Goal: Task Accomplishment & Management: Manage account settings

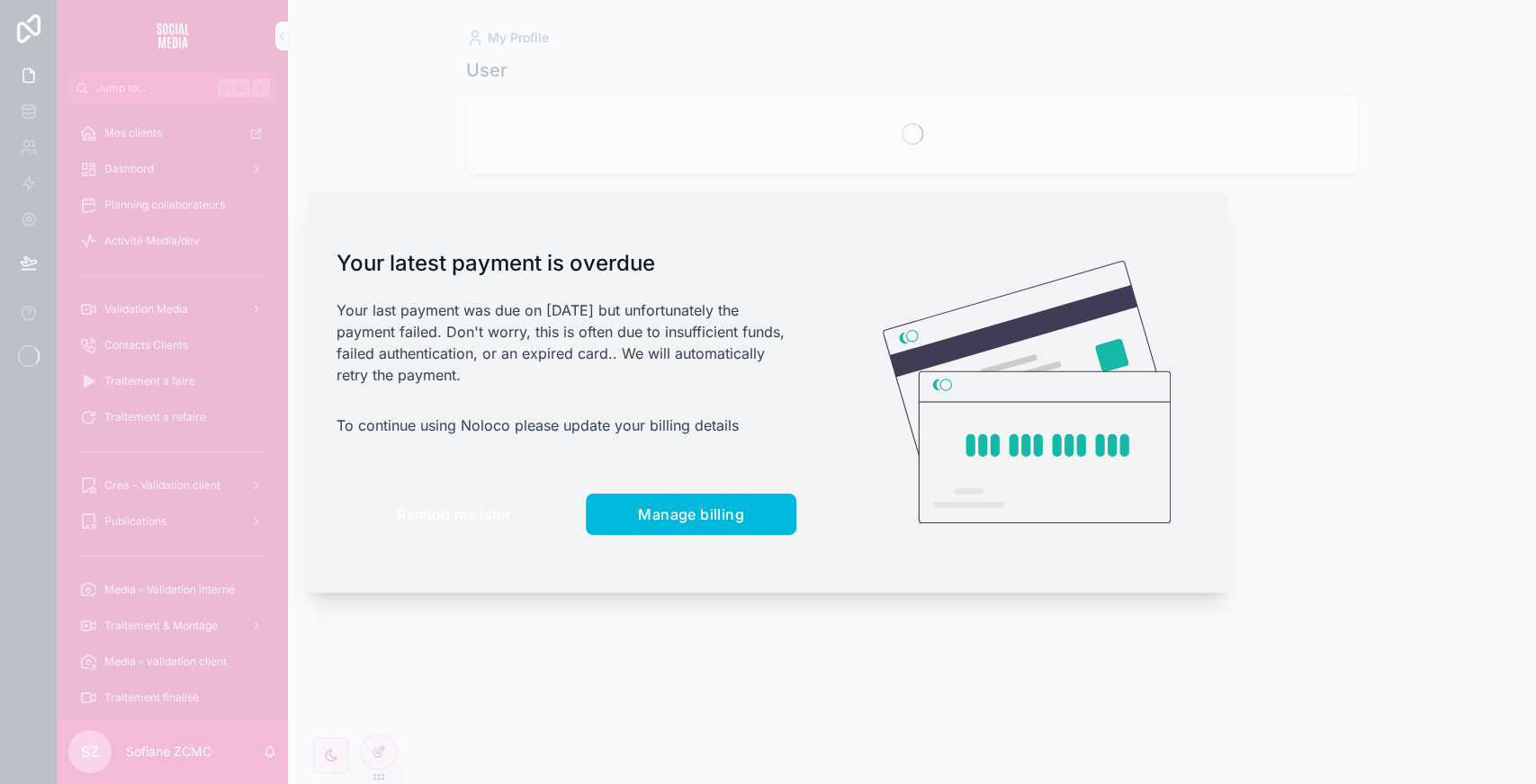
click at [456, 514] on span "Remind me later" at bounding box center [454, 514] width 114 height 18
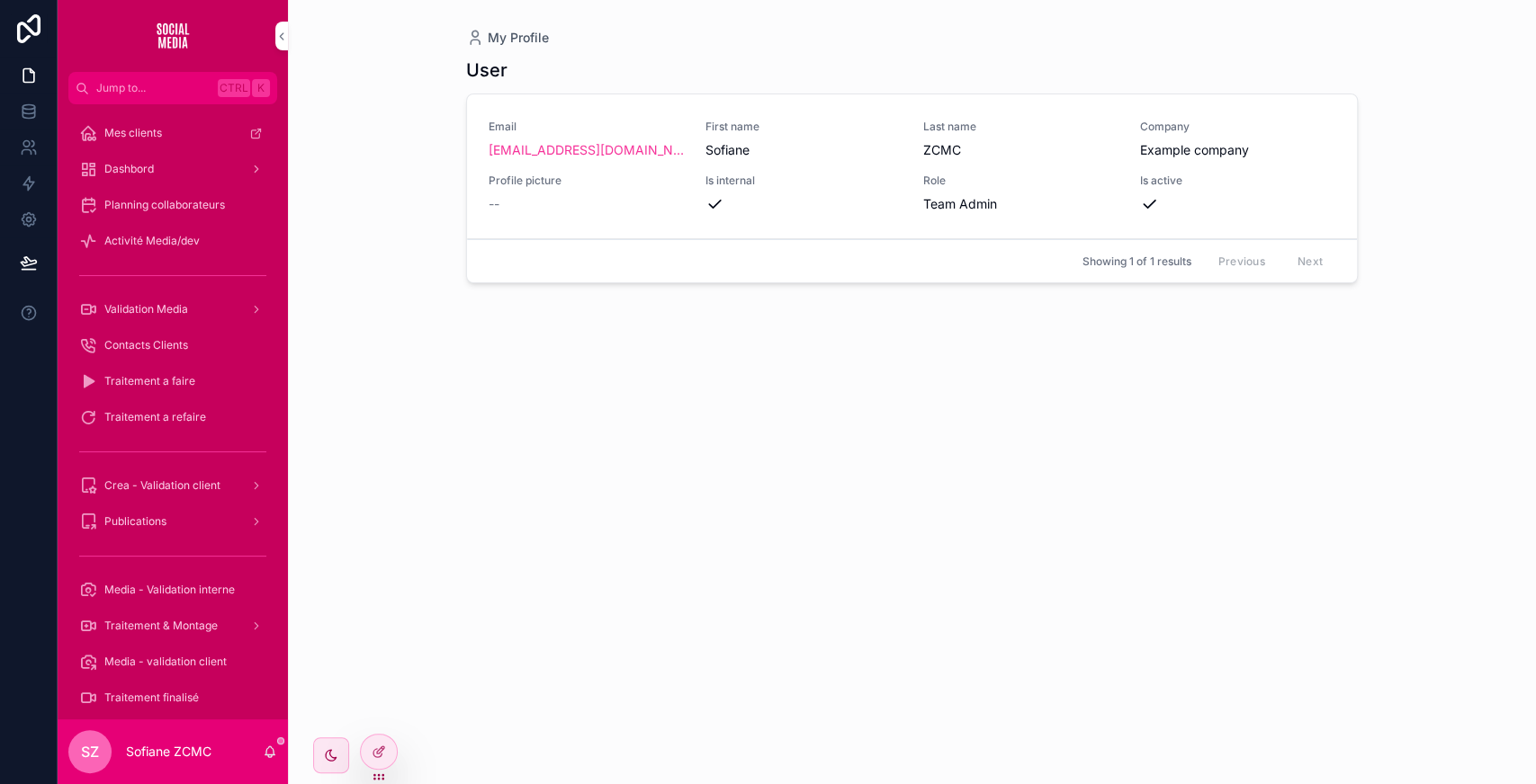
click at [212, 313] on div "Validation Media" at bounding box center [173, 310] width 187 height 29
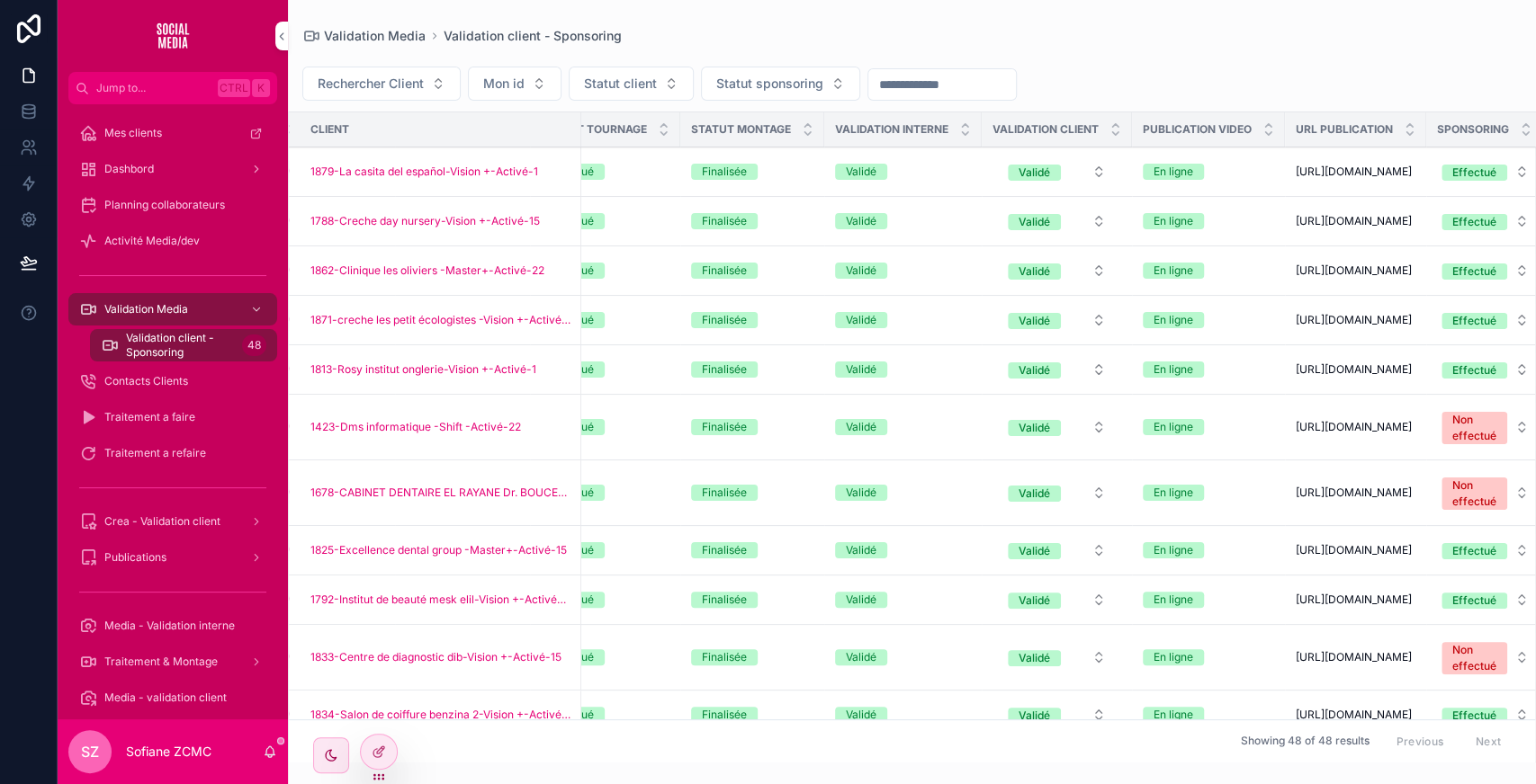
scroll to position [0, 640]
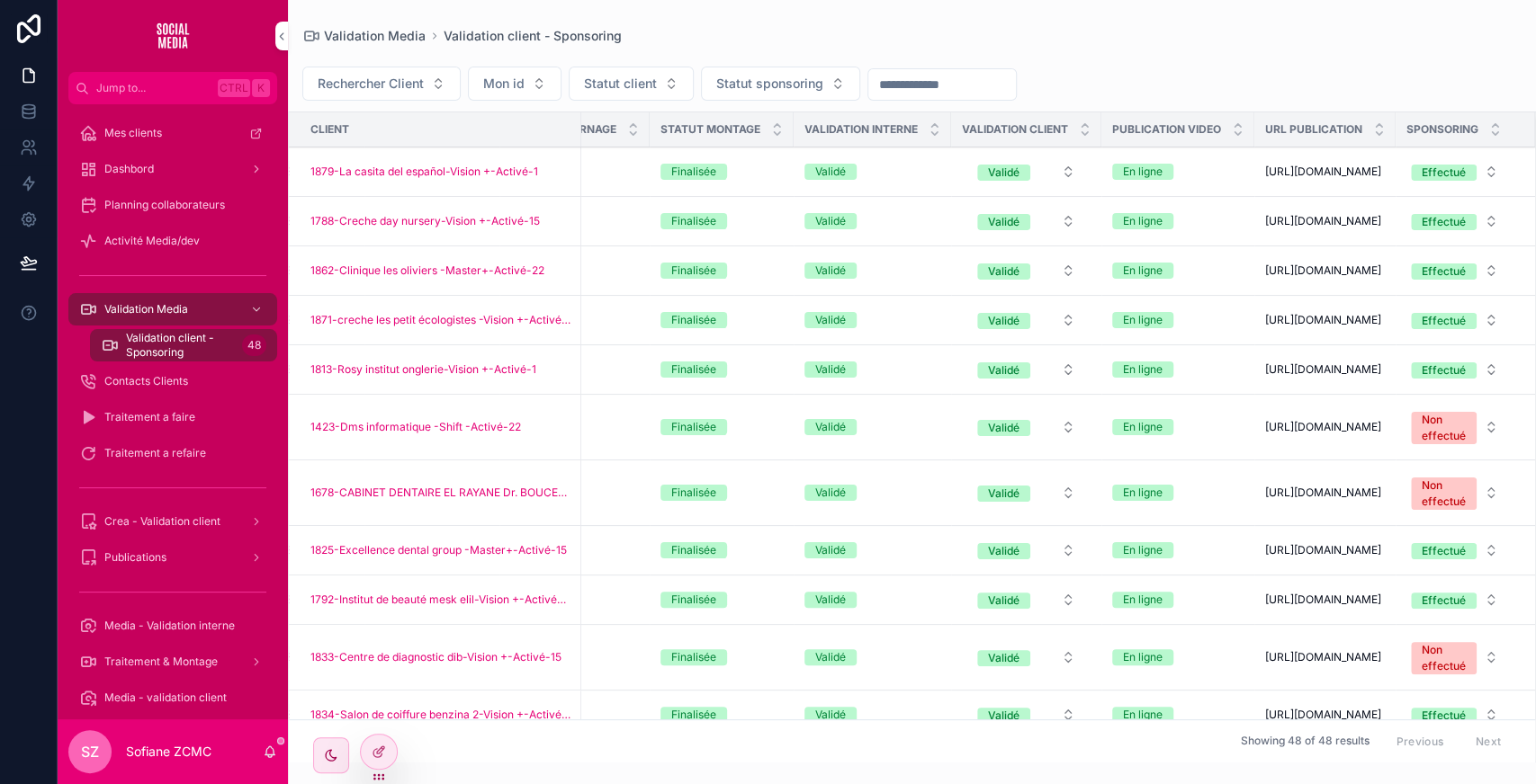
click at [786, 72] on button "Statut sponsoring" at bounding box center [780, 83] width 159 height 35
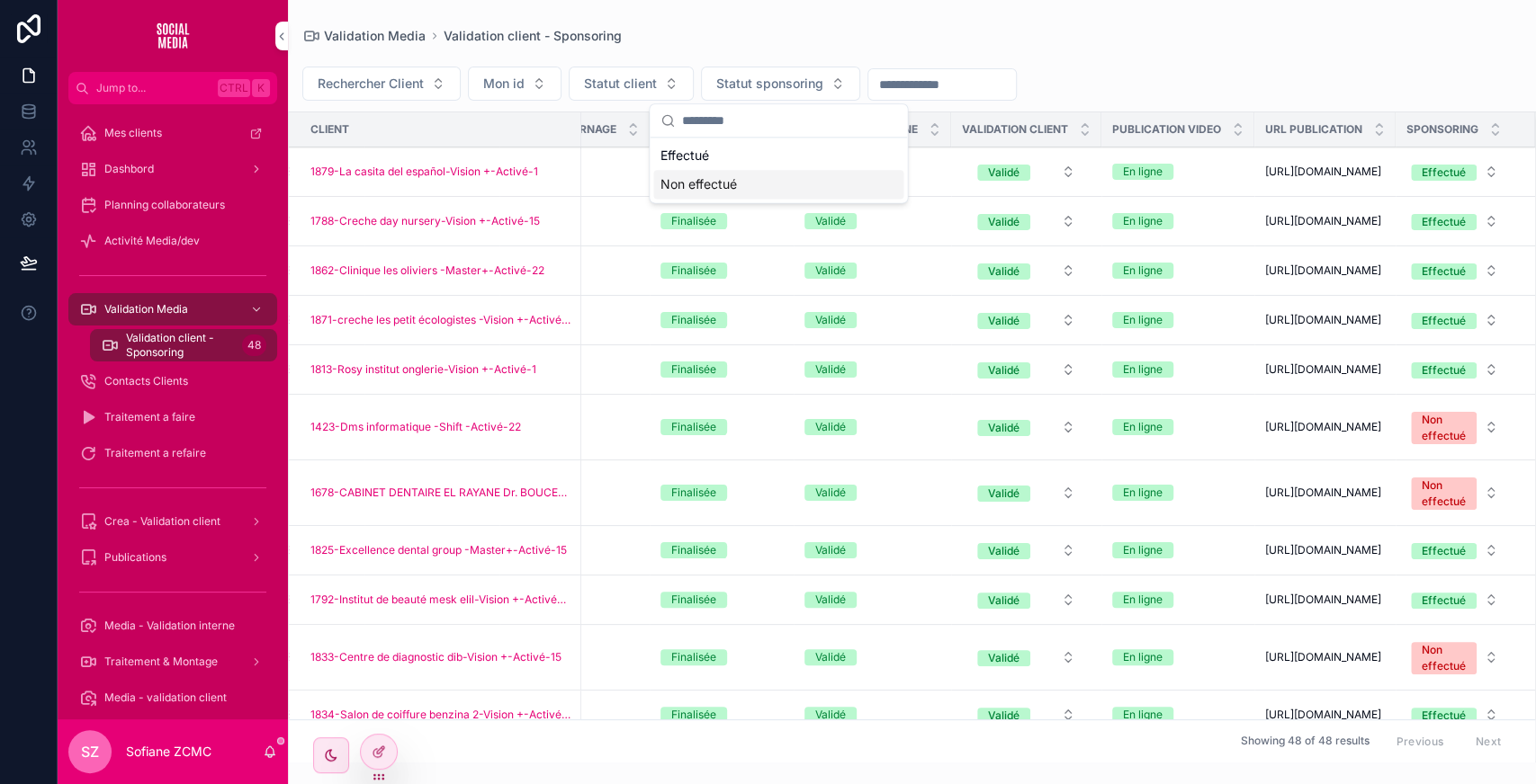
click at [710, 183] on div "Non effectué" at bounding box center [778, 184] width 250 height 29
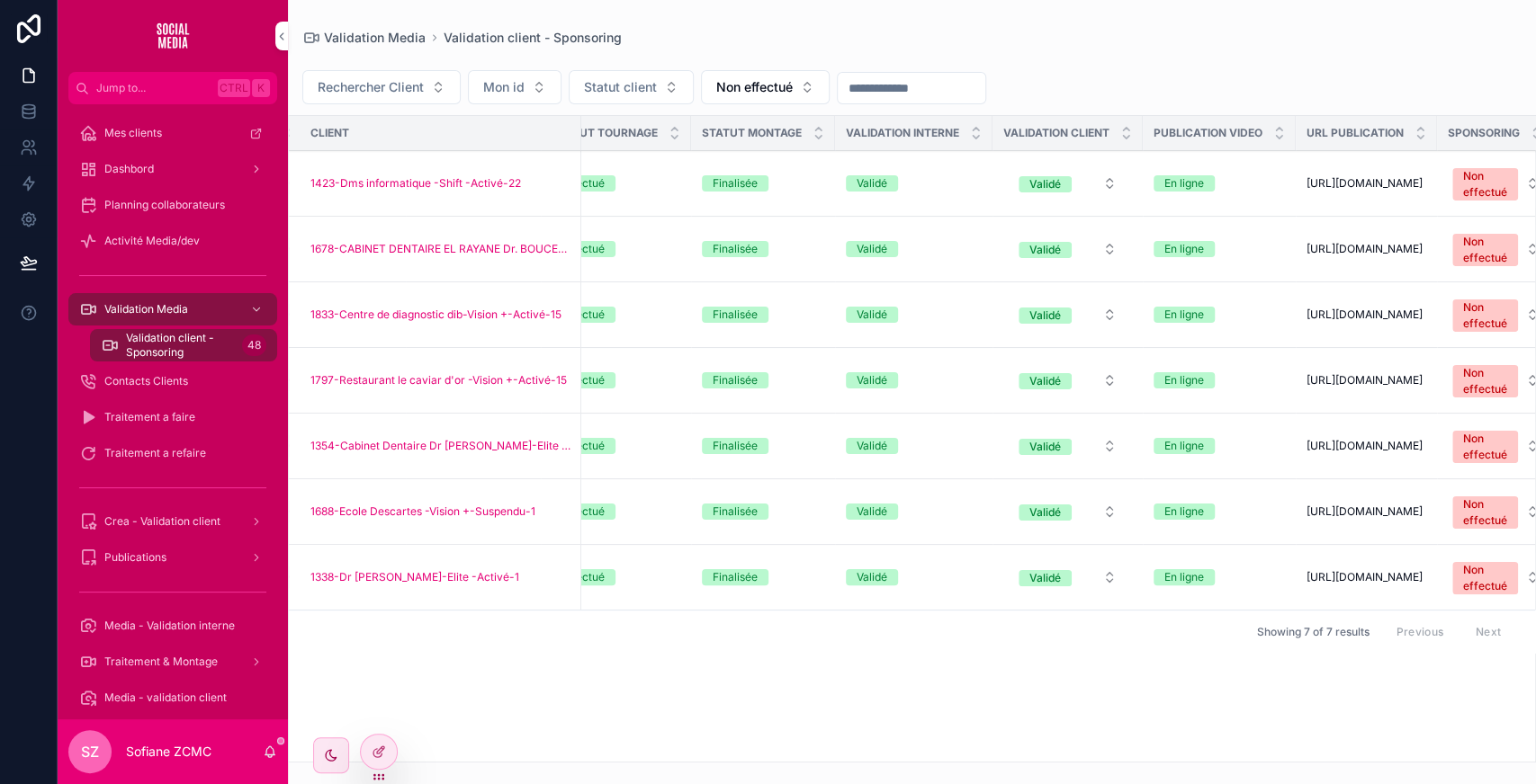
scroll to position [0, 622]
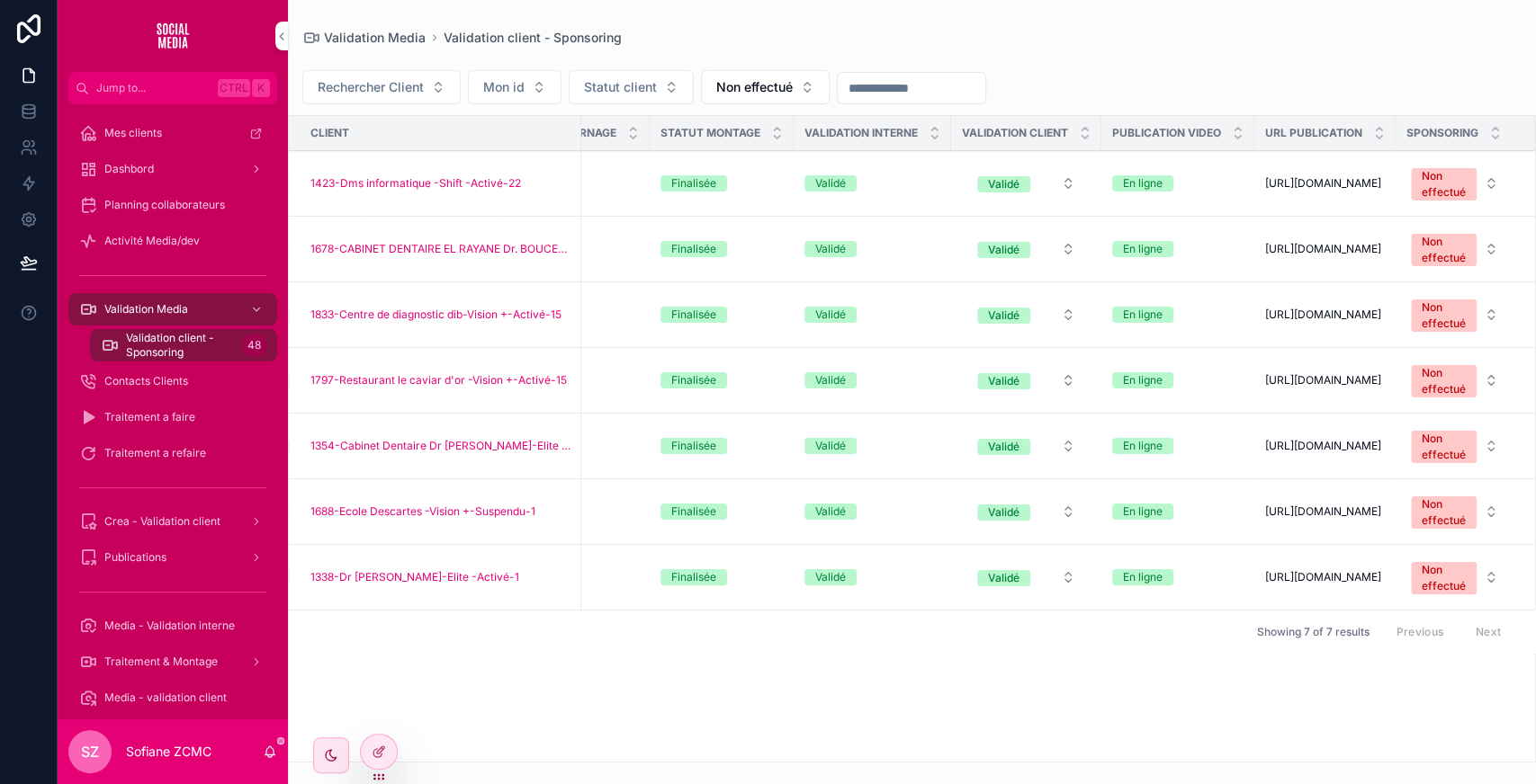
click at [1437, 250] on div "Non effectué" at bounding box center [1444, 250] width 44 height 33
click at [1338, 350] on div "Effectué" at bounding box center [1320, 352] width 42 height 16
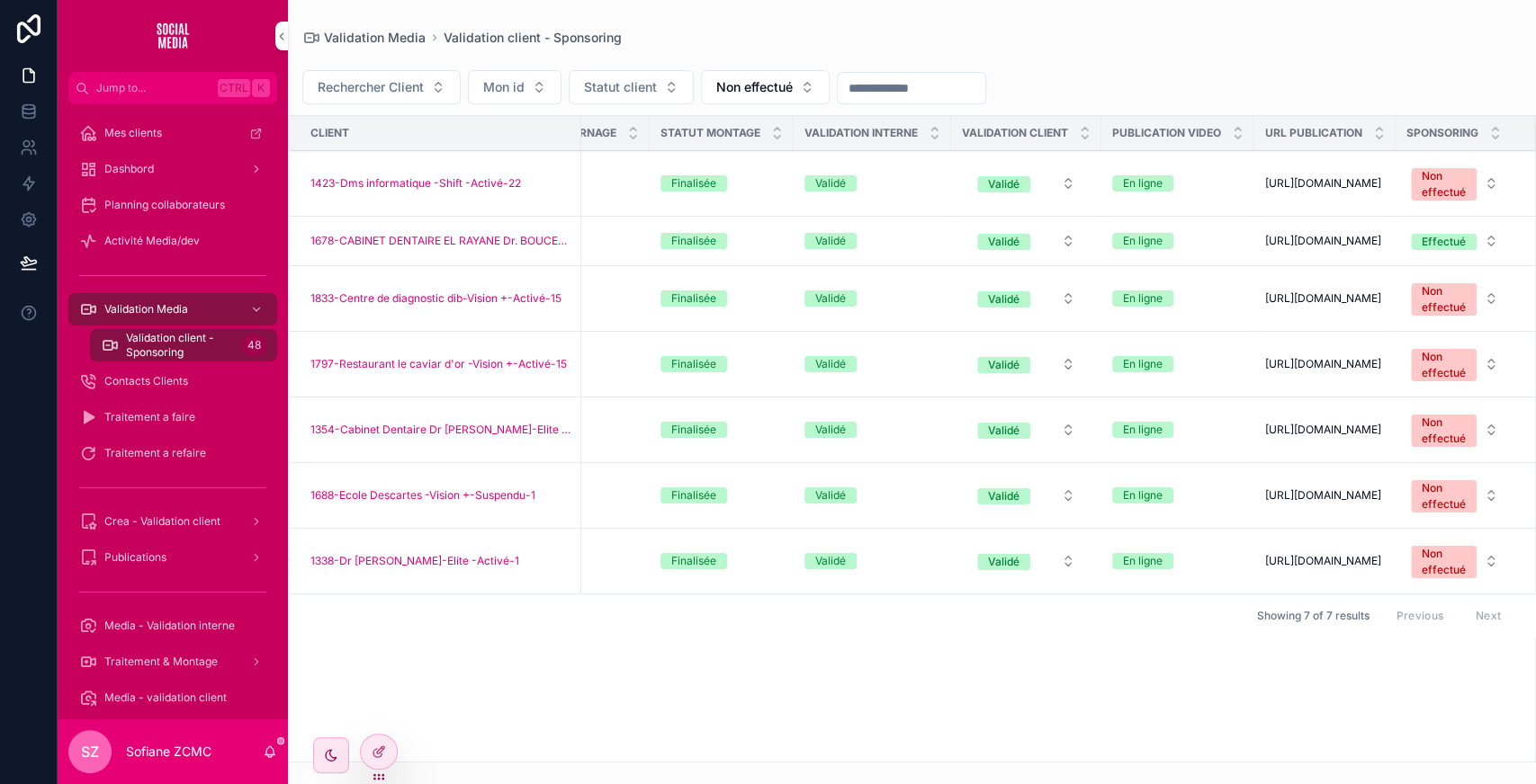
click at [0, 0] on icon "scrollable content" at bounding box center [0, 0] width 0 height 0
click at [1431, 185] on div "Non effectué" at bounding box center [1444, 184] width 44 height 33
click at [1359, 283] on div "Effectué" at bounding box center [1406, 288] width 250 height 27
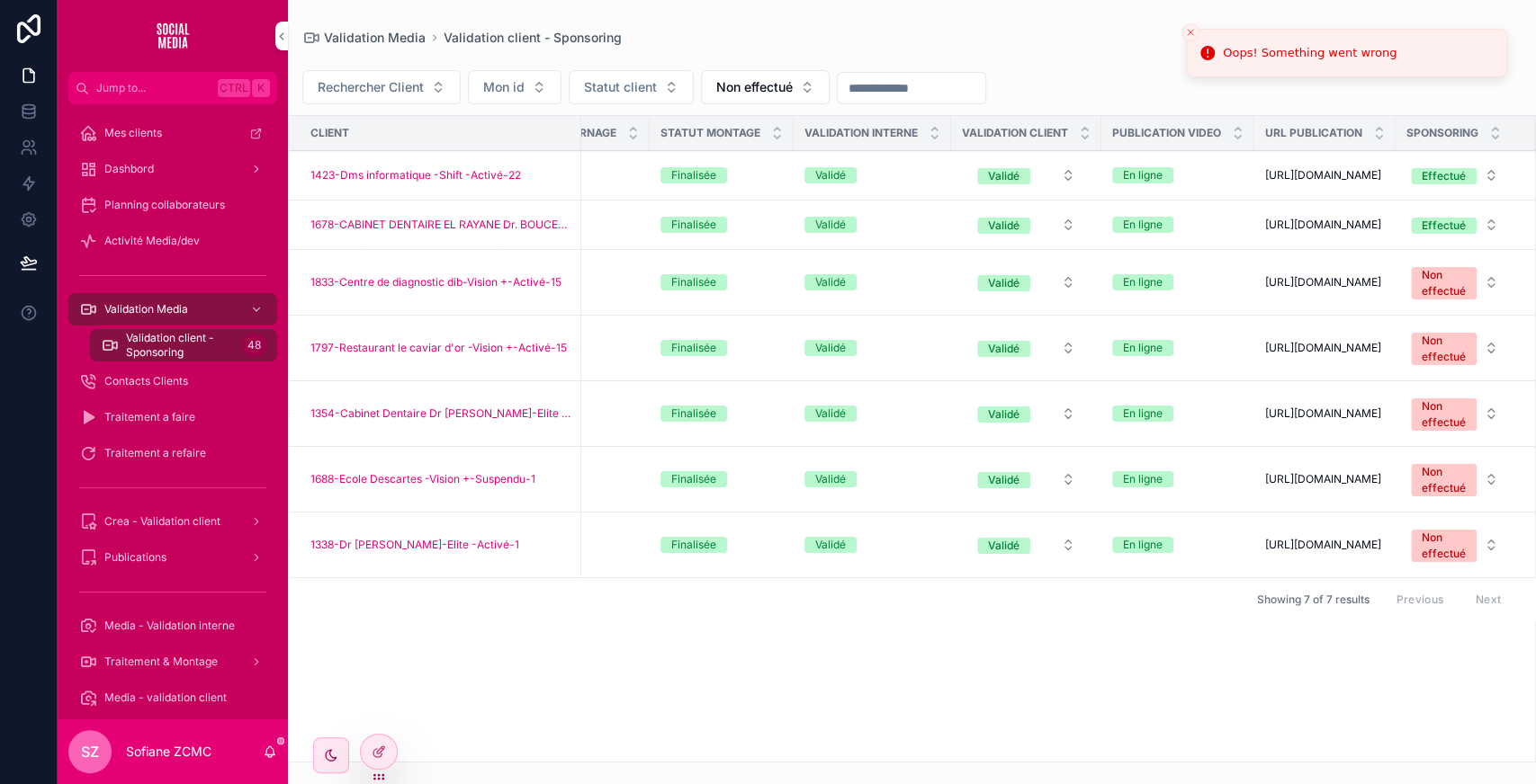
click at [738, 717] on div "Client Rdv passage ID CC ID CM Statut client Statut Tournage Statut Montage Val…" at bounding box center [912, 439] width 1246 height 646
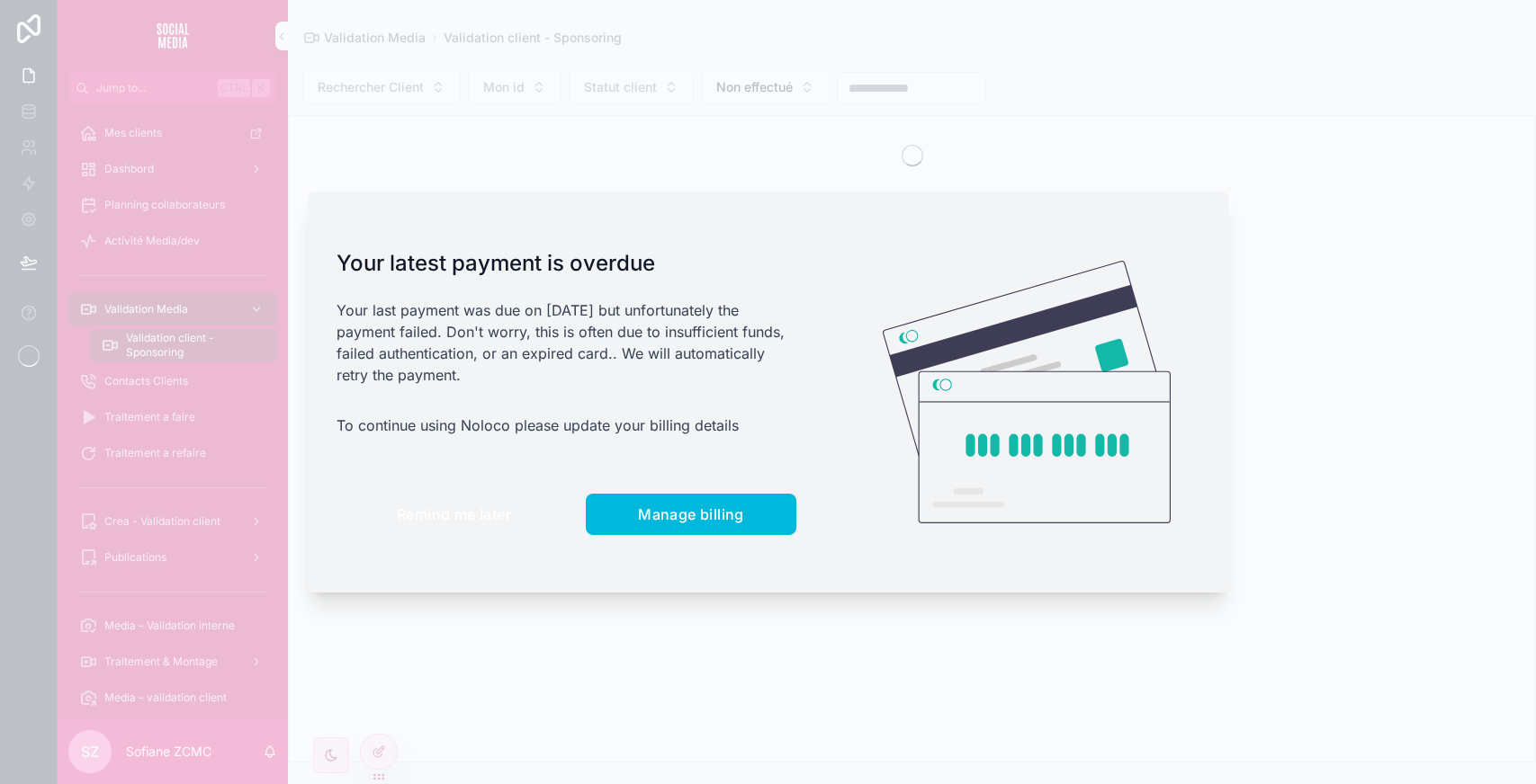
click at [467, 506] on span "Remind me later" at bounding box center [454, 514] width 114 height 18
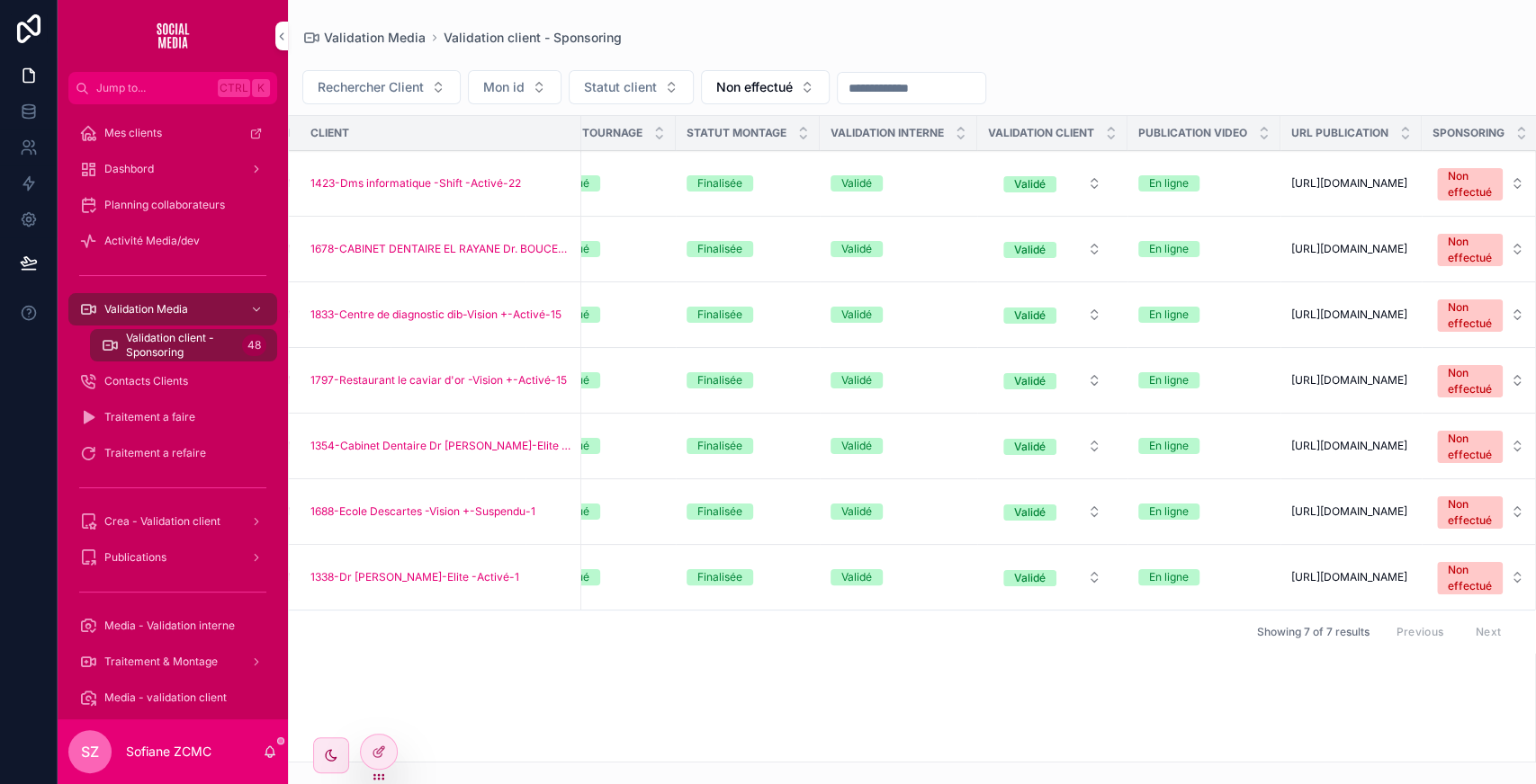
scroll to position [0, 622]
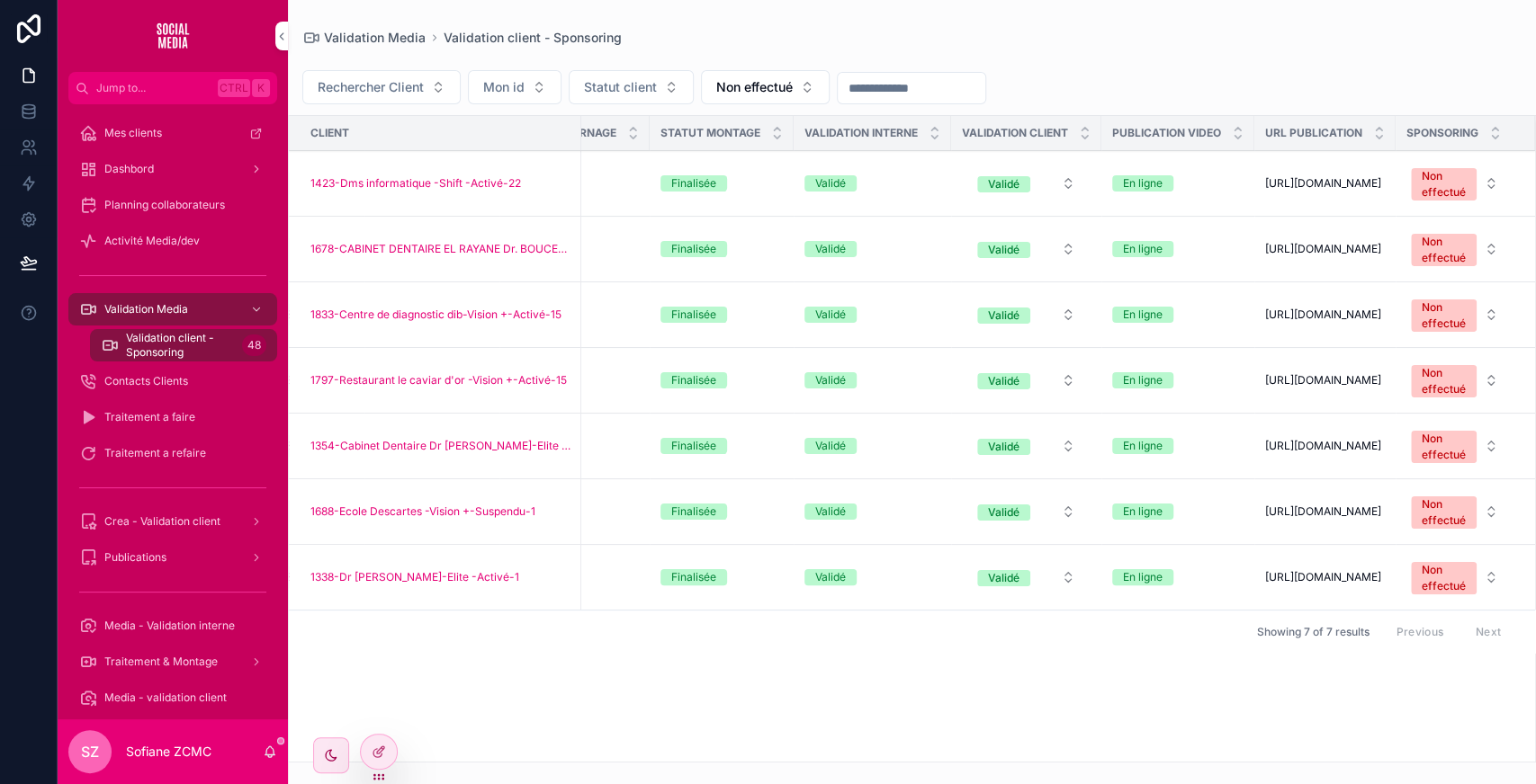
click at [0, 0] on div "Publier la video" at bounding box center [0, 0] width 0 height 0
click at [1431, 185] on div "Non effectué" at bounding box center [1444, 184] width 44 height 33
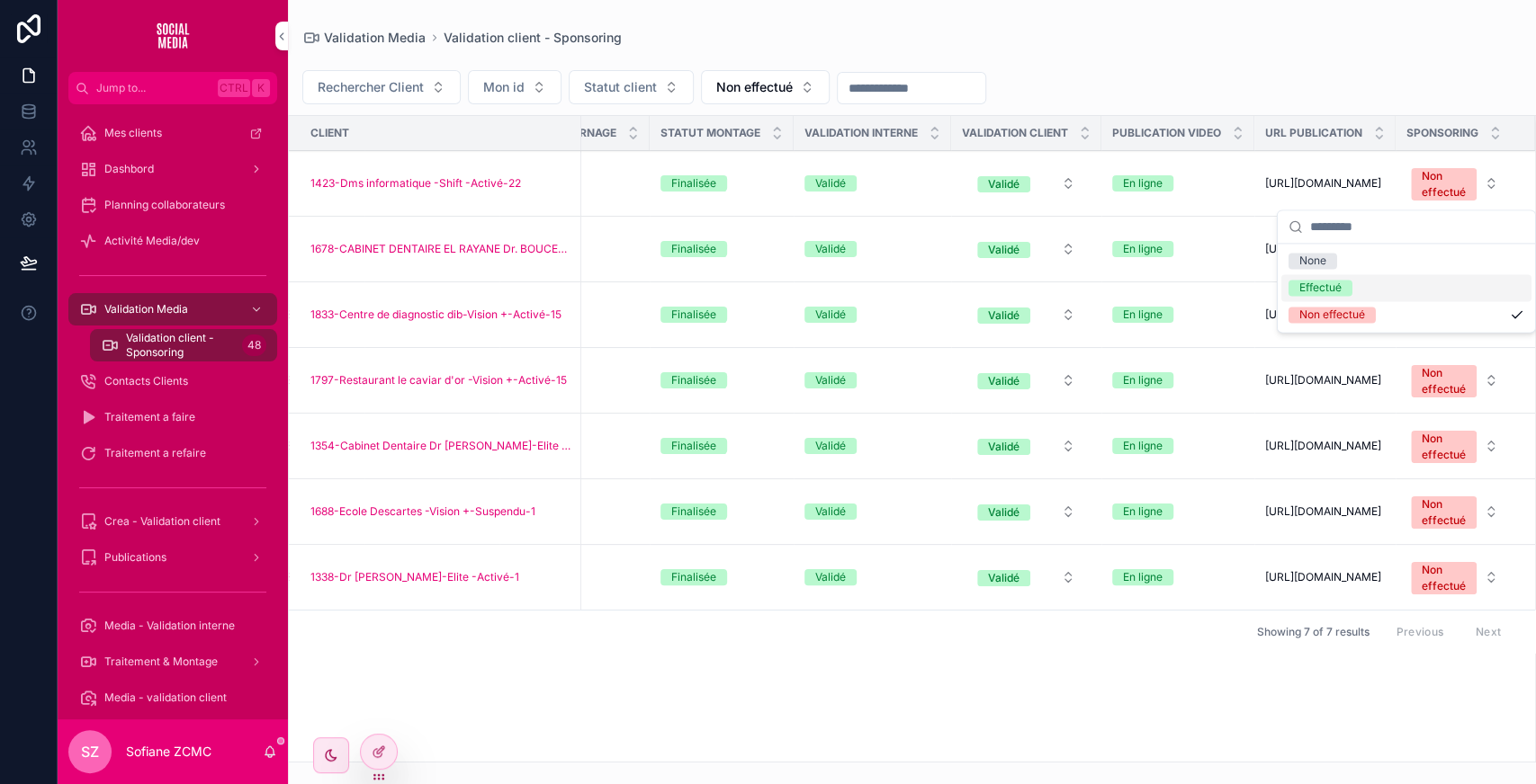
click at [1348, 277] on div "Effectué" at bounding box center [1406, 288] width 250 height 27
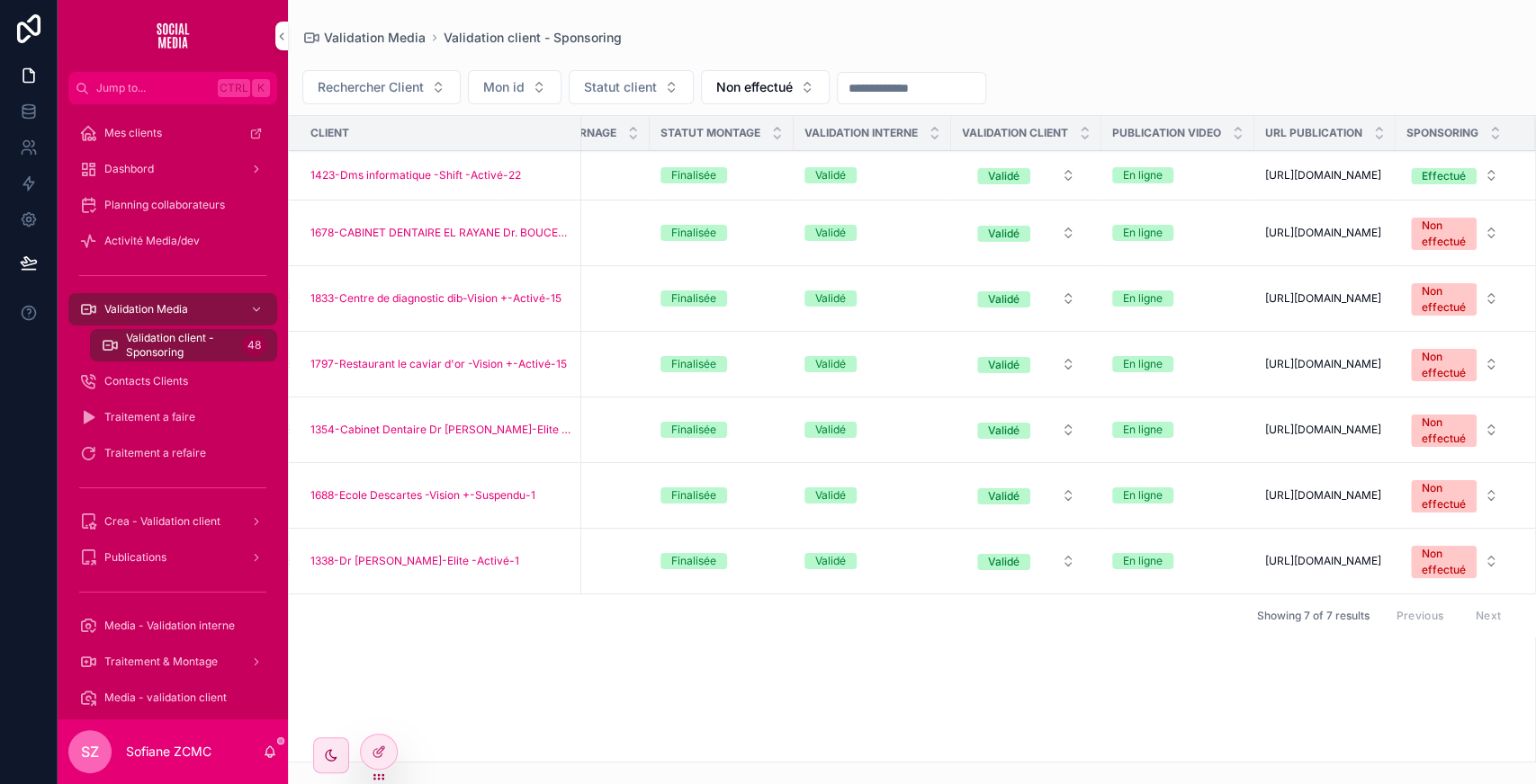
click at [1444, 241] on div "Non effectué" at bounding box center [1444, 234] width 44 height 33
click at [1286, 285] on div "scrollable content" at bounding box center [1406, 286] width 257 height 34
click at [1436, 447] on div "Non effectué" at bounding box center [1444, 431] width 44 height 33
click at [1303, 550] on div "Effectué" at bounding box center [1320, 552] width 42 height 16
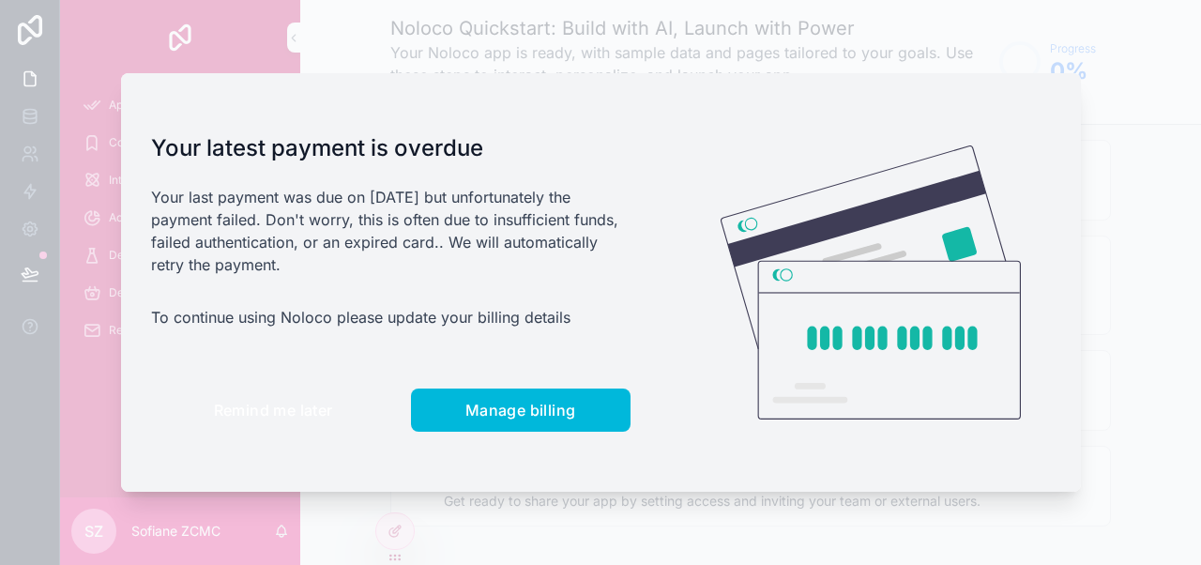
click at [282, 395] on button "Remind me later" at bounding box center [273, 409] width 245 height 43
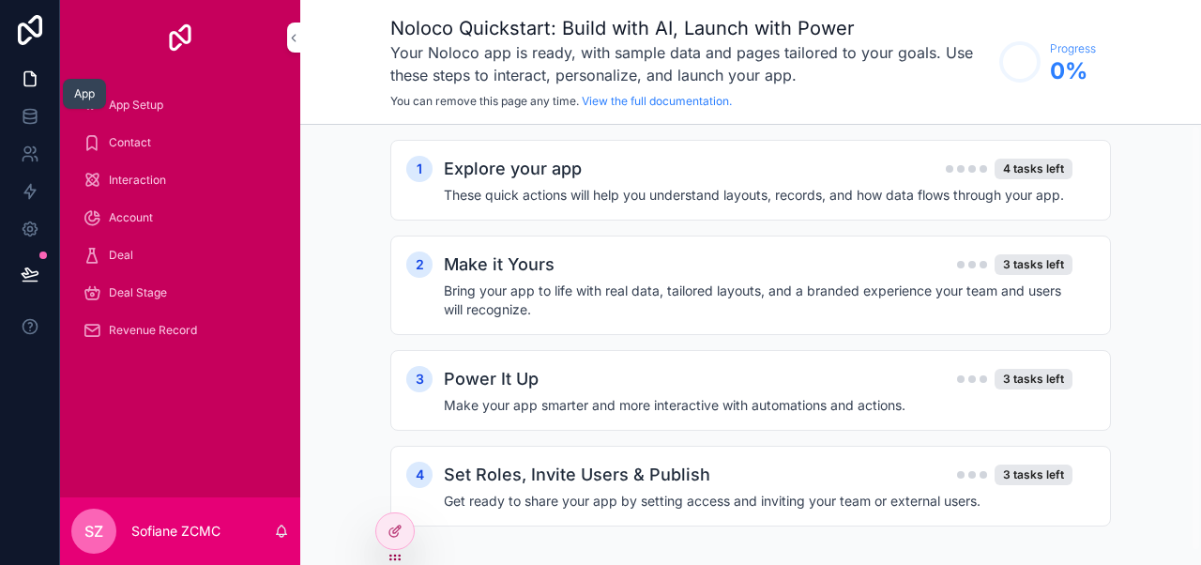
click at [28, 76] on icon at bounding box center [30, 78] width 19 height 19
click at [27, 34] on icon at bounding box center [30, 30] width 38 height 30
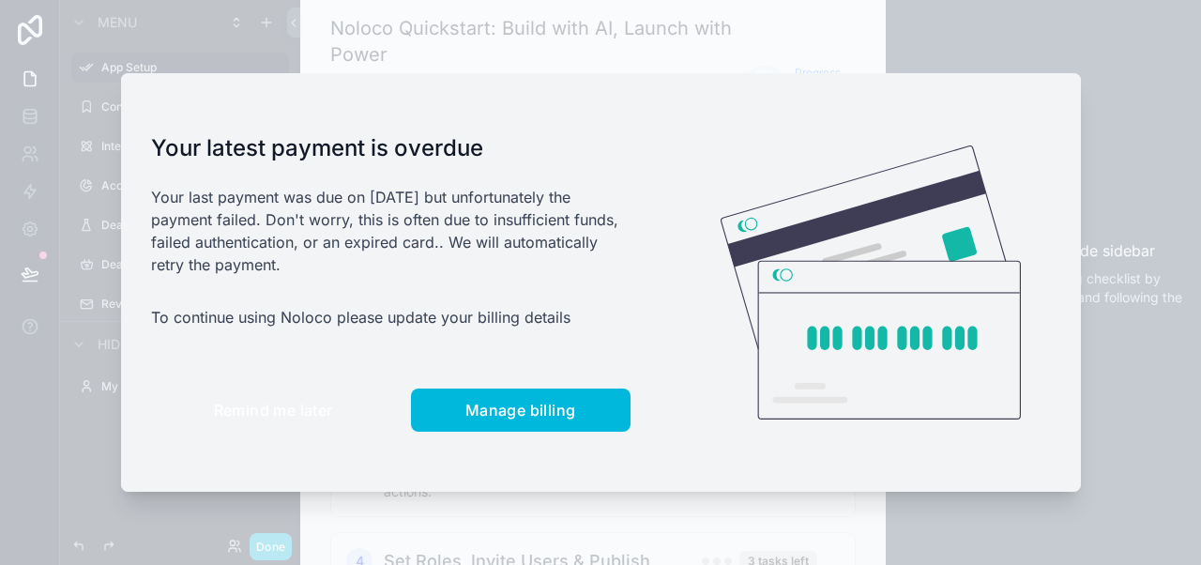
click at [249, 412] on span "Remind me later" at bounding box center [273, 410] width 119 height 19
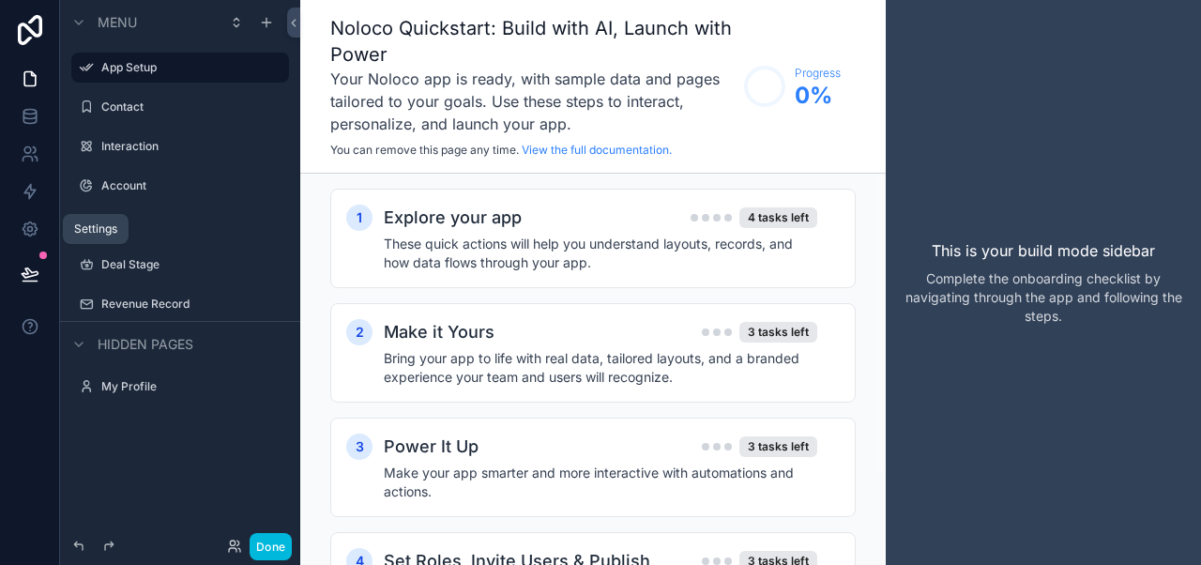
click at [28, 221] on icon at bounding box center [30, 229] width 19 height 19
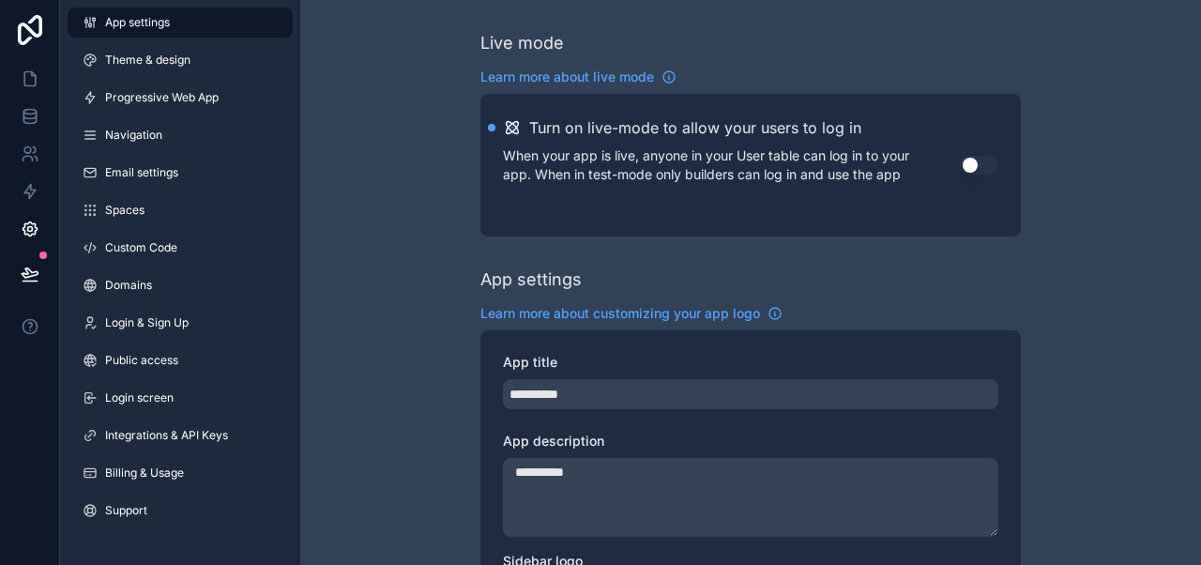
click at [161, 170] on span "Email settings" at bounding box center [141, 172] width 73 height 15
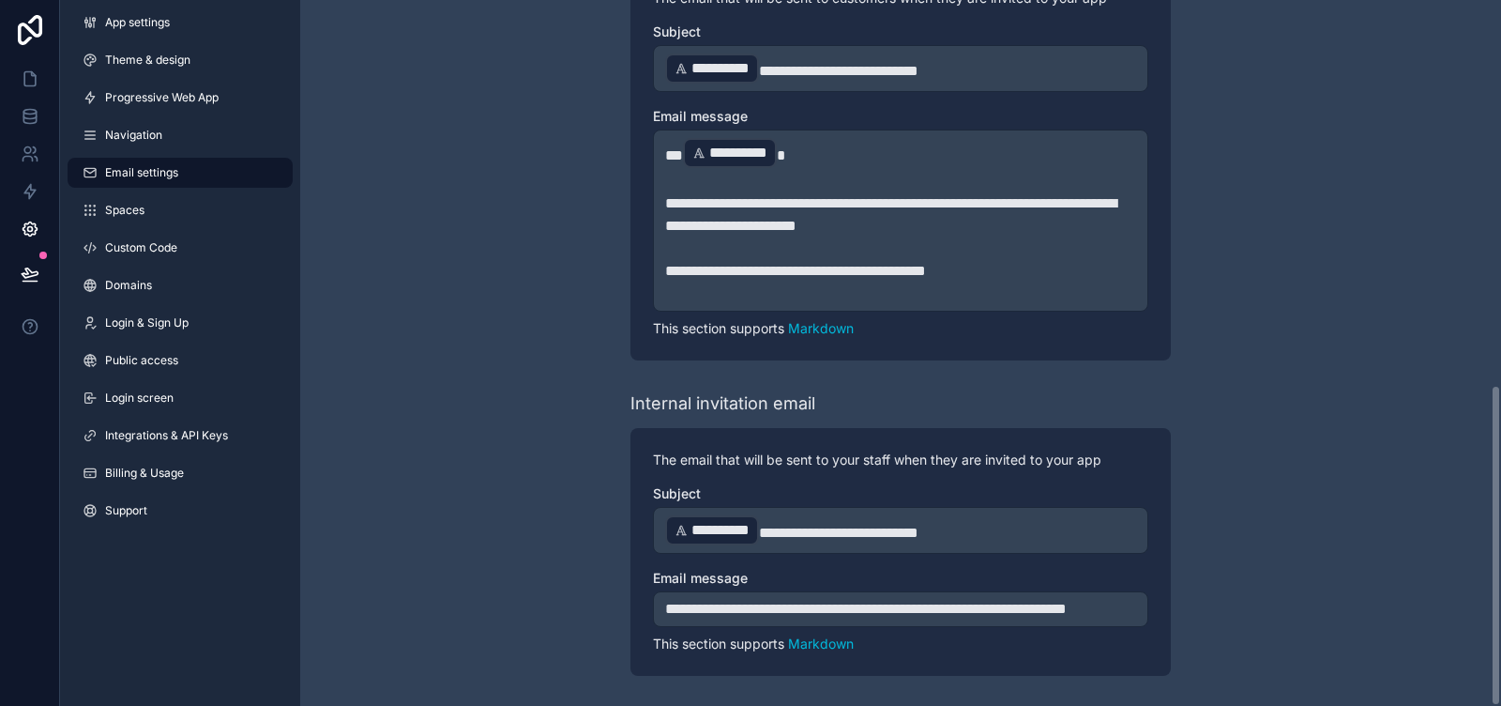
scroll to position [845, 0]
drag, startPoint x: 675, startPoint y: 7, endPoint x: 165, endPoint y: 467, distance: 686.9
click at [165, 467] on span "Billing & Usage" at bounding box center [144, 472] width 79 height 15
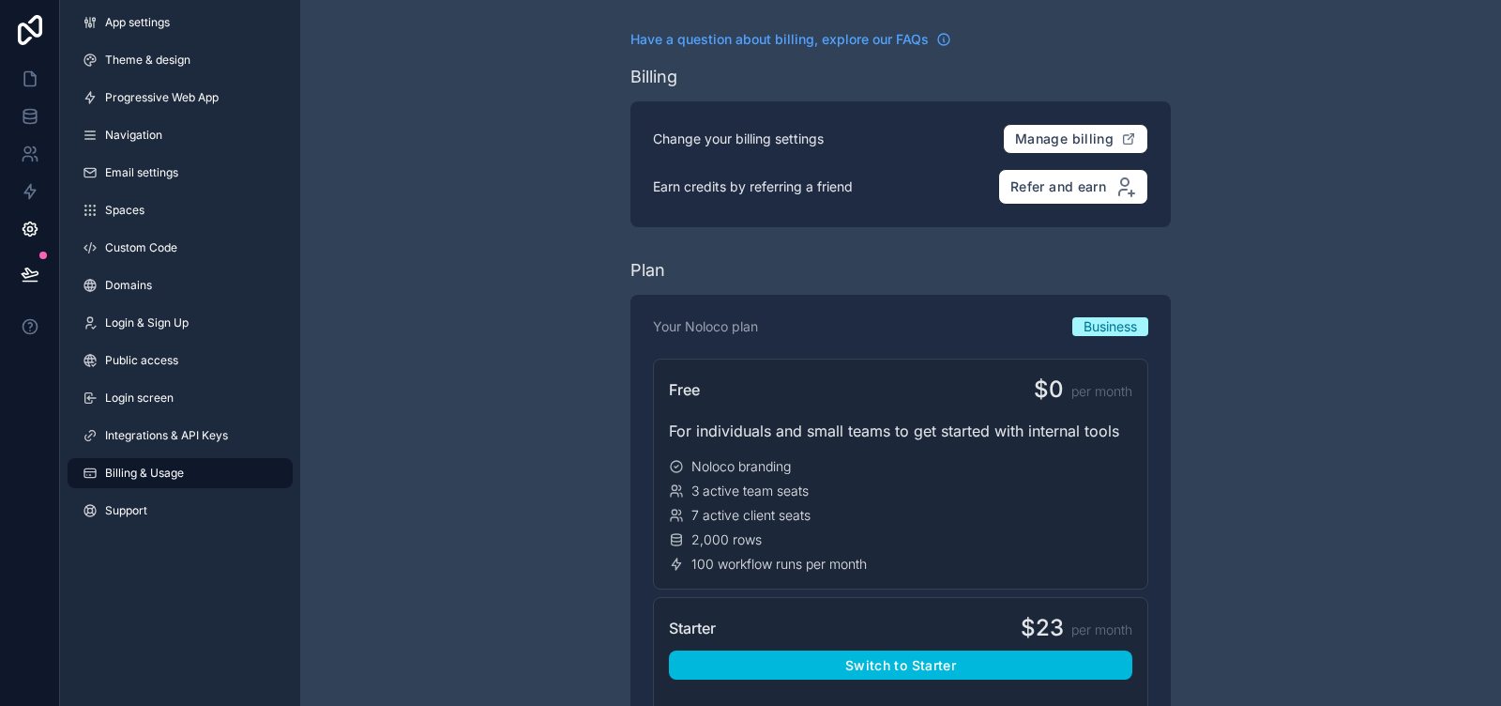
click at [140, 439] on span "Integrations & API Keys" at bounding box center [166, 435] width 123 height 15
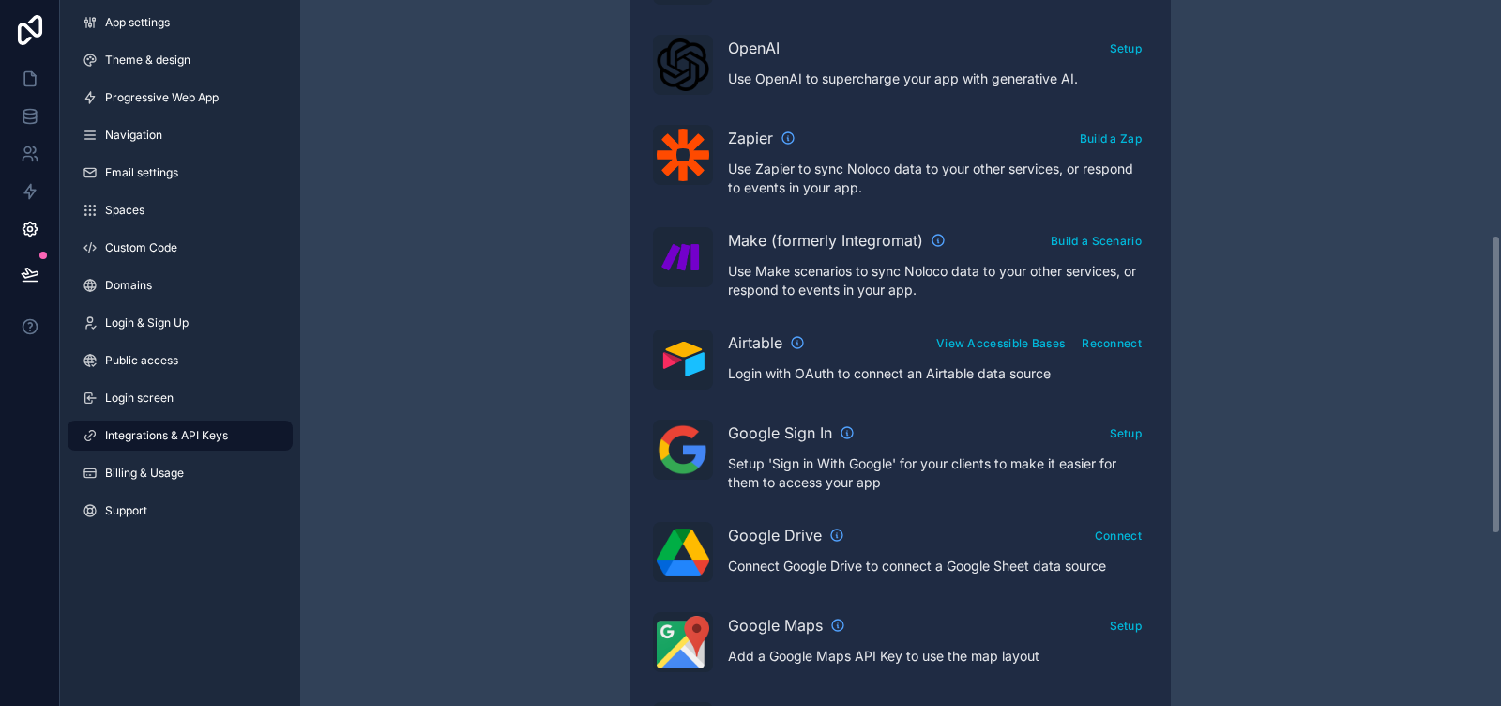
scroll to position [555, 0]
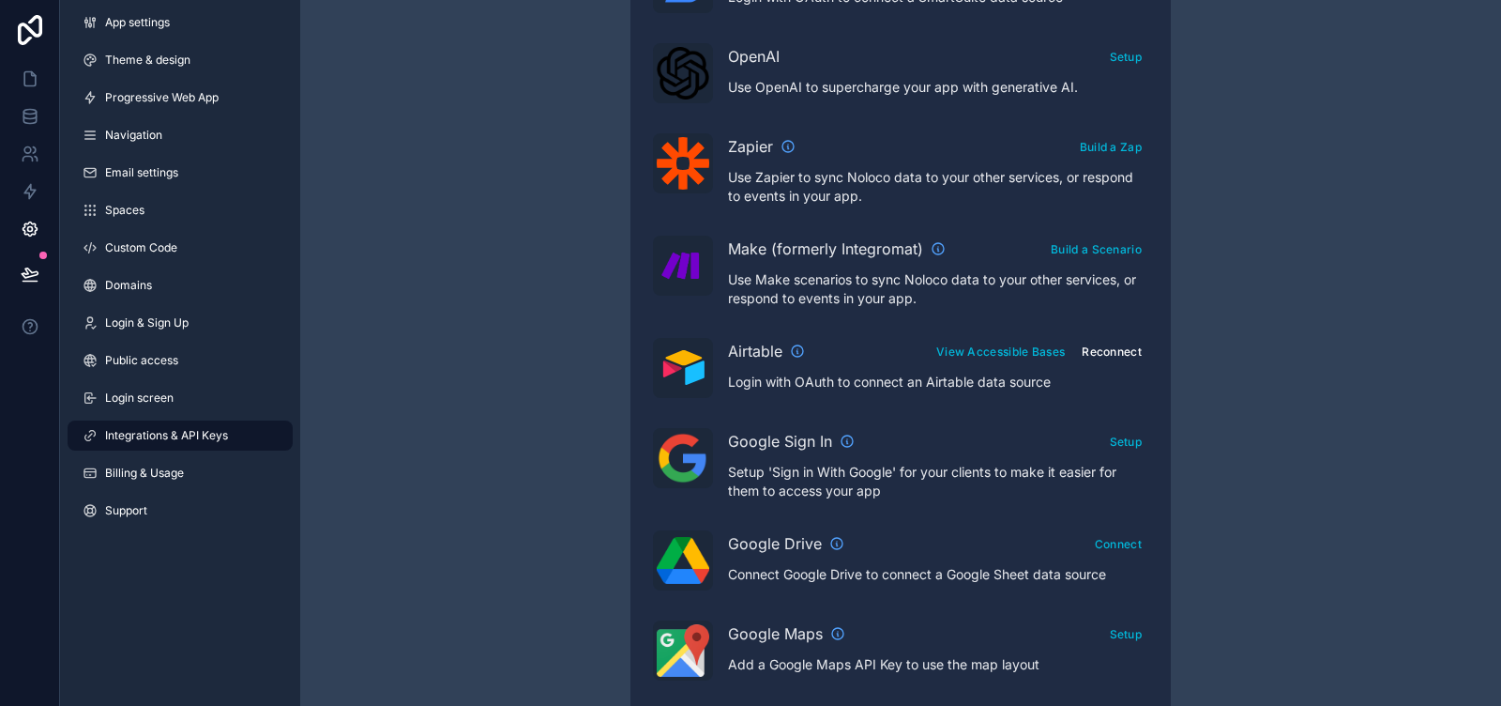
click at [1118, 349] on button "Reconnect" at bounding box center [1111, 351] width 73 height 27
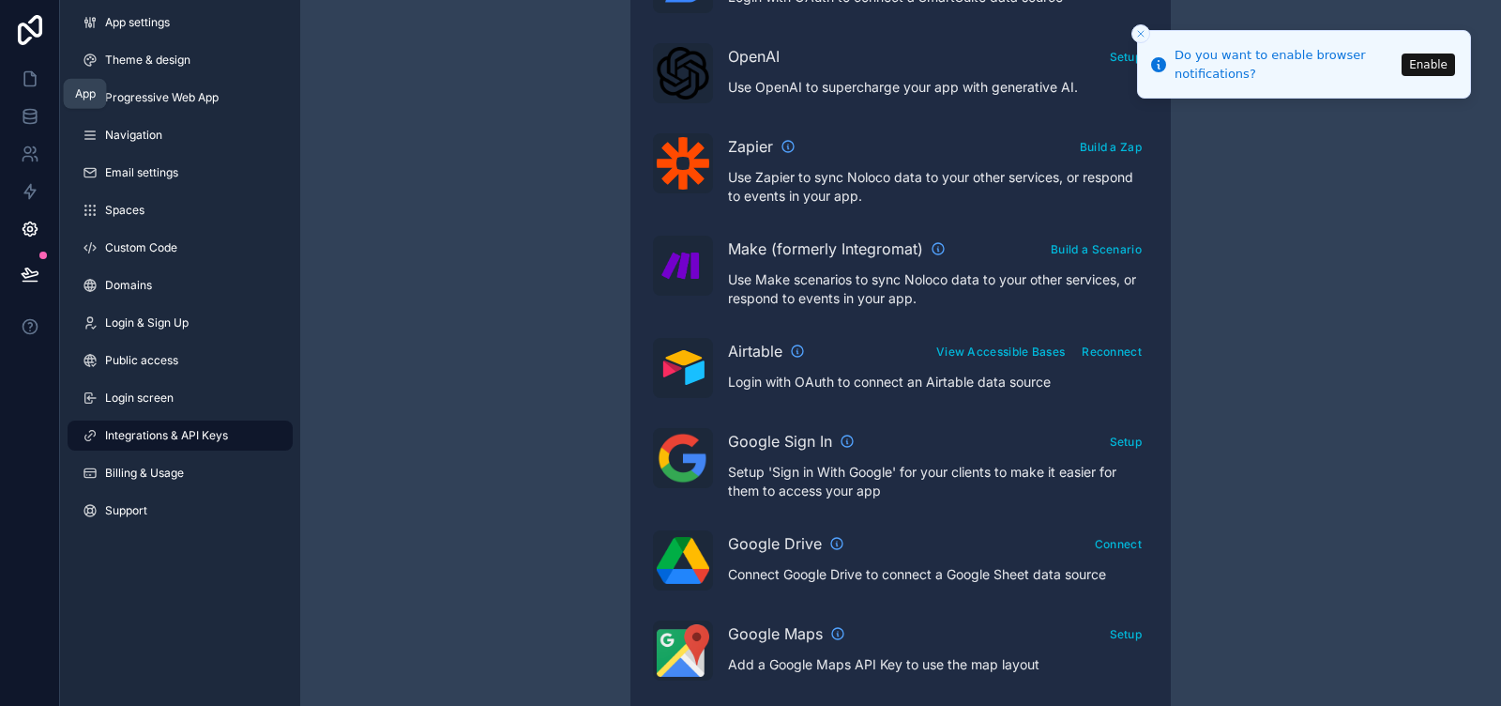
click at [29, 84] on icon at bounding box center [30, 78] width 19 height 19
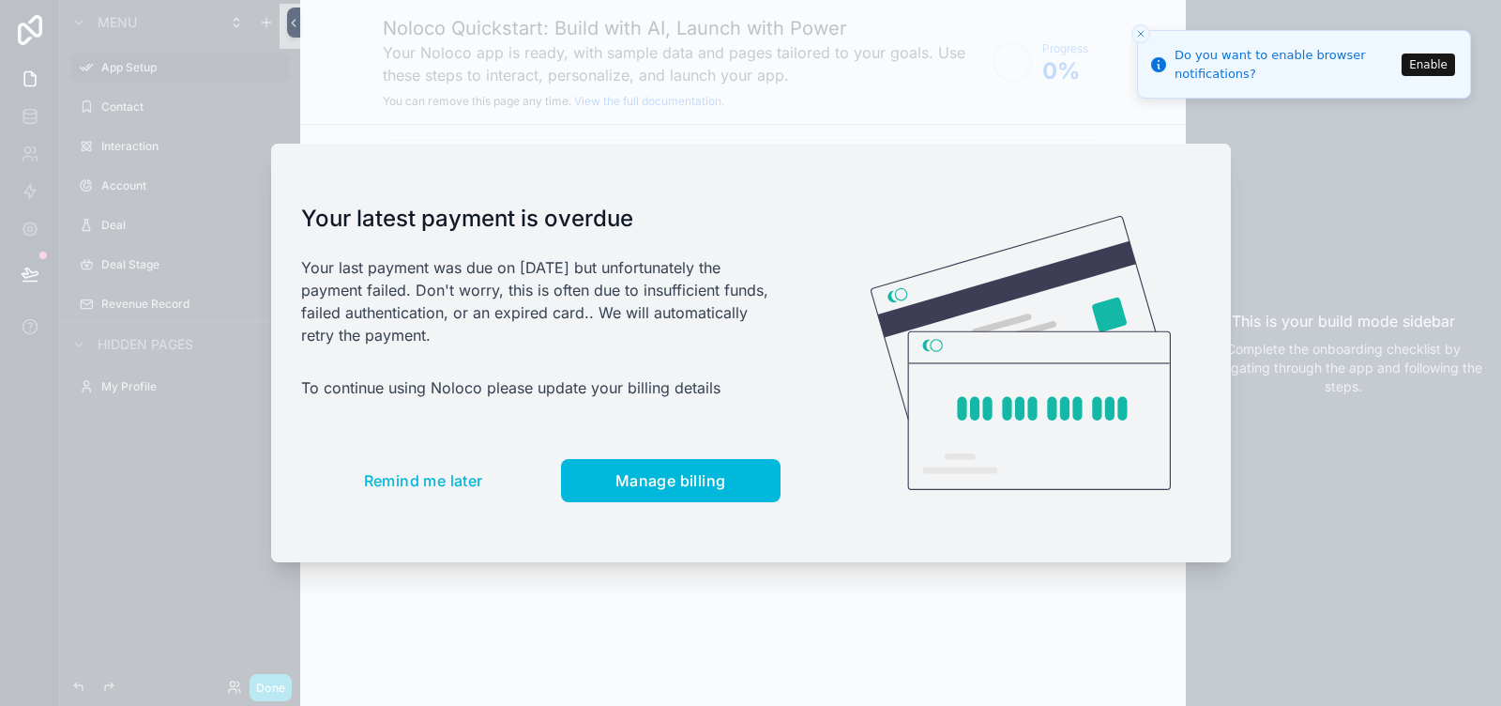
click at [28, 31] on div at bounding box center [750, 353] width 1501 height 706
click at [412, 491] on button "Remind me later" at bounding box center [423, 480] width 245 height 43
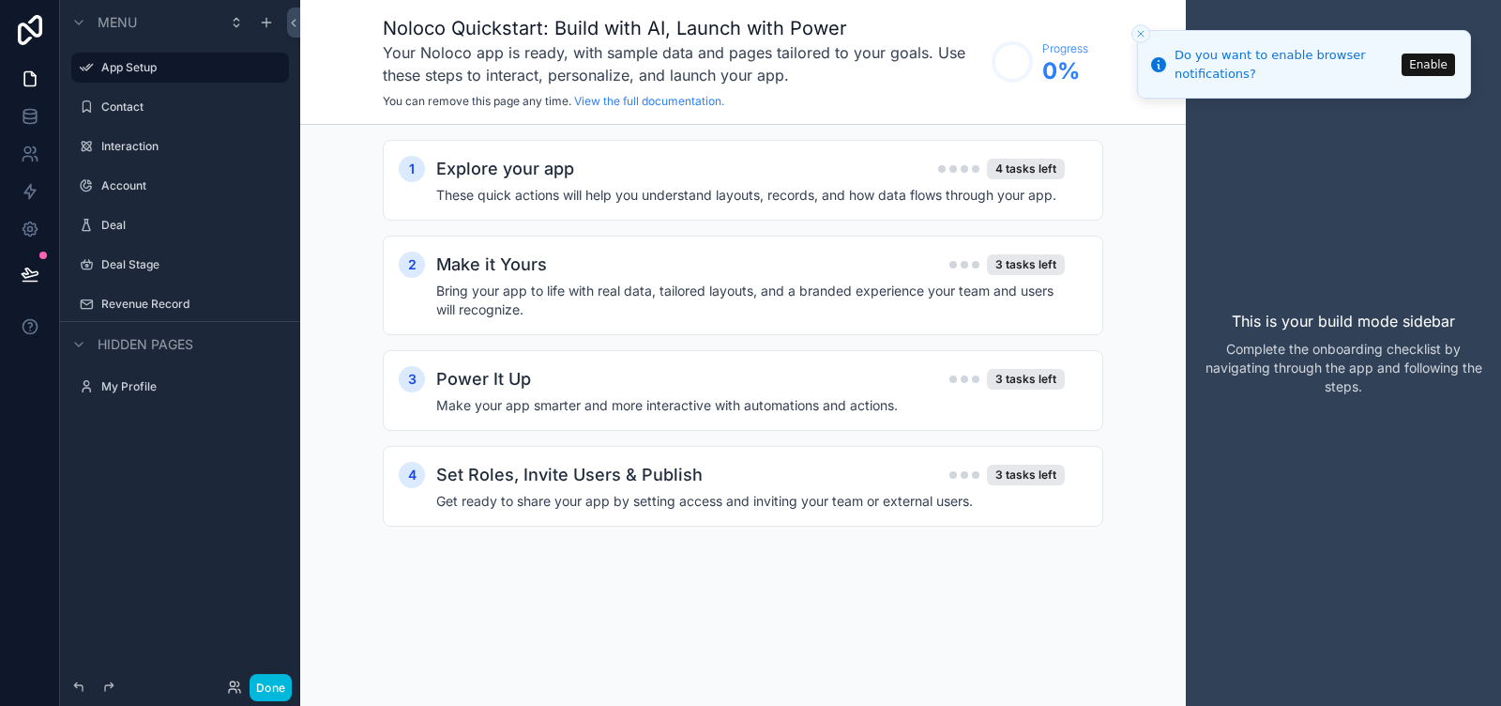
click at [15, 29] on icon at bounding box center [30, 30] width 38 height 30
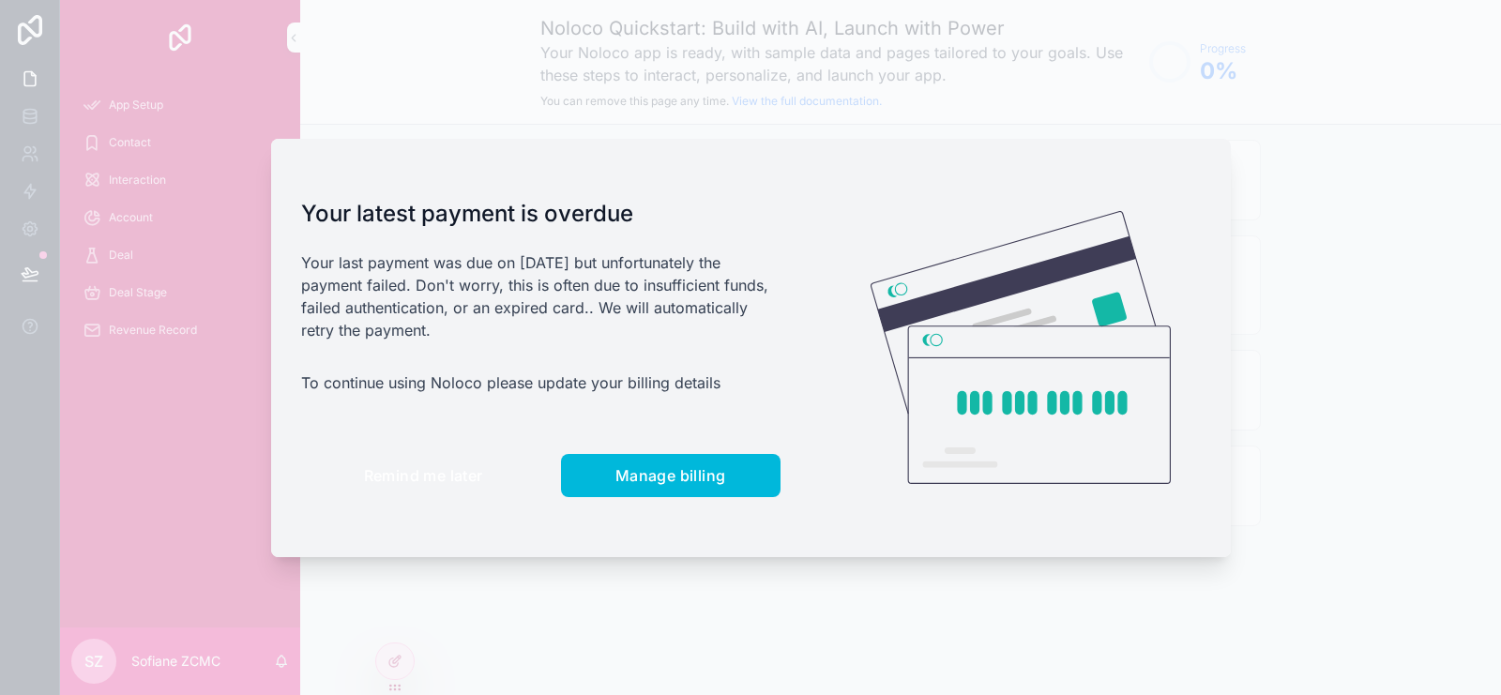
click at [432, 466] on span "Remind me later" at bounding box center [423, 475] width 119 height 19
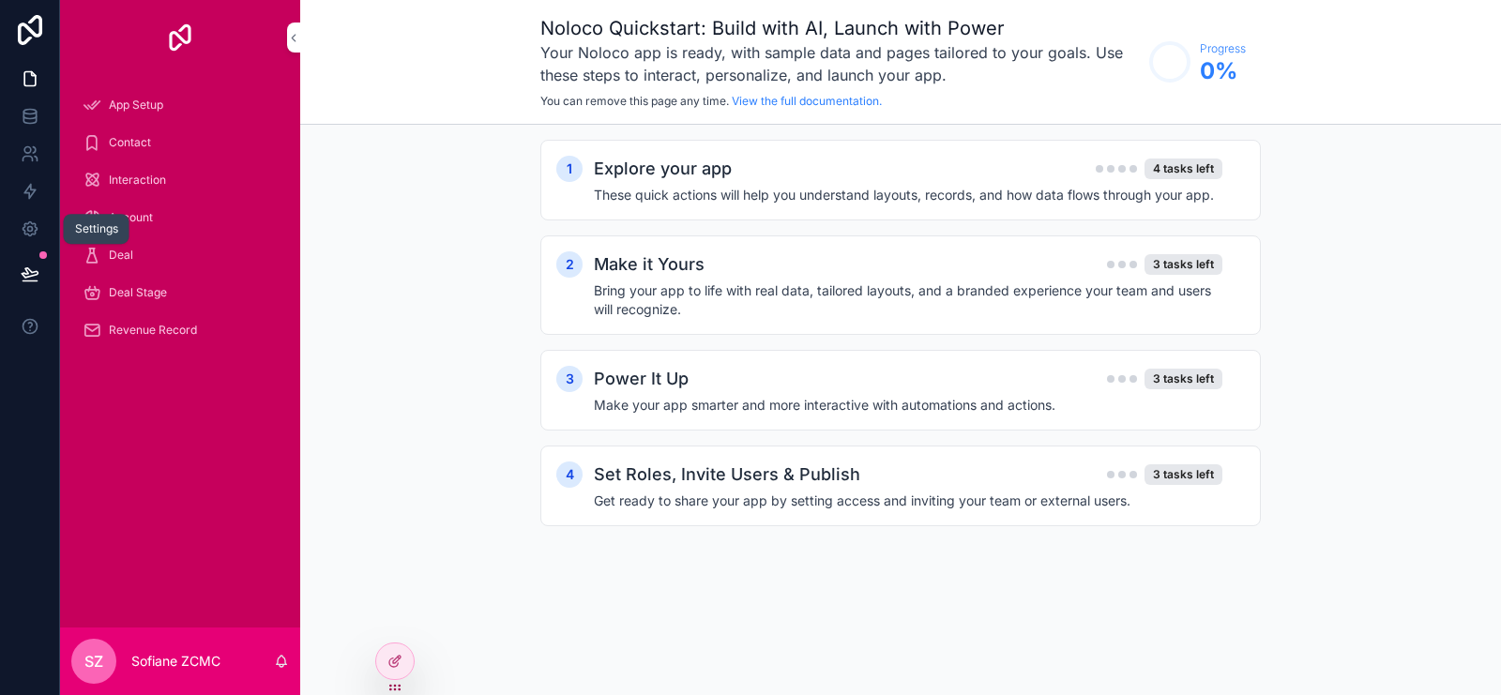
click at [24, 229] on icon at bounding box center [30, 229] width 19 height 19
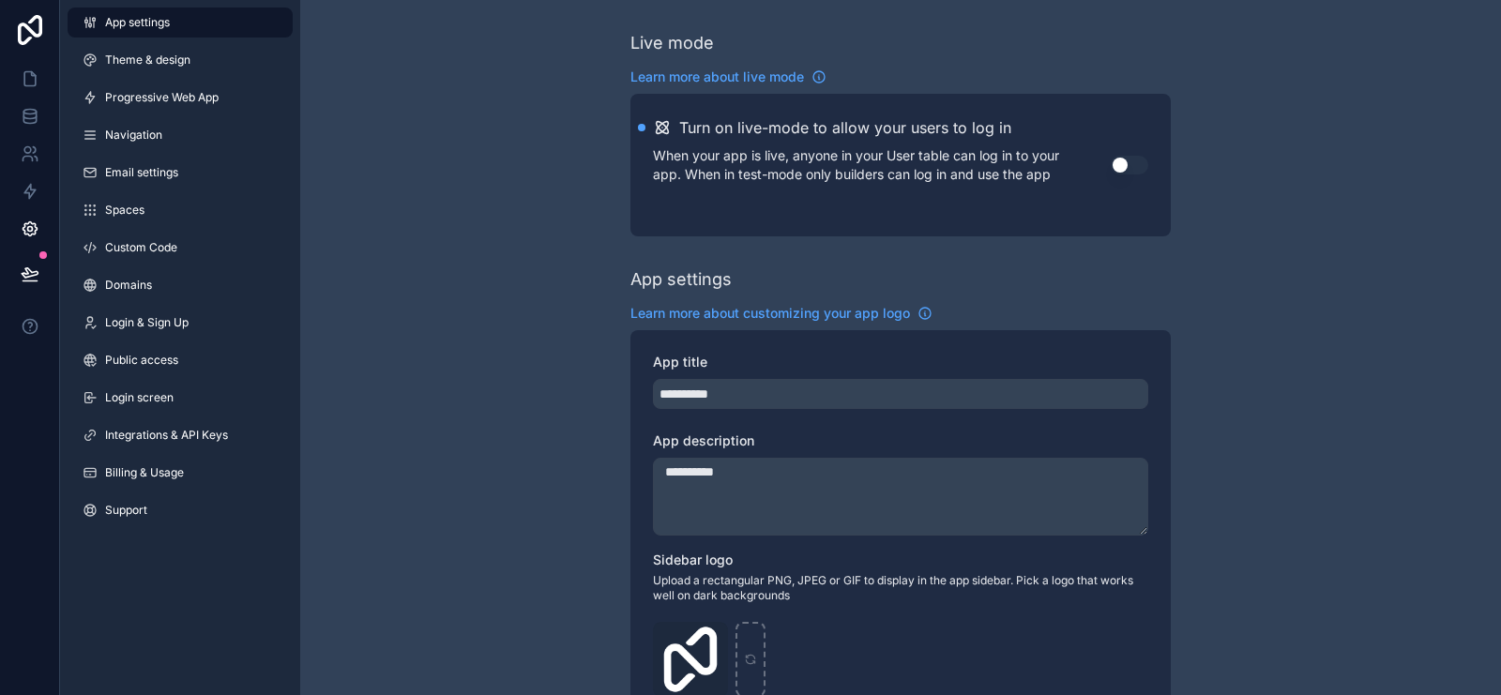
click at [164, 441] on span "Integrations & API Keys" at bounding box center [166, 435] width 123 height 15
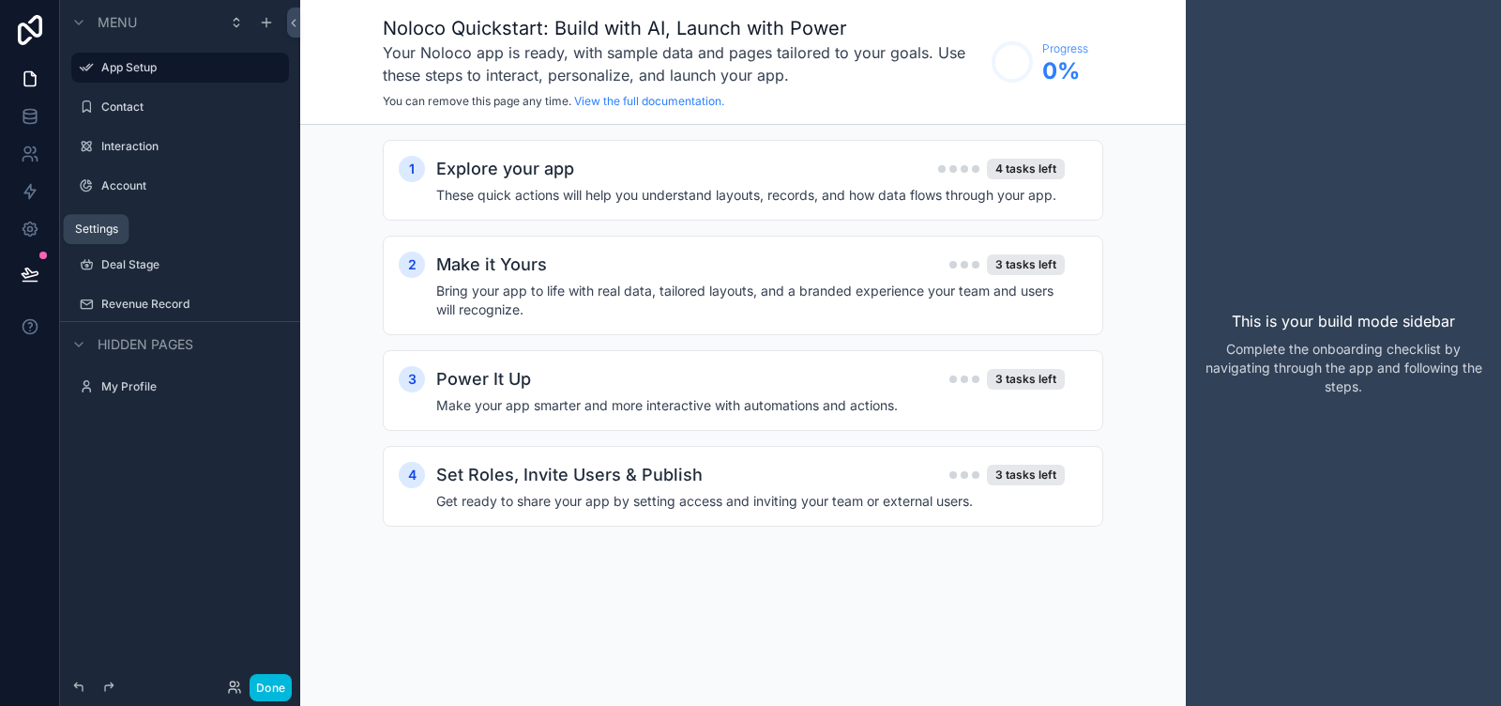
click at [16, 227] on link at bounding box center [29, 229] width 59 height 38
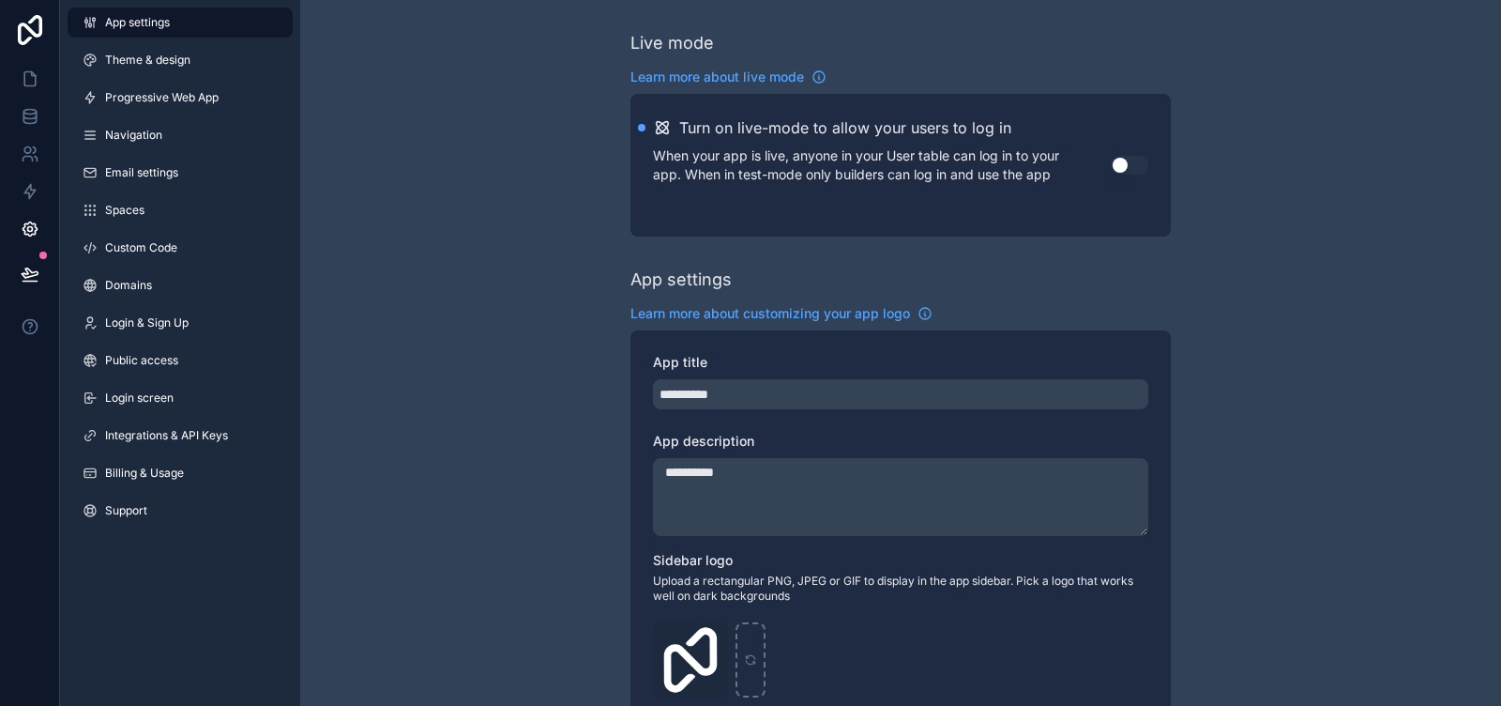
click at [204, 428] on span "Integrations & API Keys" at bounding box center [166, 435] width 123 height 15
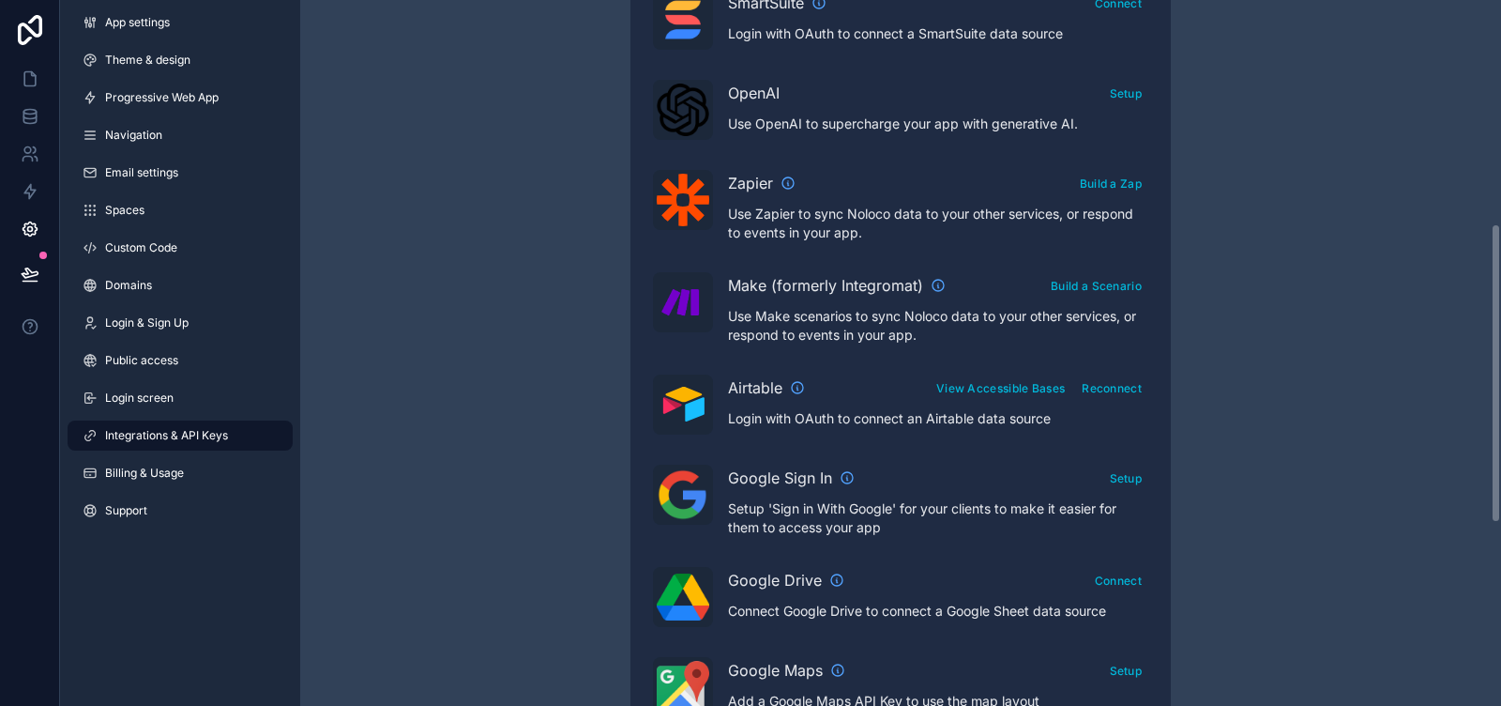
scroll to position [528, 0]
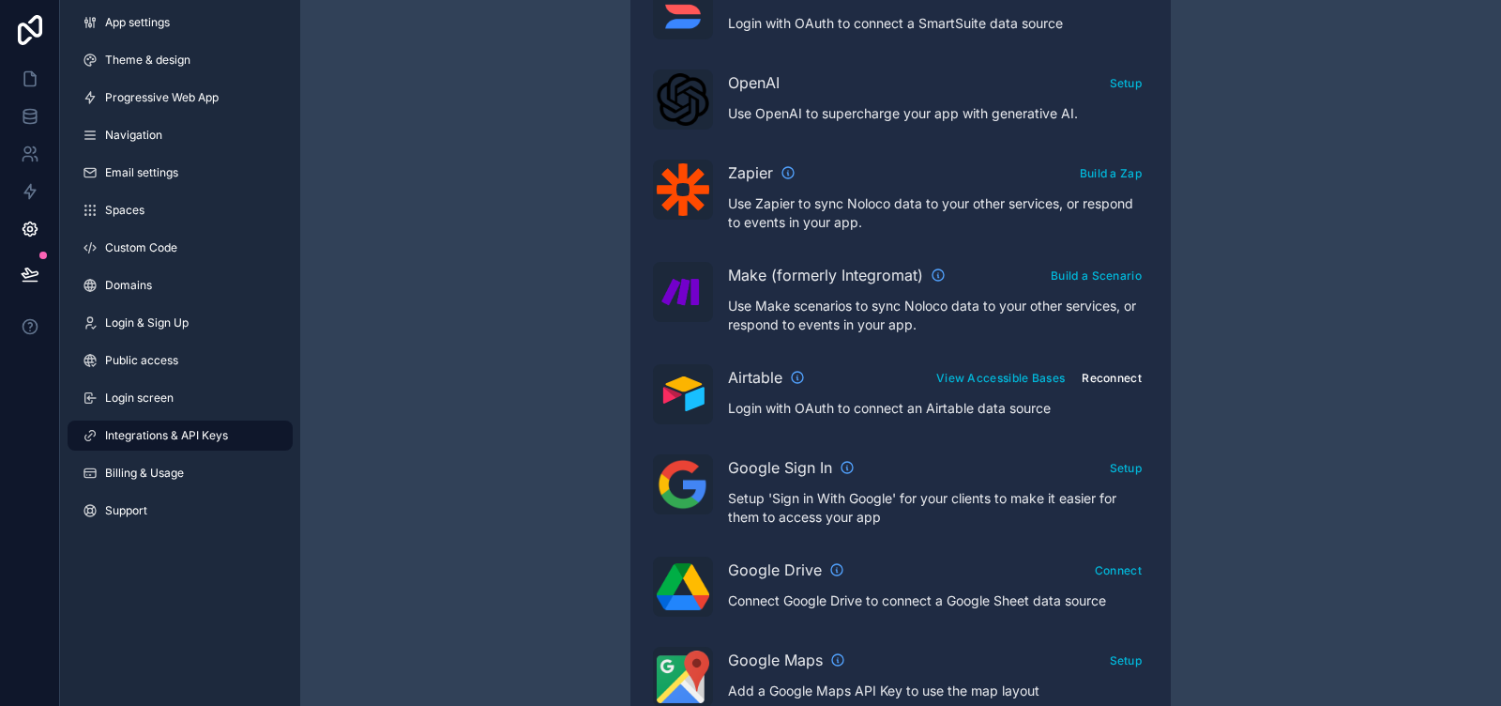
click at [1140, 367] on button "Reconnect" at bounding box center [1111, 377] width 73 height 27
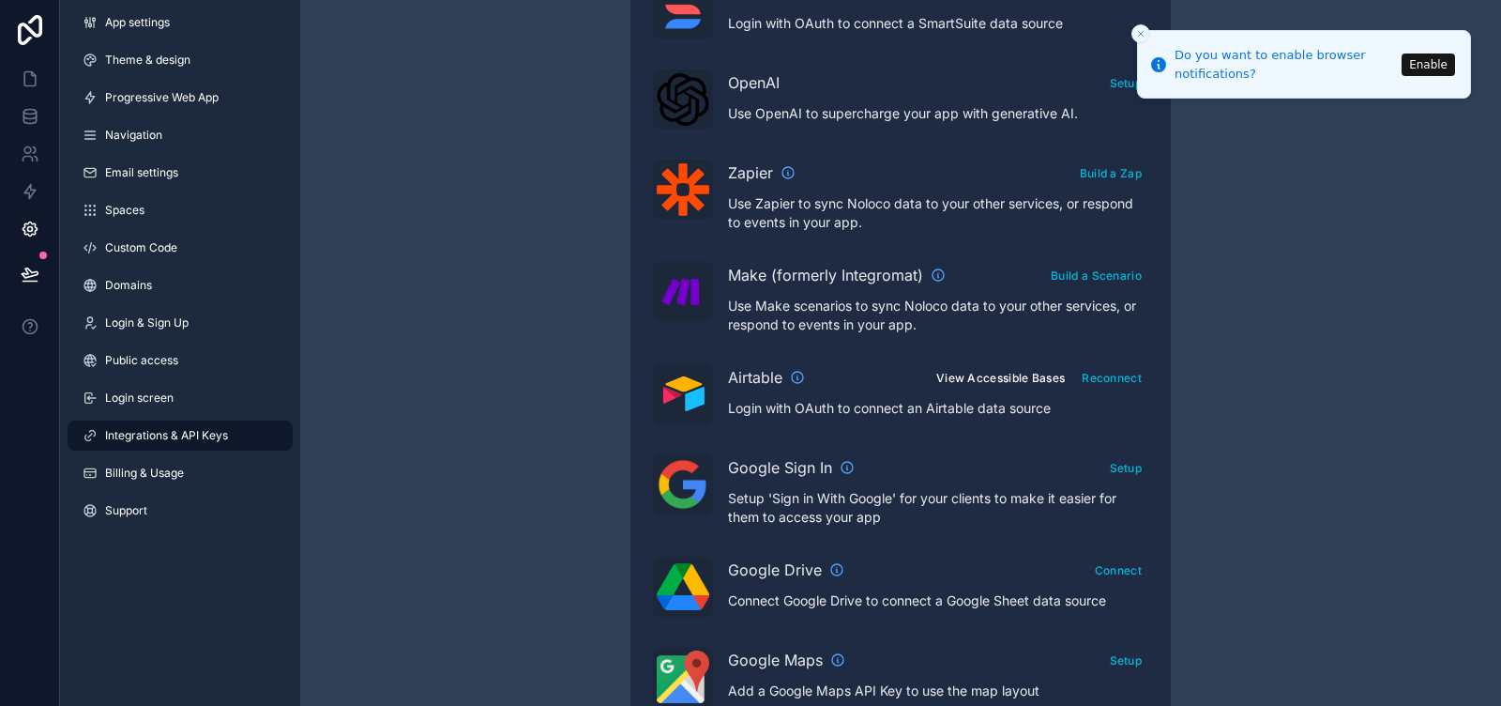
click at [1010, 376] on button "View Accessible Bases" at bounding box center [1001, 377] width 142 height 27
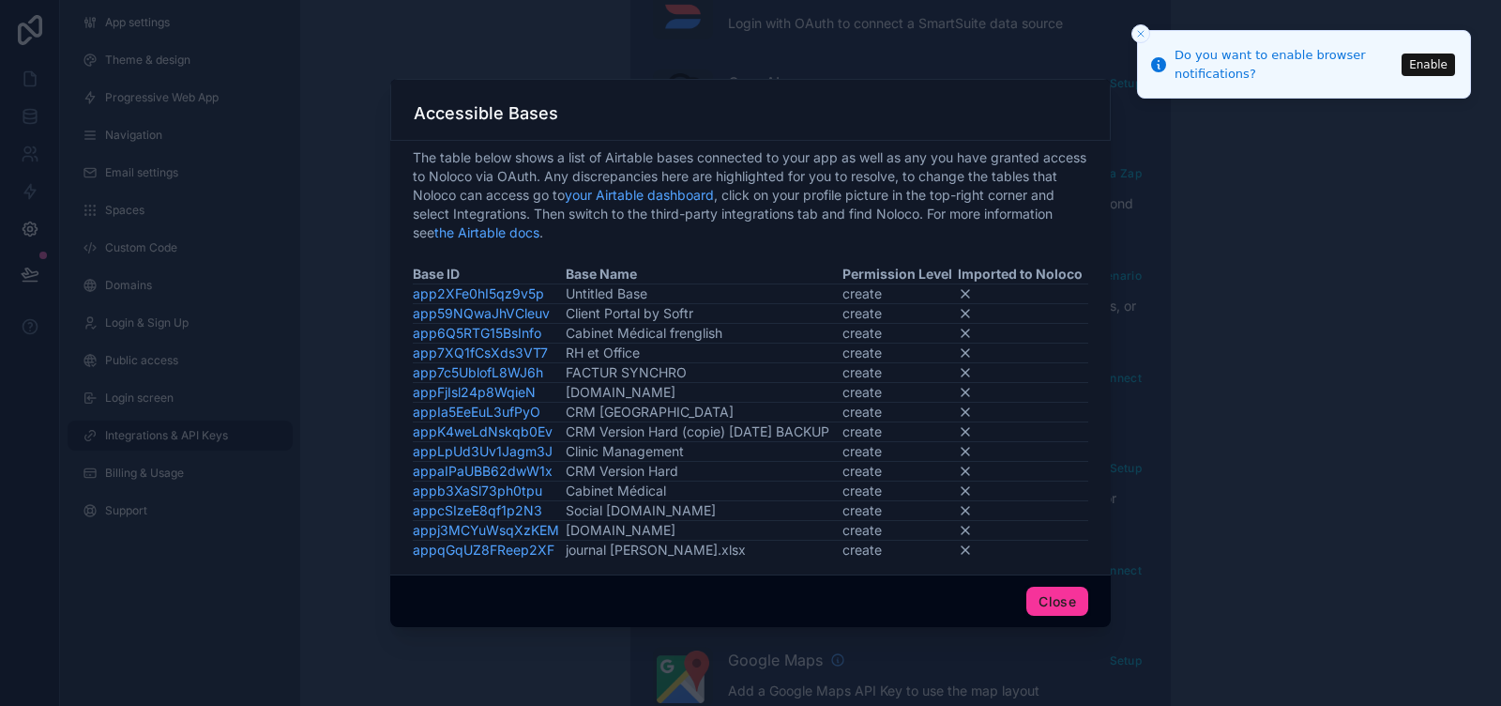
click at [1054, 606] on button "Close" at bounding box center [1058, 601] width 62 height 30
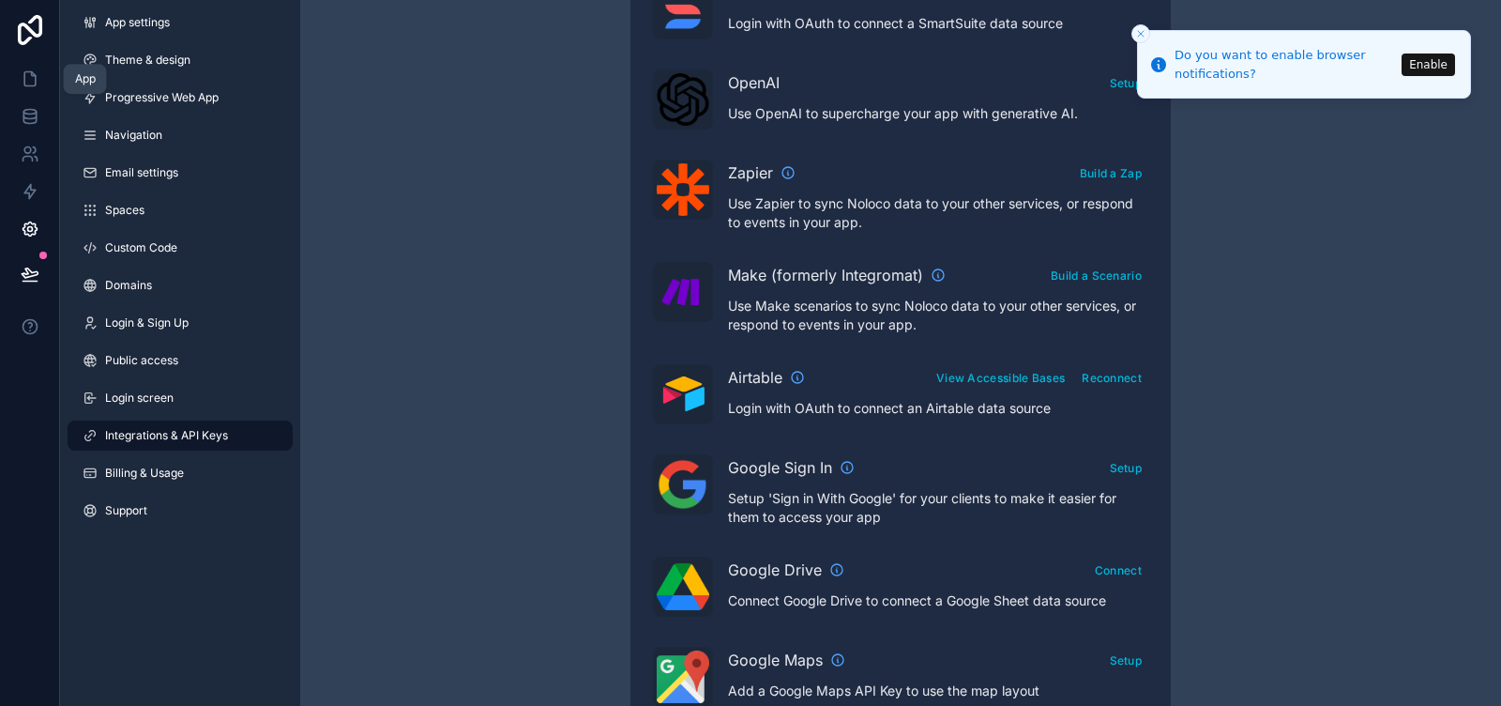
click at [29, 78] on icon at bounding box center [30, 78] width 19 height 19
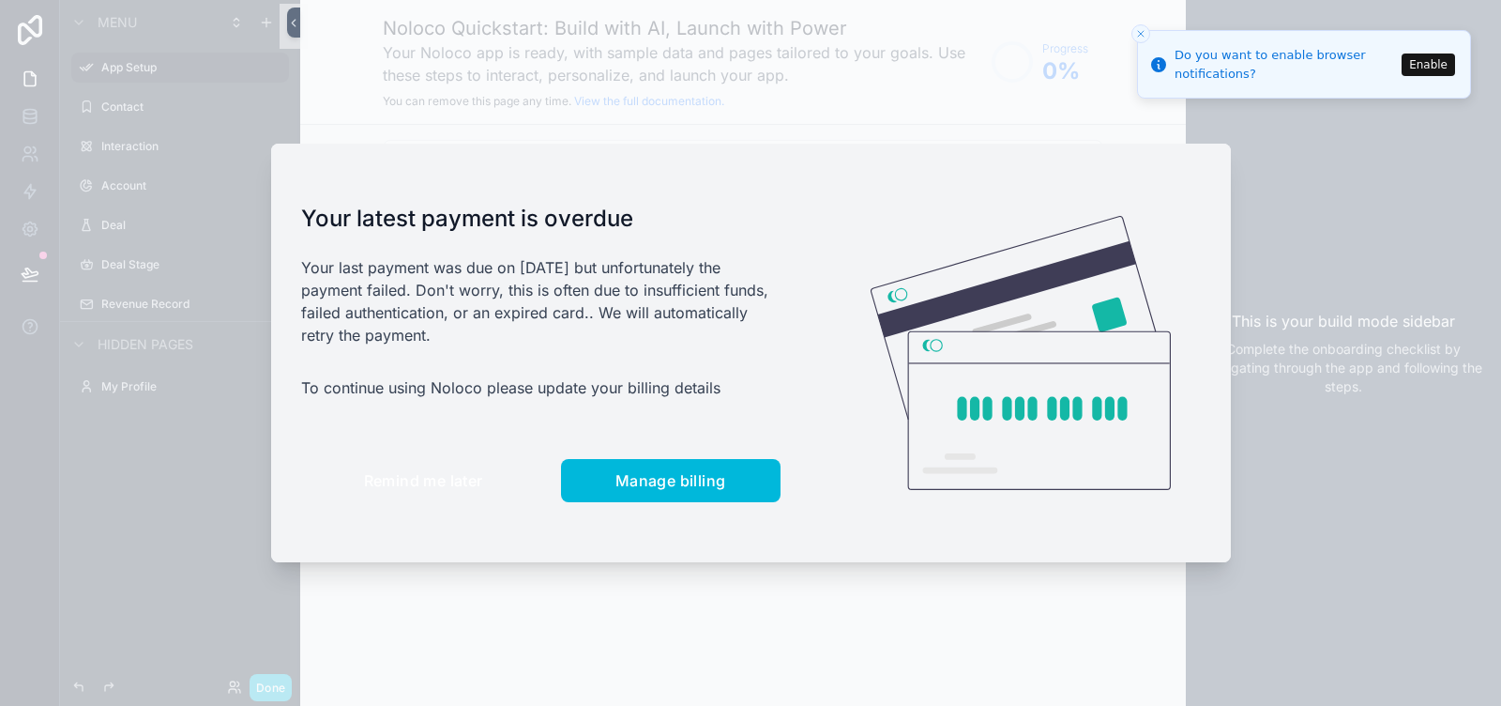
click at [455, 484] on span "Remind me later" at bounding box center [423, 480] width 119 height 19
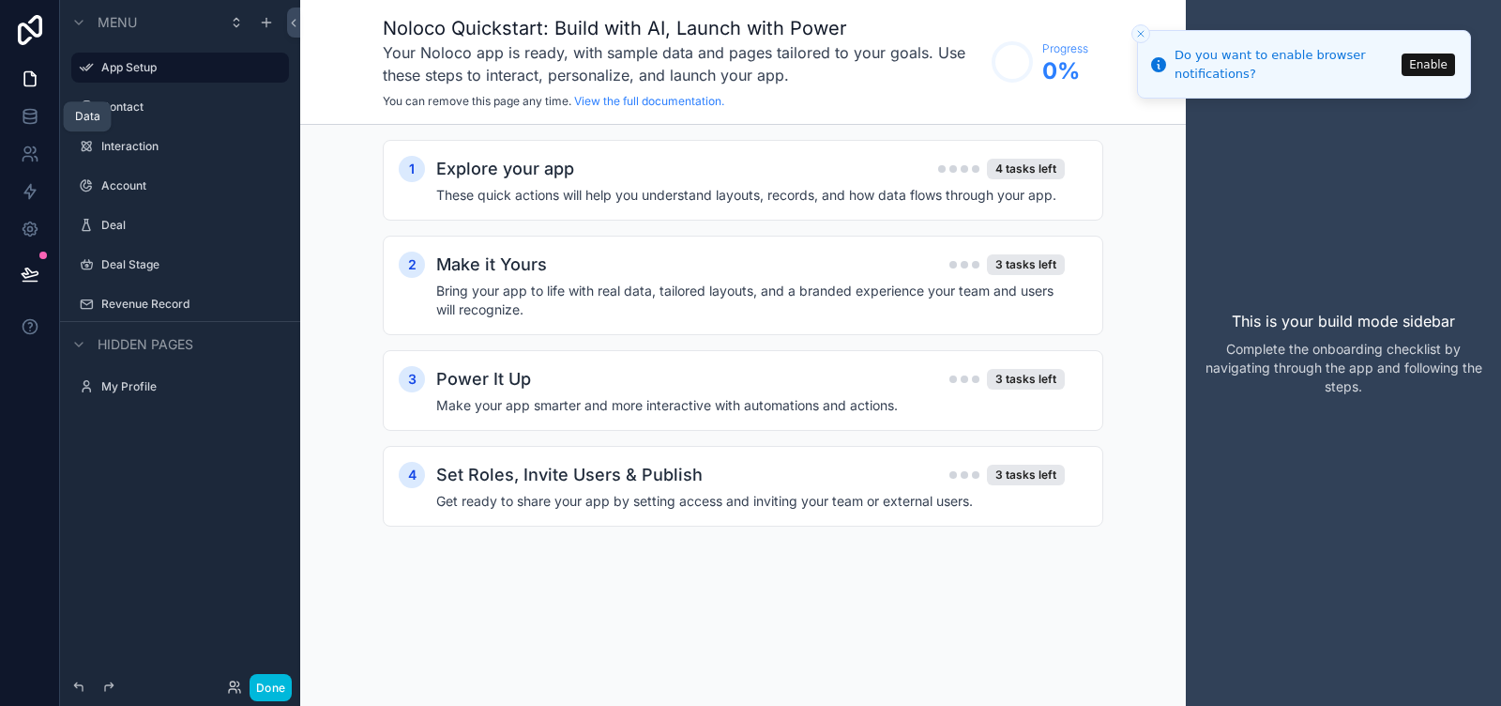
click at [22, 123] on icon at bounding box center [30, 116] width 19 height 19
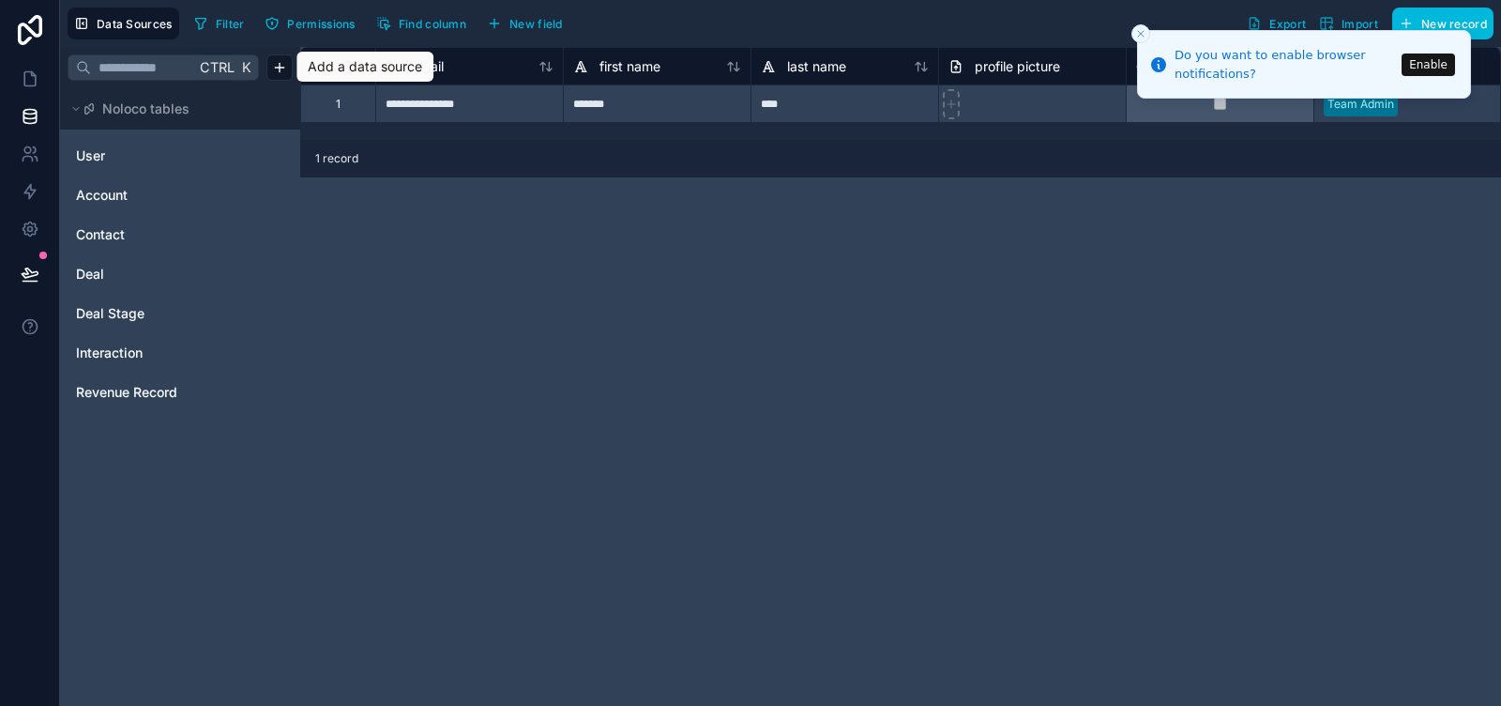
click at [273, 66] on html "**********" at bounding box center [750, 353] width 1501 height 706
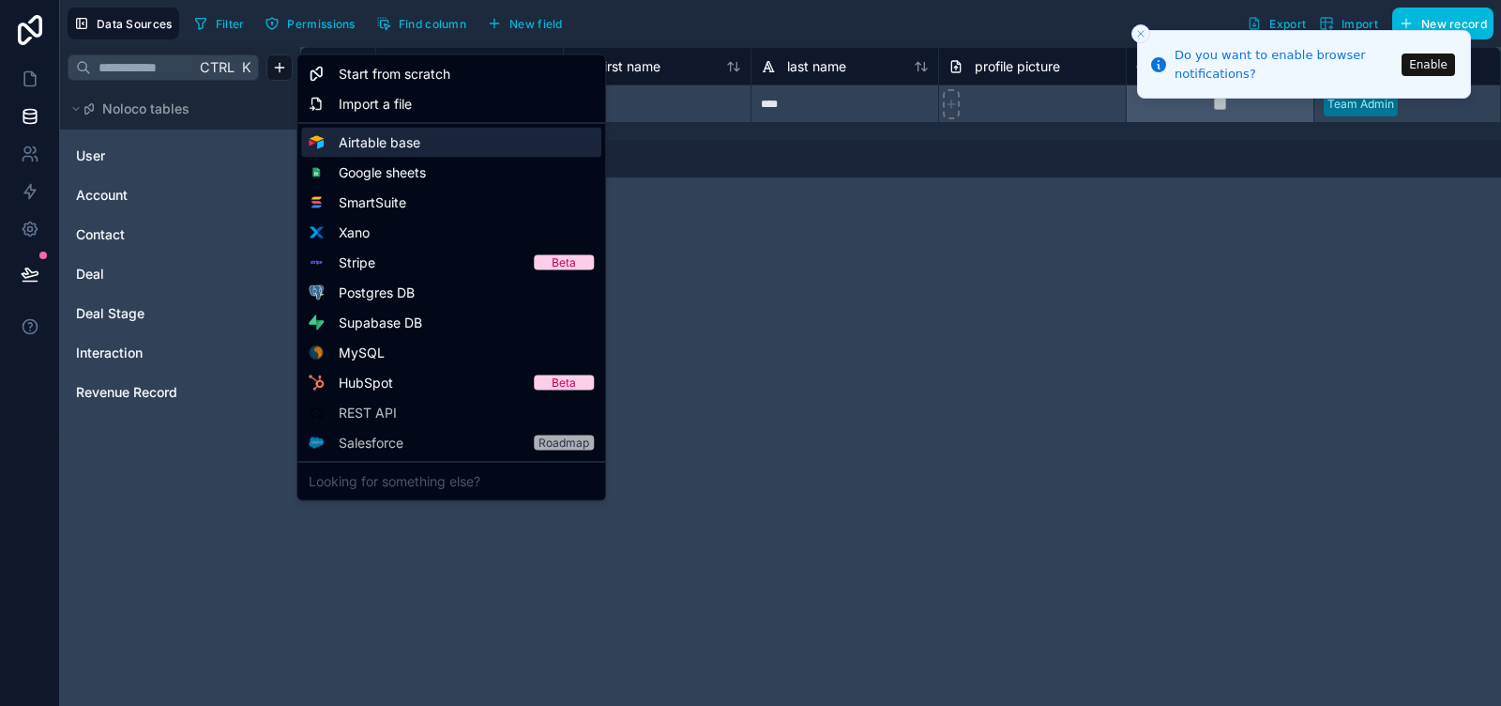
click at [395, 141] on span "Airtable base" at bounding box center [380, 142] width 82 height 19
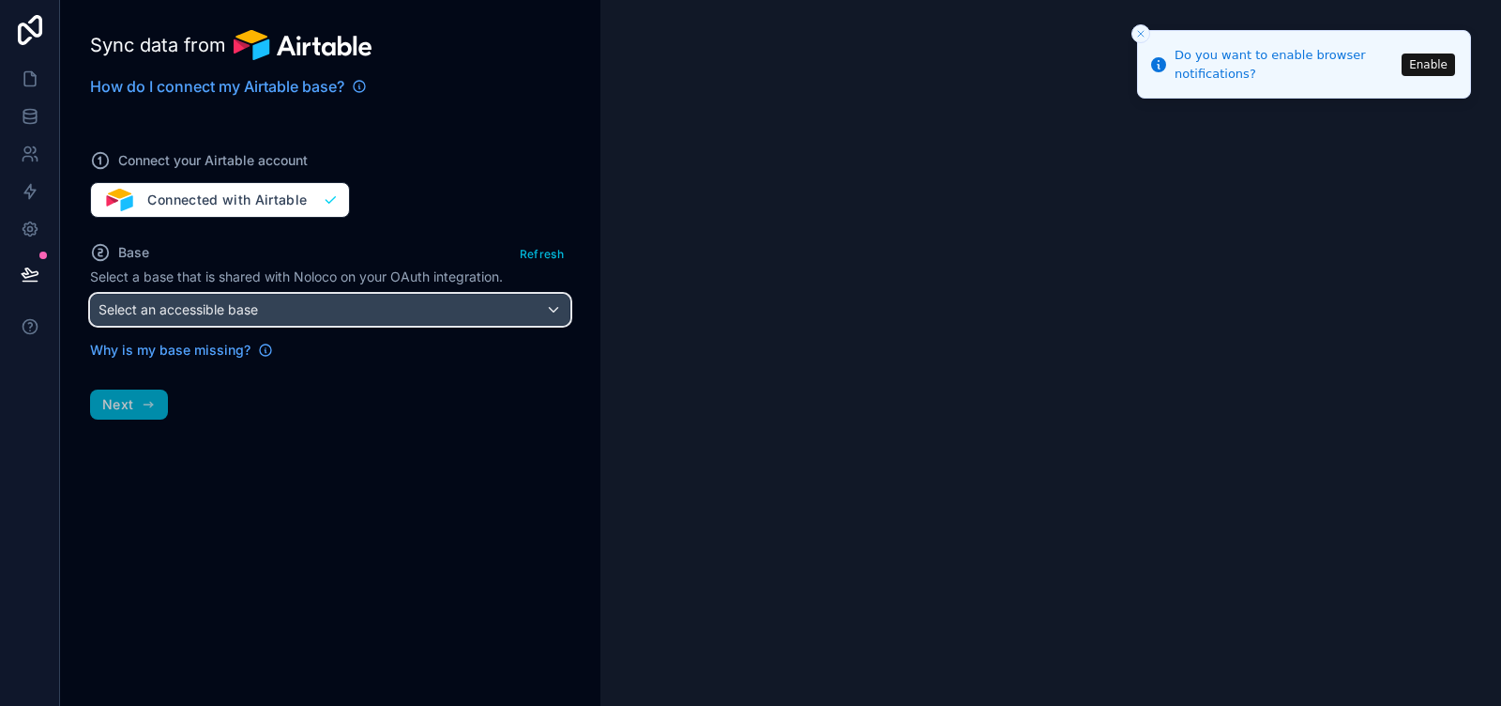
click at [275, 304] on div "Select an accessible base" at bounding box center [330, 310] width 479 height 30
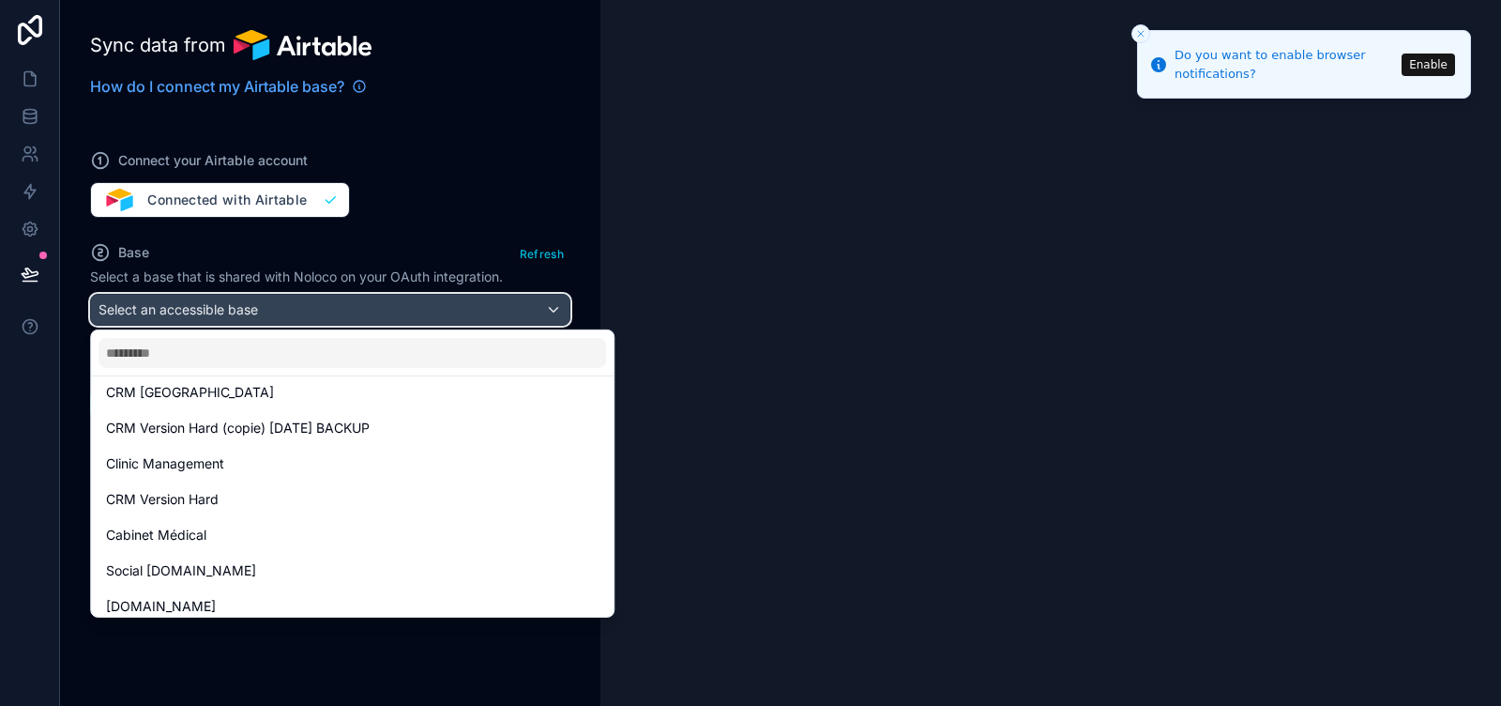
scroll to position [231, 0]
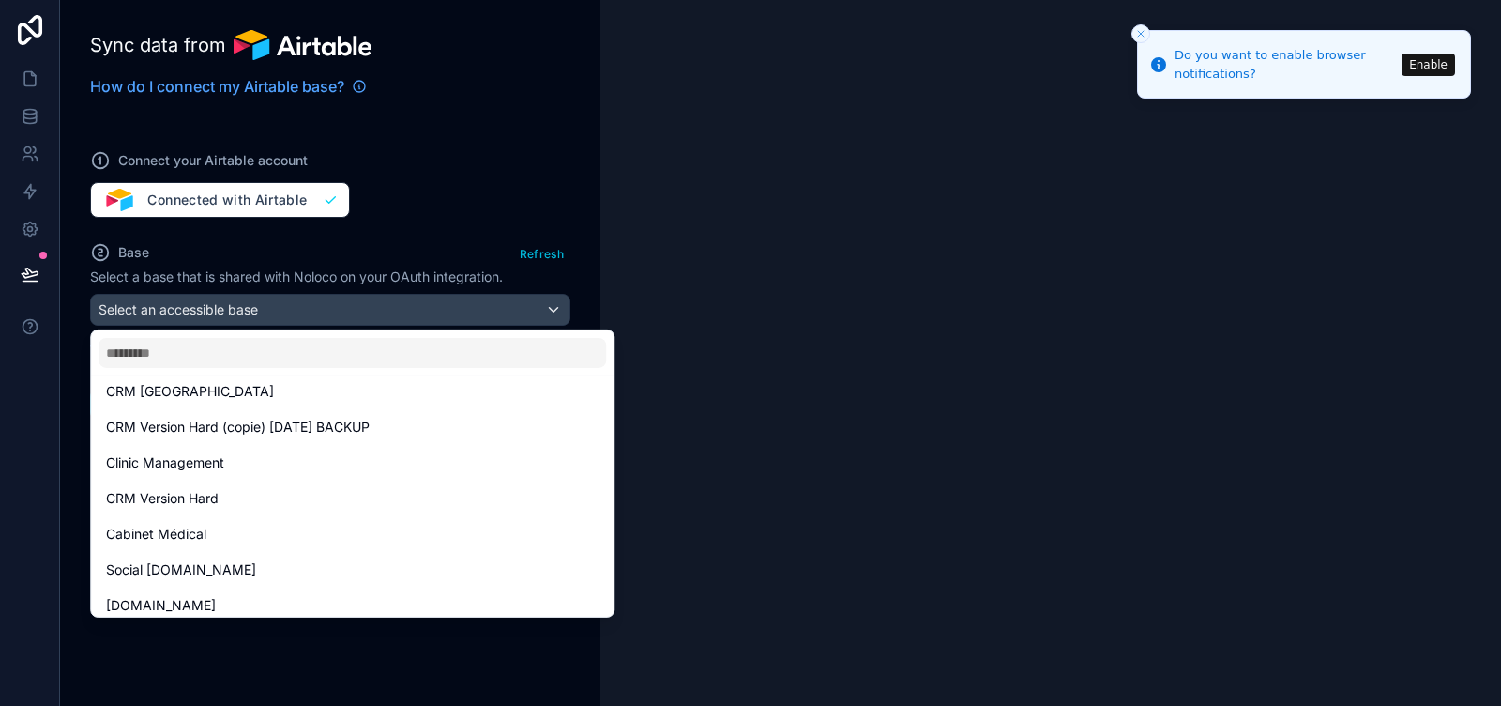
click at [180, 386] on span "CRM [GEOGRAPHIC_DATA]" at bounding box center [190, 391] width 168 height 23
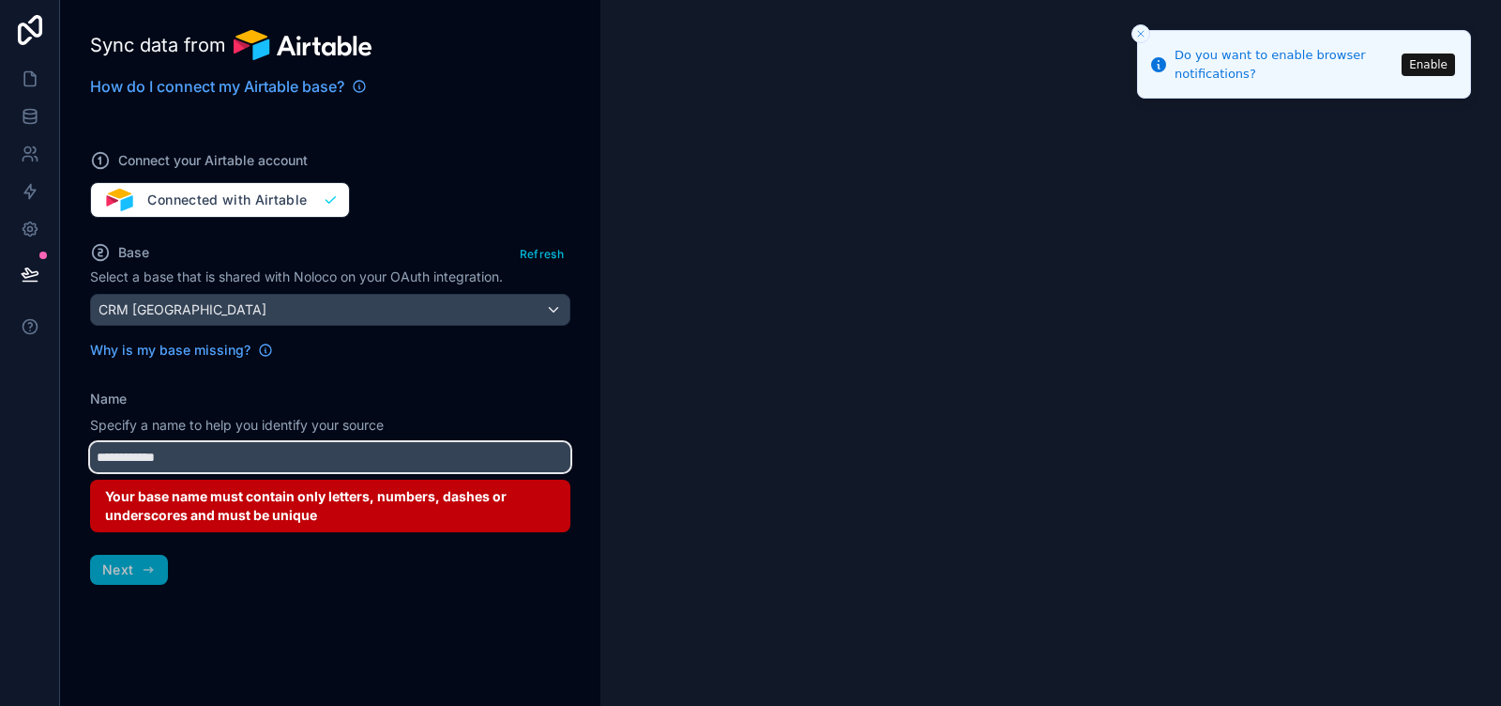
click at [311, 451] on input "**********" at bounding box center [330, 457] width 480 height 30
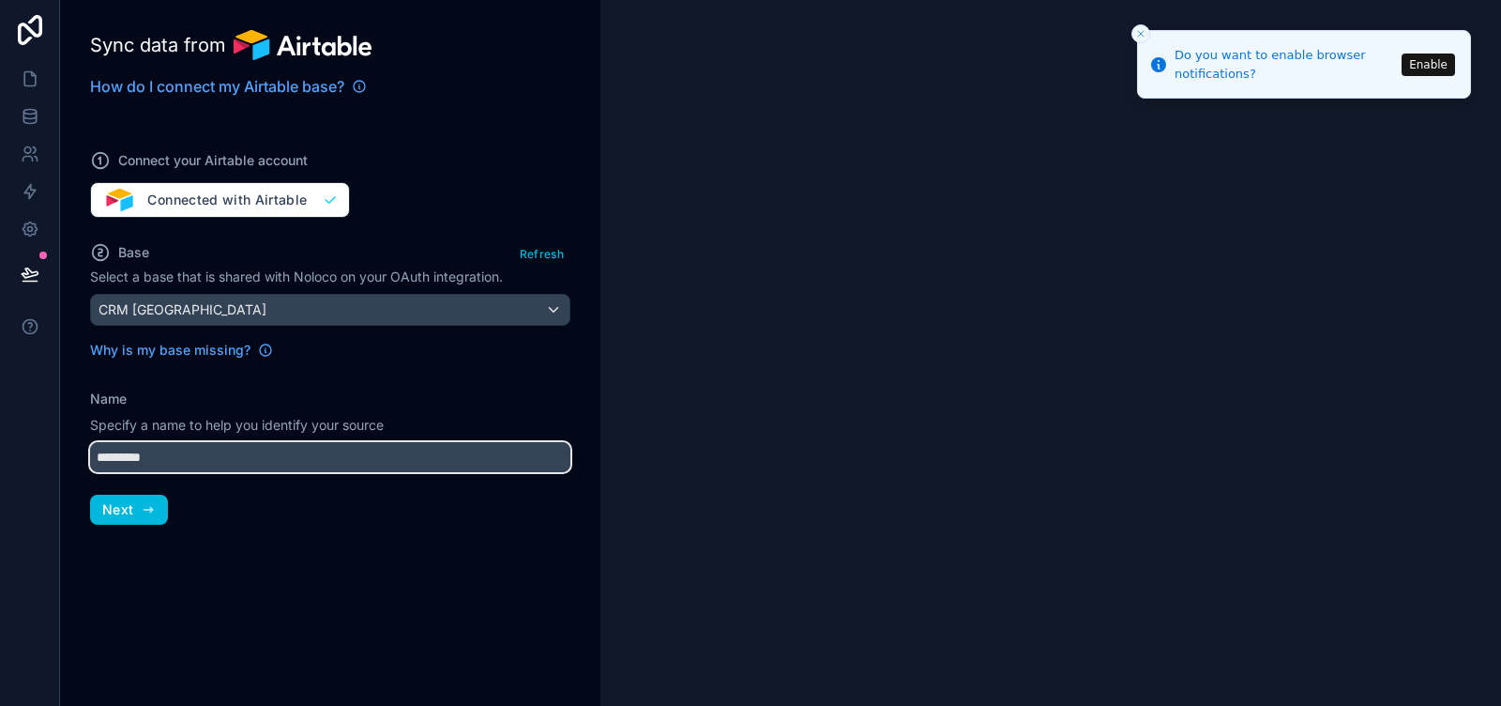
type input "*********"
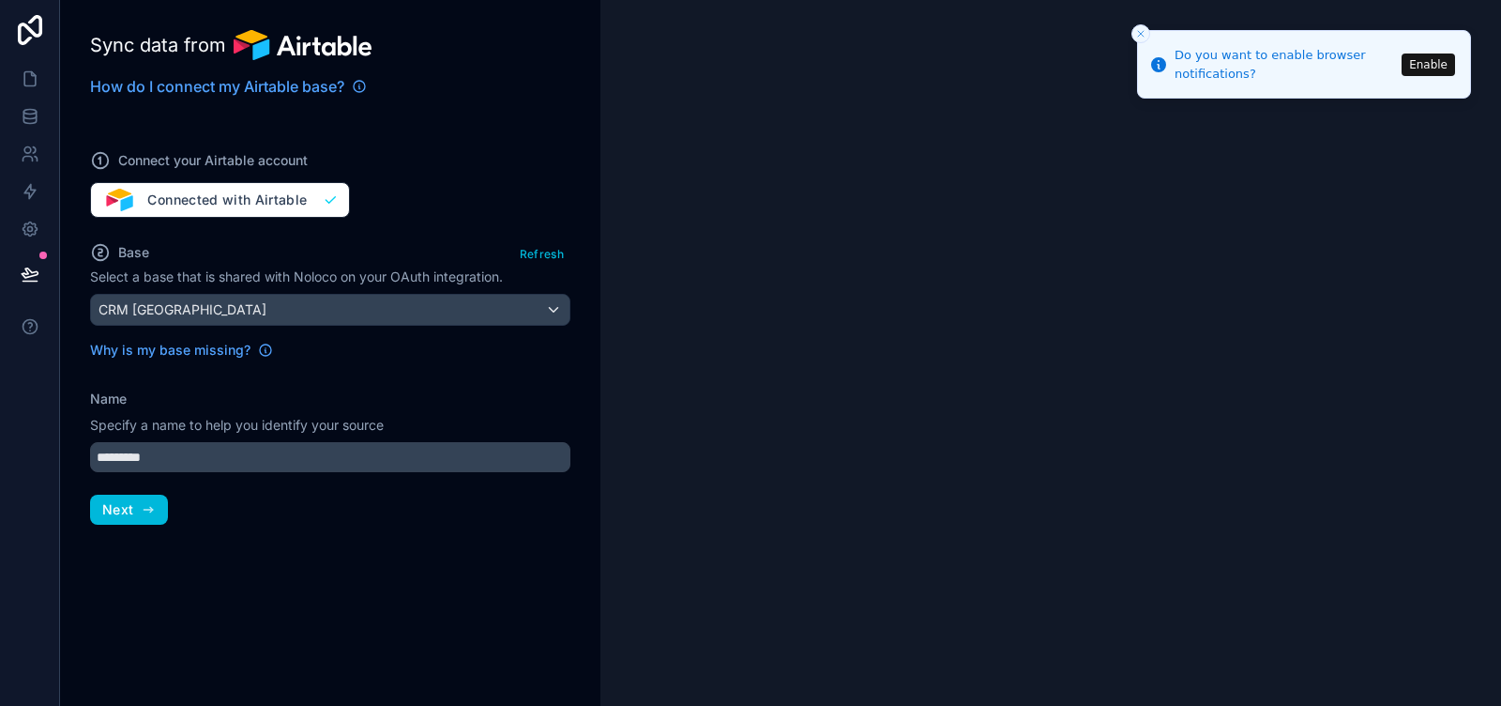
click at [142, 498] on button "Next" at bounding box center [129, 510] width 78 height 30
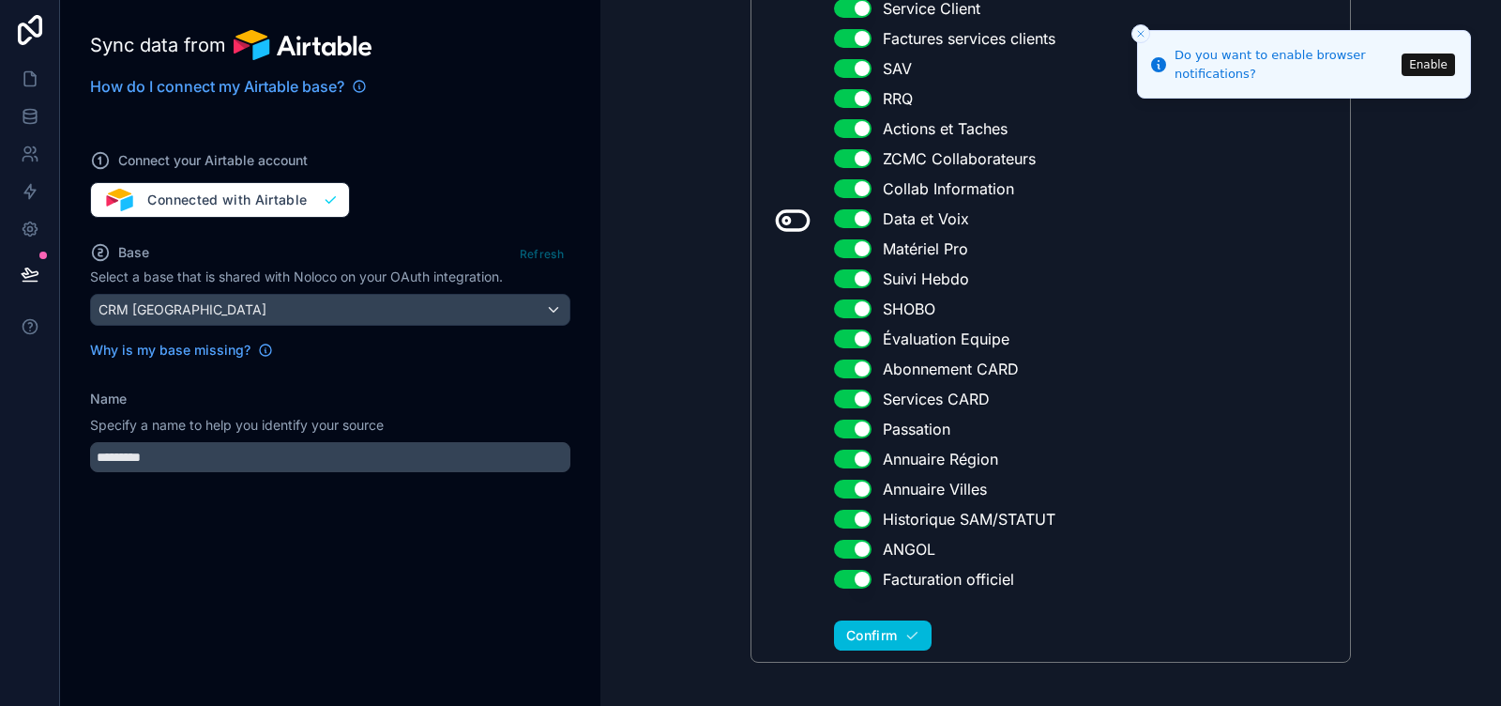
scroll to position [470, 0]
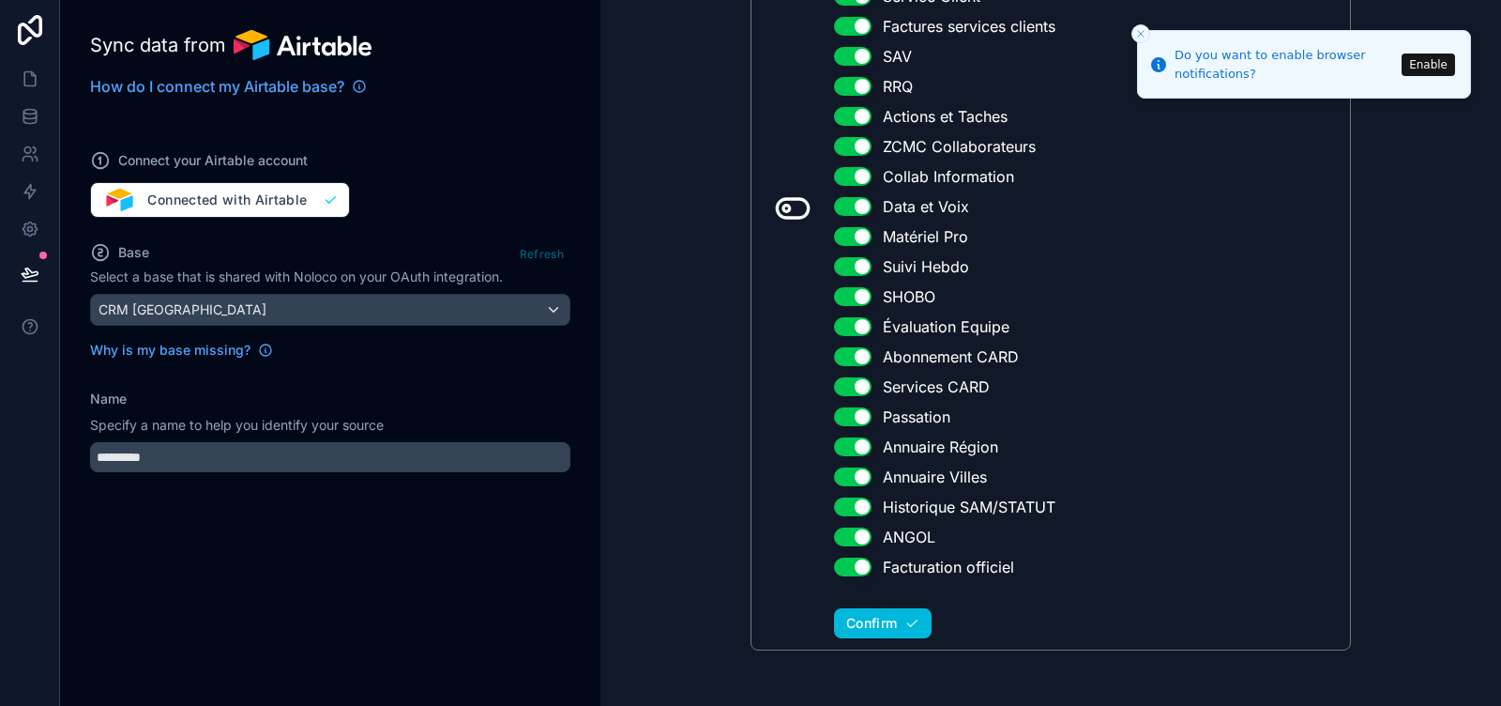
click at [891, 629] on button "Confirm" at bounding box center [883, 623] width 98 height 30
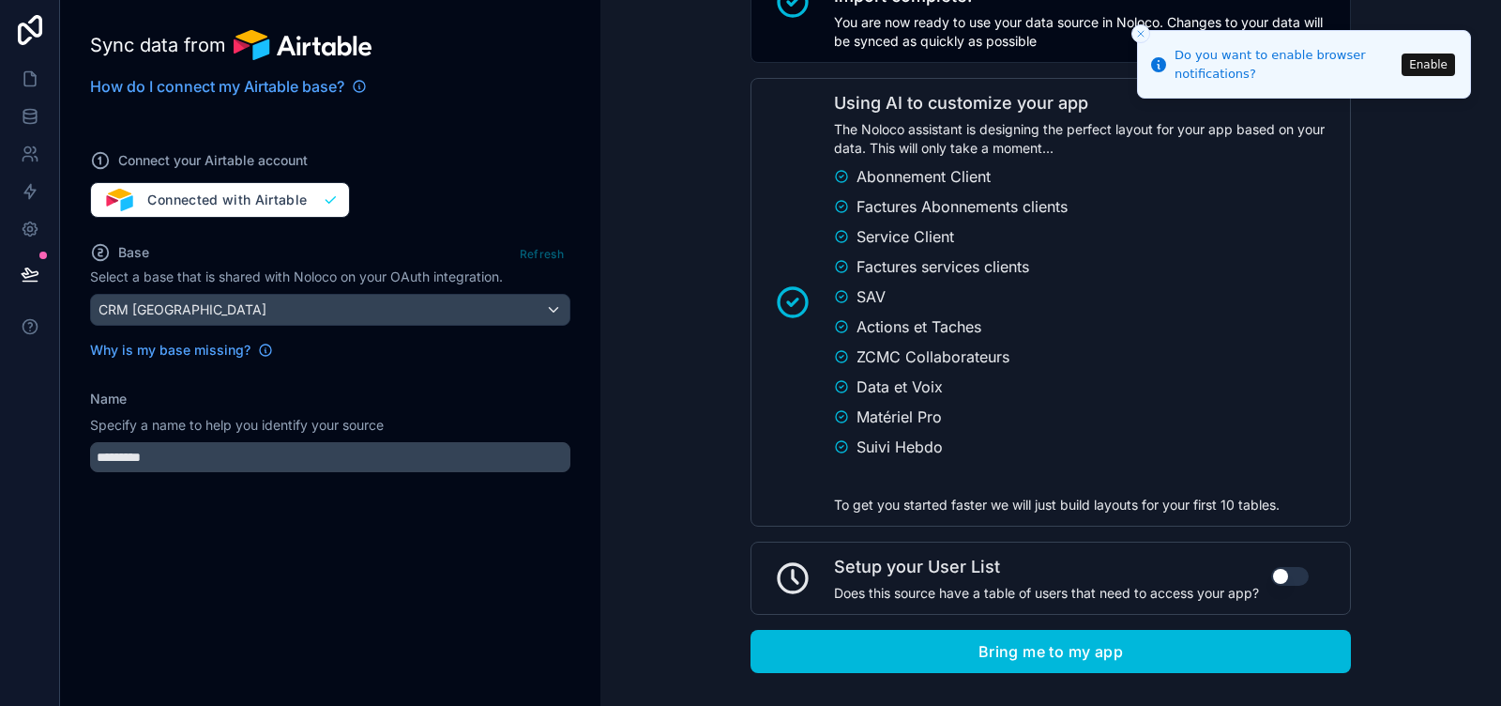
scroll to position [1271, 0]
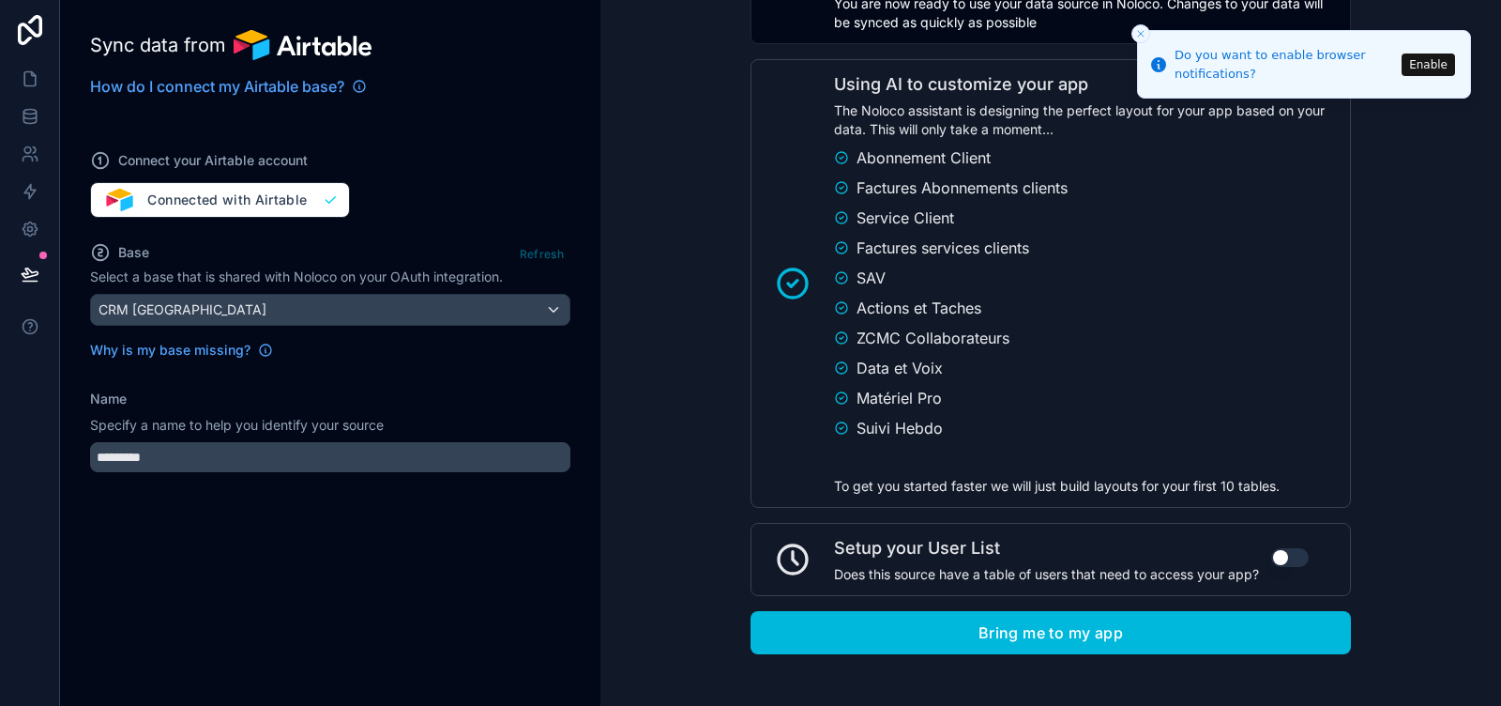
click at [891, 629] on button "Bring me to my app" at bounding box center [1051, 632] width 601 height 43
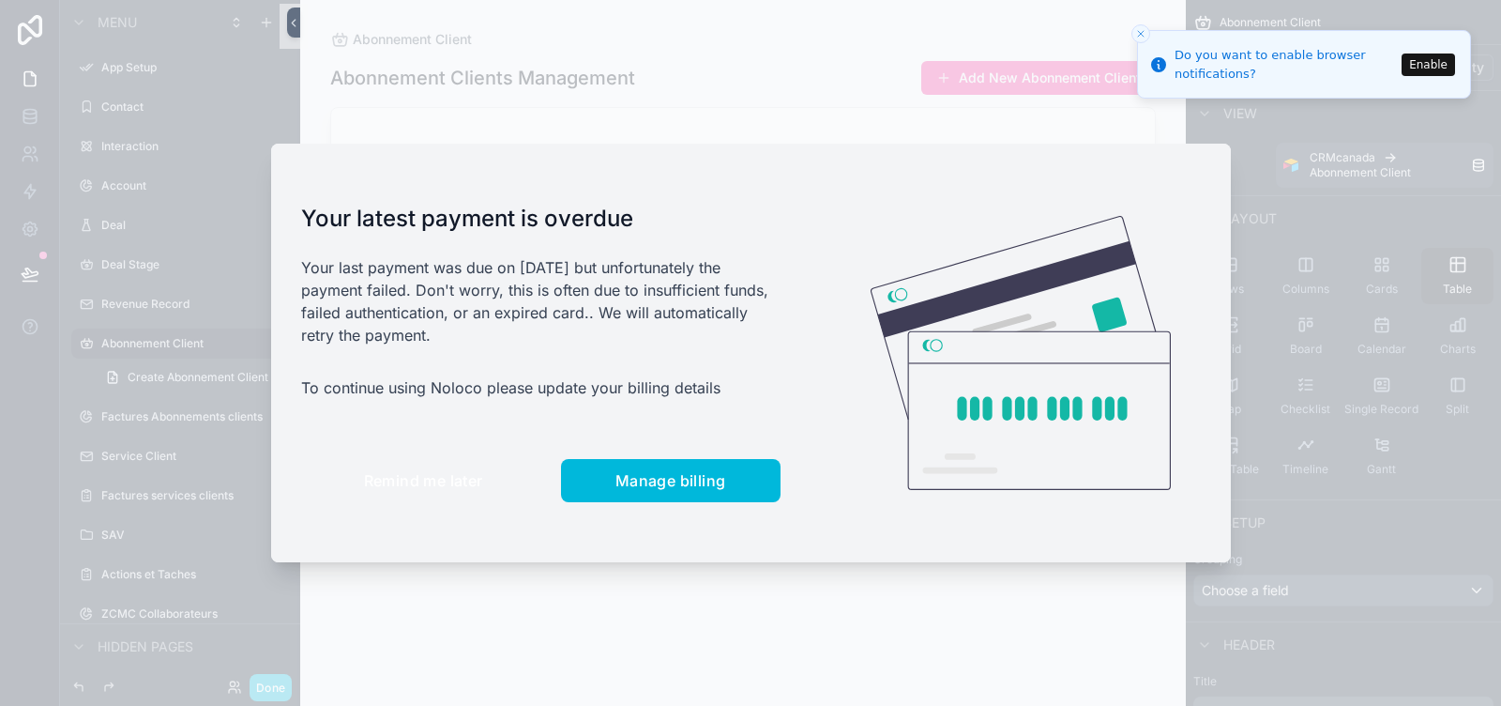
click at [389, 471] on span "Remind me later" at bounding box center [423, 480] width 119 height 19
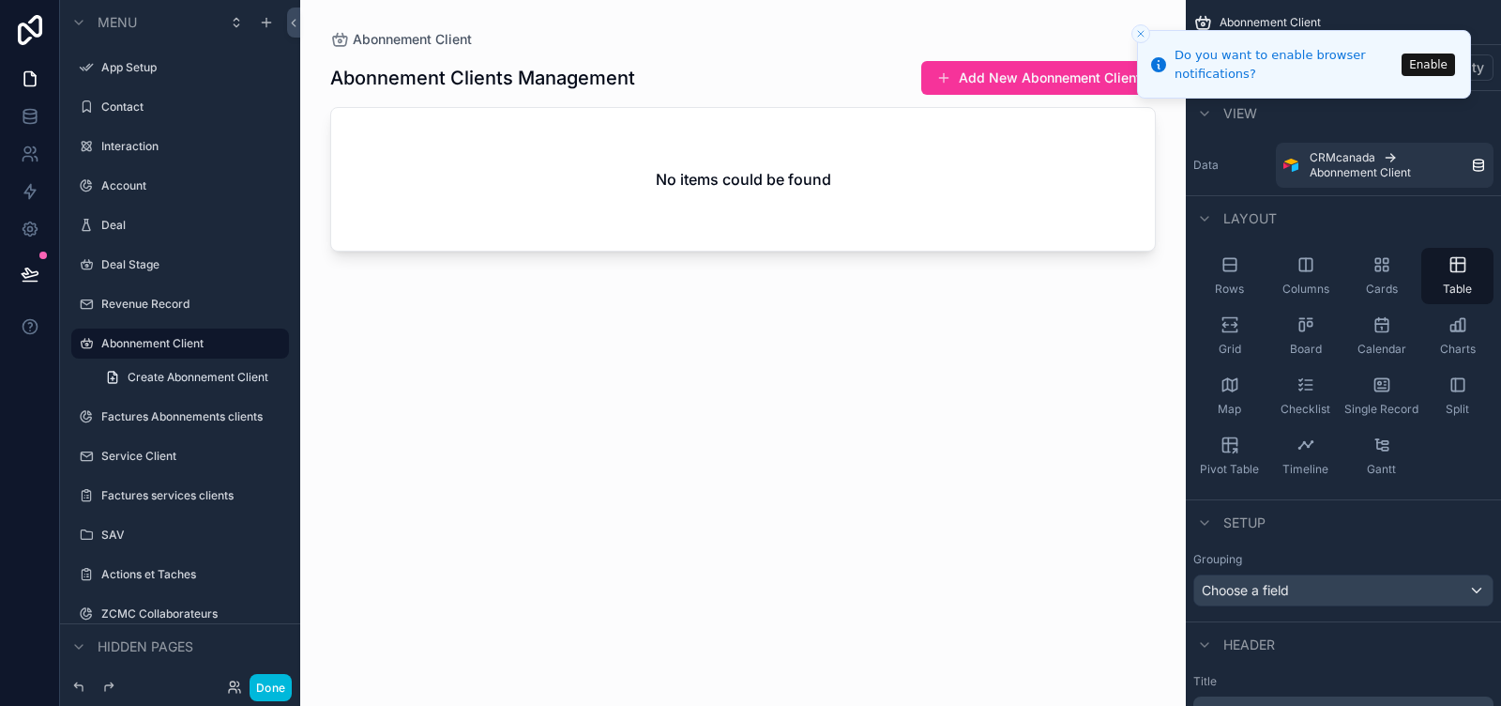
scroll to position [176, 0]
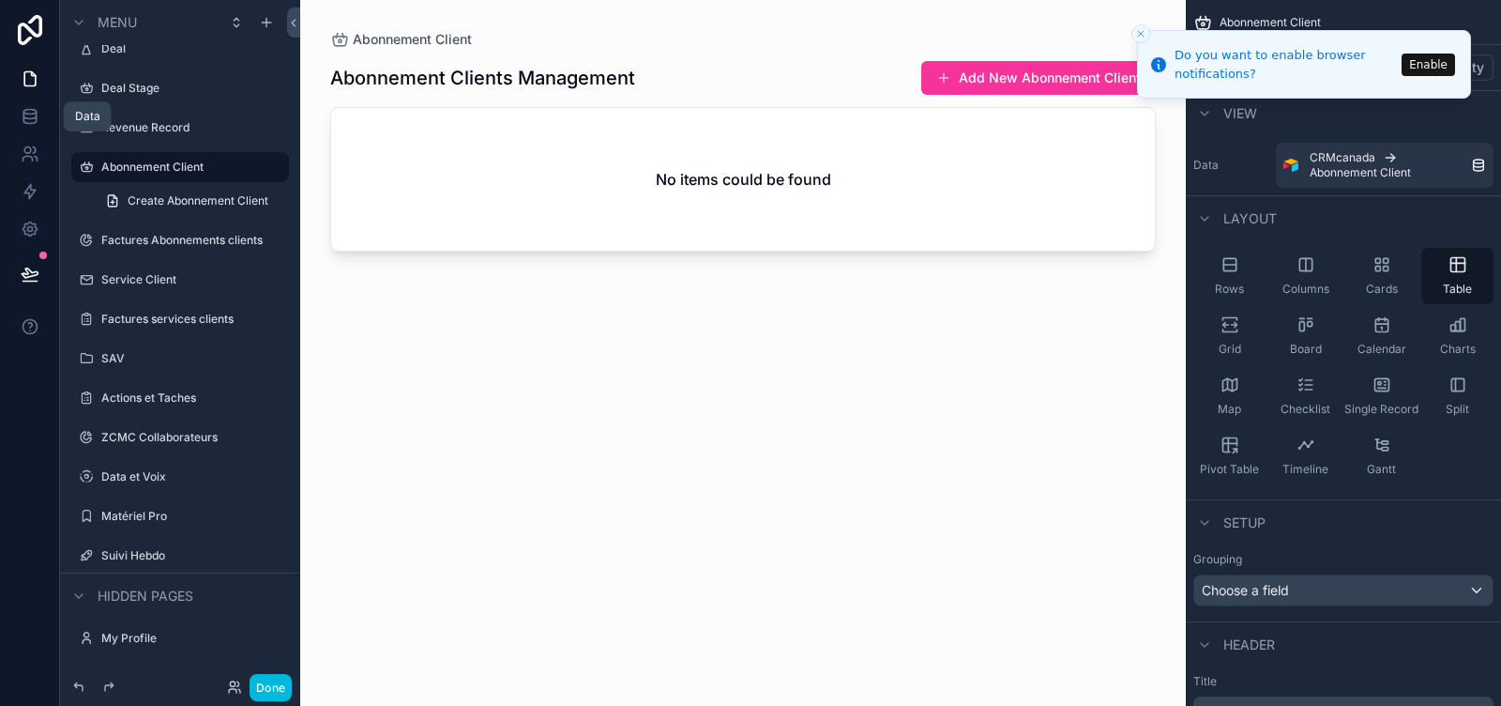
click at [34, 125] on icon at bounding box center [30, 116] width 19 height 19
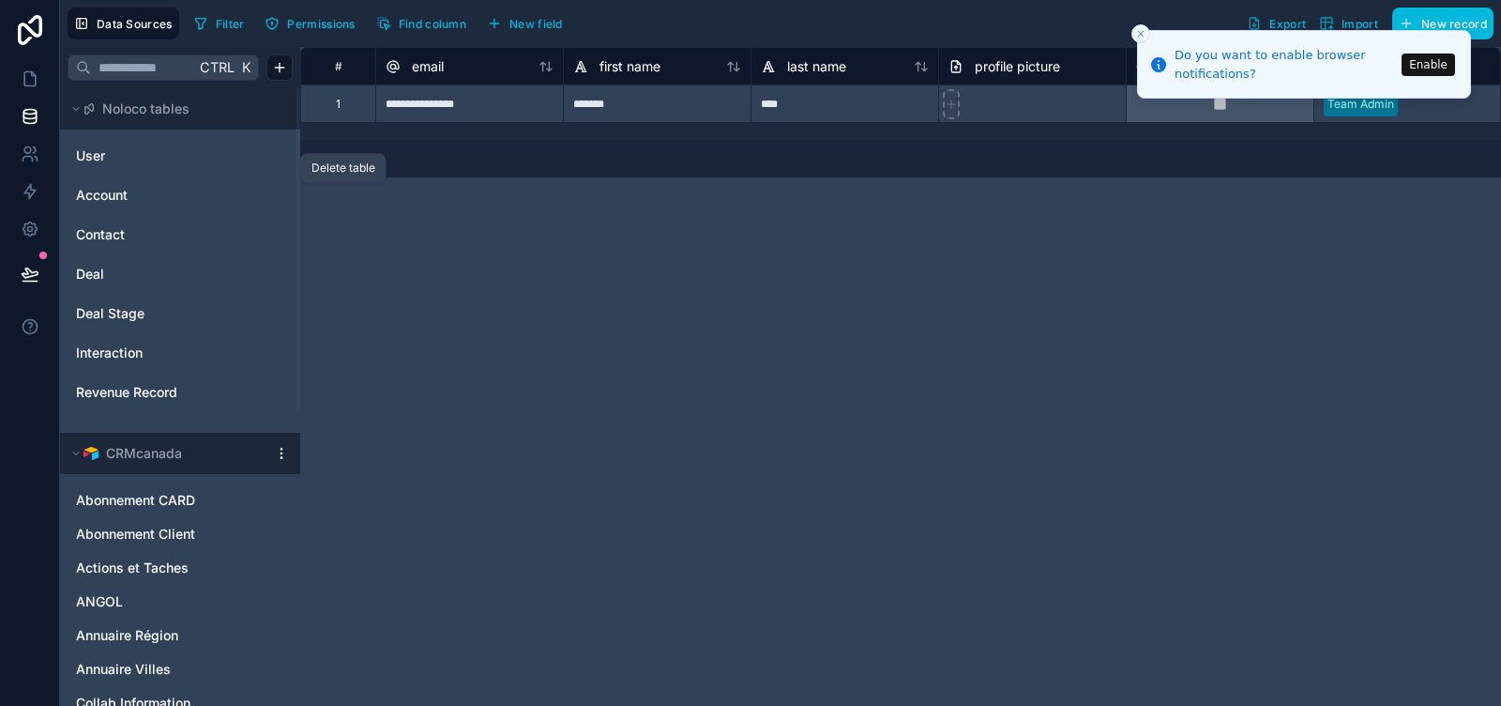
click at [236, 188] on icon "Account" at bounding box center [239, 195] width 15 height 15
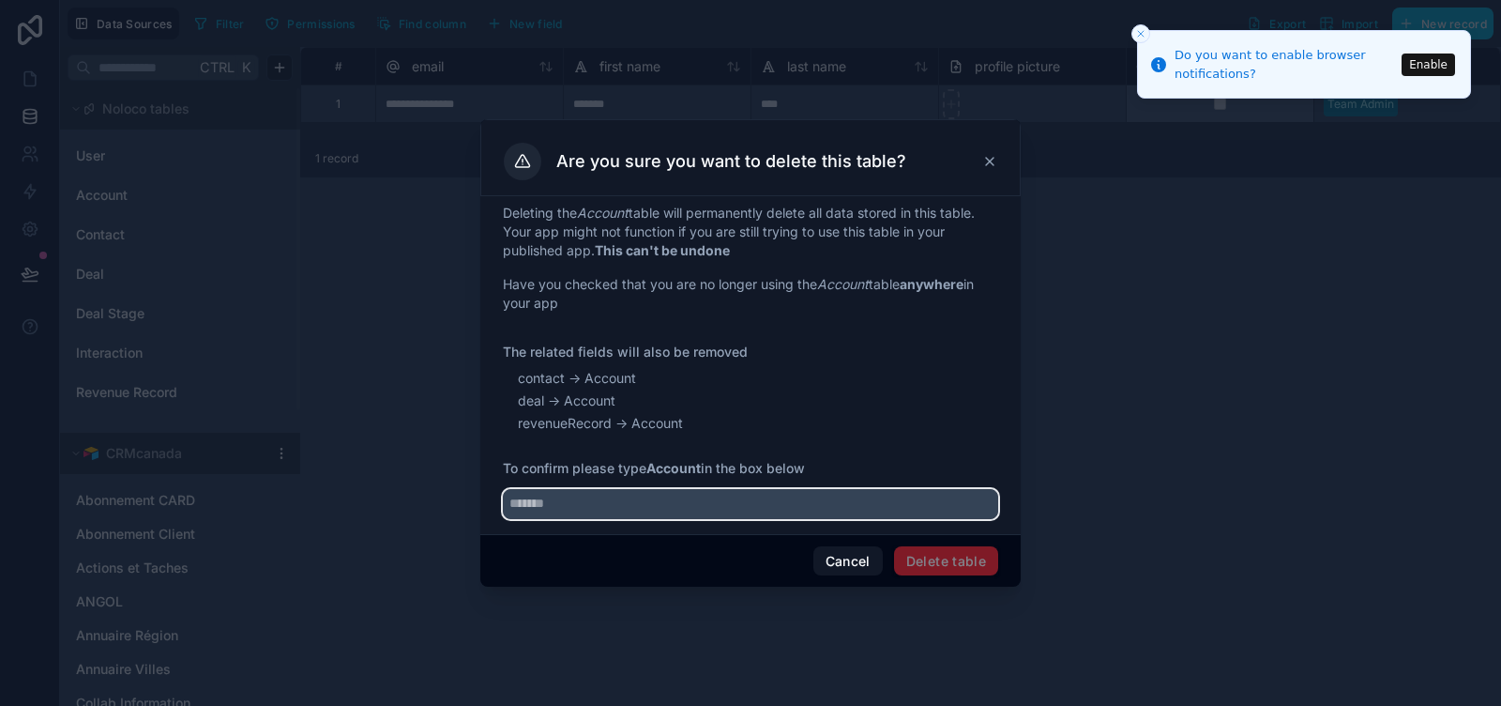
click at [793, 503] on input "text" at bounding box center [750, 504] width 495 height 30
type input "*******"
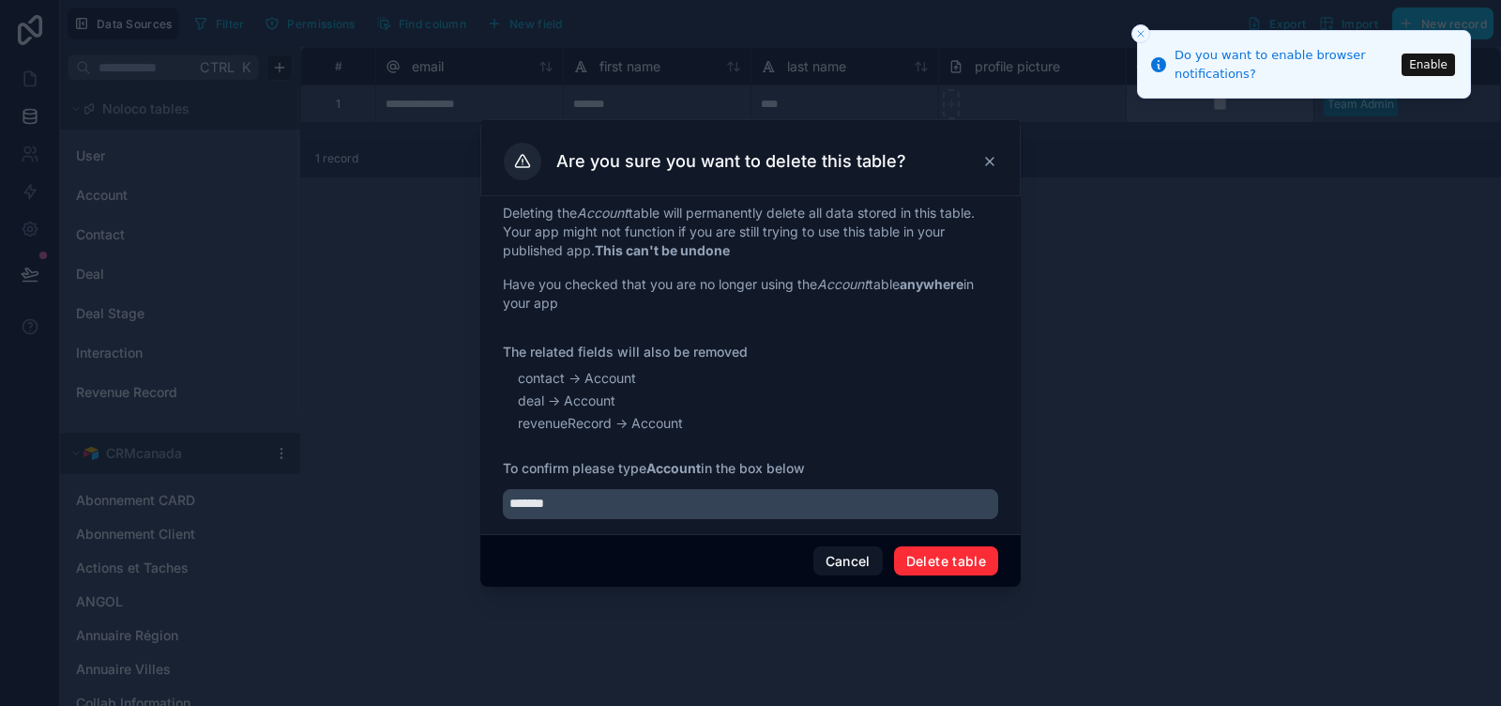
click at [934, 556] on button "Delete table" at bounding box center [946, 561] width 104 height 30
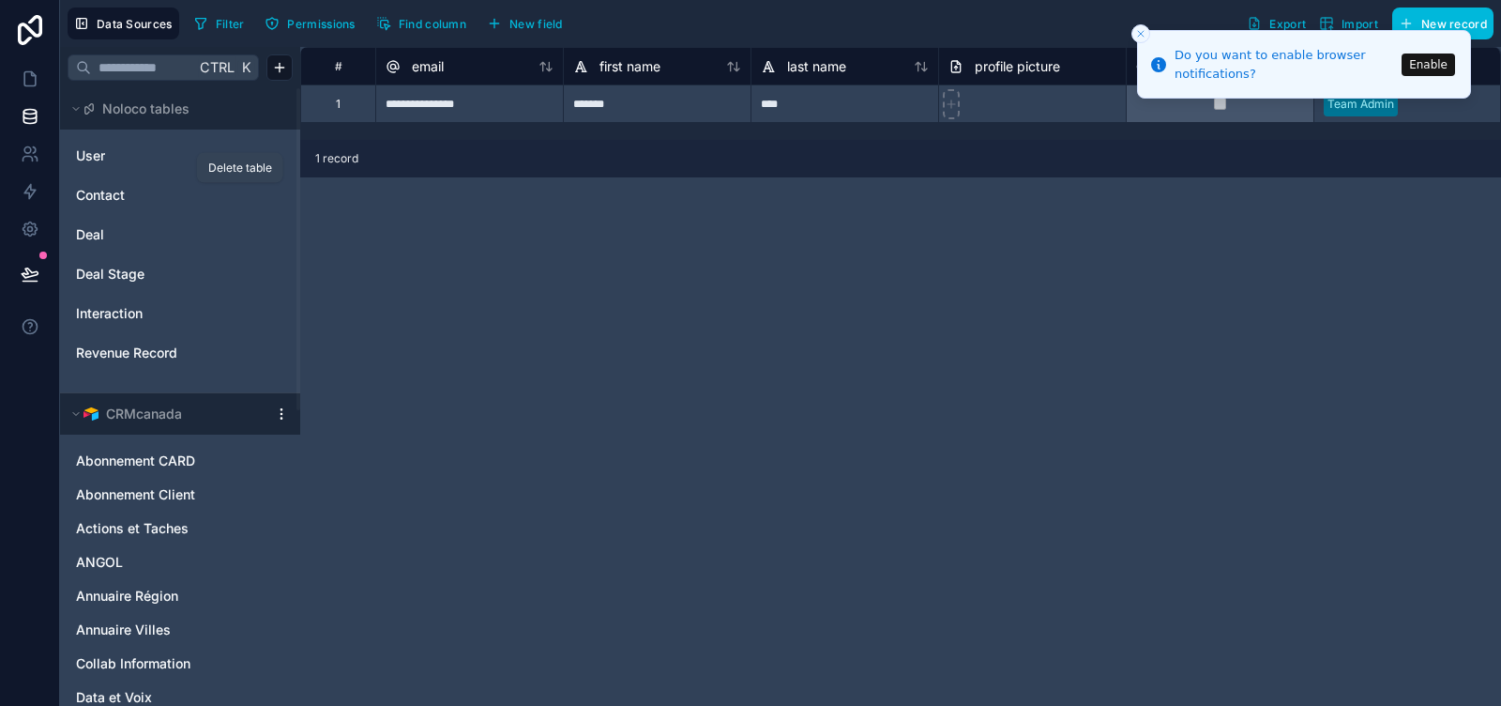
click at [235, 190] on icon "Contact" at bounding box center [239, 195] width 15 height 15
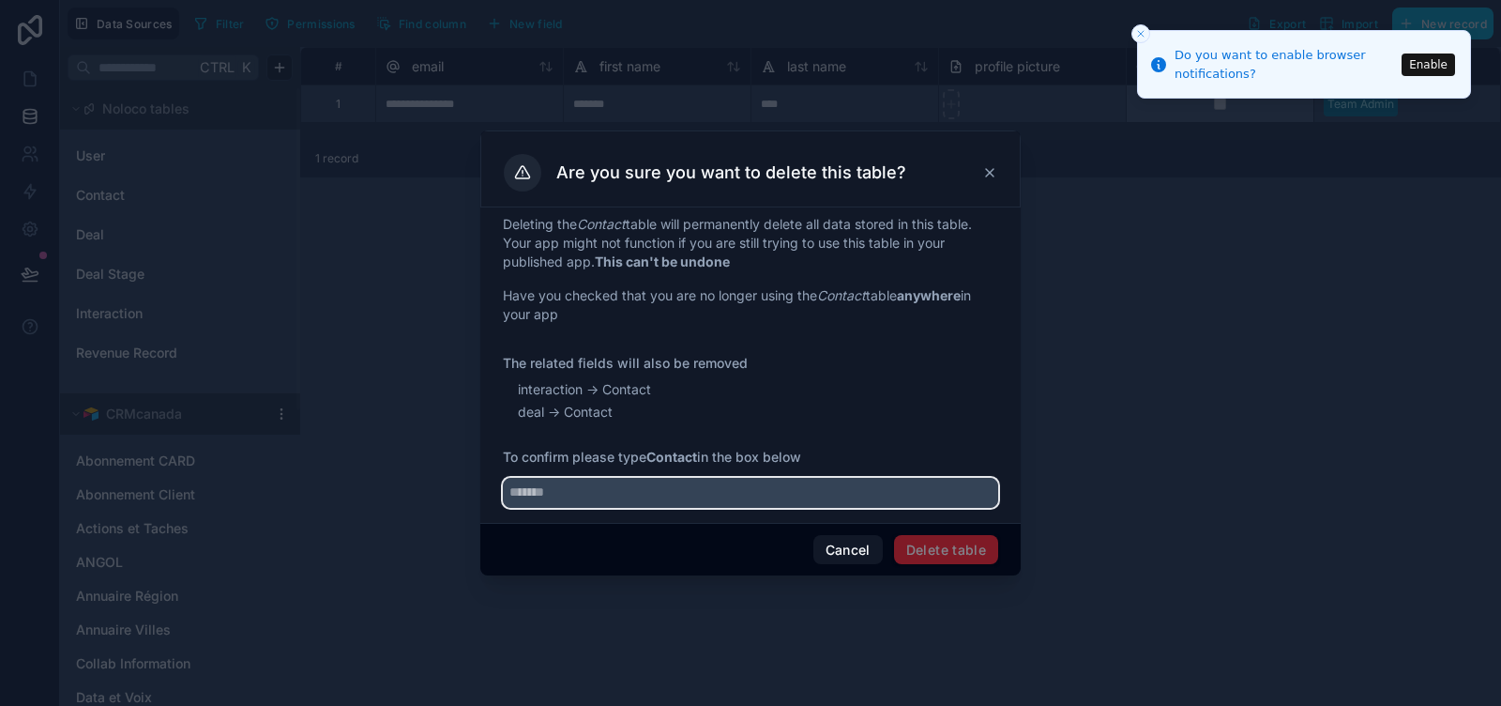
click at [621, 489] on input "text" at bounding box center [750, 493] width 495 height 30
type input "*******"
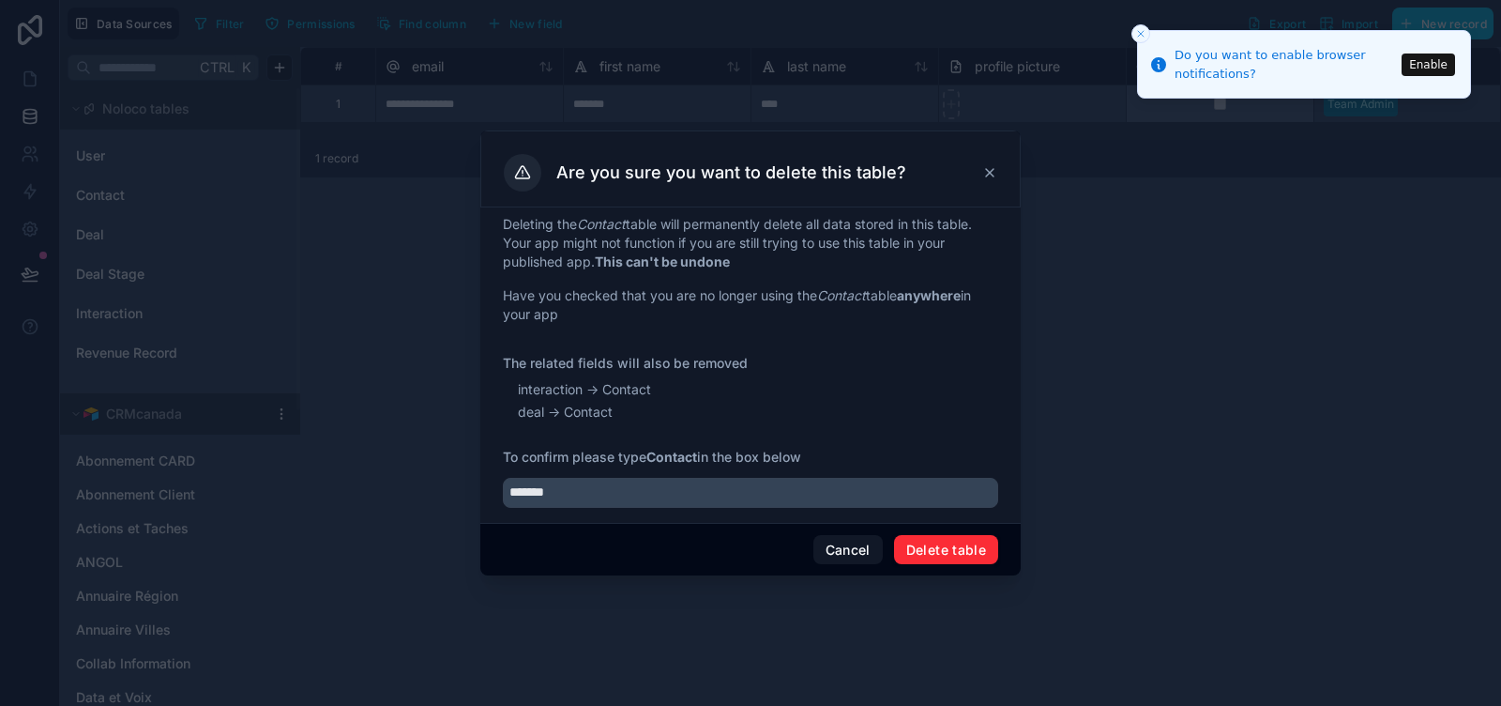
click at [938, 545] on button "Delete table" at bounding box center [946, 550] width 104 height 30
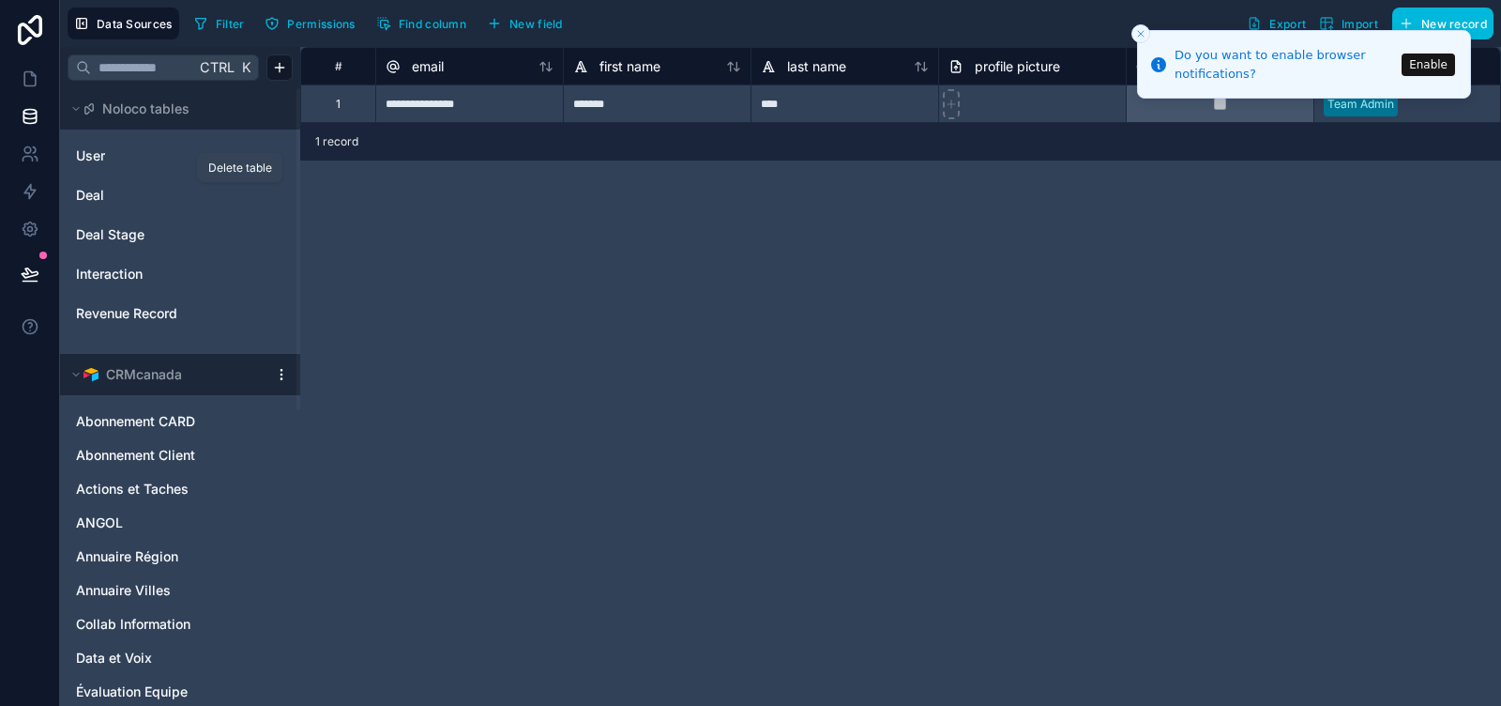
click at [238, 199] on icon "Deal" at bounding box center [239, 195] width 15 height 15
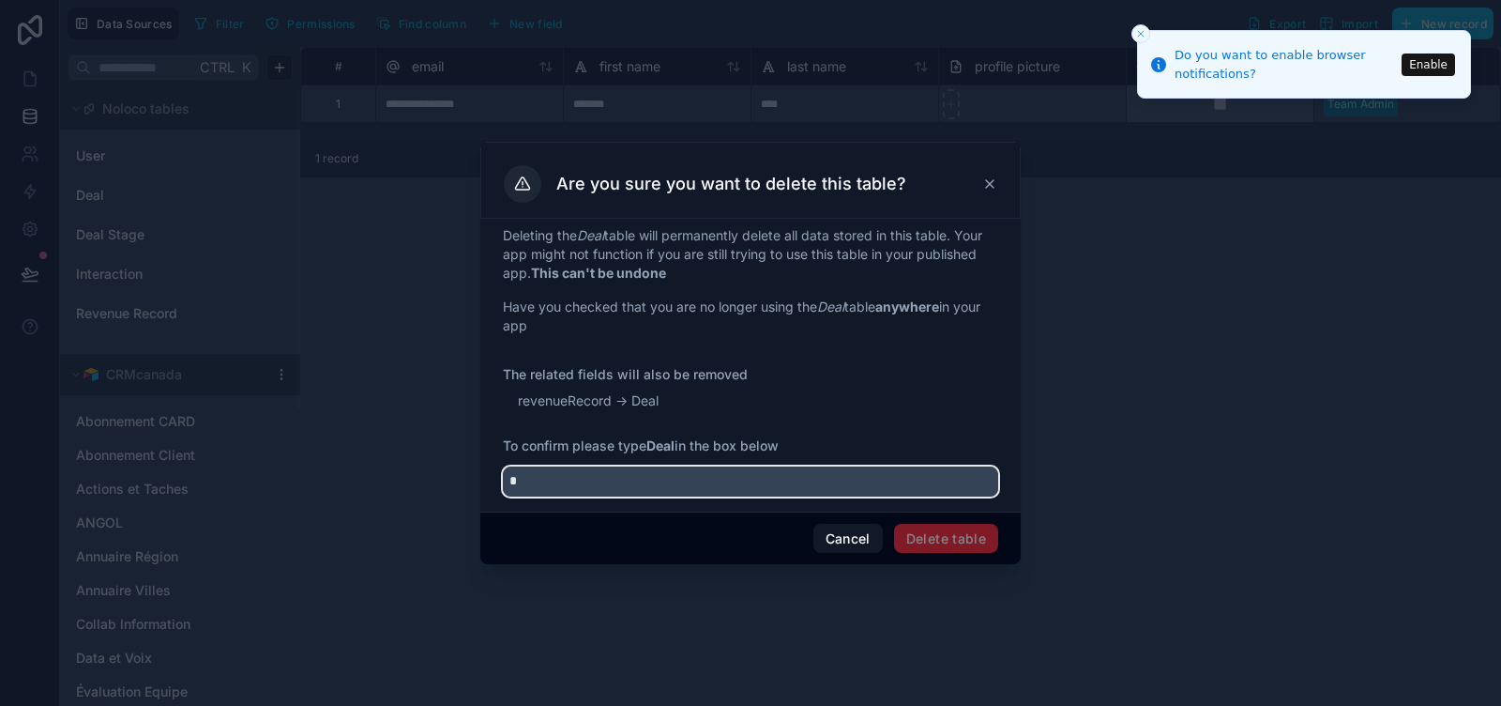
click at [725, 484] on input "*" at bounding box center [750, 481] width 495 height 30
type input "****"
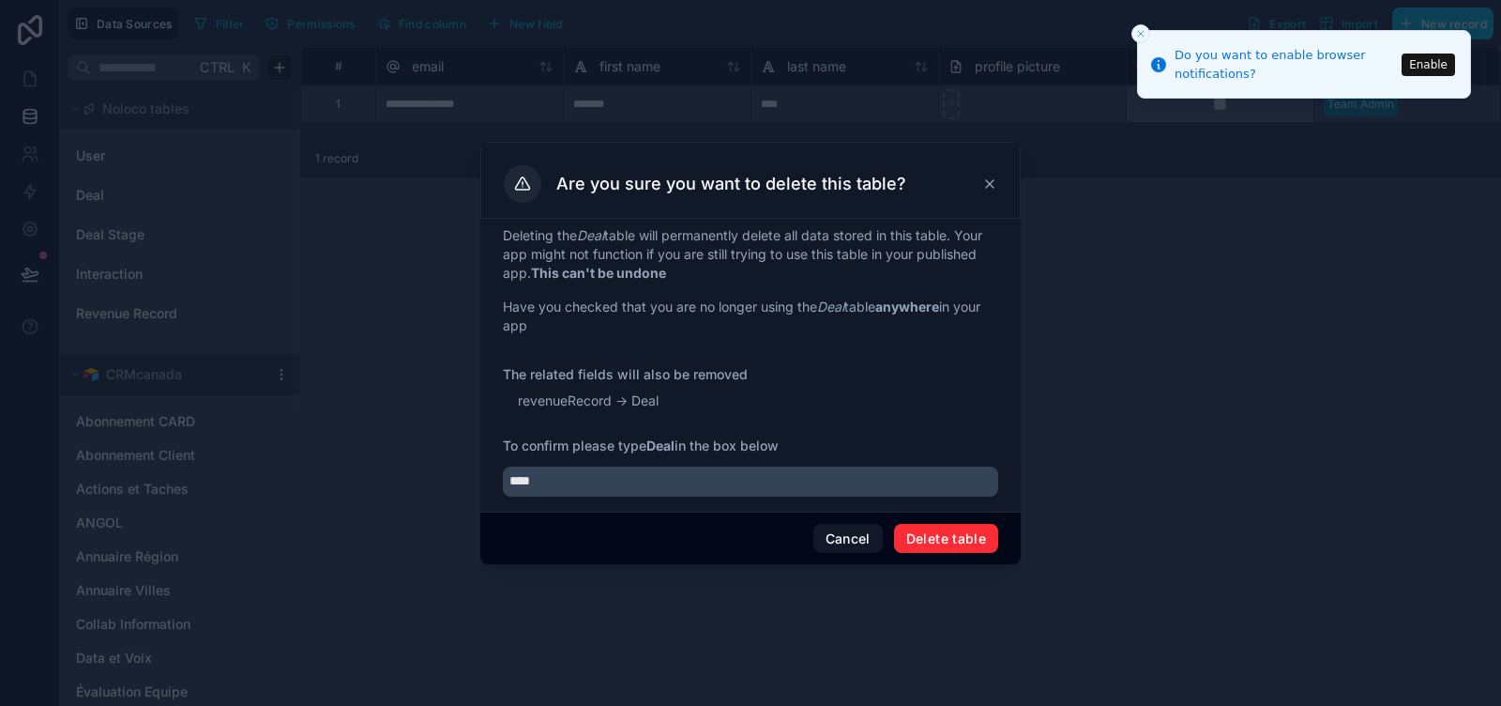
click at [961, 538] on button "Delete table" at bounding box center [946, 539] width 104 height 30
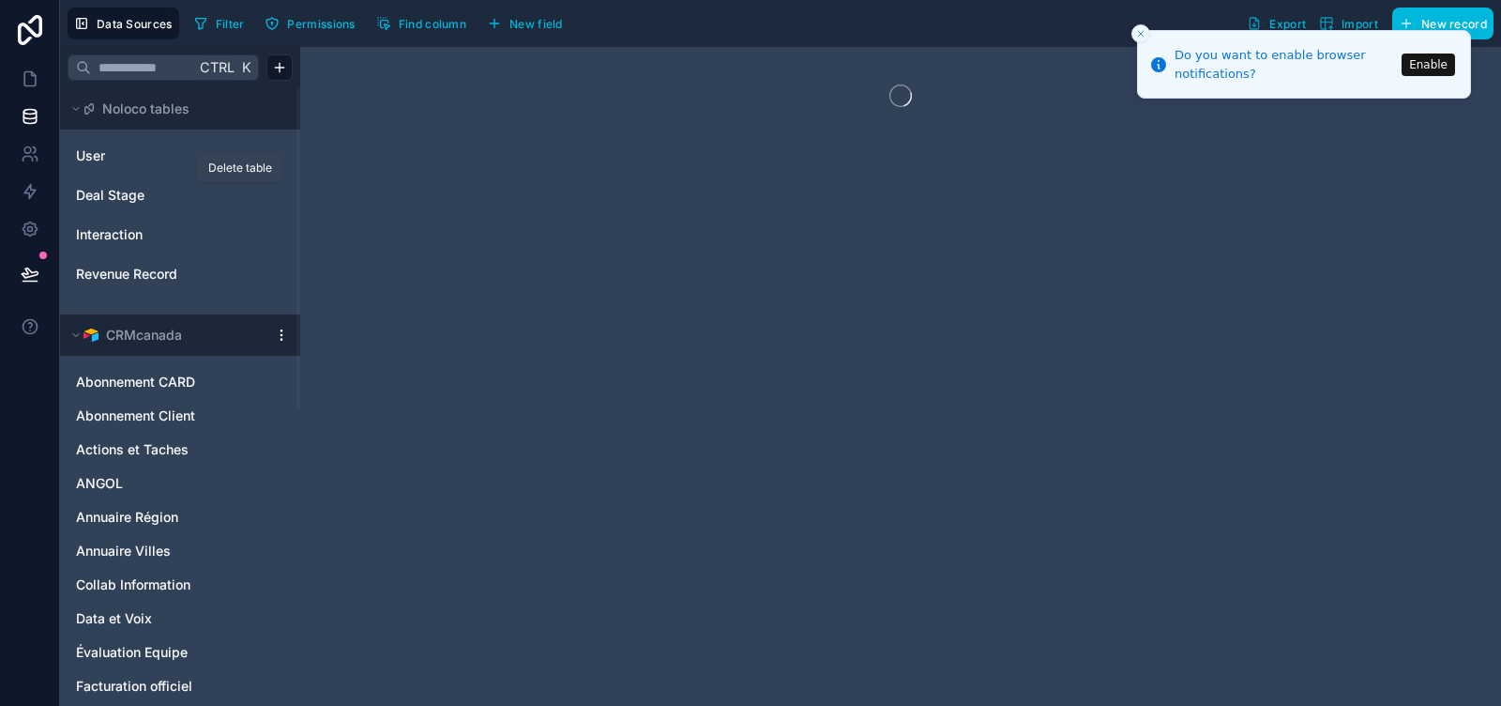
click at [240, 194] on icon "Deal Stage" at bounding box center [240, 196] width 0 height 4
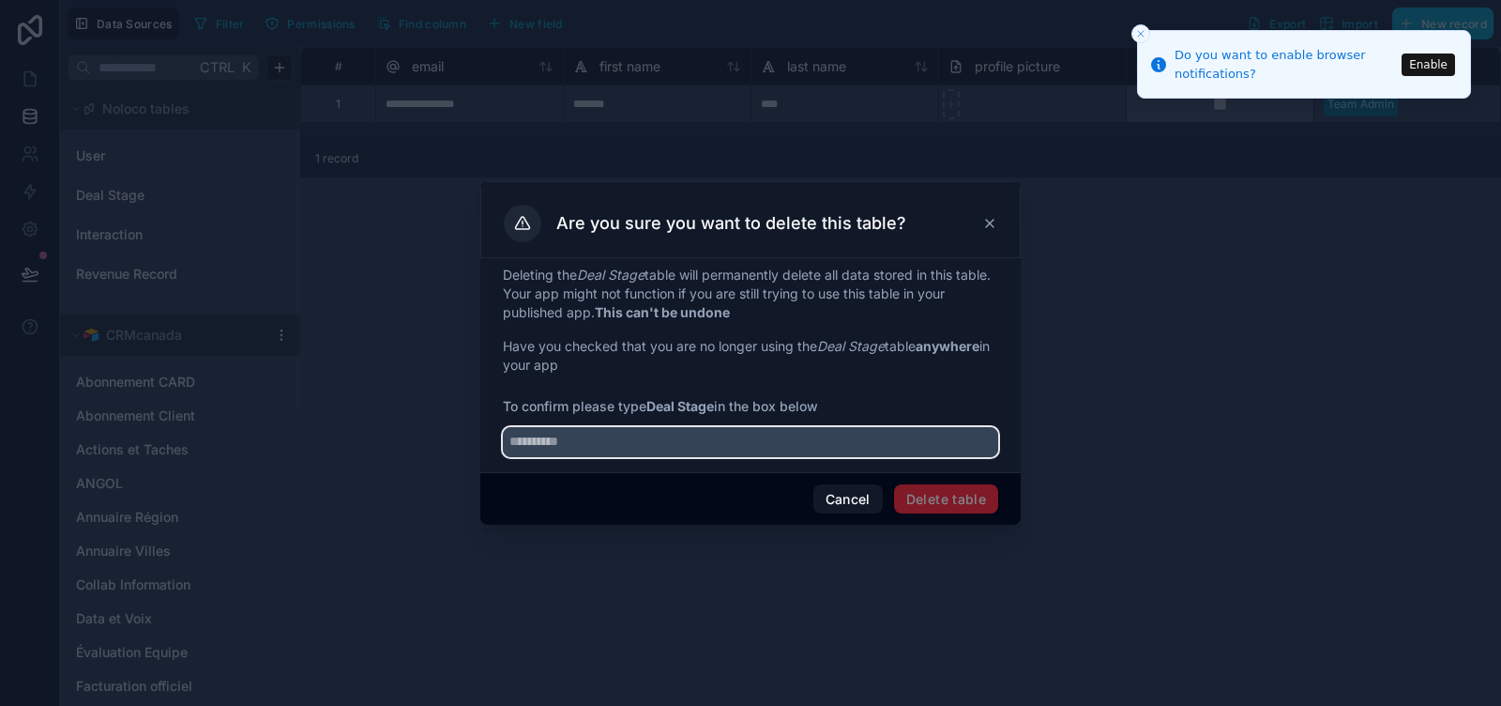
click at [640, 447] on input "text" at bounding box center [750, 442] width 495 height 30
type input "**********"
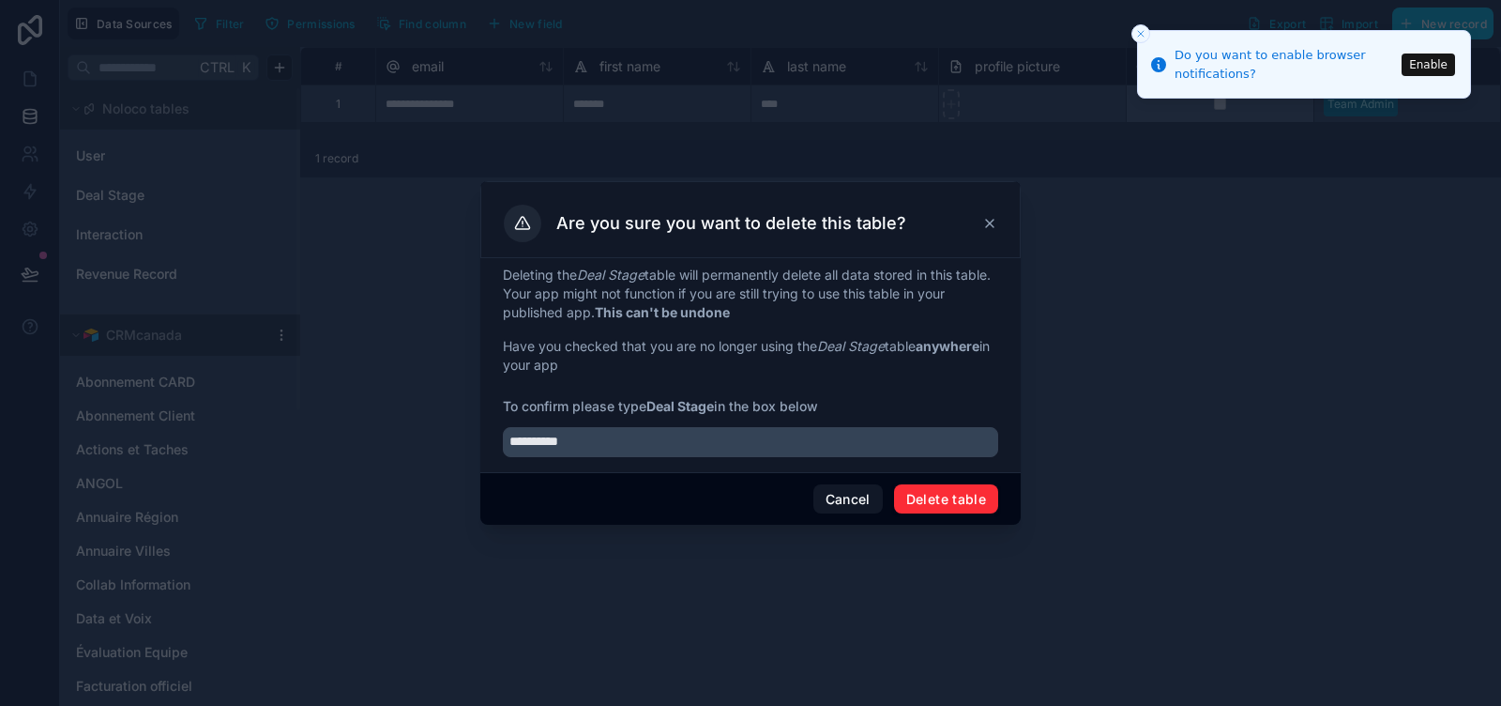
click at [951, 500] on button "Delete table" at bounding box center [946, 499] width 104 height 30
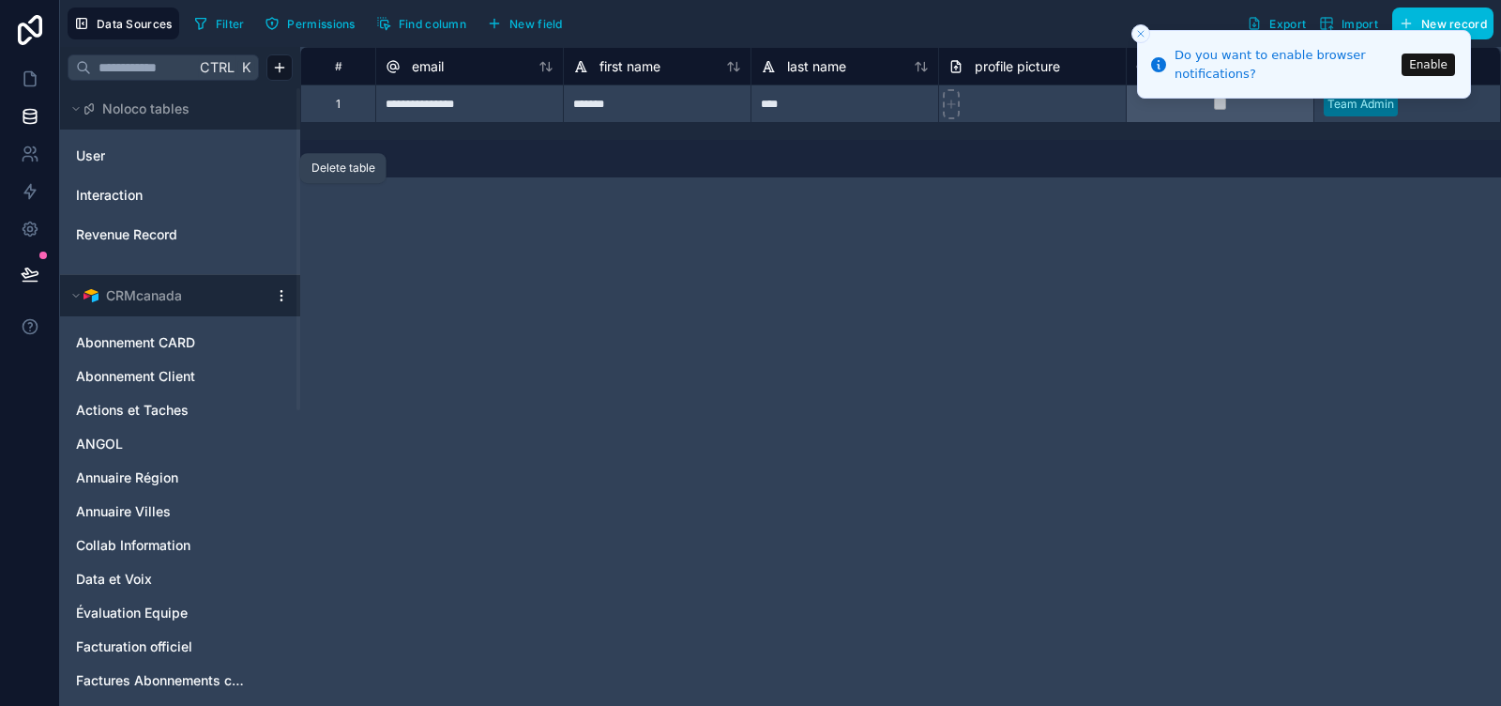
click at [237, 193] on icon "Interaction" at bounding box center [239, 195] width 15 height 15
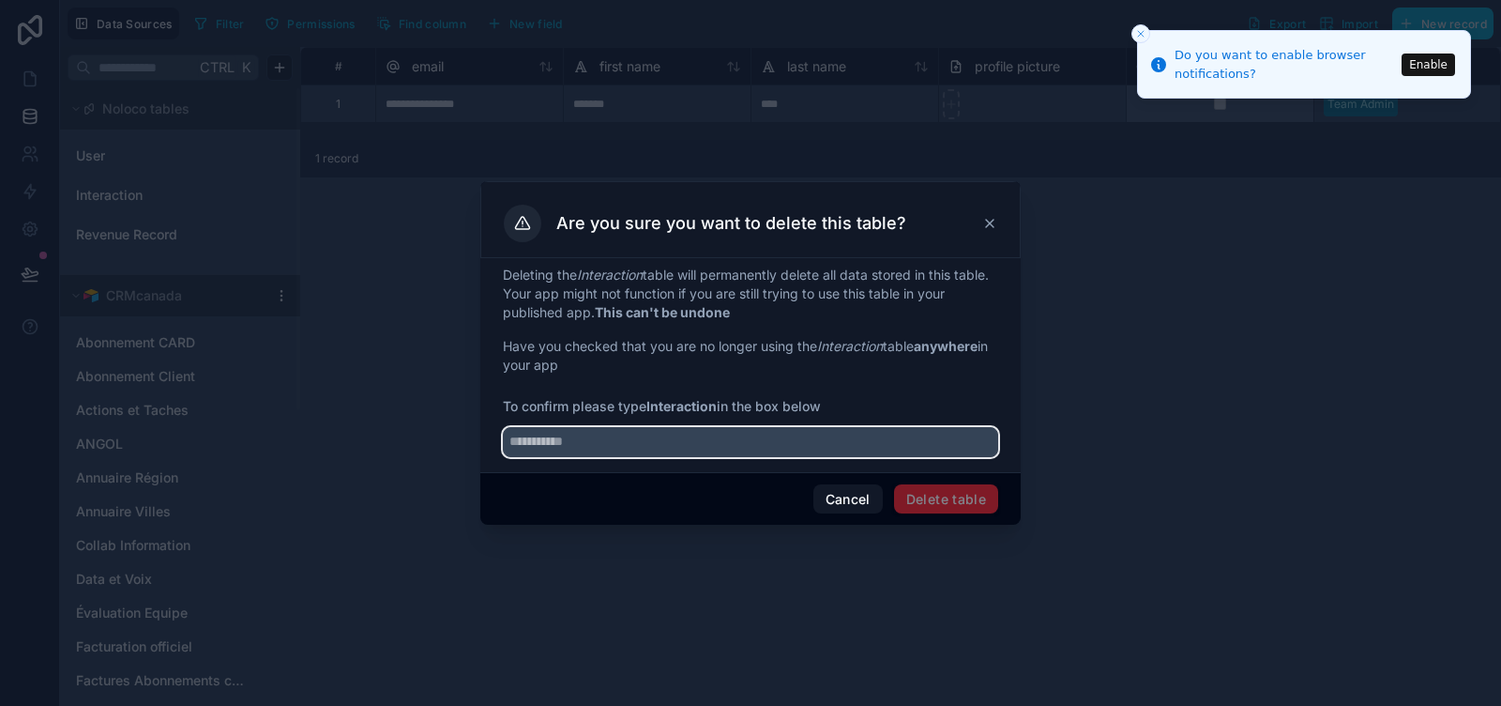
click at [609, 432] on input "text" at bounding box center [750, 442] width 495 height 30
type input "**********"
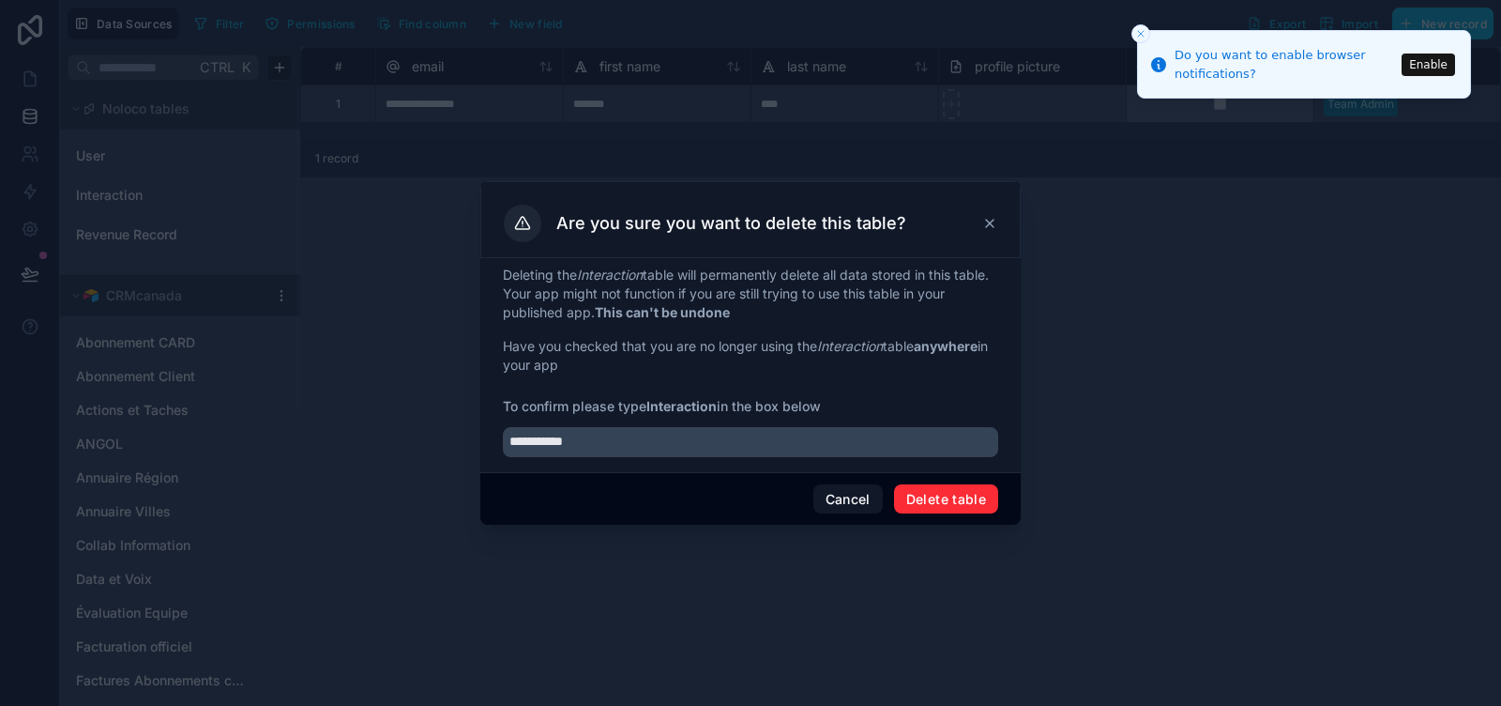
click at [932, 508] on button "Delete table" at bounding box center [946, 499] width 104 height 30
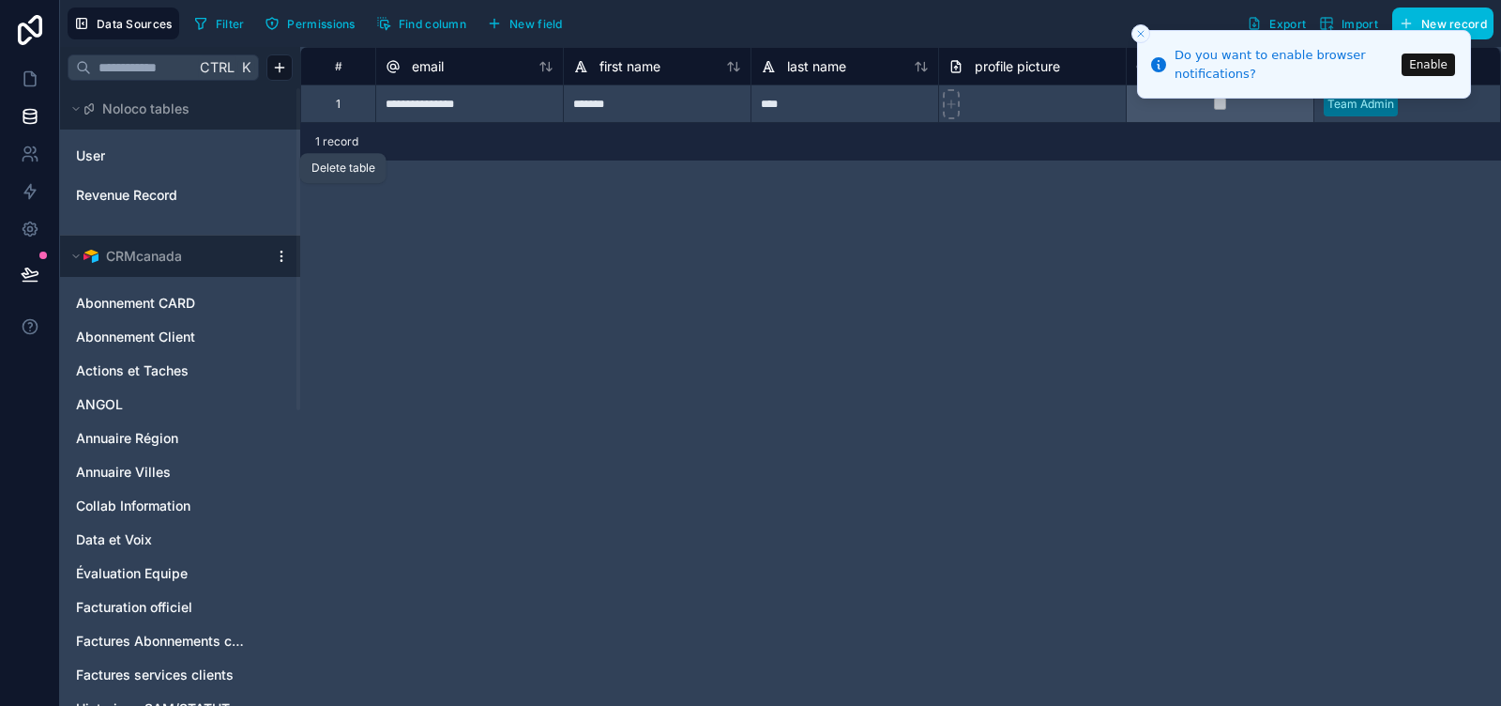
click at [240, 196] on icon "Revenue Record" at bounding box center [240, 196] width 0 height 4
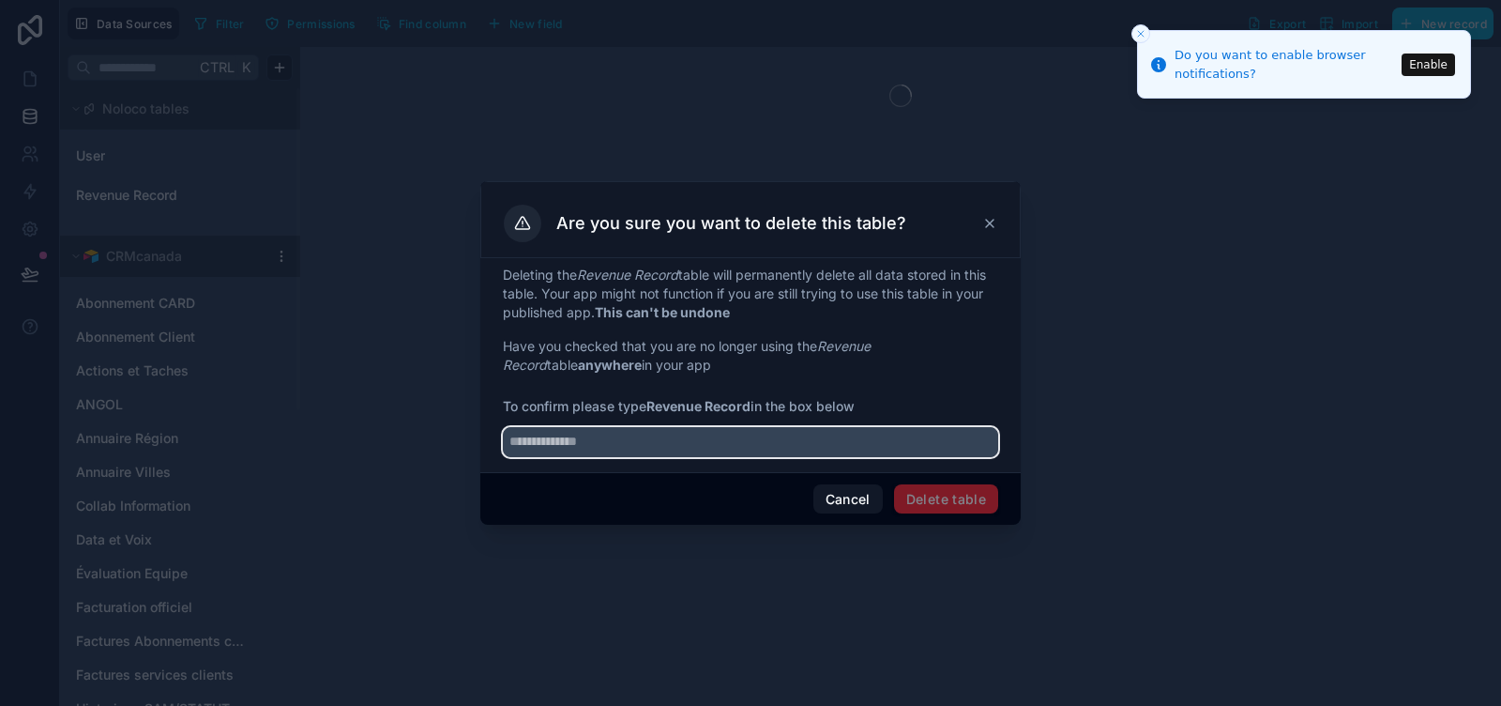
click at [723, 441] on input "text" at bounding box center [750, 442] width 495 height 30
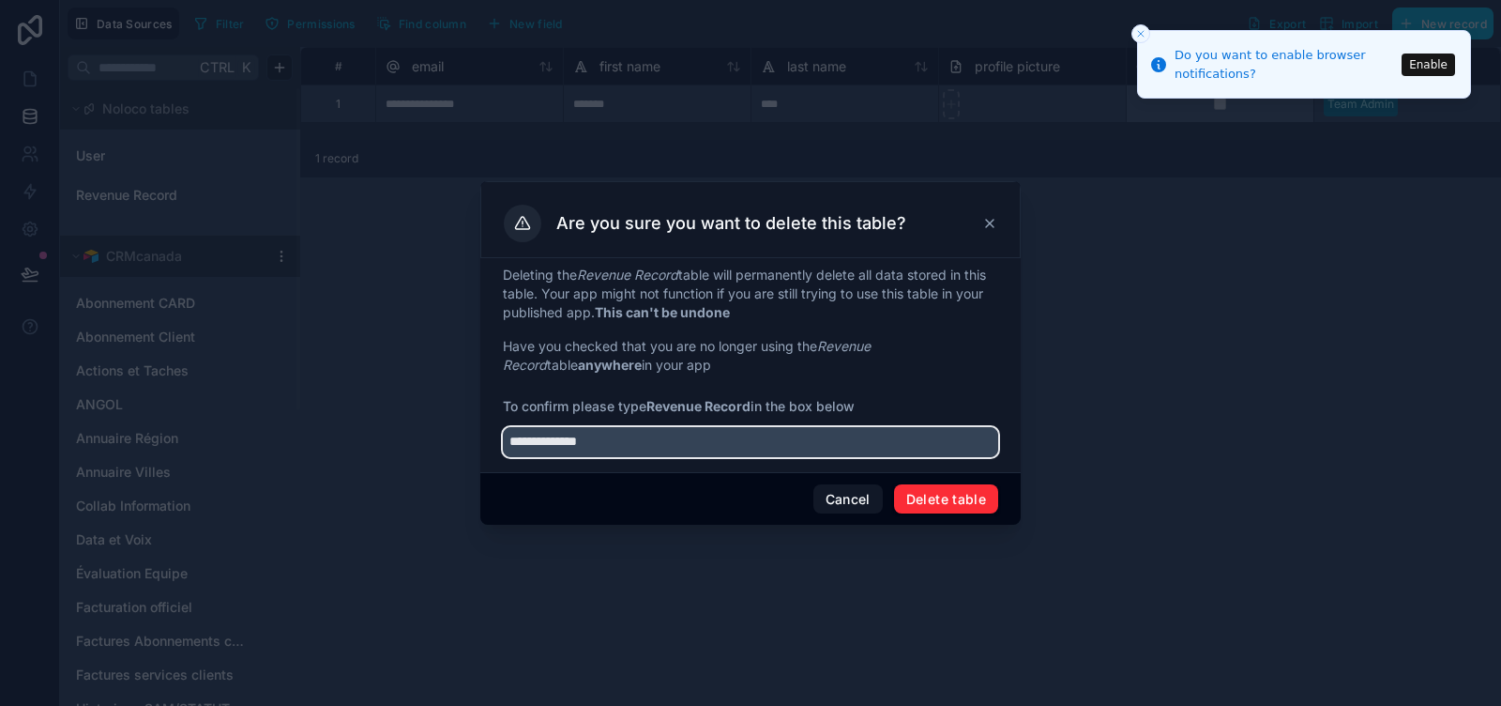
type input "**********"
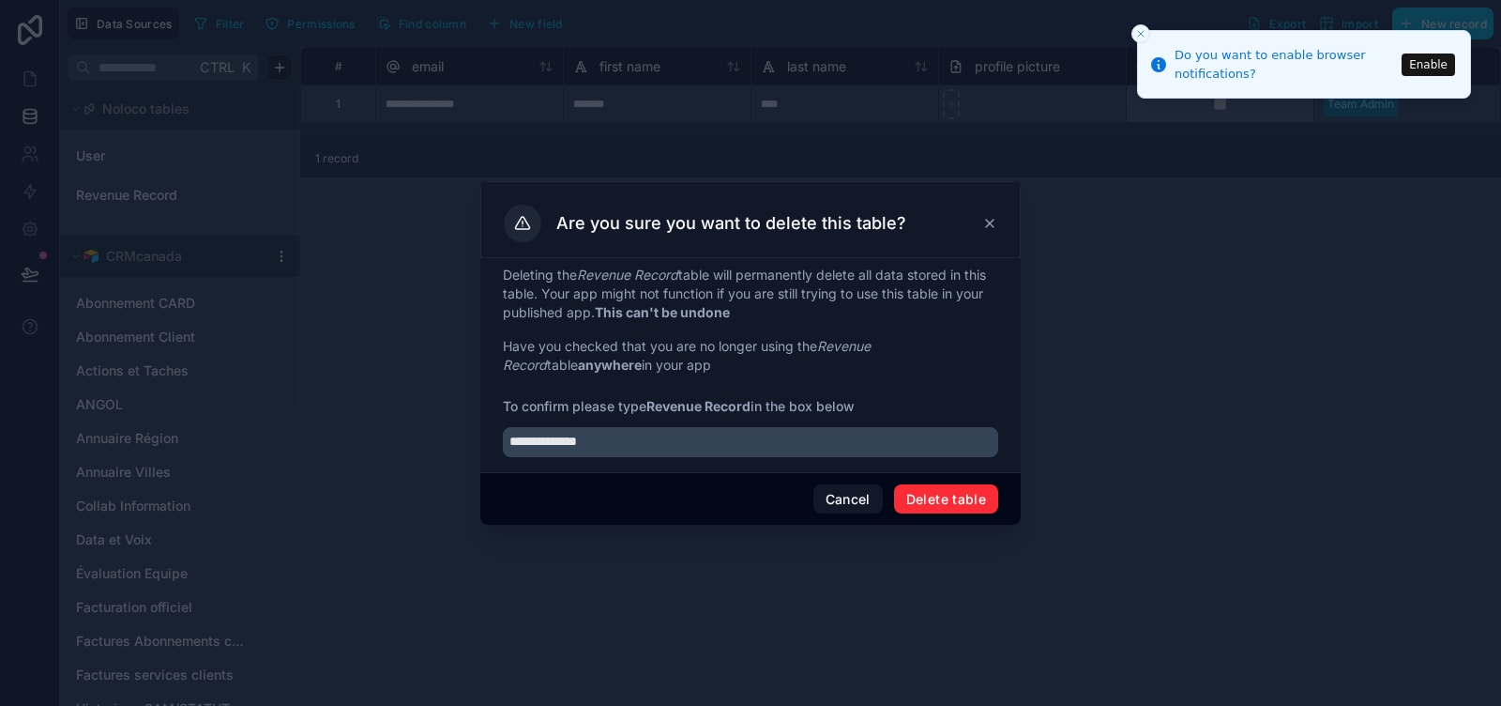
click at [946, 491] on button "Delete table" at bounding box center [946, 499] width 104 height 30
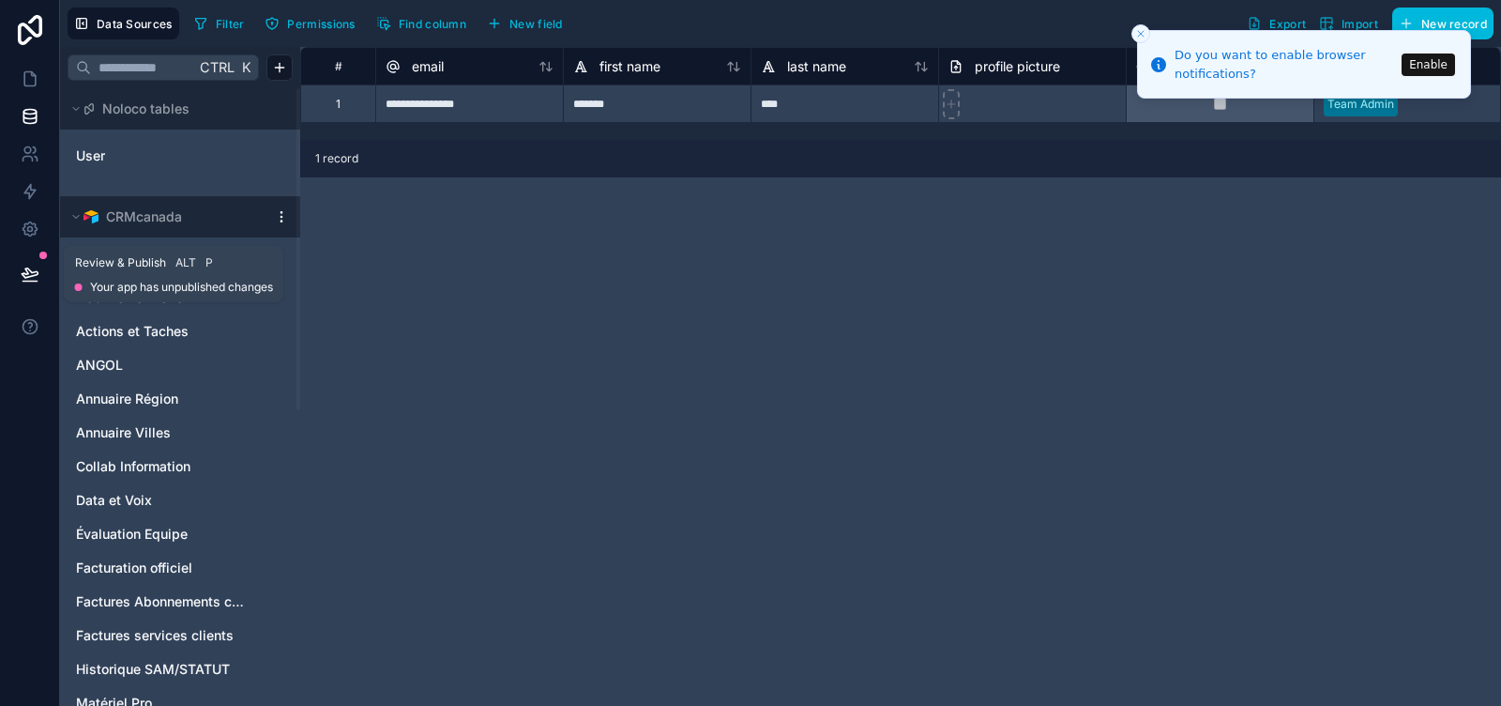
click at [30, 274] on icon at bounding box center [30, 274] width 19 height 19
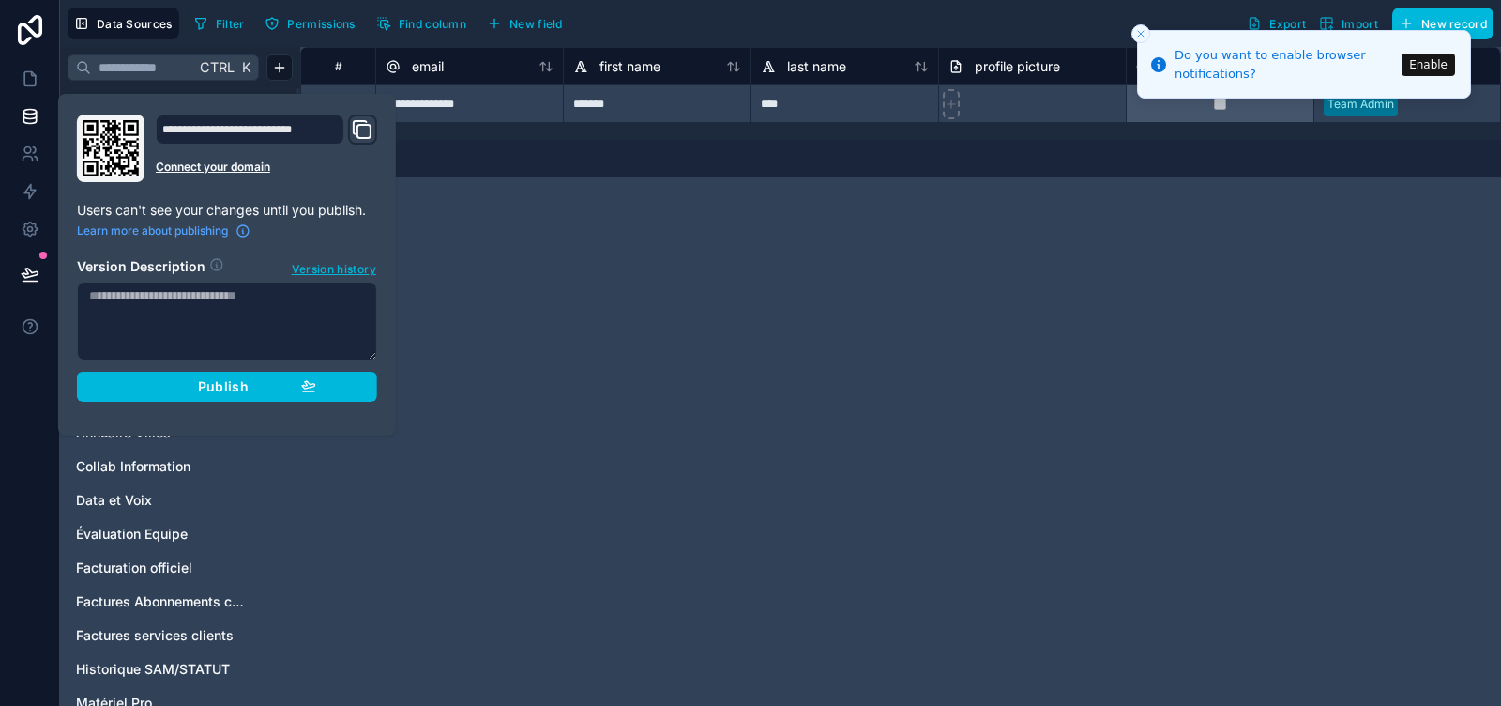
click at [258, 375] on button "Publish" at bounding box center [227, 387] width 300 height 30
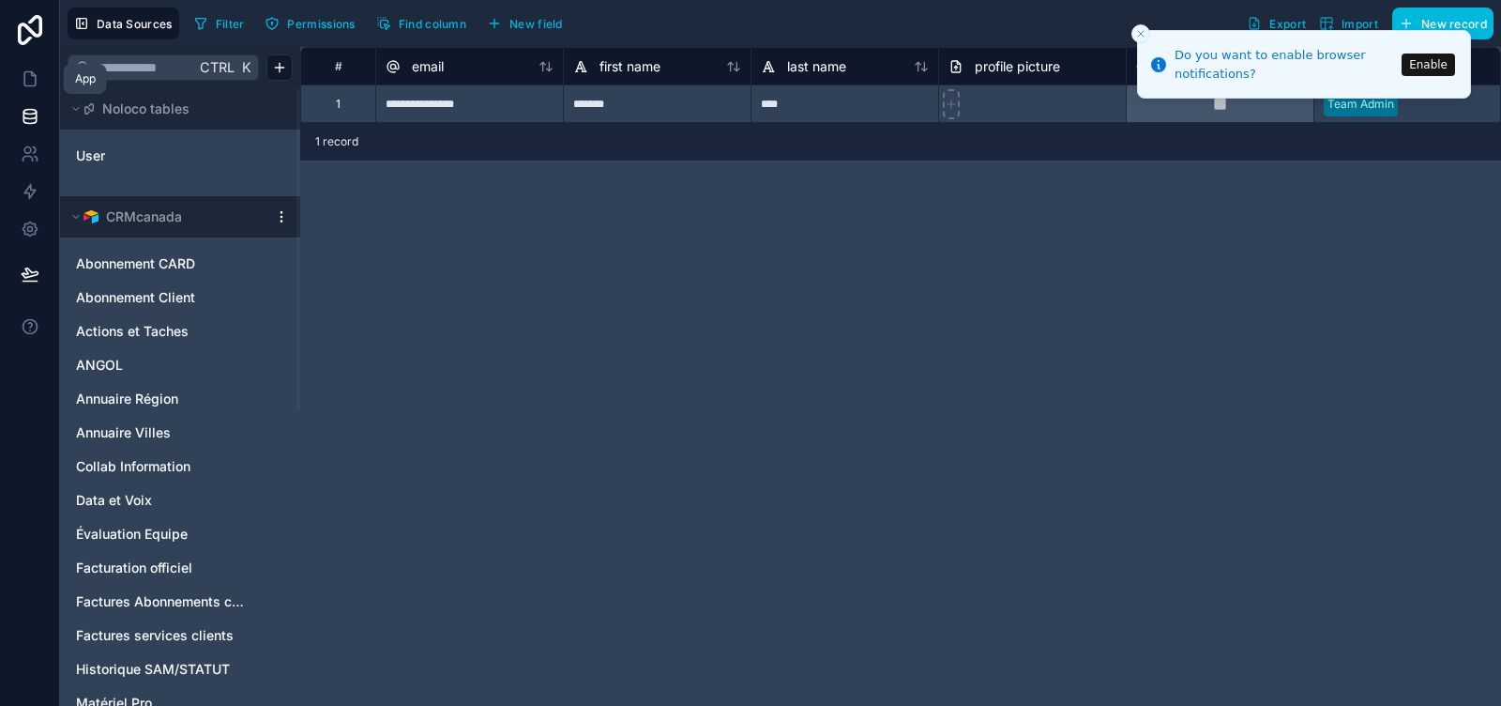
click at [29, 84] on icon at bounding box center [30, 78] width 19 height 19
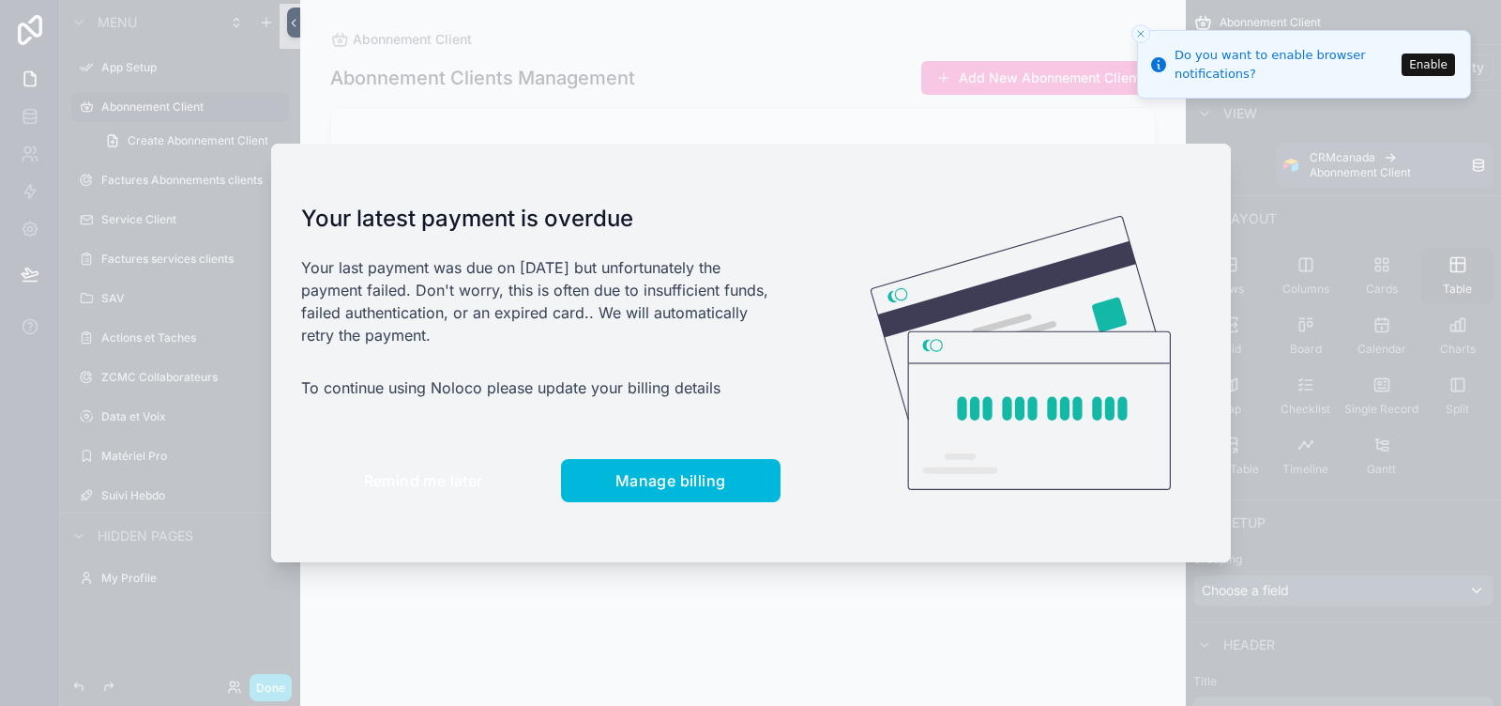
click at [420, 499] on button "Remind me later" at bounding box center [423, 480] width 245 height 43
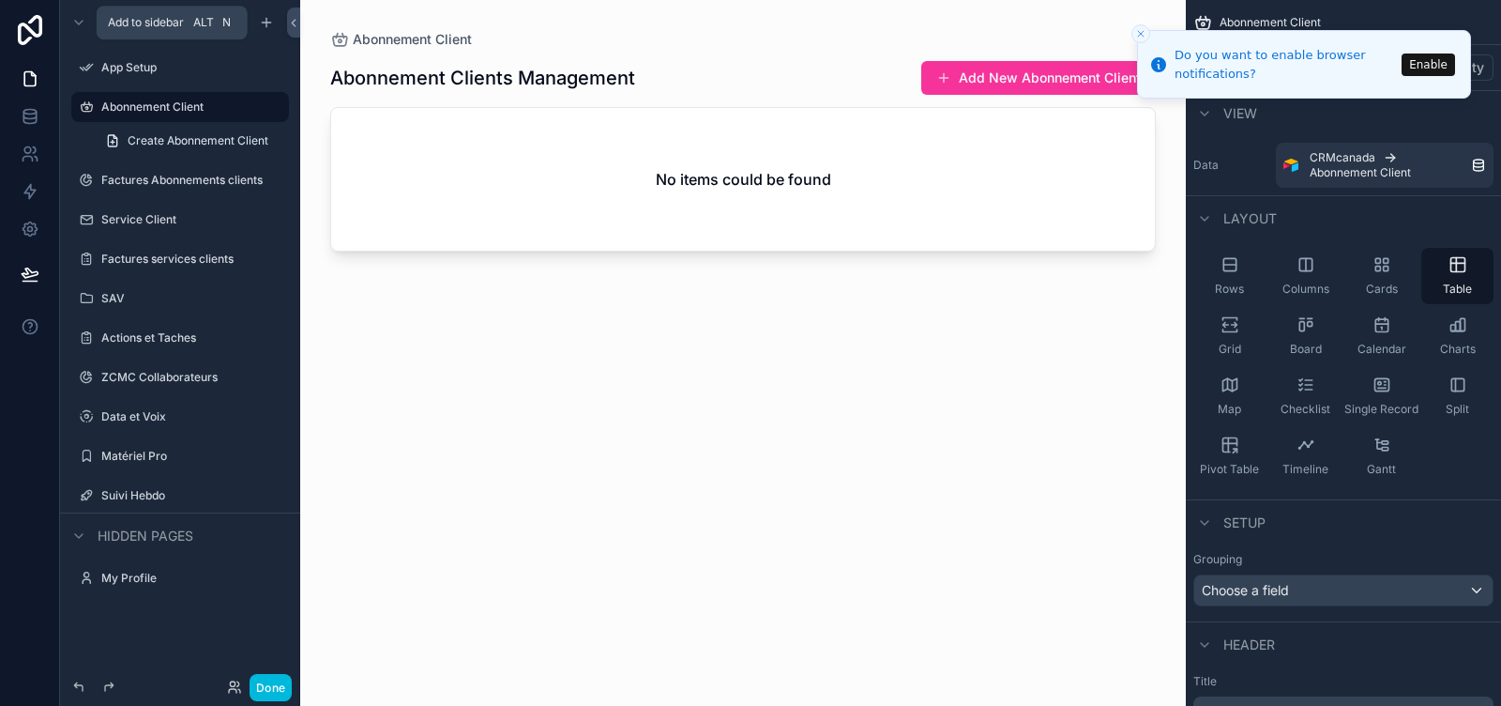
click at [270, 22] on icon "scrollable content" at bounding box center [266, 22] width 15 height 15
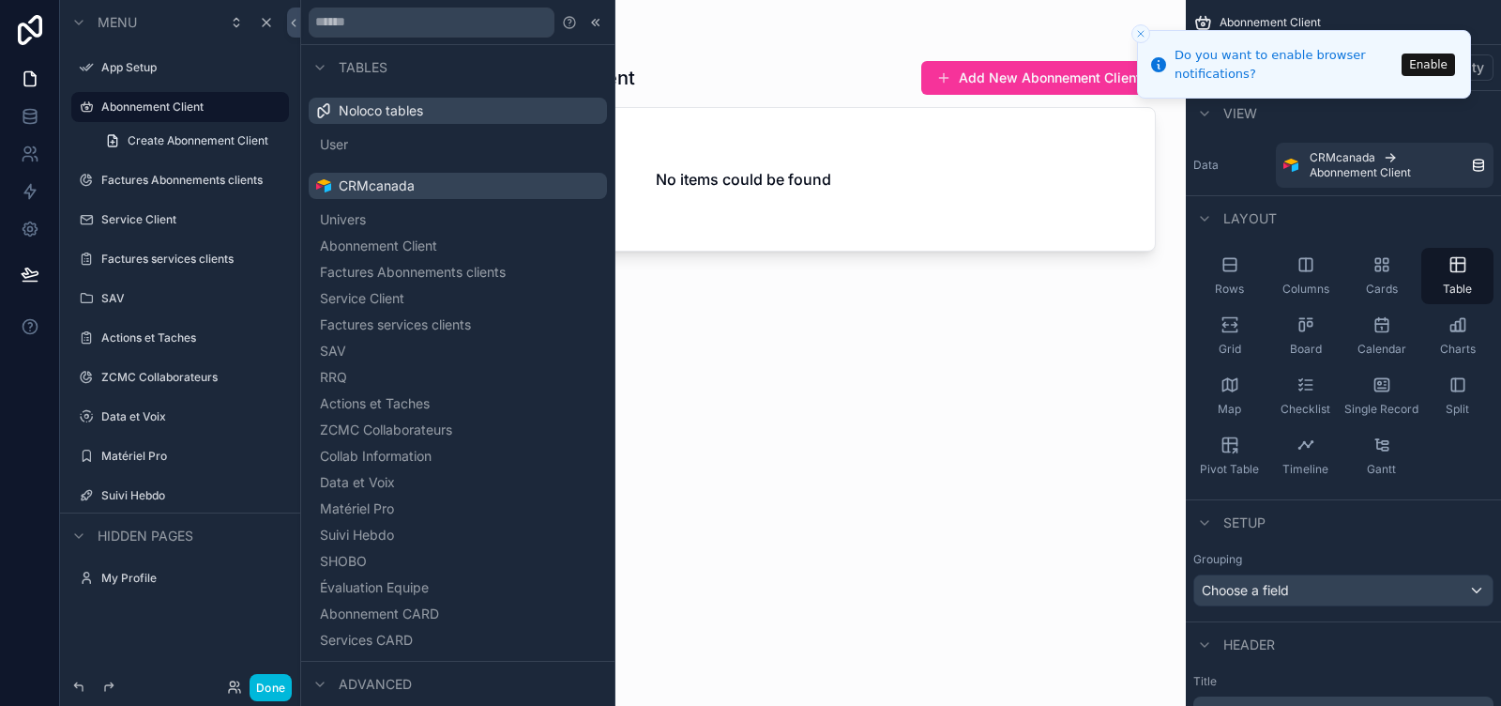
click at [588, 15] on icon at bounding box center [595, 22] width 15 height 15
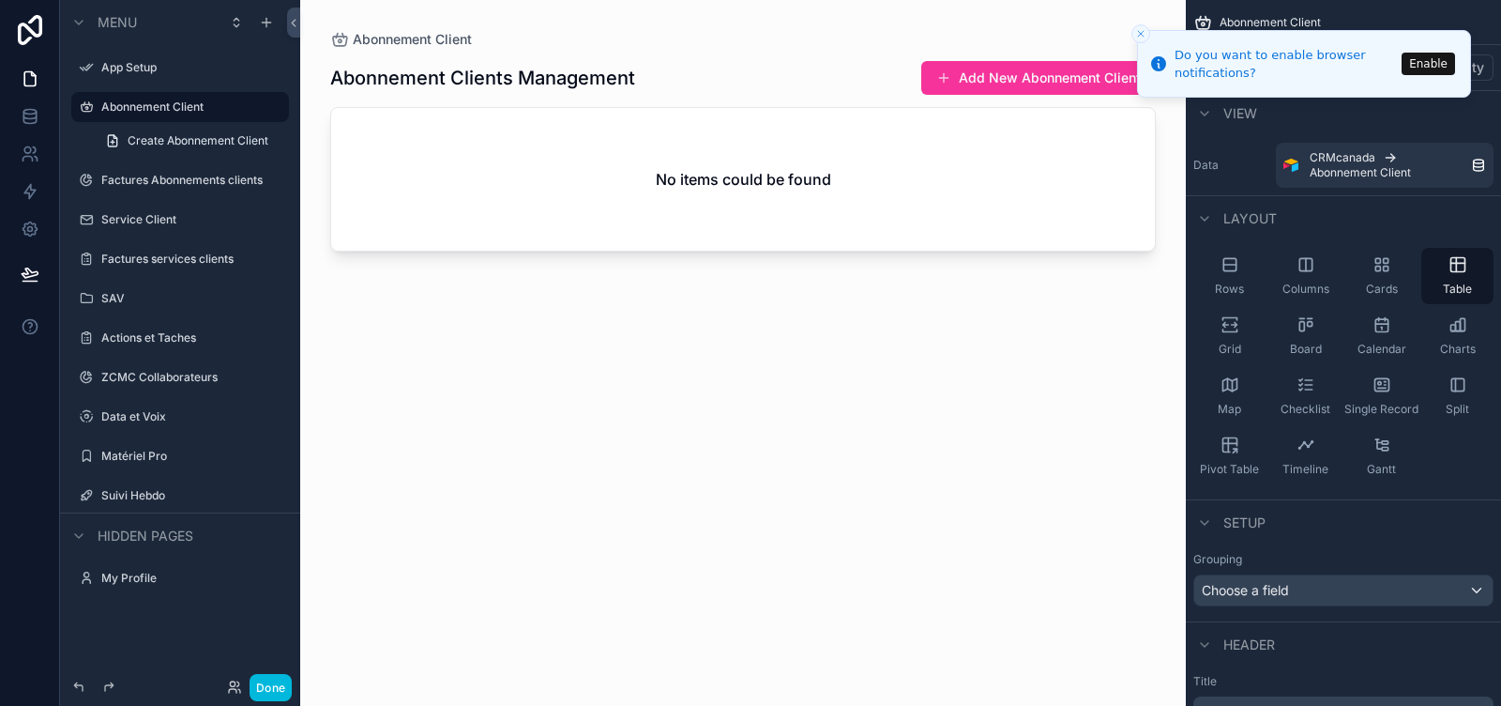
click at [1147, 34] on button "Close toast" at bounding box center [1141, 33] width 19 height 19
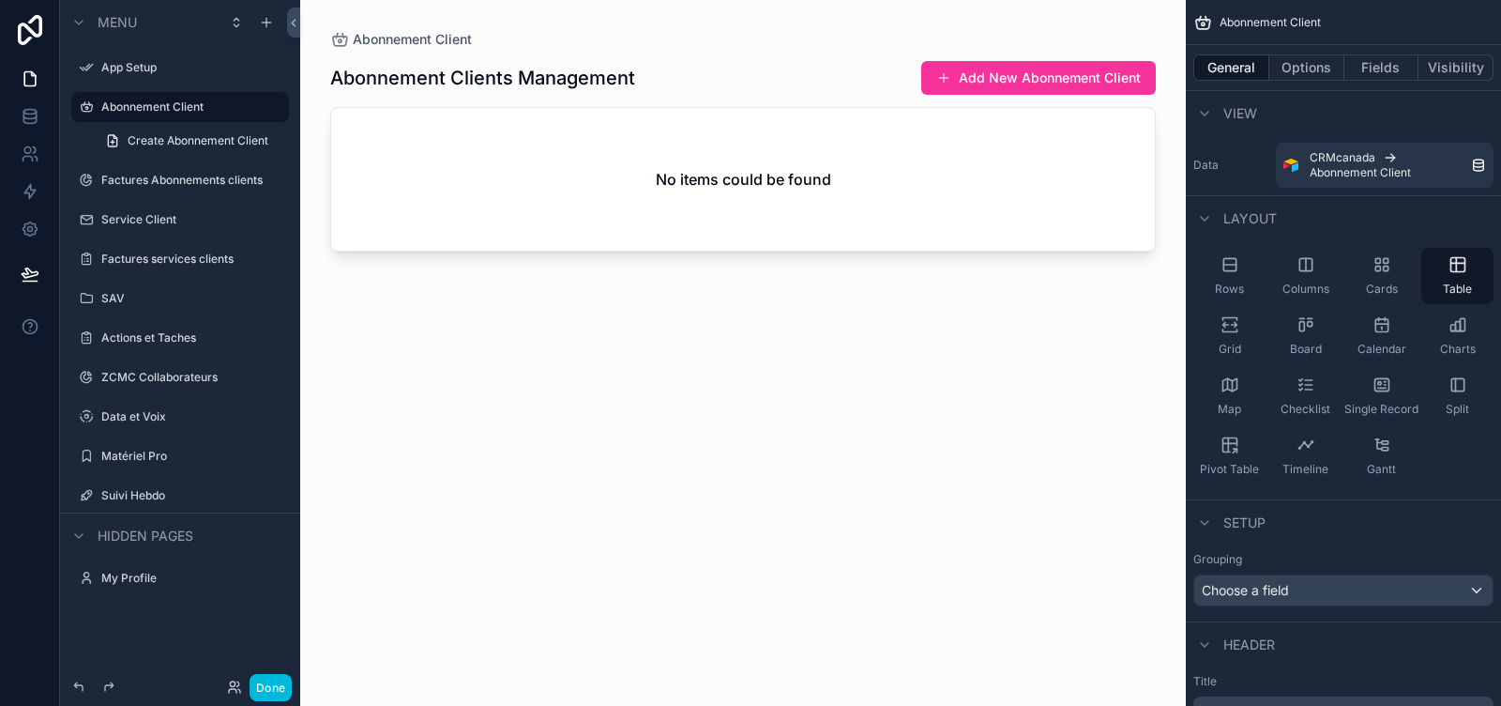
click at [29, 23] on icon at bounding box center [30, 30] width 24 height 30
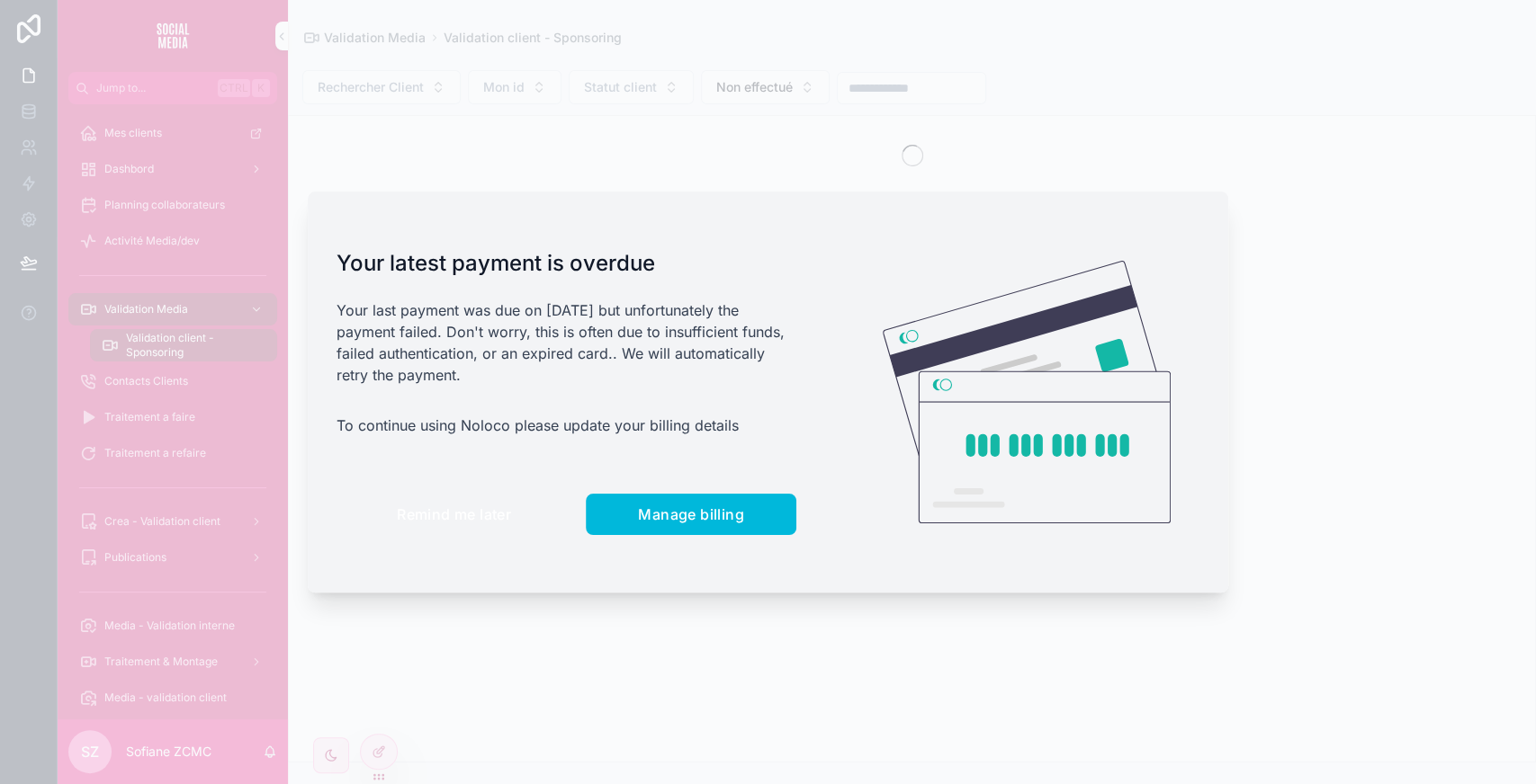
click at [473, 531] on button "Remind me later" at bounding box center [454, 514] width 235 height 41
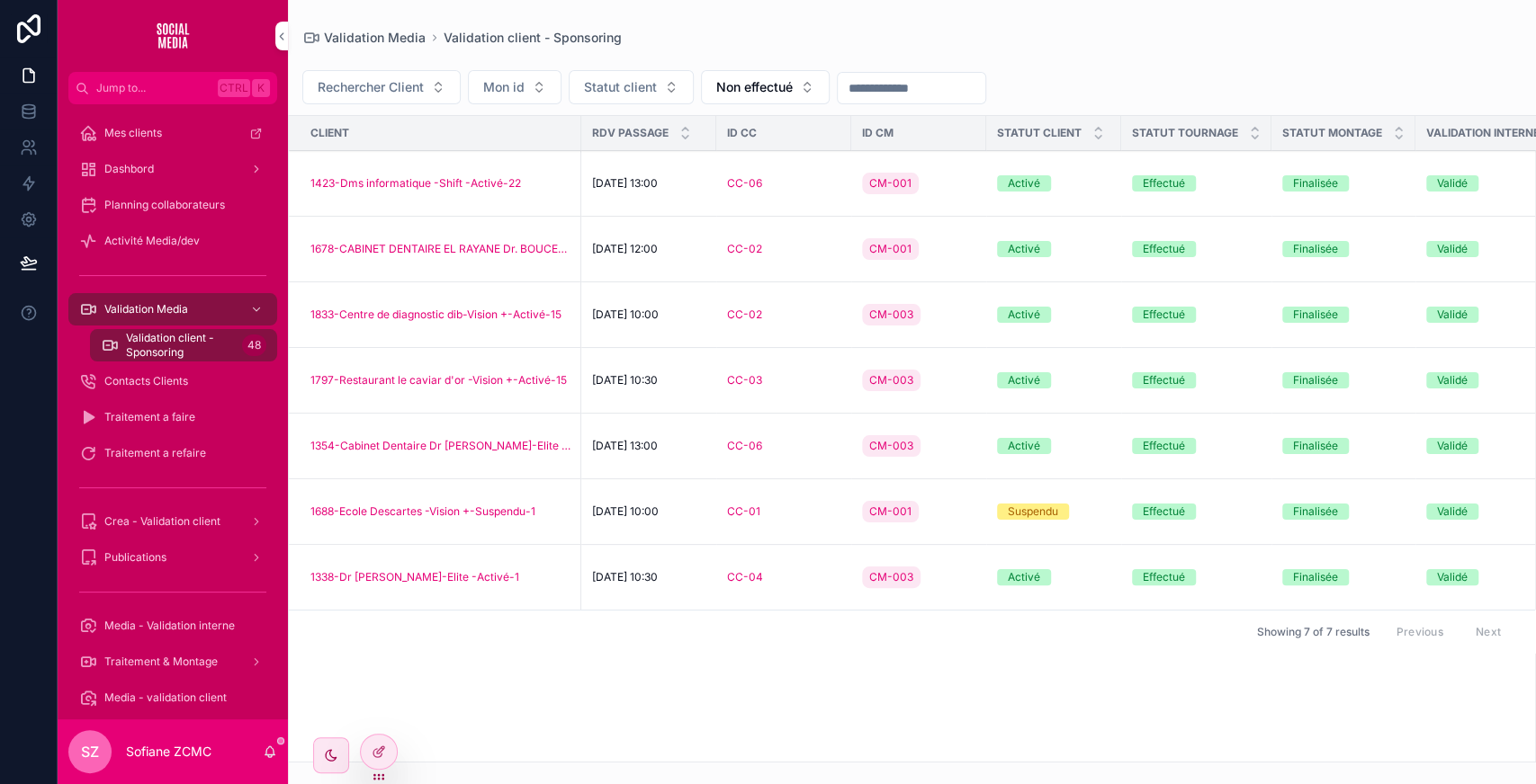
scroll to position [0, 622]
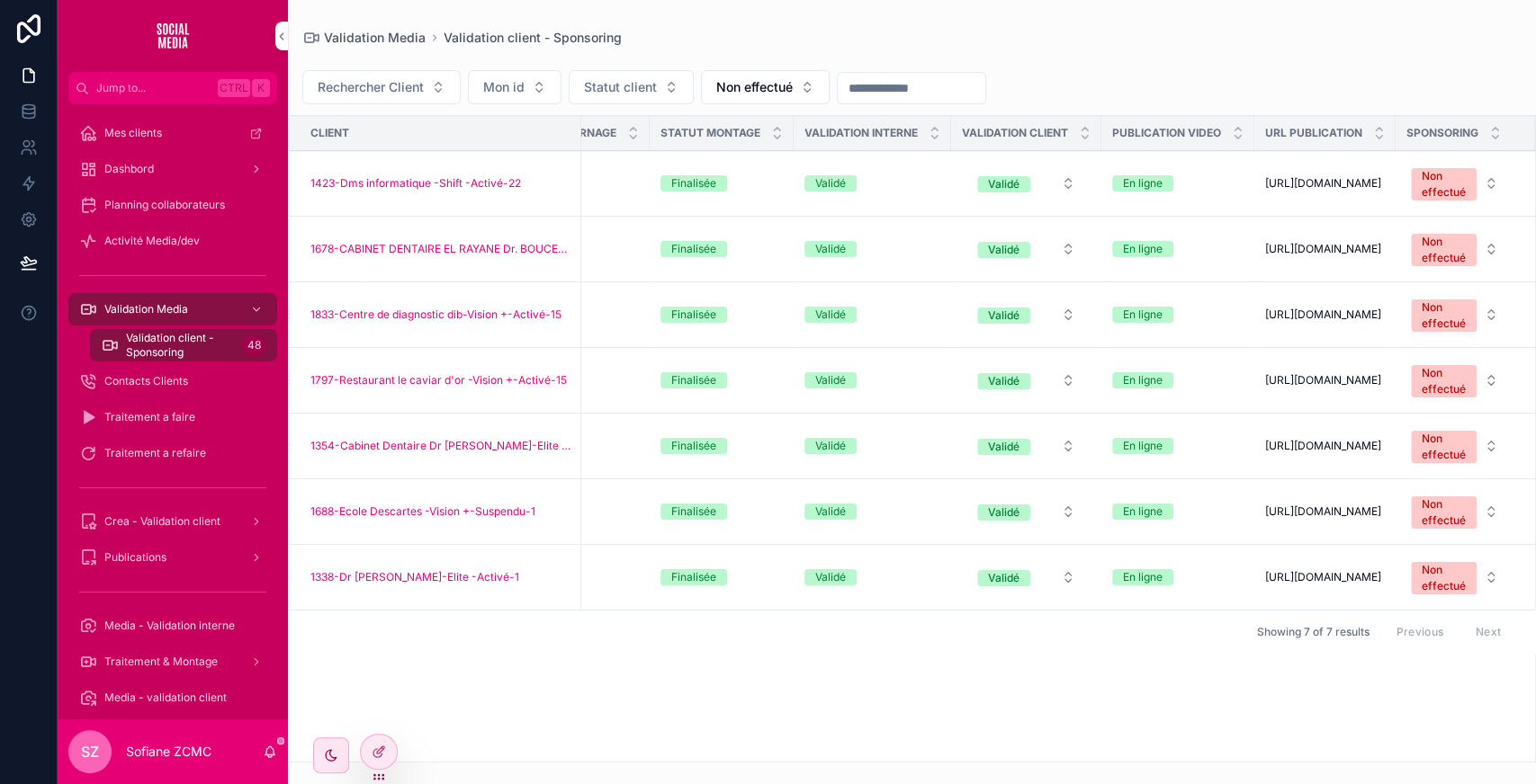
click at [1439, 185] on div "Non effectué" at bounding box center [1444, 184] width 44 height 33
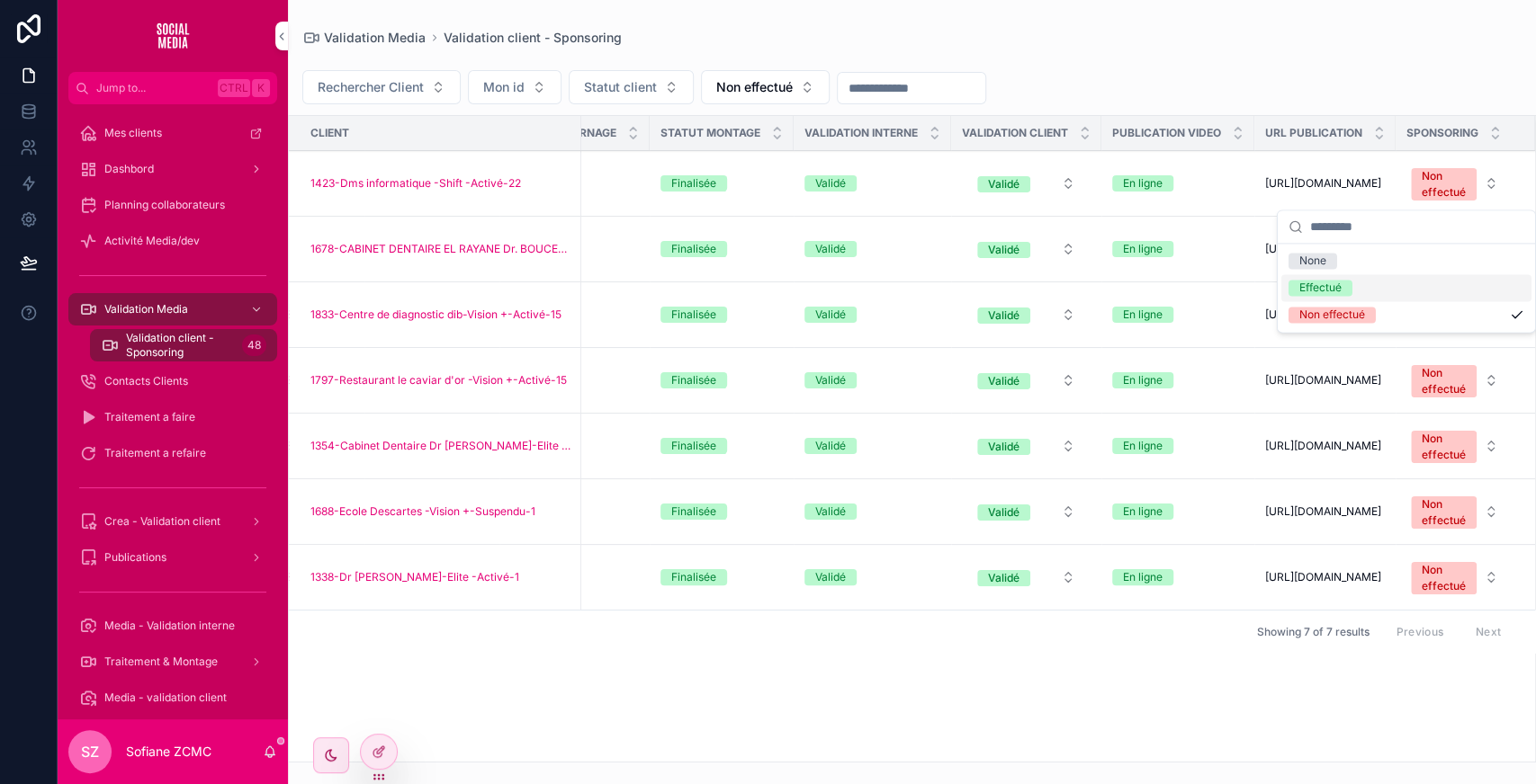
click at [1297, 281] on span "Effectué" at bounding box center [1320, 288] width 64 height 16
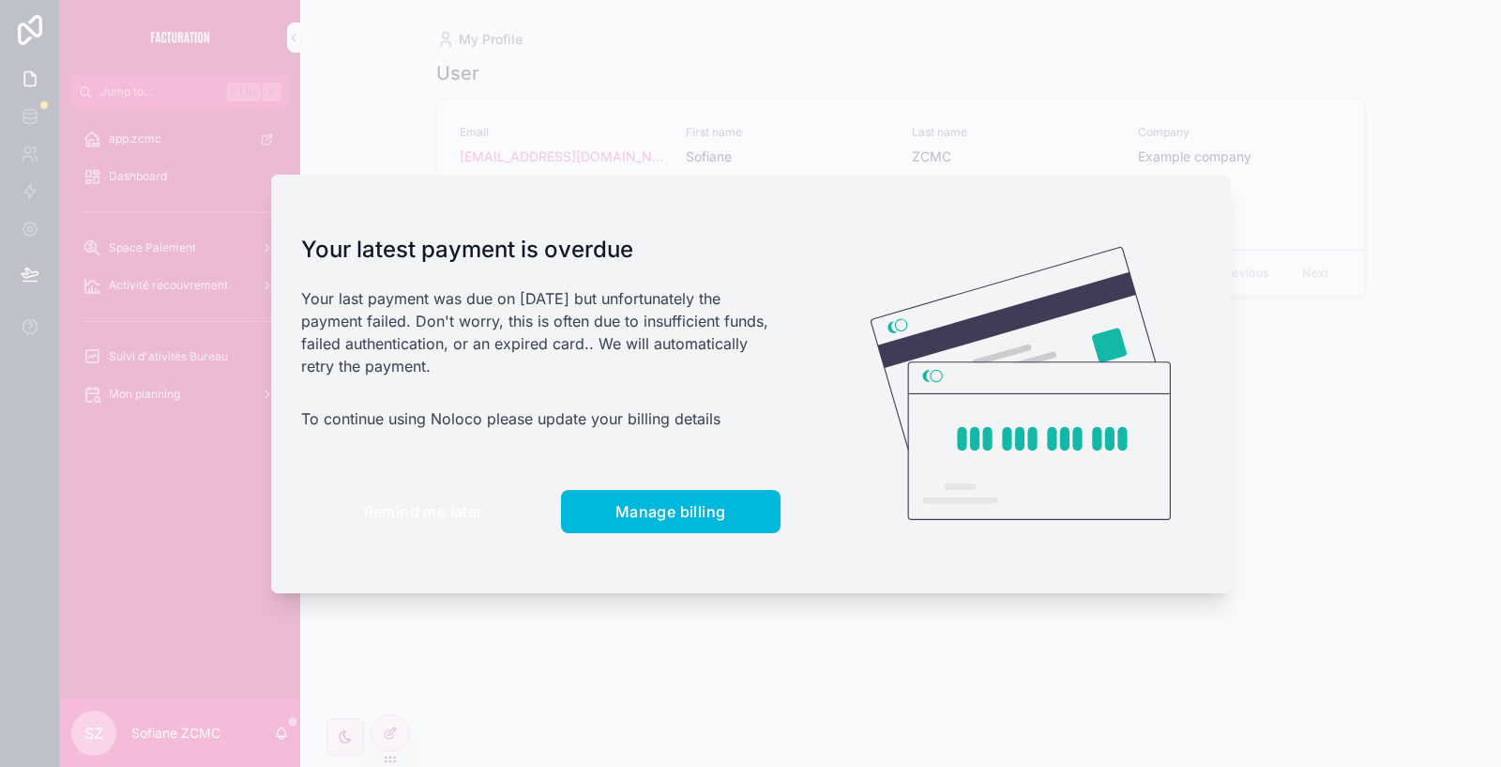
click at [445, 519] on span "Remind me later" at bounding box center [423, 511] width 119 height 19
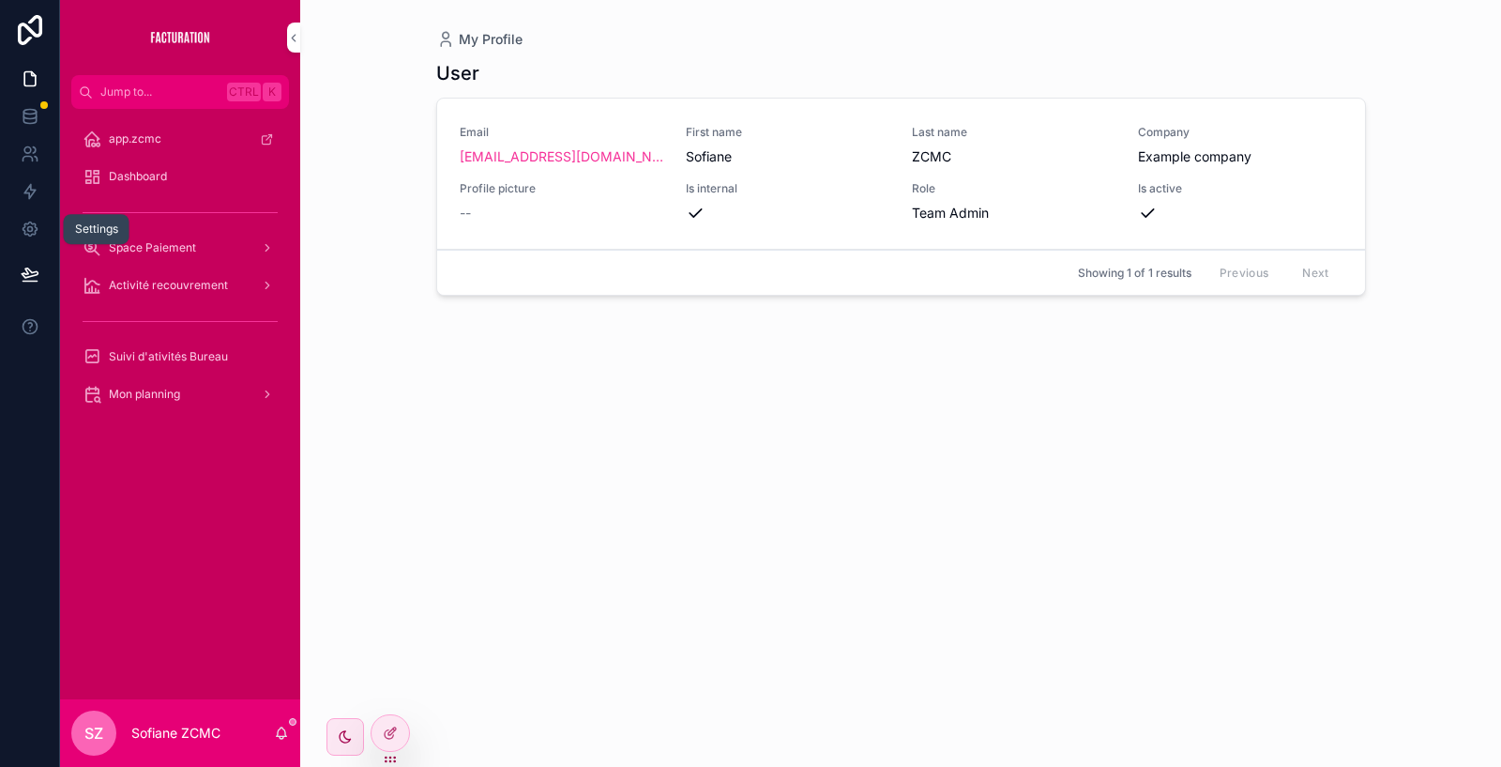
click at [28, 234] on icon at bounding box center [30, 229] width 14 height 14
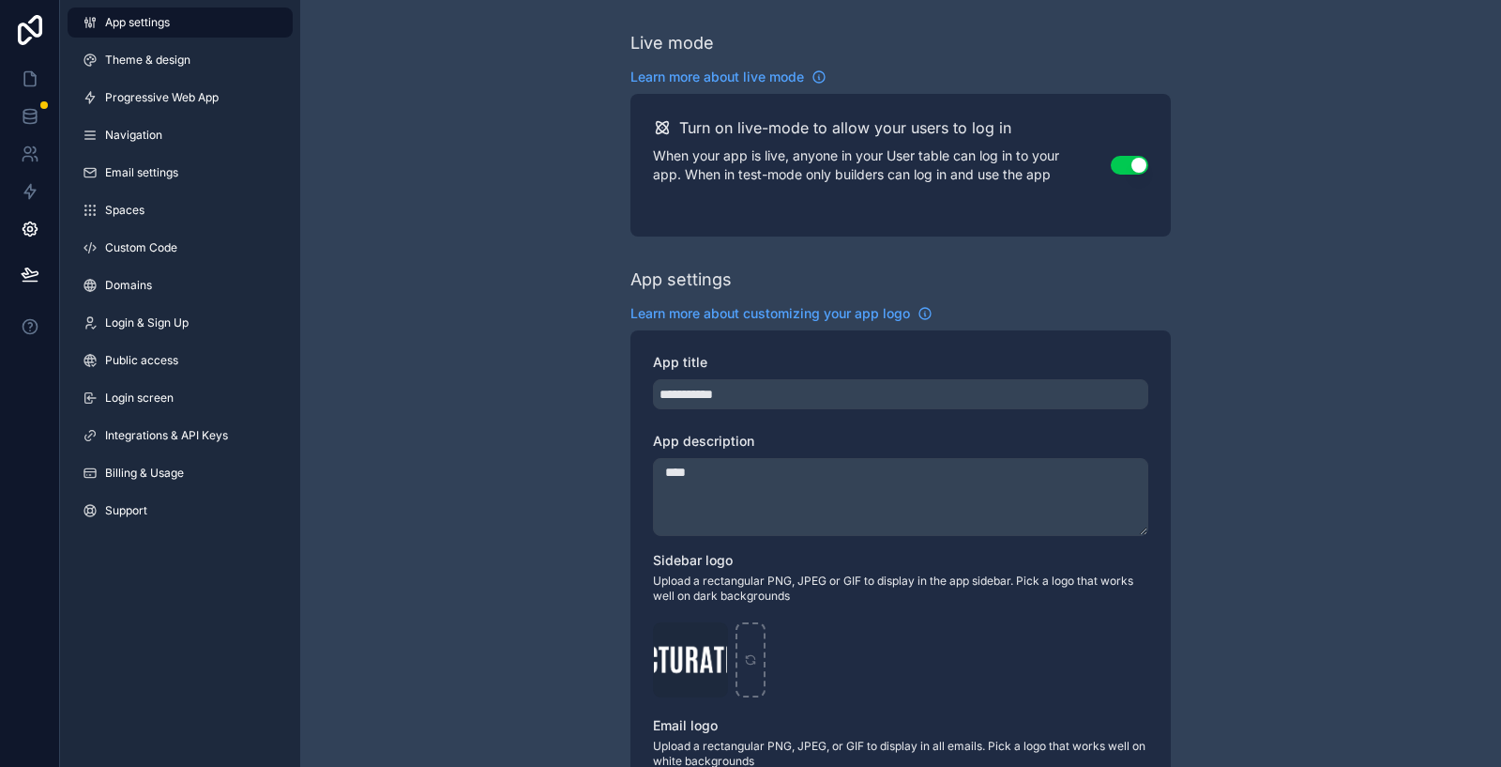
click at [144, 436] on span "Integrations & API Keys" at bounding box center [166, 435] width 123 height 15
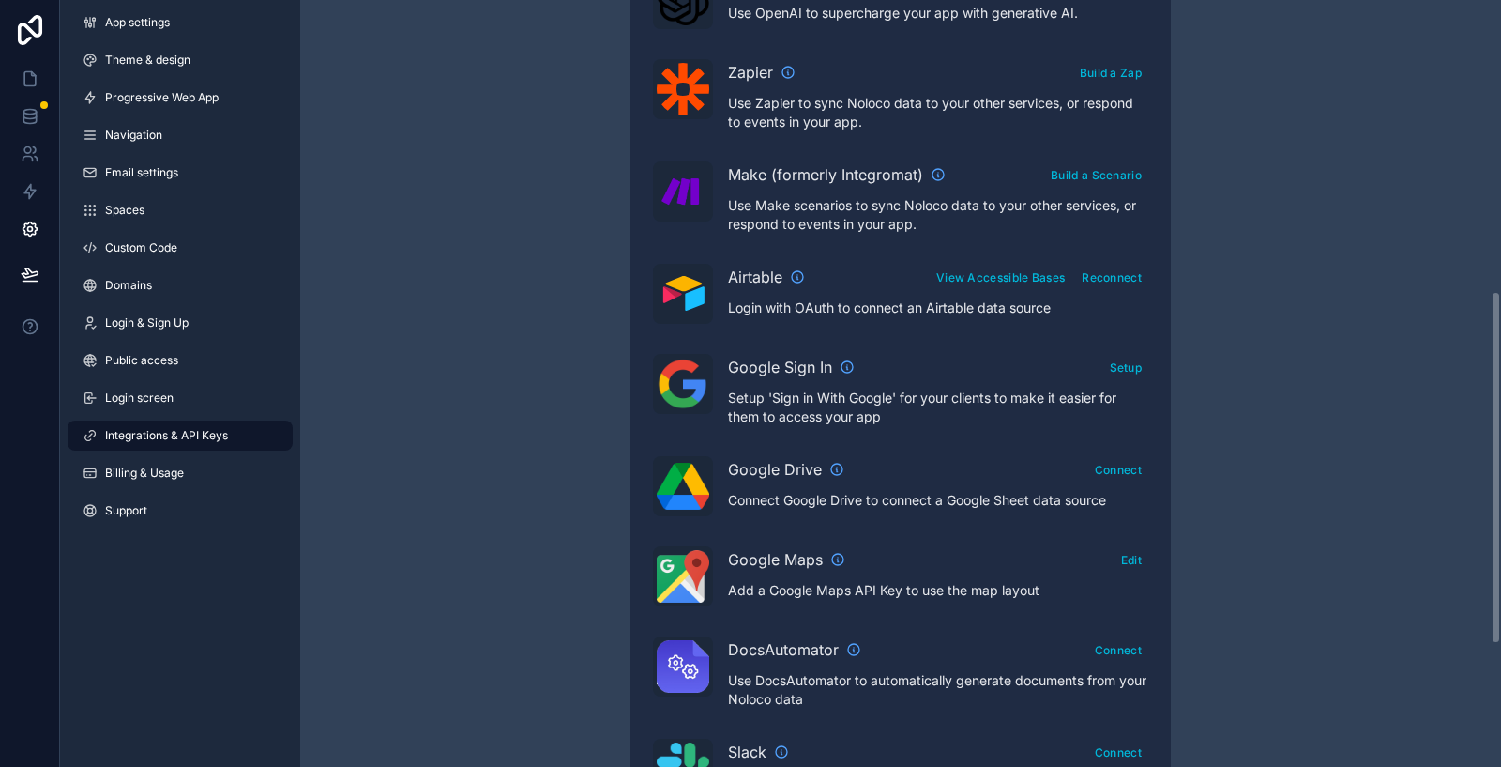
scroll to position [633, 0]
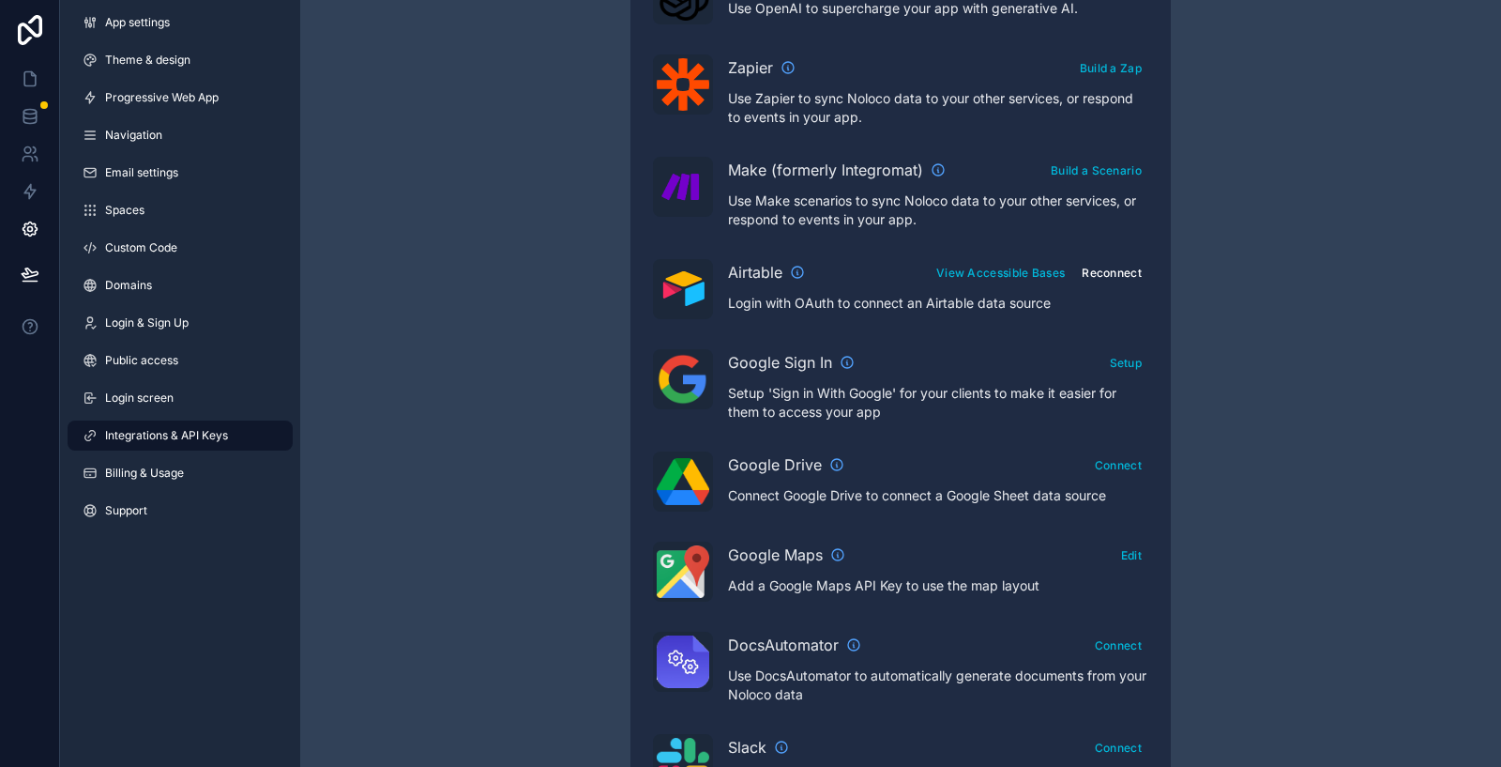
click at [1110, 273] on button "Reconnect" at bounding box center [1111, 272] width 73 height 27
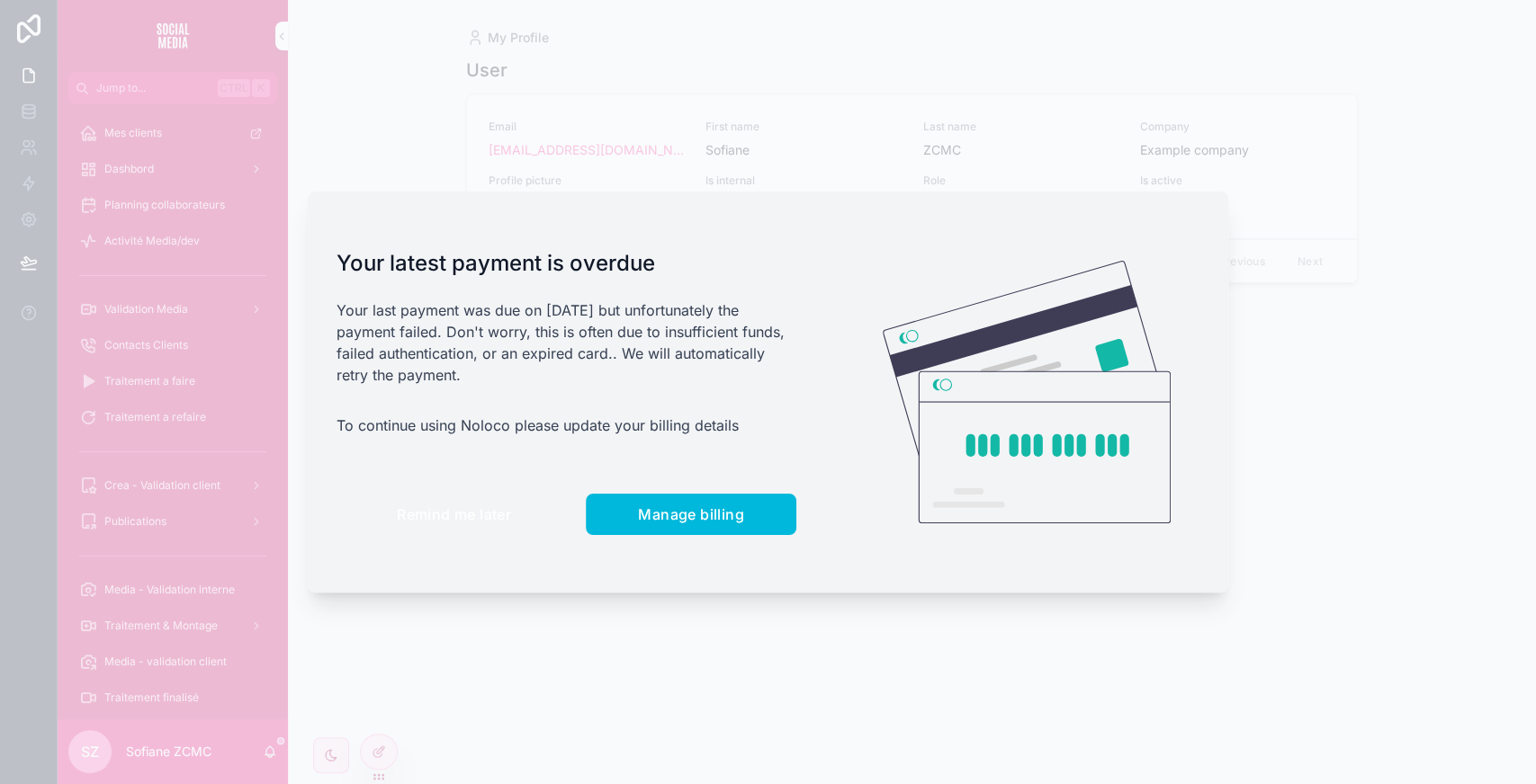
click at [459, 495] on button "Remind me later" at bounding box center [454, 514] width 235 height 41
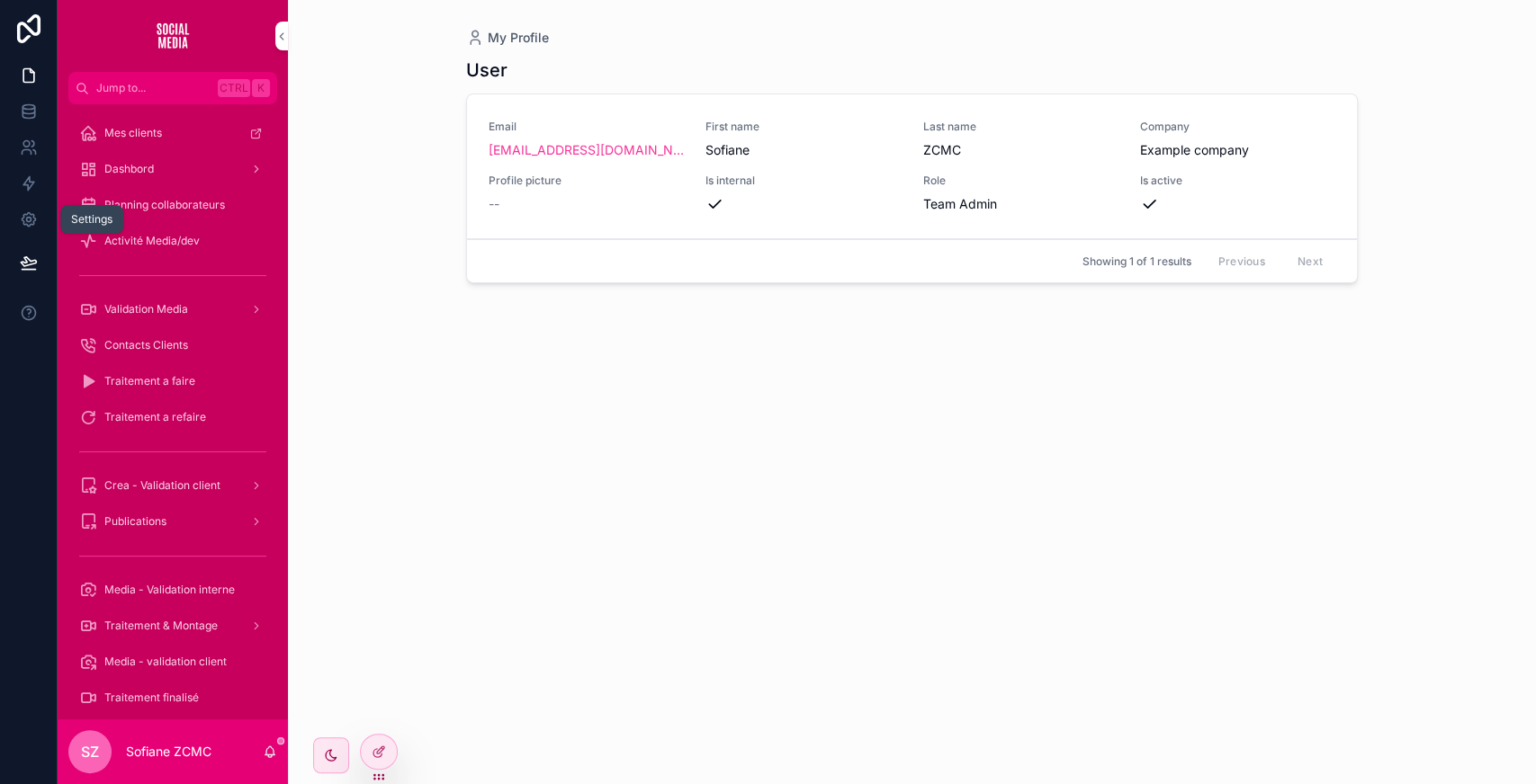
click at [31, 228] on link at bounding box center [28, 219] width 57 height 36
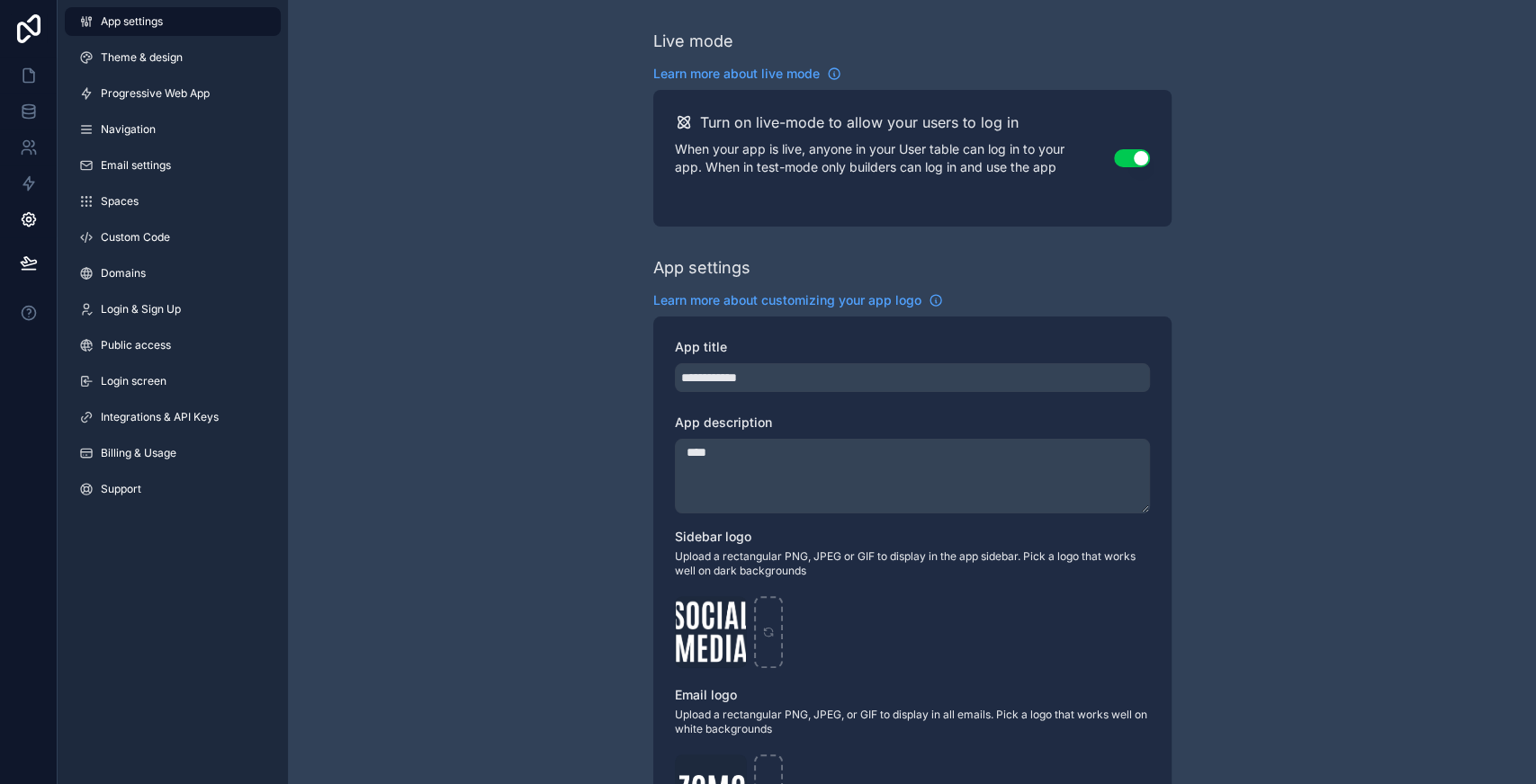
click at [190, 414] on span "Integrations & API Keys" at bounding box center [159, 417] width 118 height 14
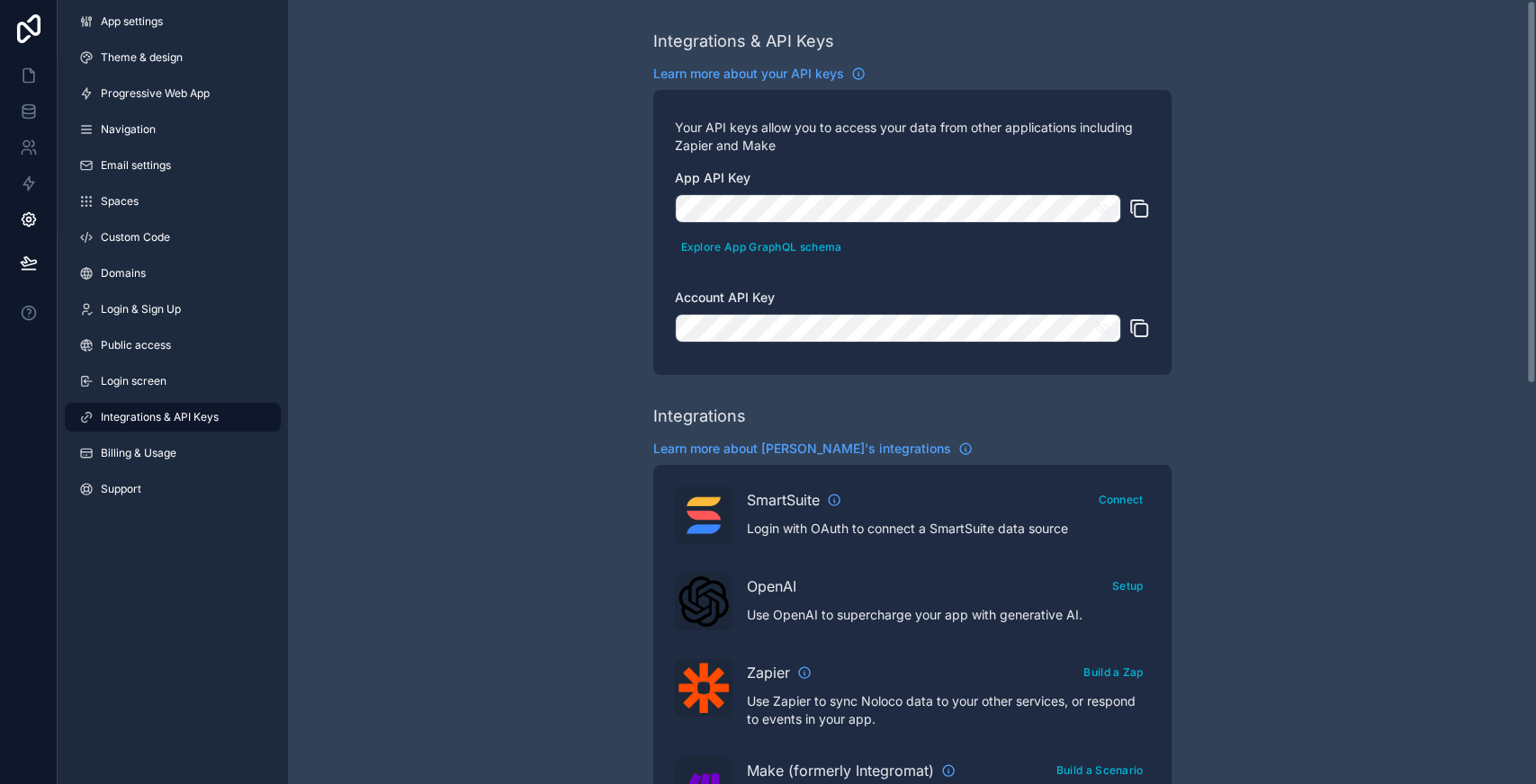
scroll to position [351, 0]
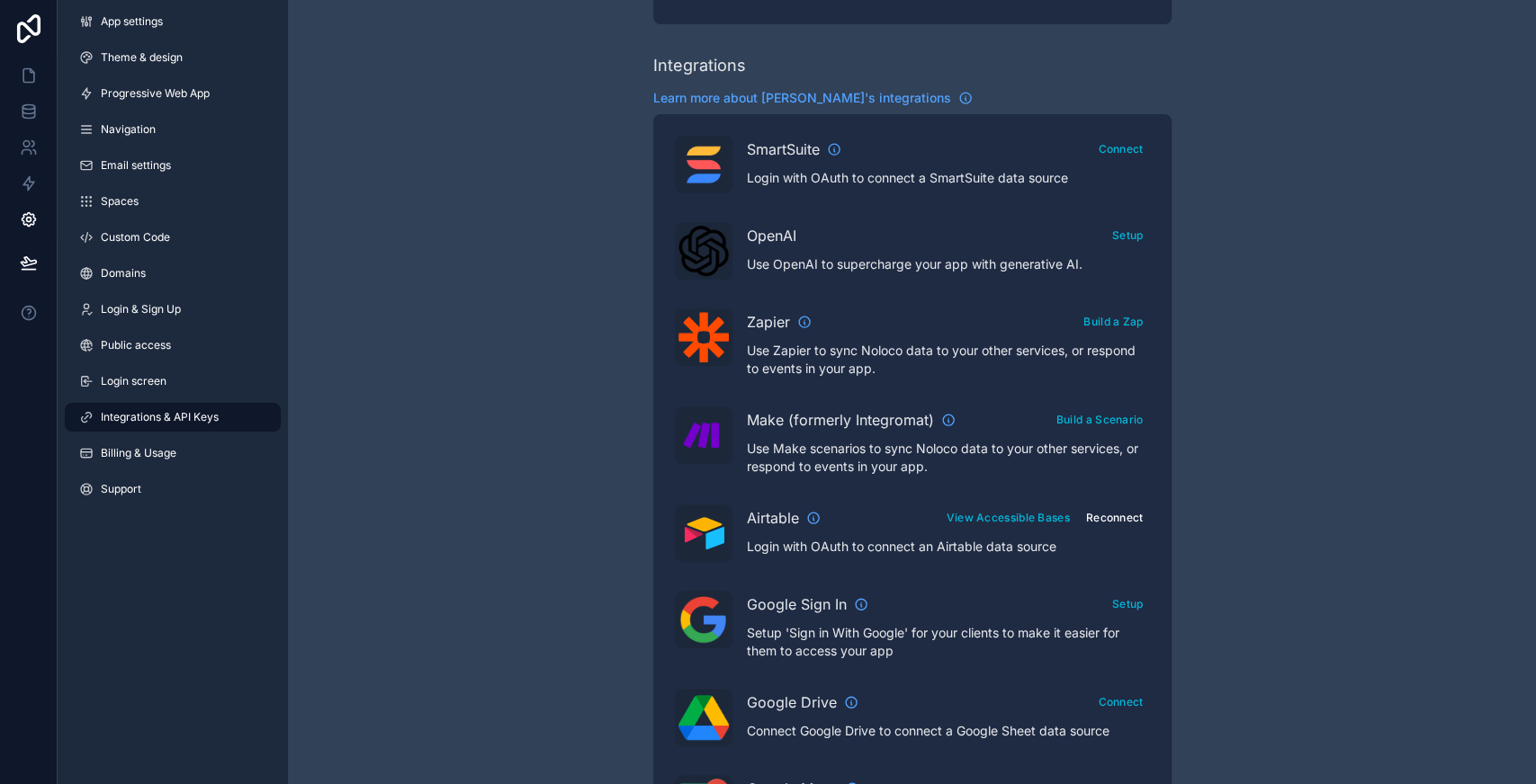
click at [1116, 507] on button "Reconnect" at bounding box center [1114, 517] width 70 height 26
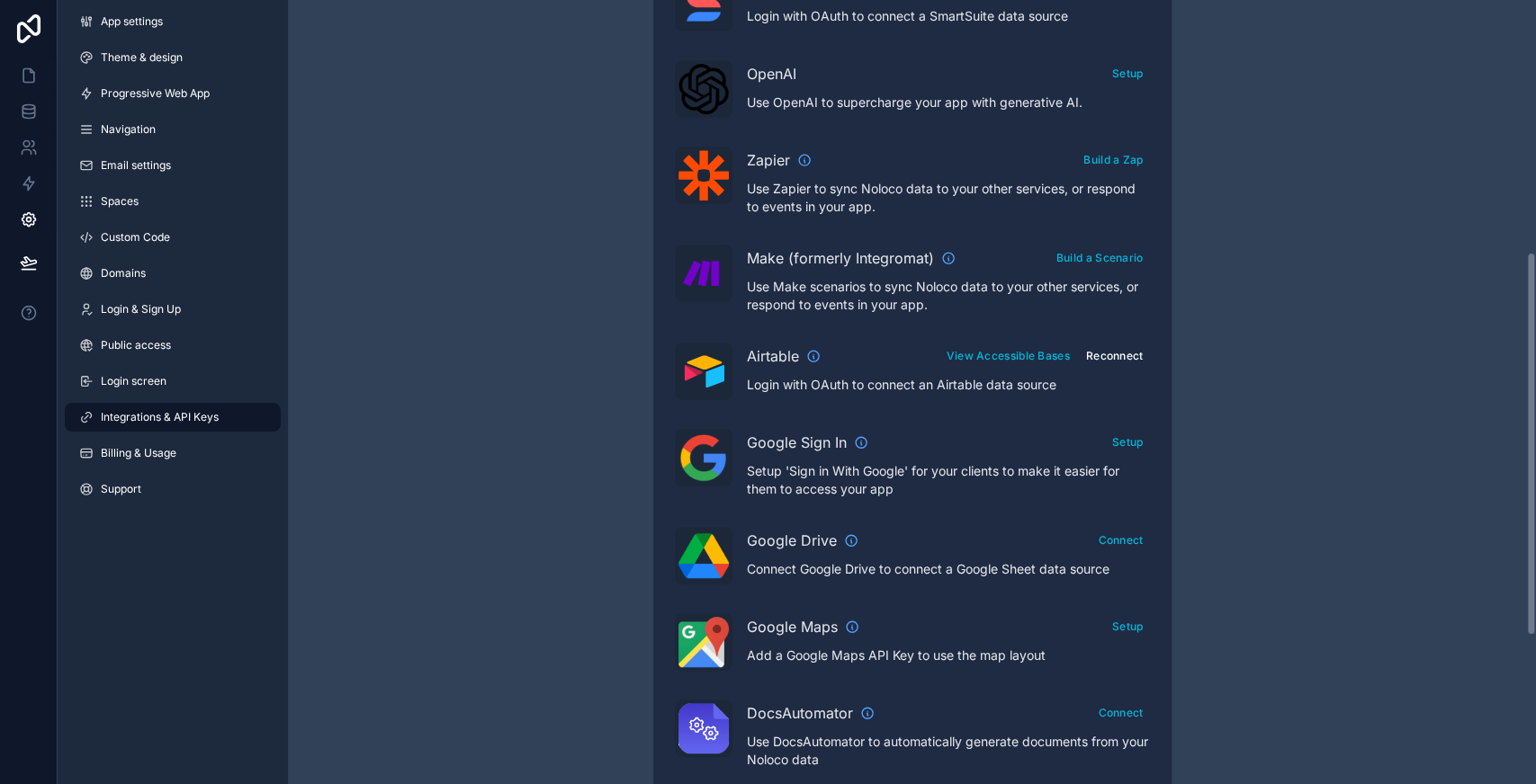
scroll to position [516, 0]
click at [1106, 355] on button "Reconnect" at bounding box center [1114, 353] width 70 height 26
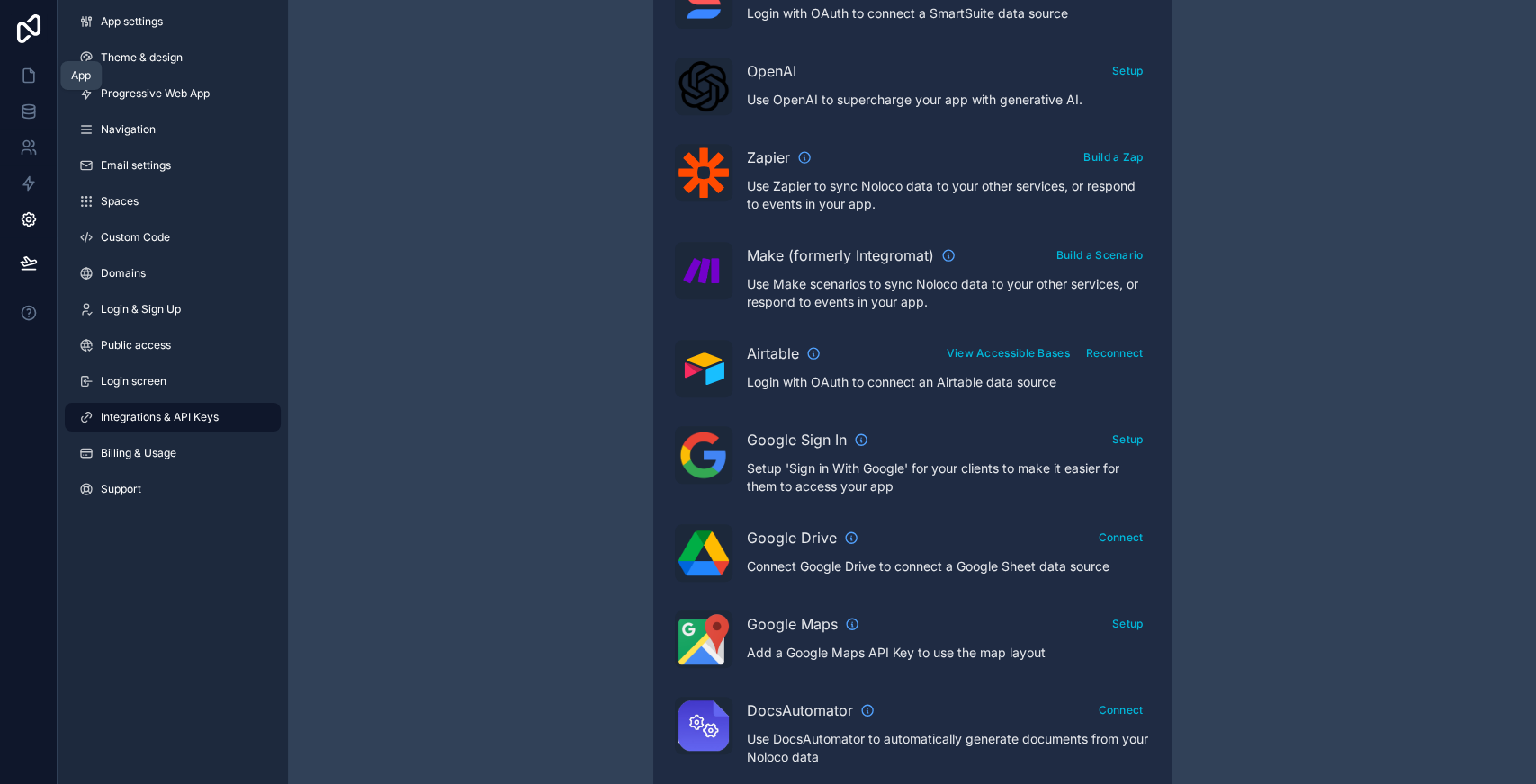
click at [33, 65] on link at bounding box center [28, 76] width 57 height 36
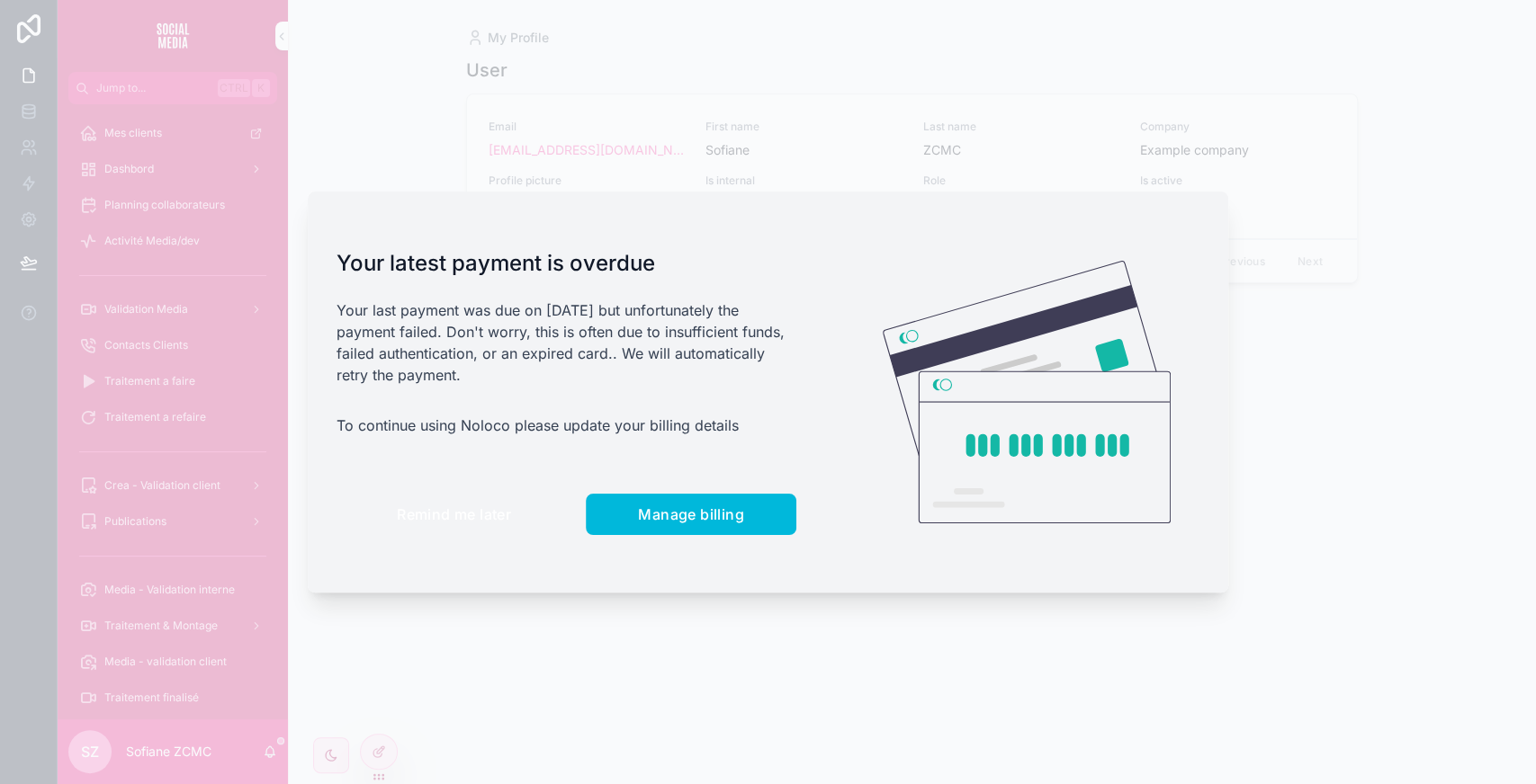
click at [466, 521] on span "Remind me later" at bounding box center [454, 514] width 114 height 18
click at [455, 527] on button "Remind me later" at bounding box center [454, 514] width 235 height 41
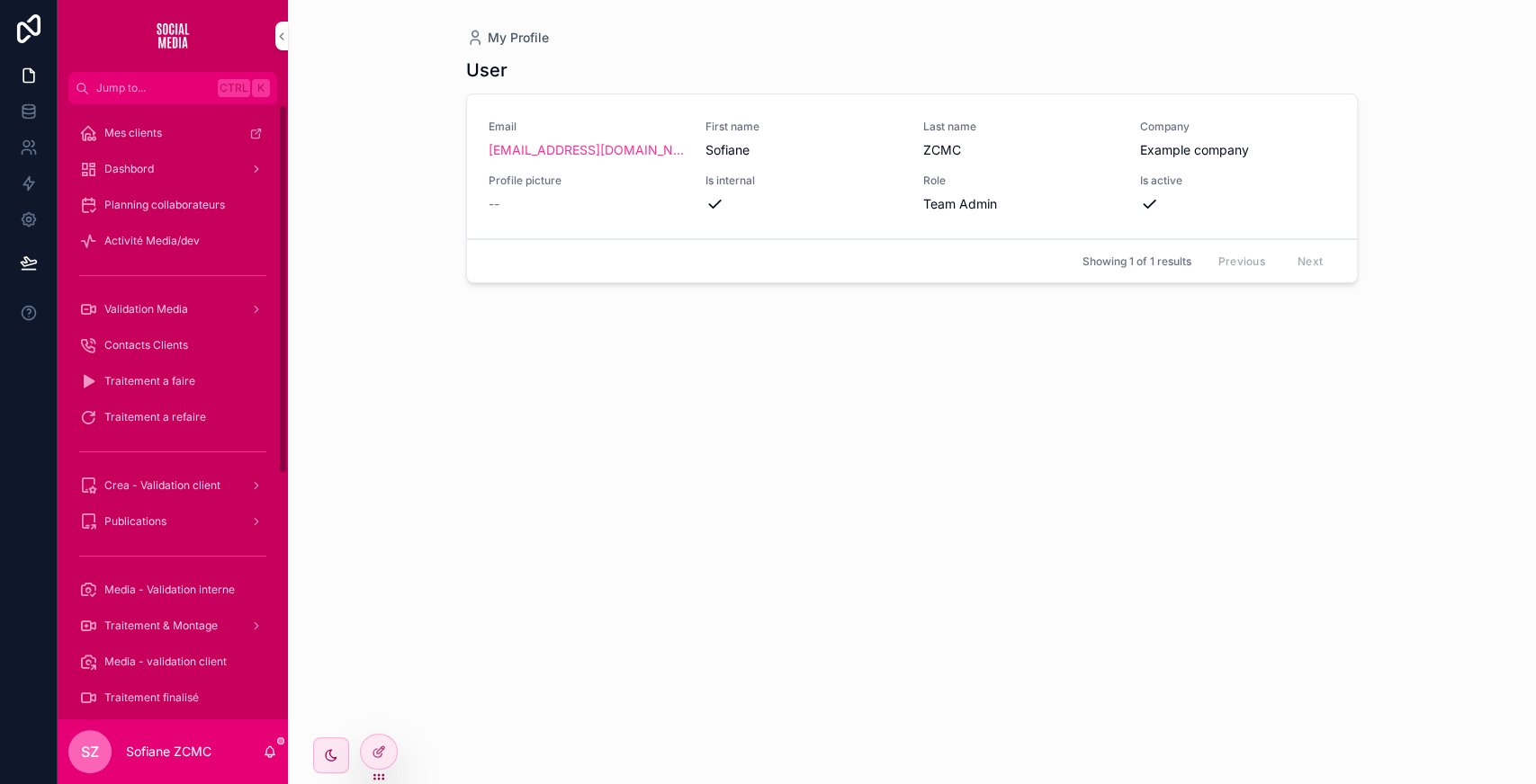
click at [190, 308] on div "Validation Media" at bounding box center [173, 310] width 187 height 29
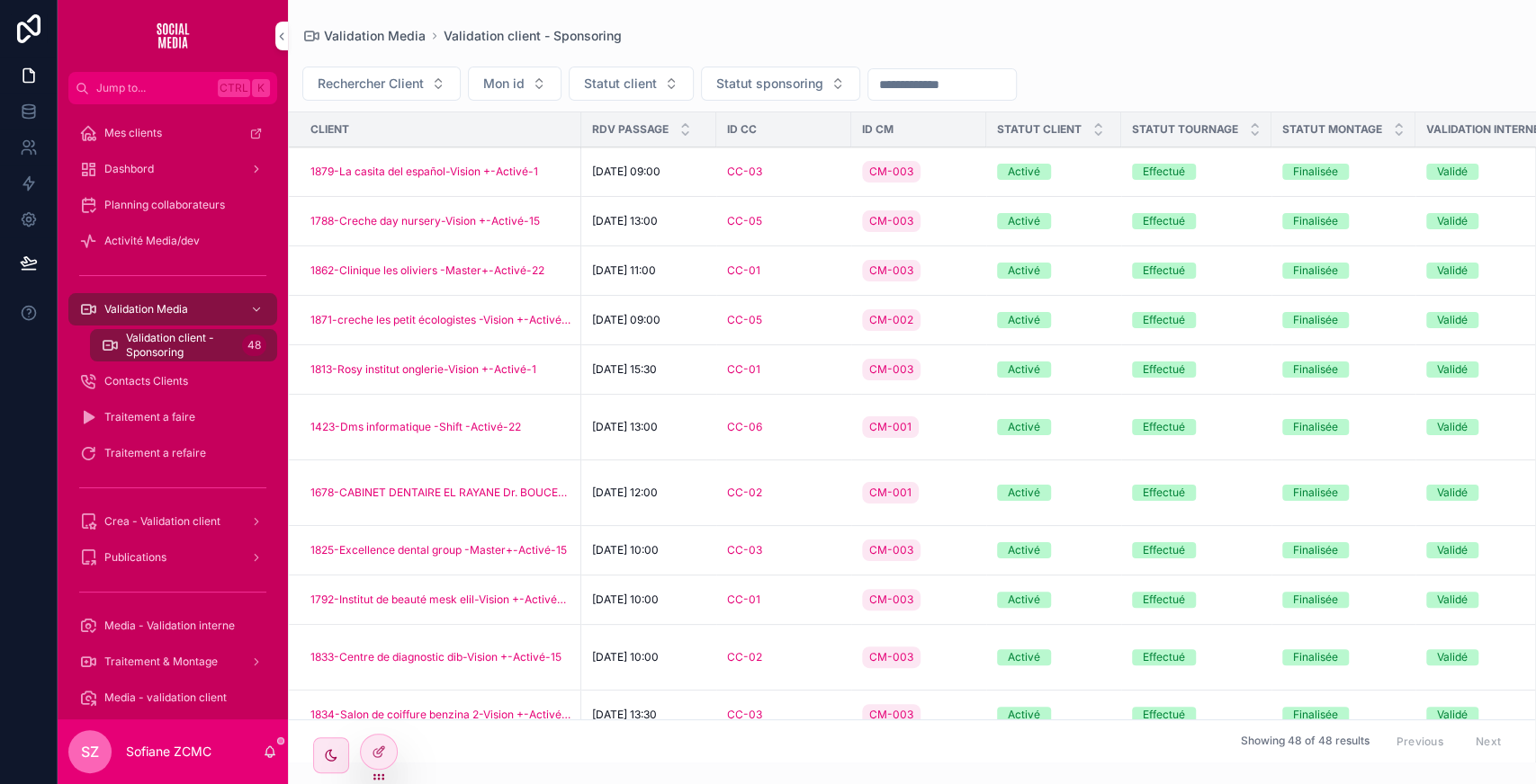
click at [792, 81] on span "Statut sponsoring" at bounding box center [770, 83] width 107 height 18
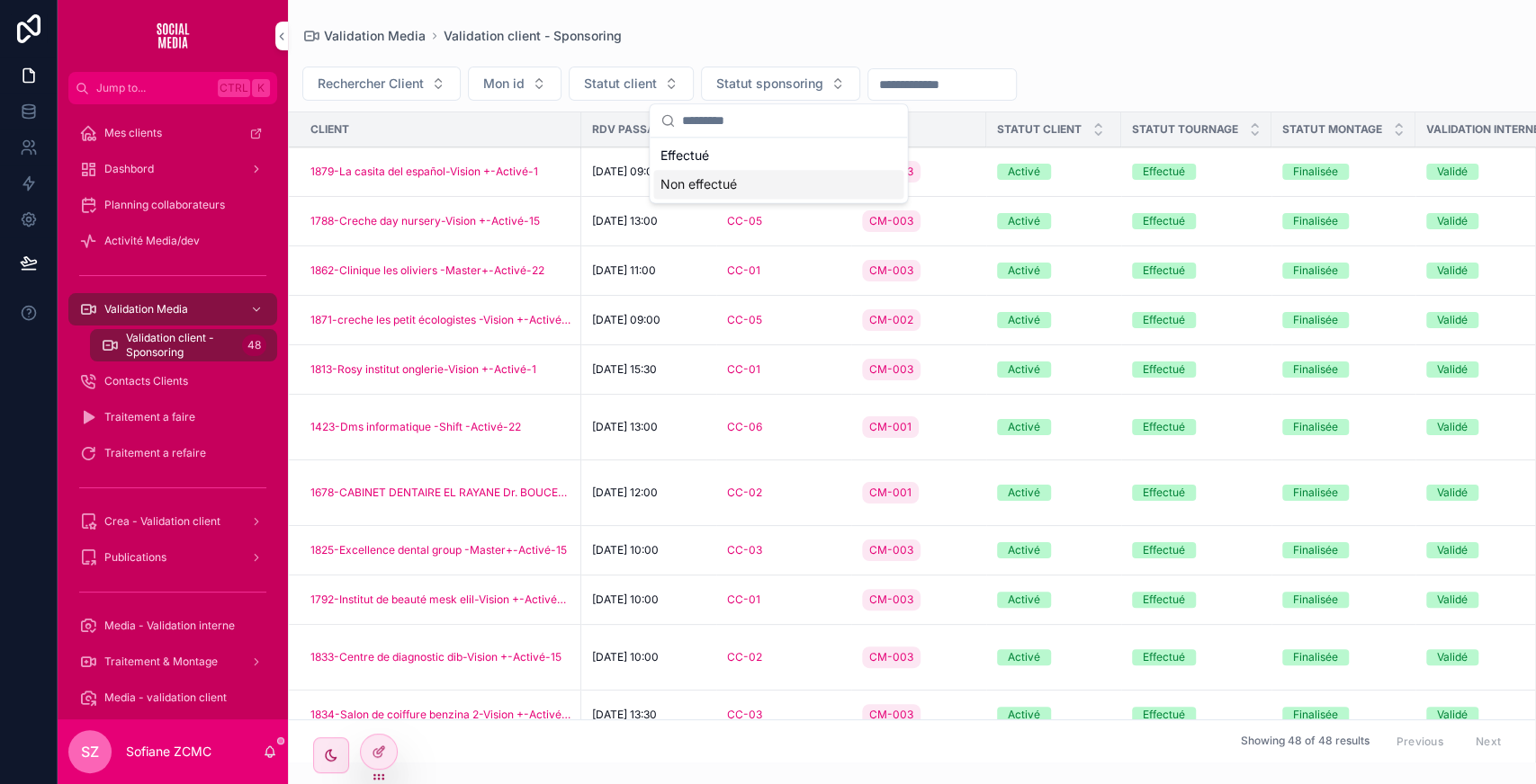
click at [691, 185] on div "Non effectué" at bounding box center [778, 184] width 250 height 29
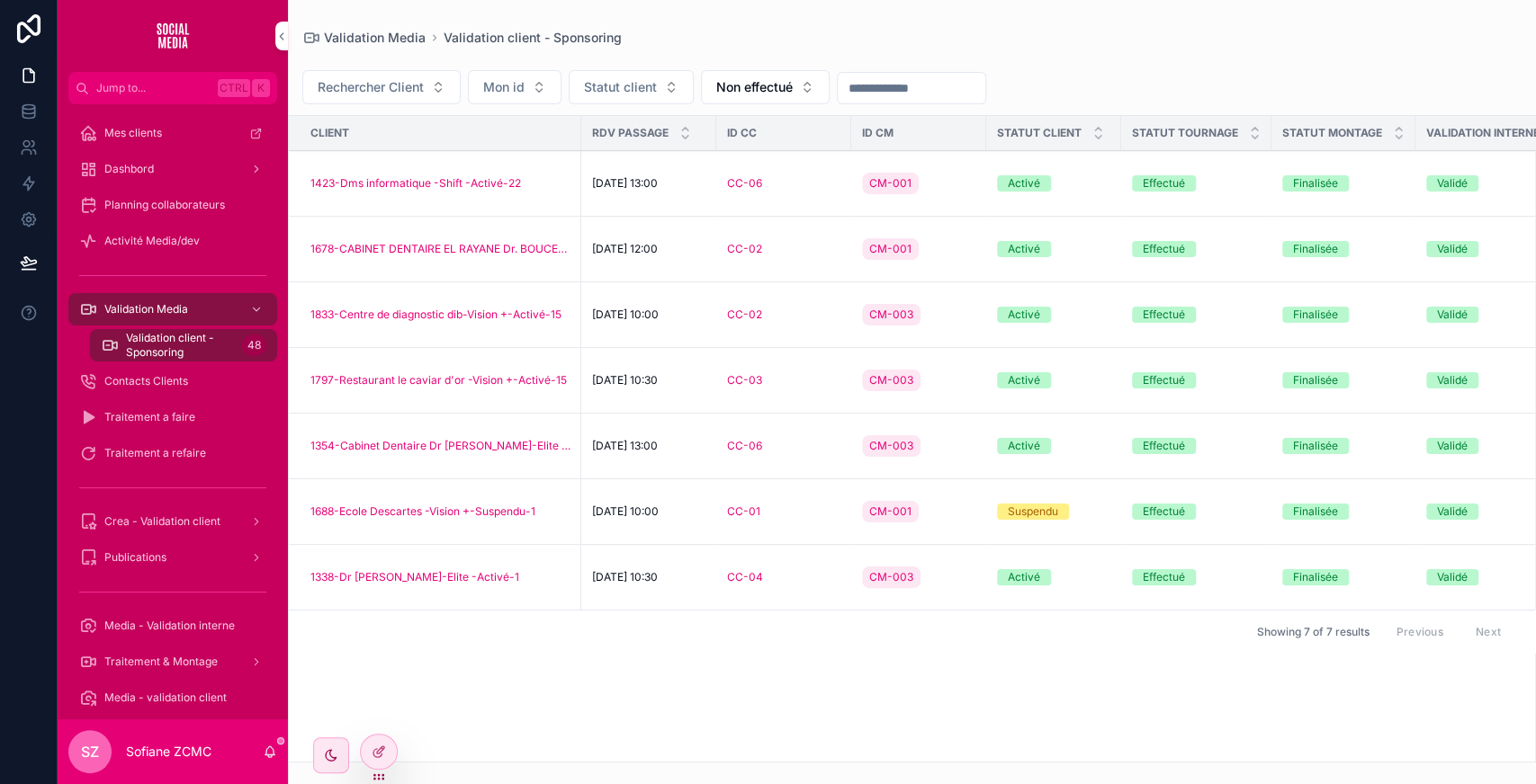
scroll to position [0, 622]
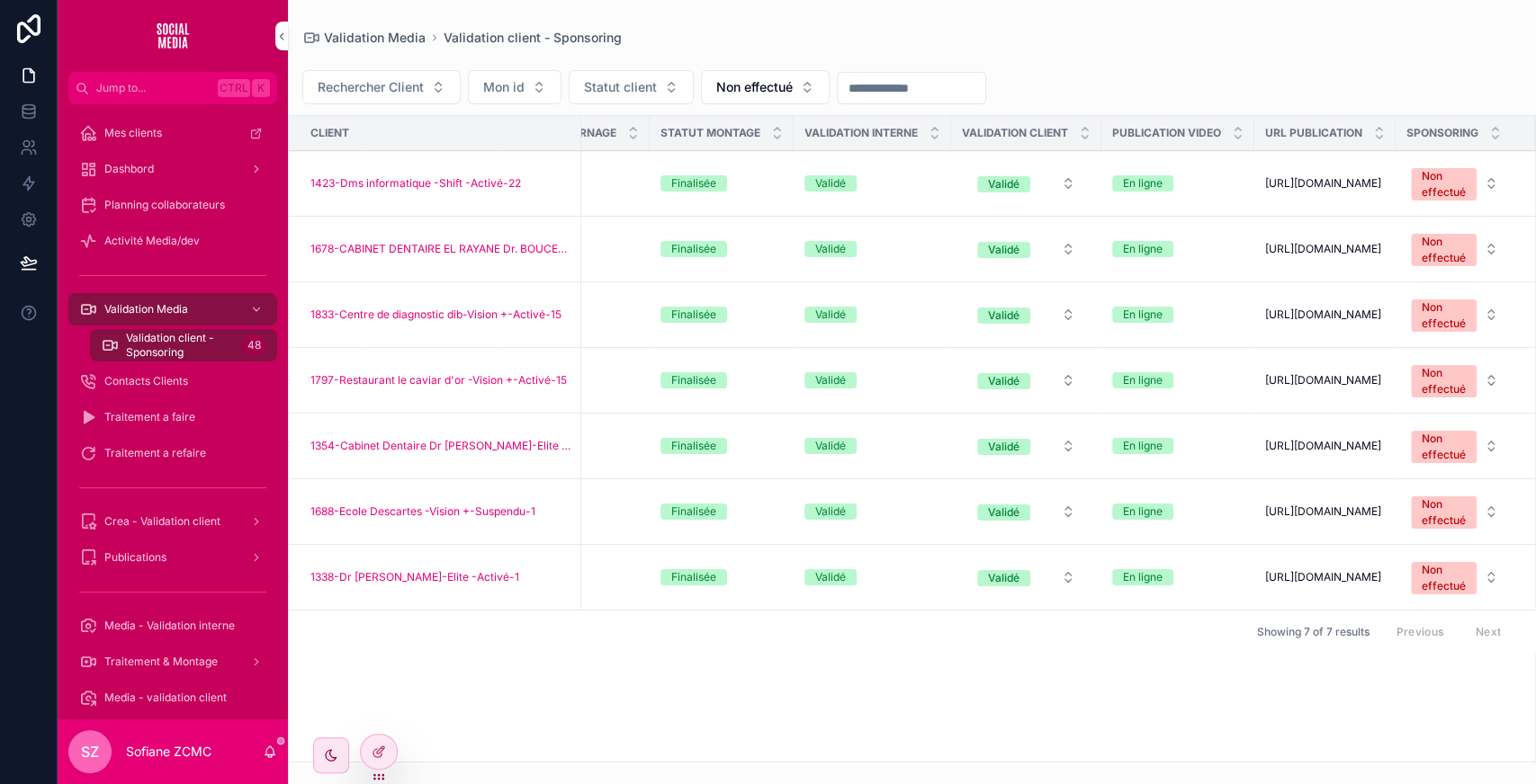
click at [1417, 188] on span "Non effectué" at bounding box center [1443, 184] width 65 height 33
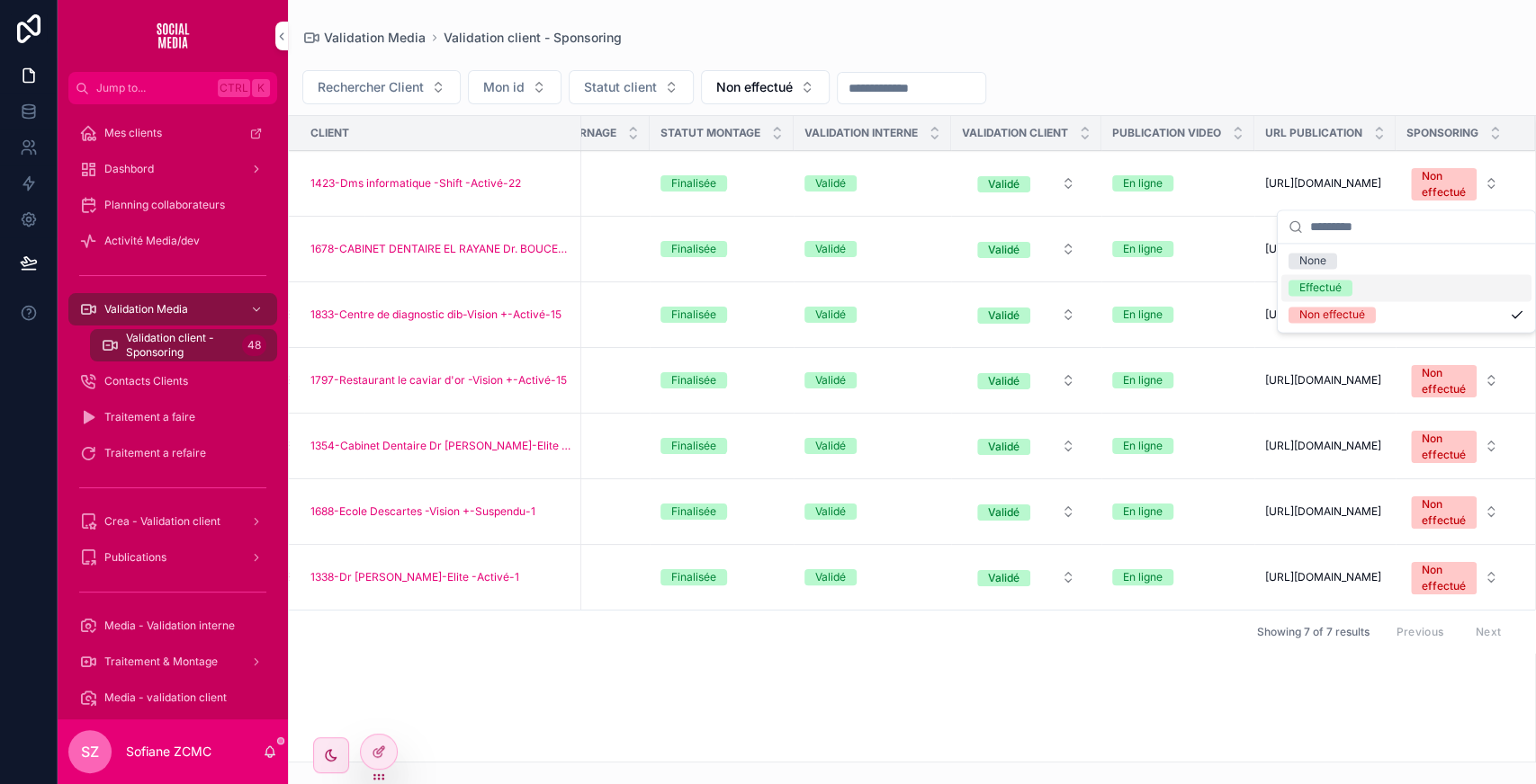
click at [1355, 285] on div "Effectué" at bounding box center [1406, 288] width 250 height 27
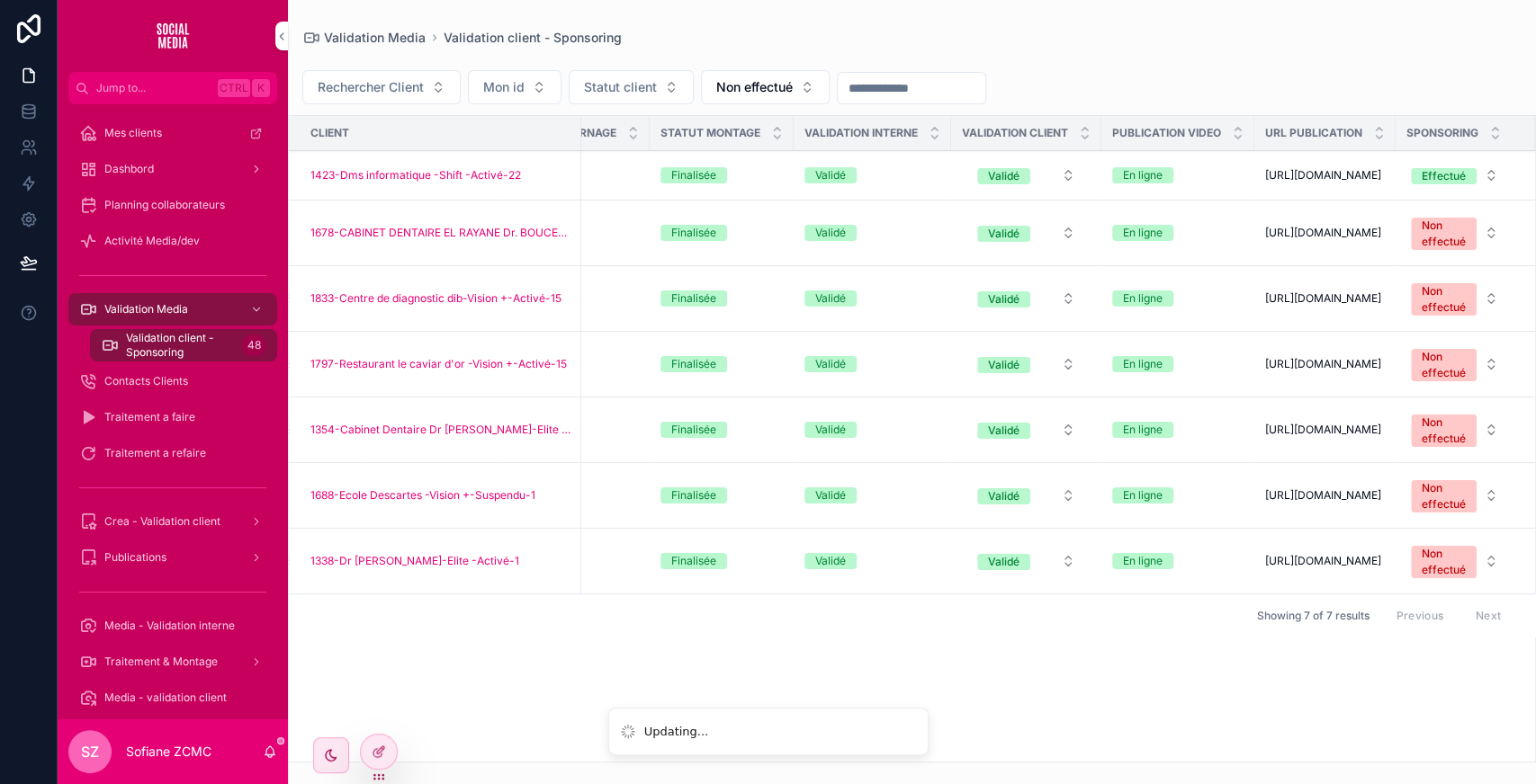
click at [1445, 447] on div "Non effectué" at bounding box center [1444, 431] width 44 height 33
click at [1333, 552] on div "Effectué" at bounding box center [1320, 552] width 42 height 16
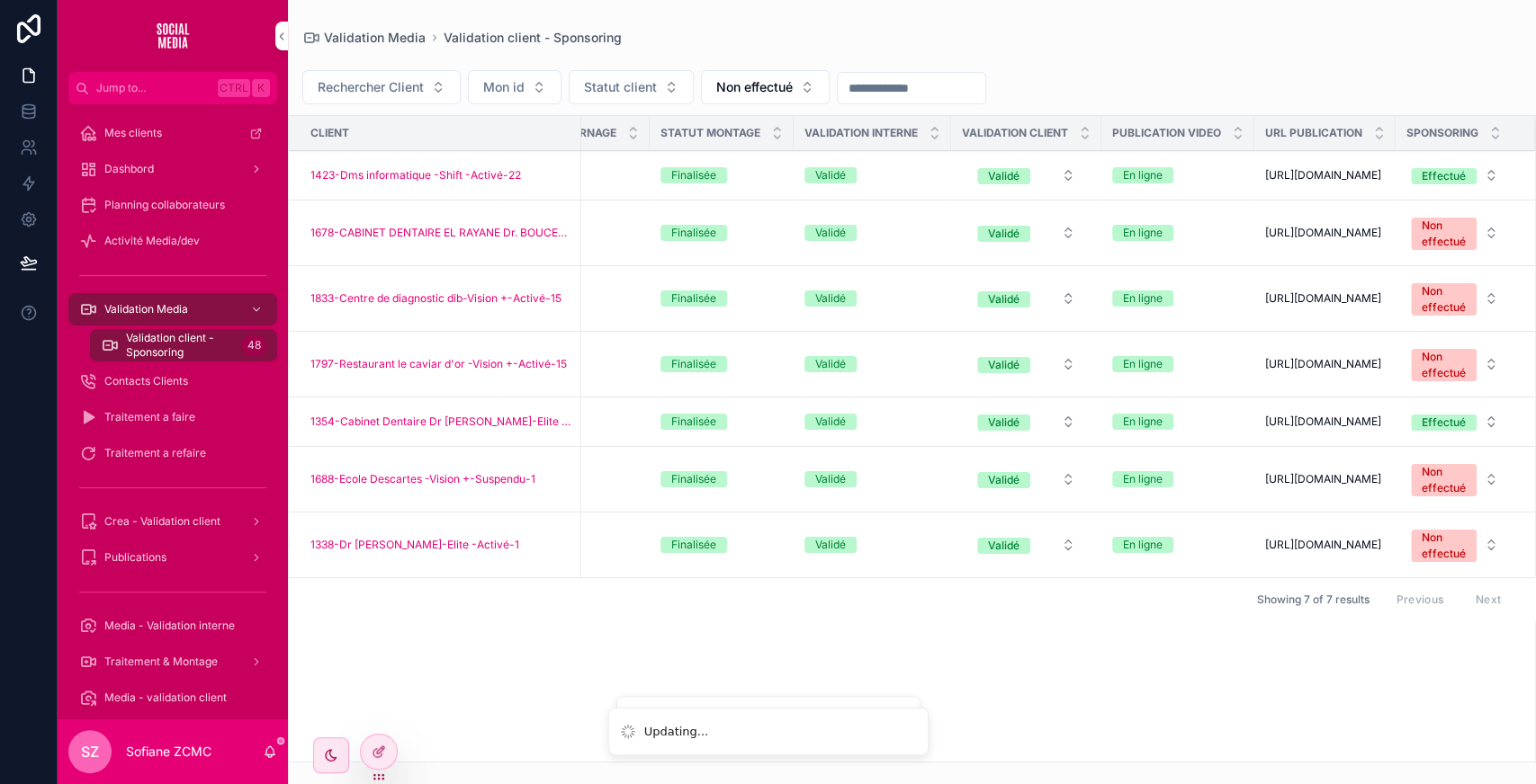
click at [1121, 88] on div "Rechercher Client Mon id Statut client Non effectué" at bounding box center [911, 87] width 1247 height 35
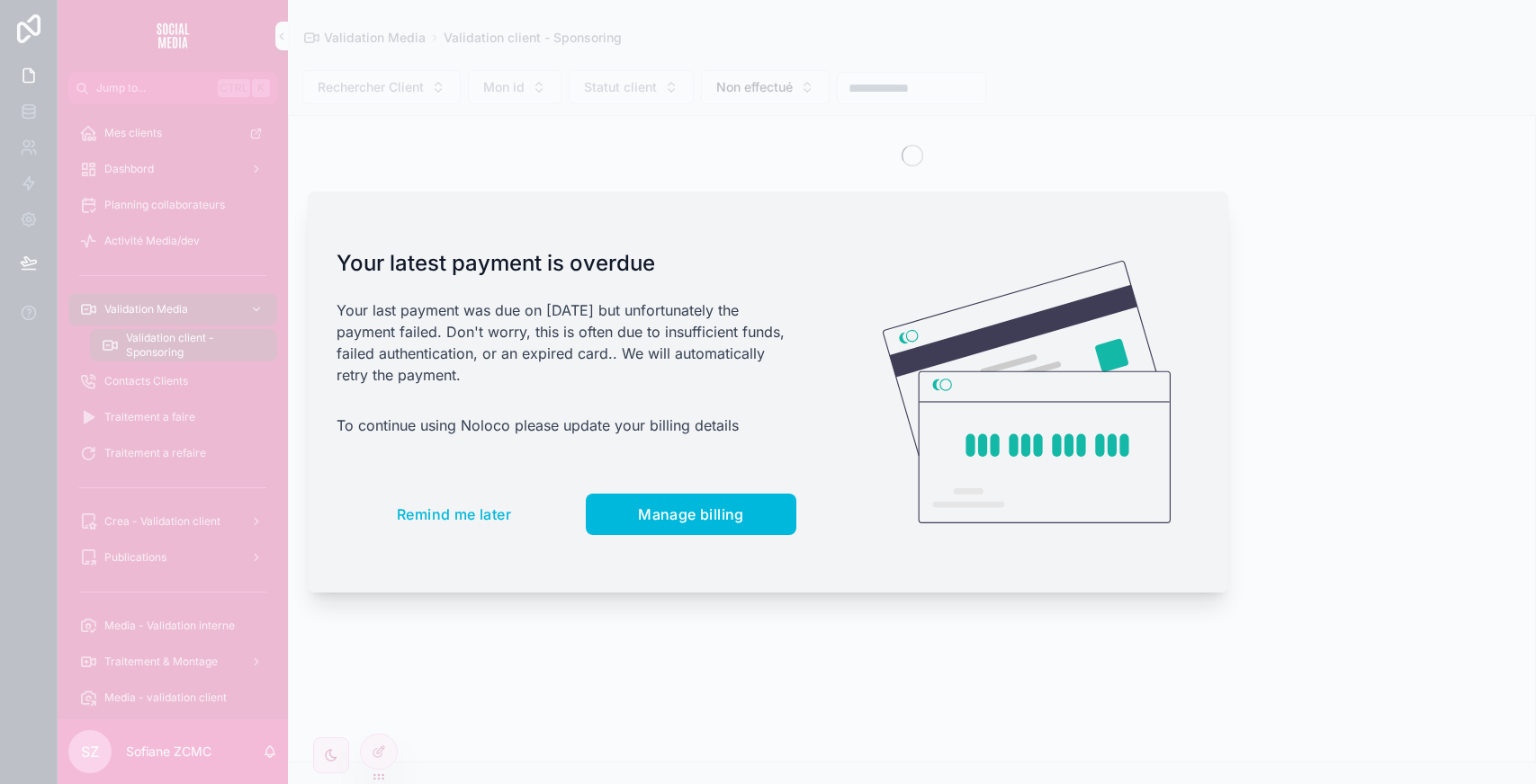
click at [474, 523] on button "Remind me later" at bounding box center [454, 514] width 235 height 41
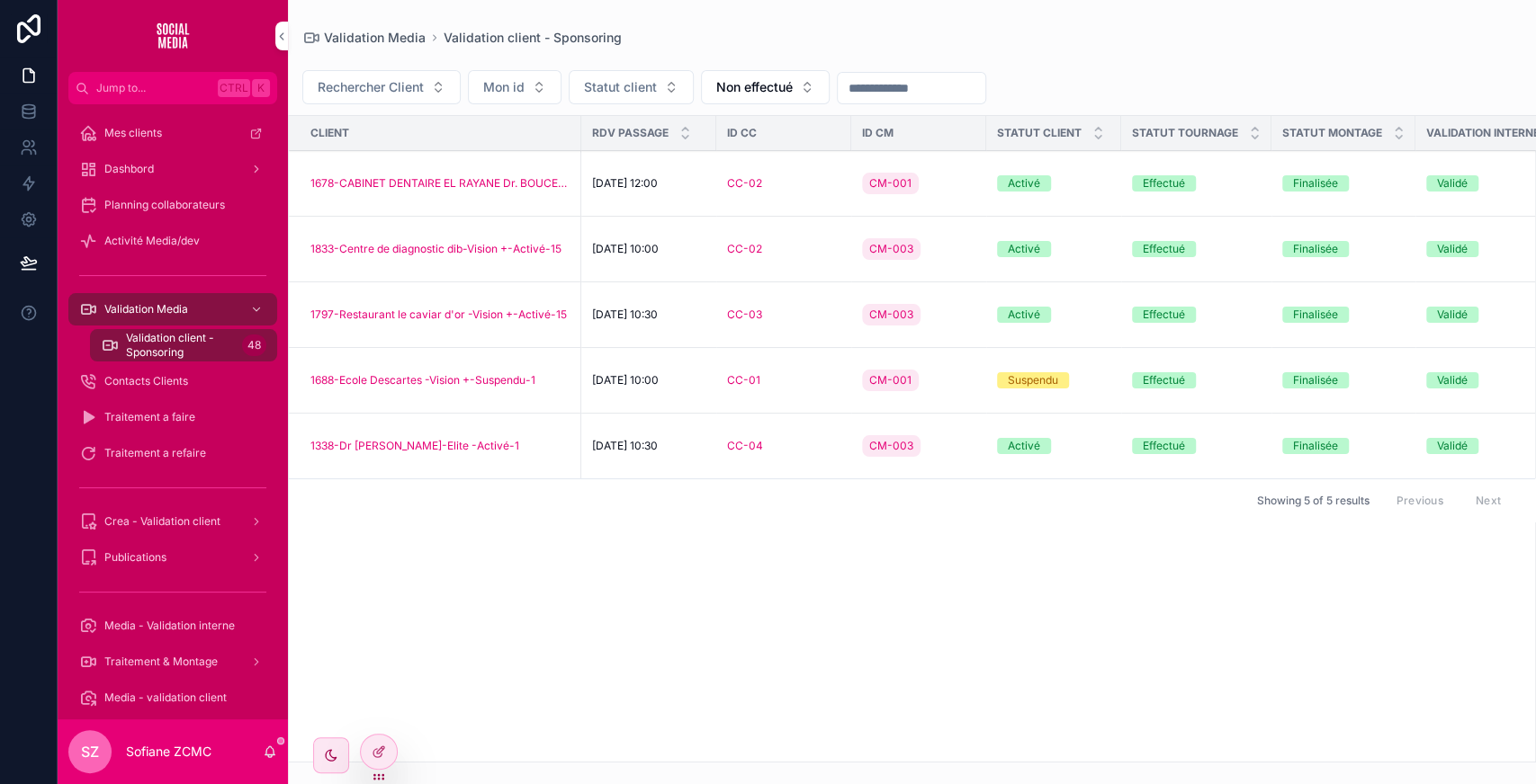
scroll to position [0, 622]
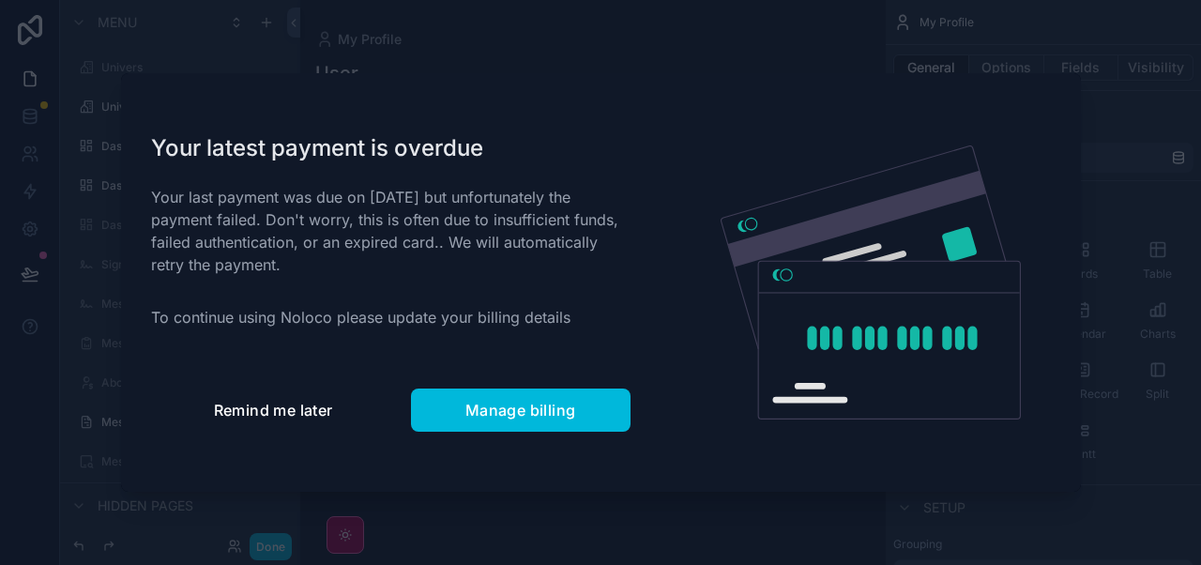
click at [244, 401] on span "Remind me later" at bounding box center [273, 410] width 119 height 19
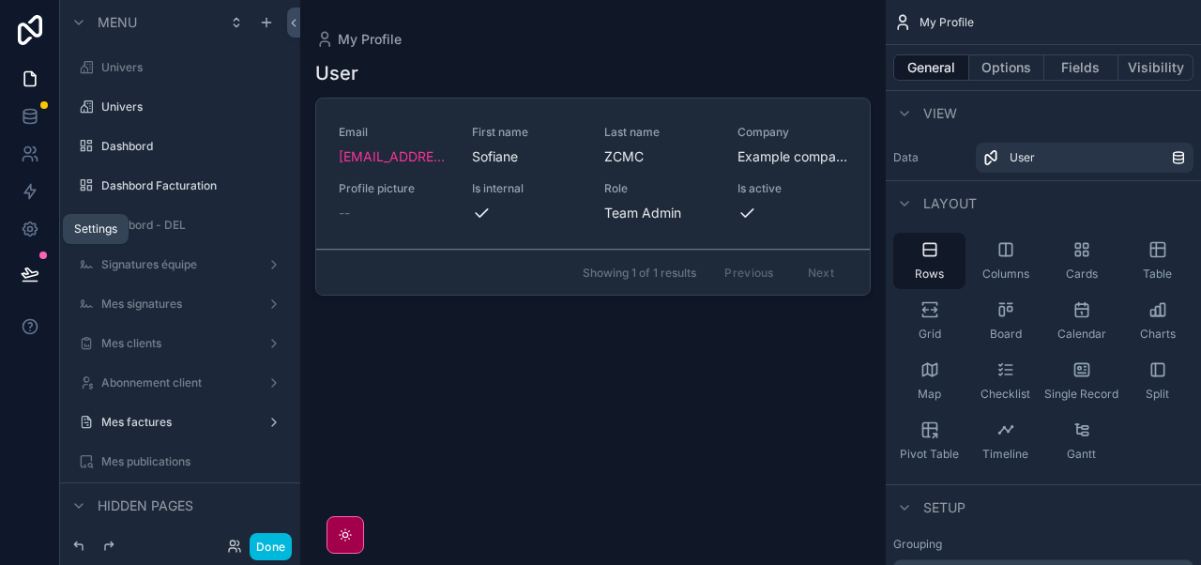
click at [29, 235] on icon at bounding box center [30, 229] width 19 height 19
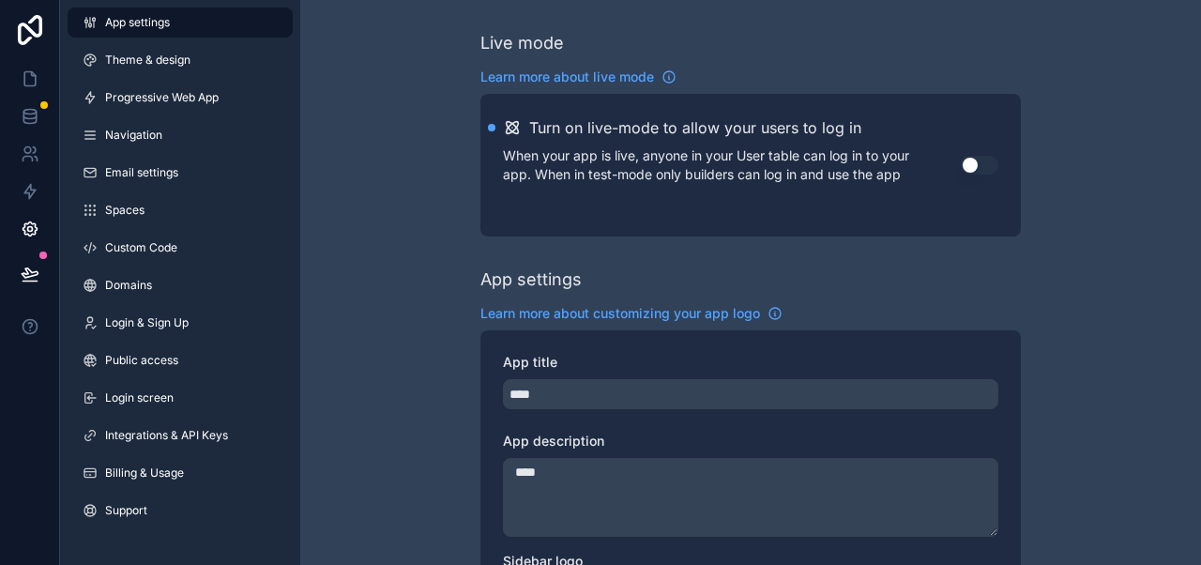
click at [196, 426] on link "Integrations & API Keys" at bounding box center [180, 435] width 225 height 30
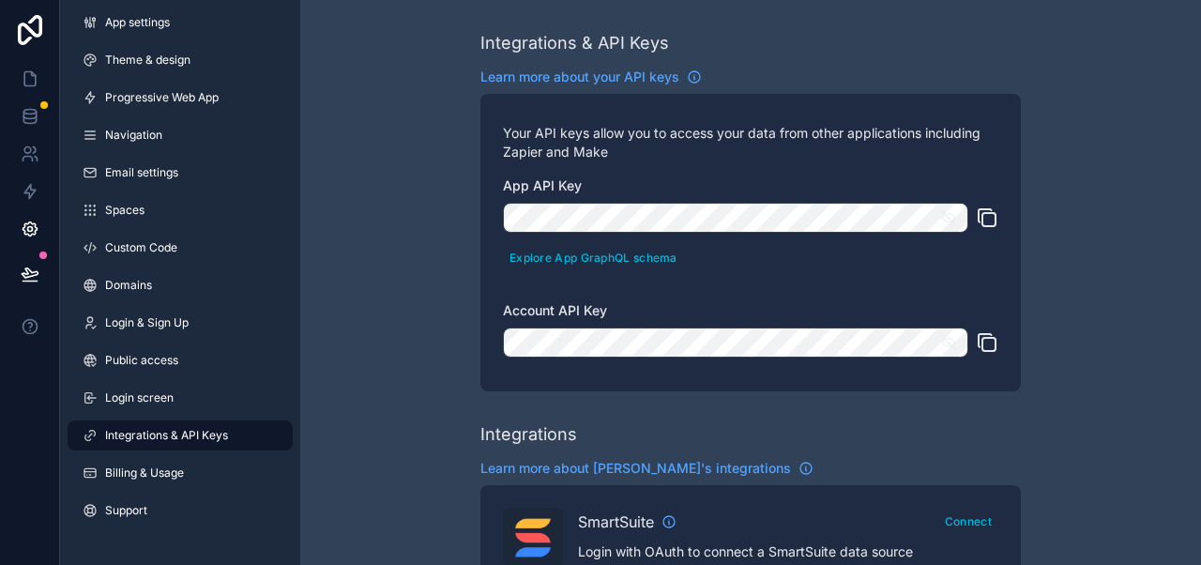
drag, startPoint x: 980, startPoint y: 27, endPoint x: 1108, endPoint y: 448, distance: 439.6
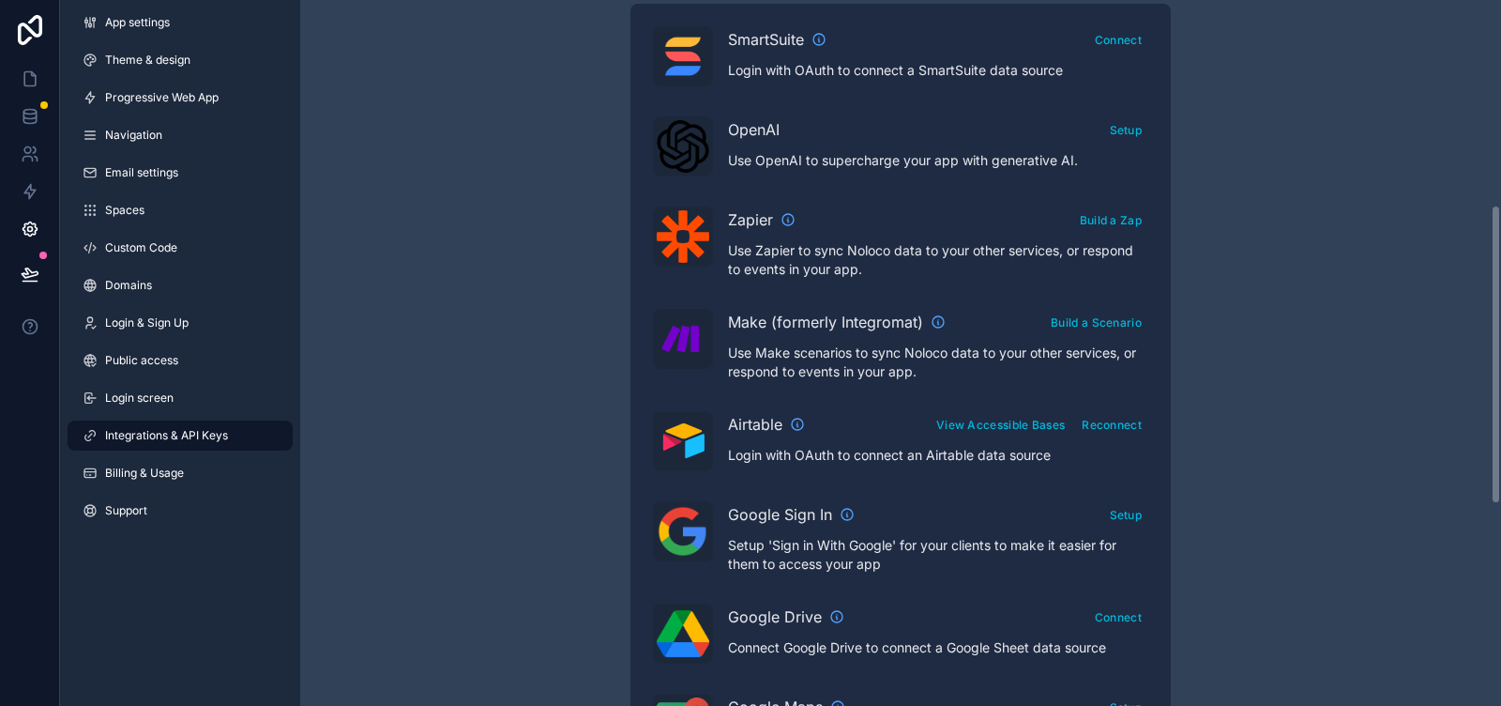
scroll to position [483, 0]
click at [1125, 424] on button "Reconnect" at bounding box center [1111, 422] width 73 height 27
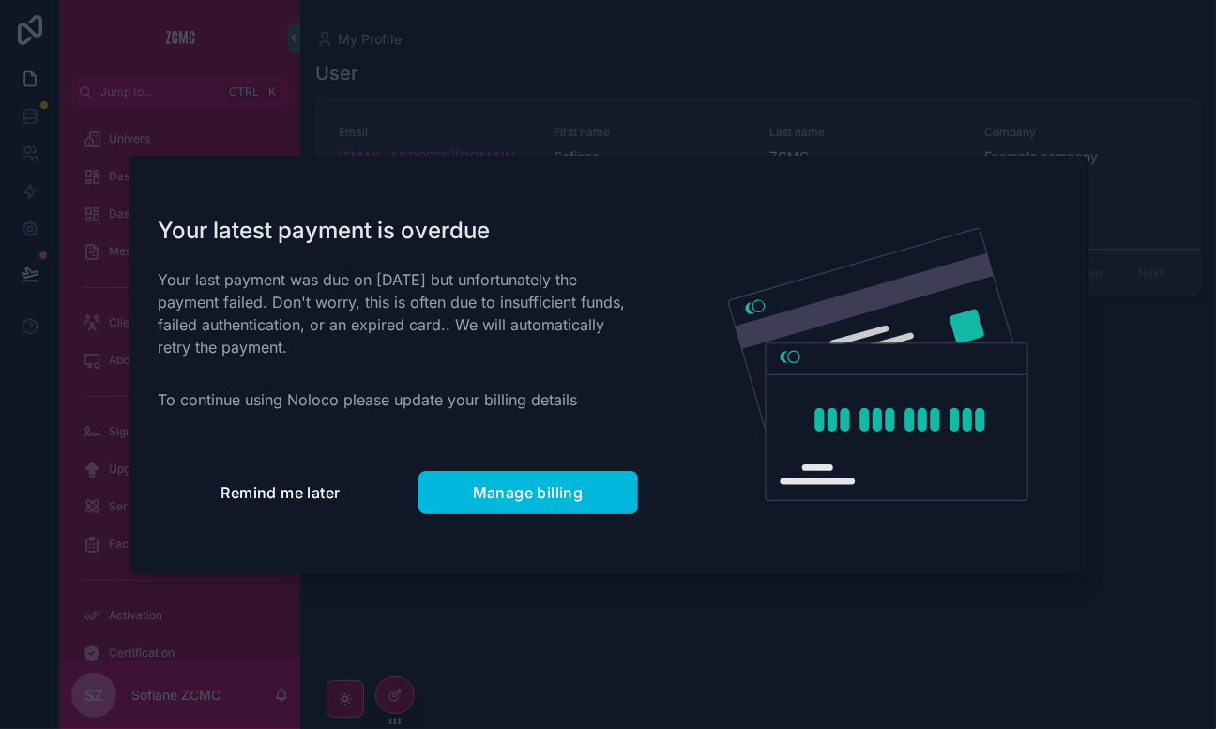
click at [325, 498] on span "Remind me later" at bounding box center [280, 492] width 119 height 19
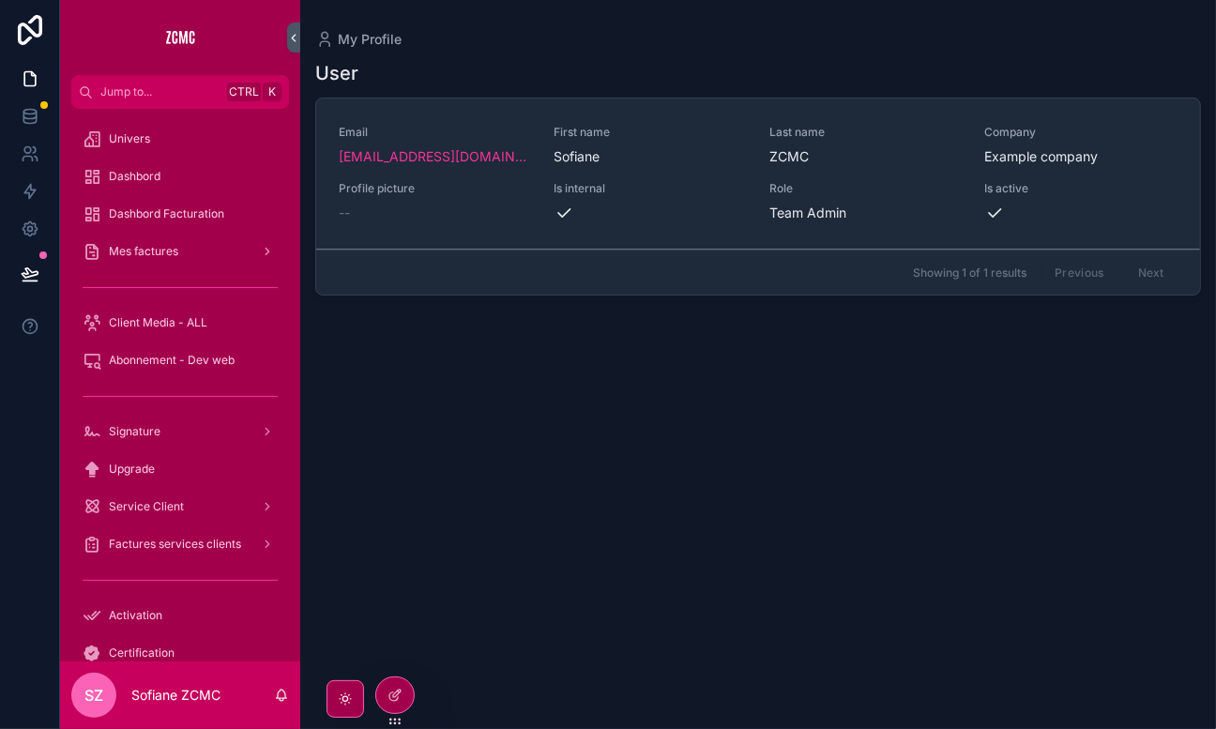
click at [153, 154] on link "Univers" at bounding box center [180, 139] width 218 height 34
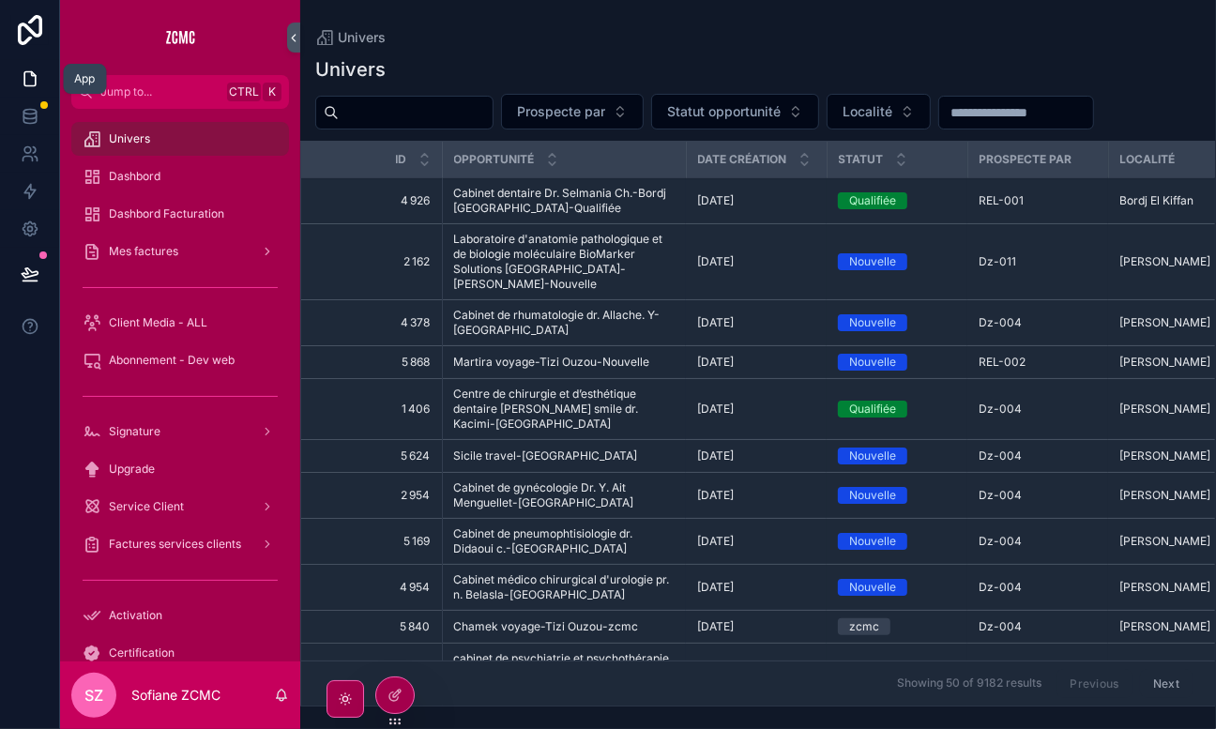
click at [29, 64] on link at bounding box center [29, 79] width 59 height 38
click at [23, 99] on link at bounding box center [29, 117] width 59 height 38
click at [23, 95] on link at bounding box center [29, 79] width 59 height 38
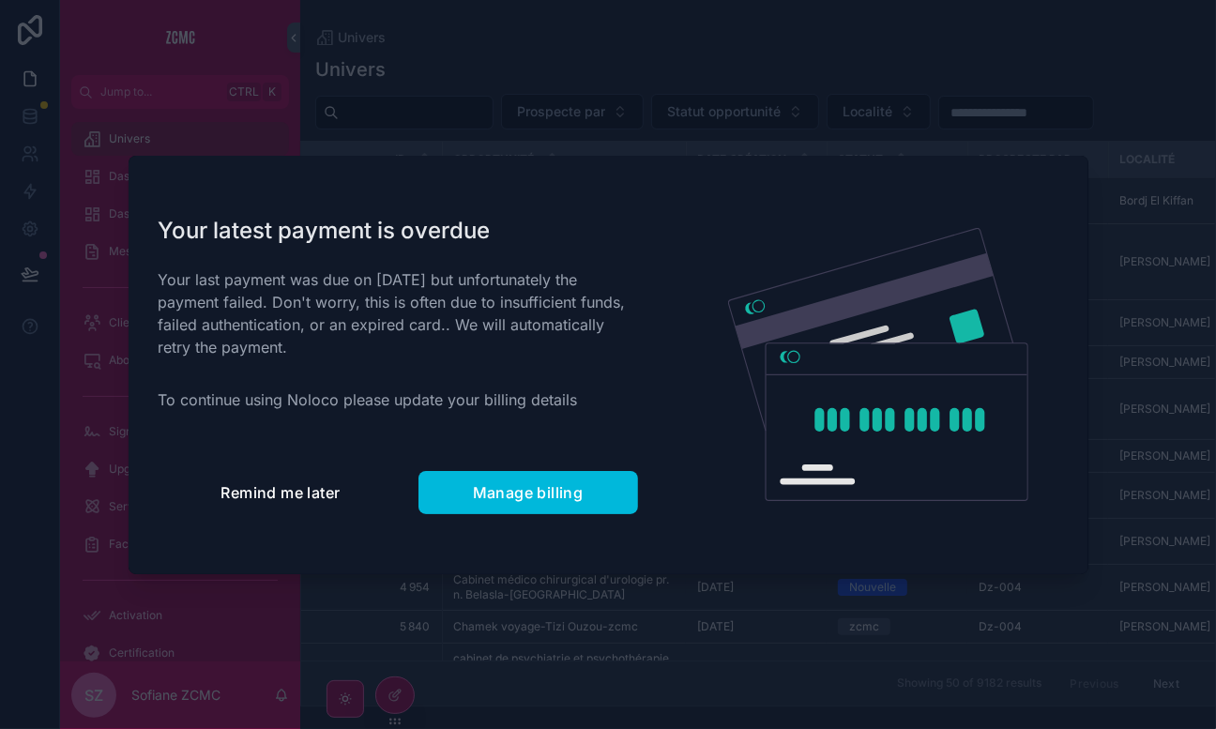
click at [319, 503] on button "Remind me later" at bounding box center [281, 492] width 245 height 43
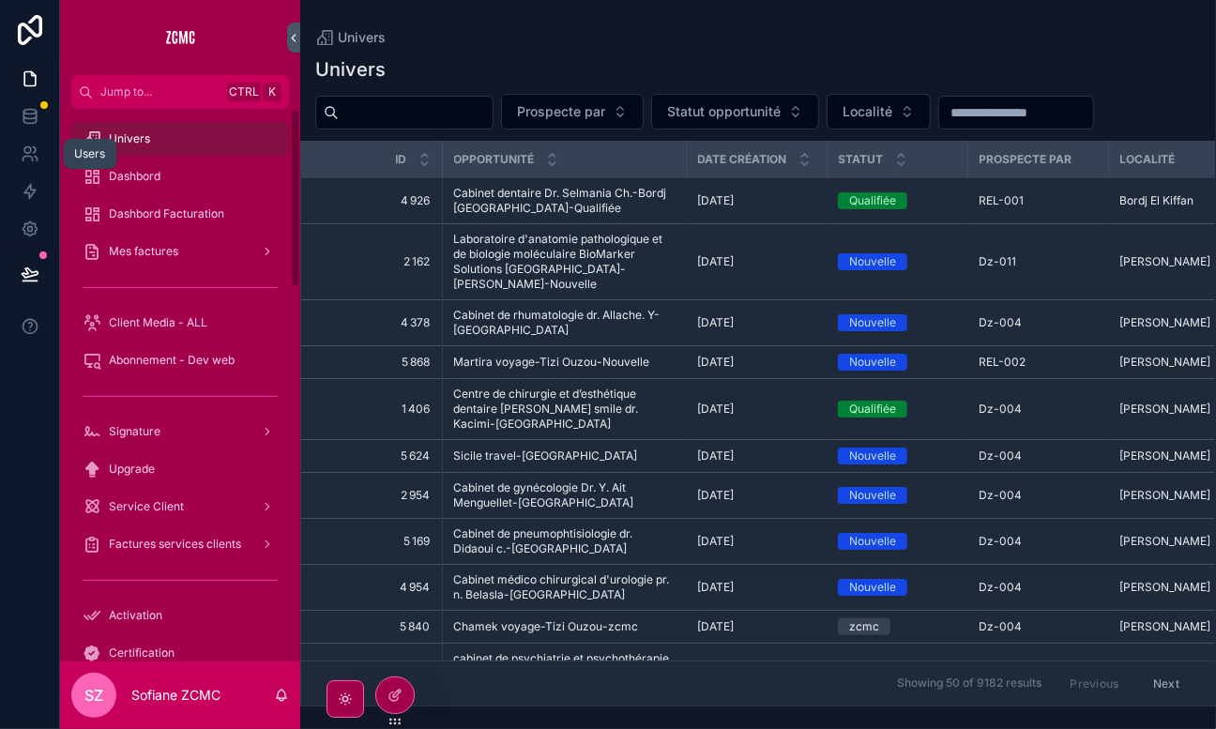
click at [23, 156] on icon at bounding box center [30, 154] width 19 height 19
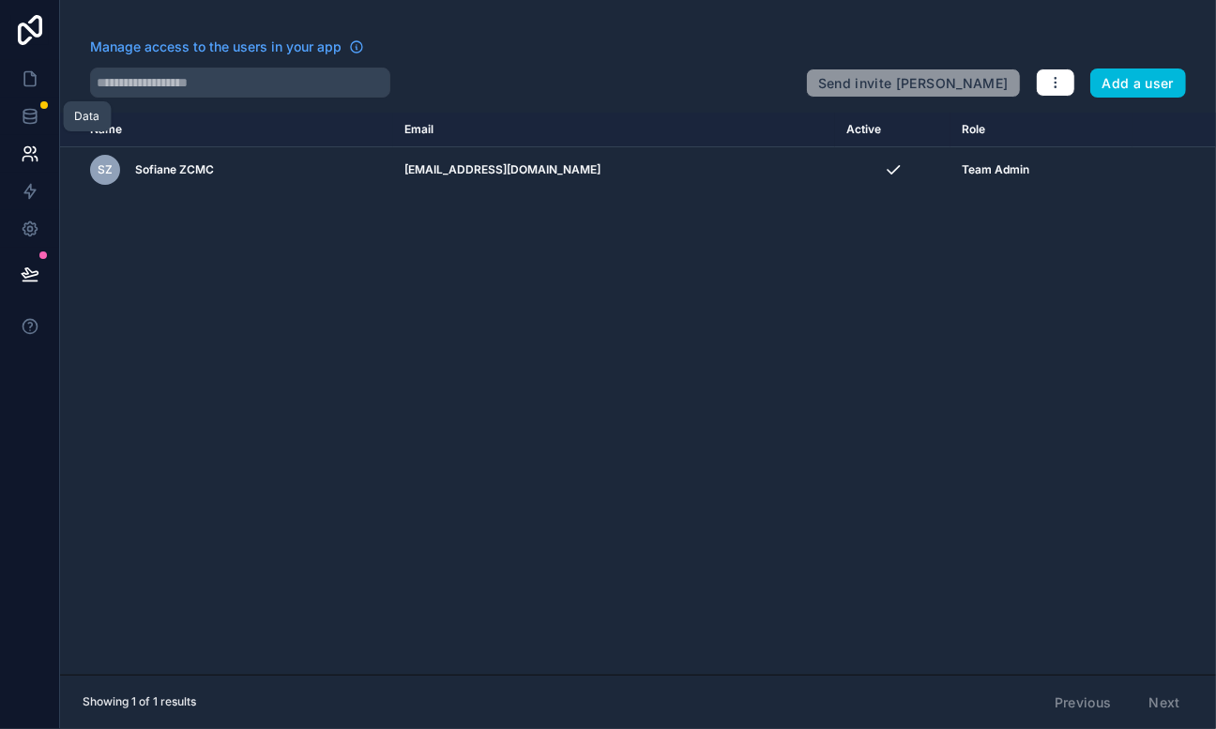
click at [26, 123] on icon at bounding box center [29, 120] width 12 height 8
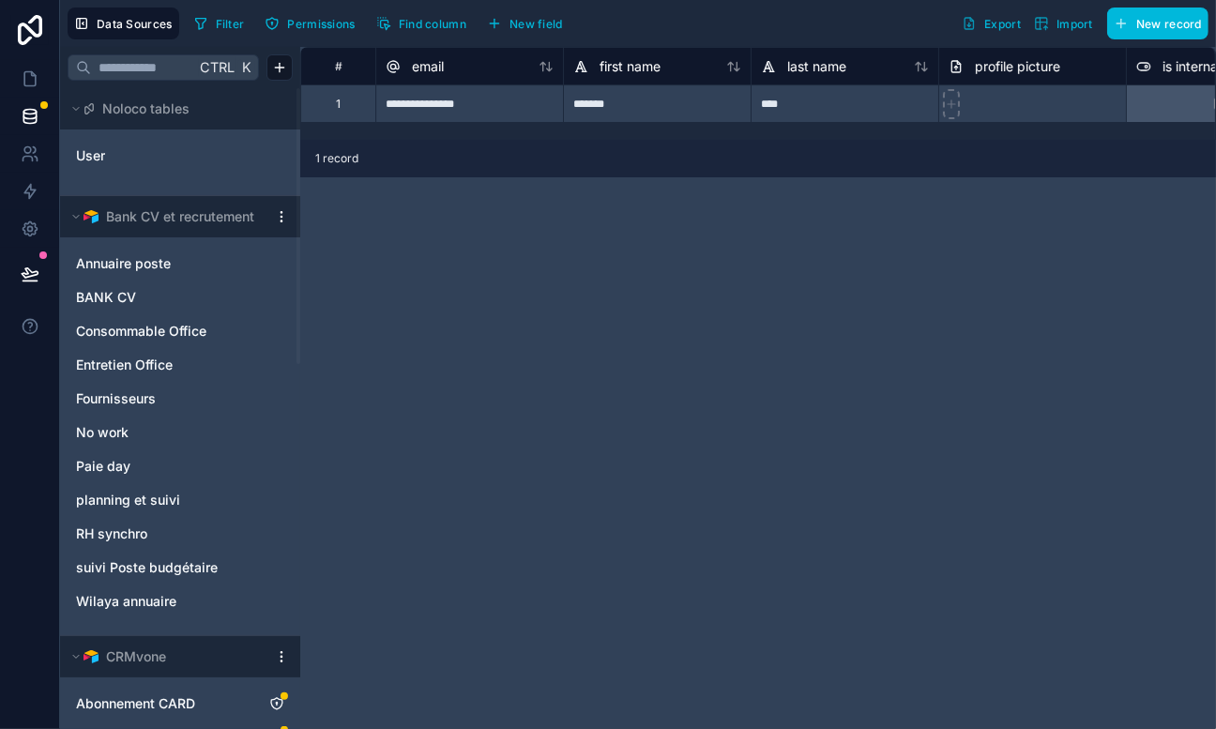
click at [277, 219] on html "**********" at bounding box center [608, 364] width 1216 height 729
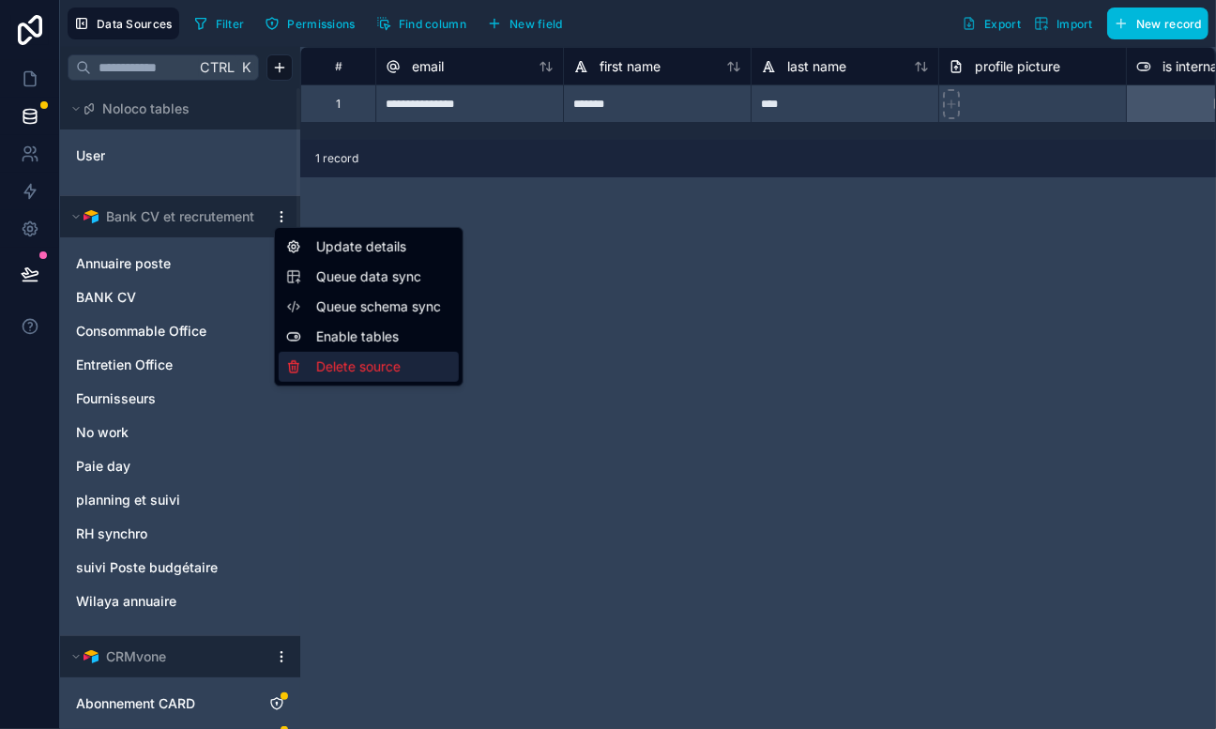
click at [347, 372] on div "Delete source" at bounding box center [369, 367] width 180 height 30
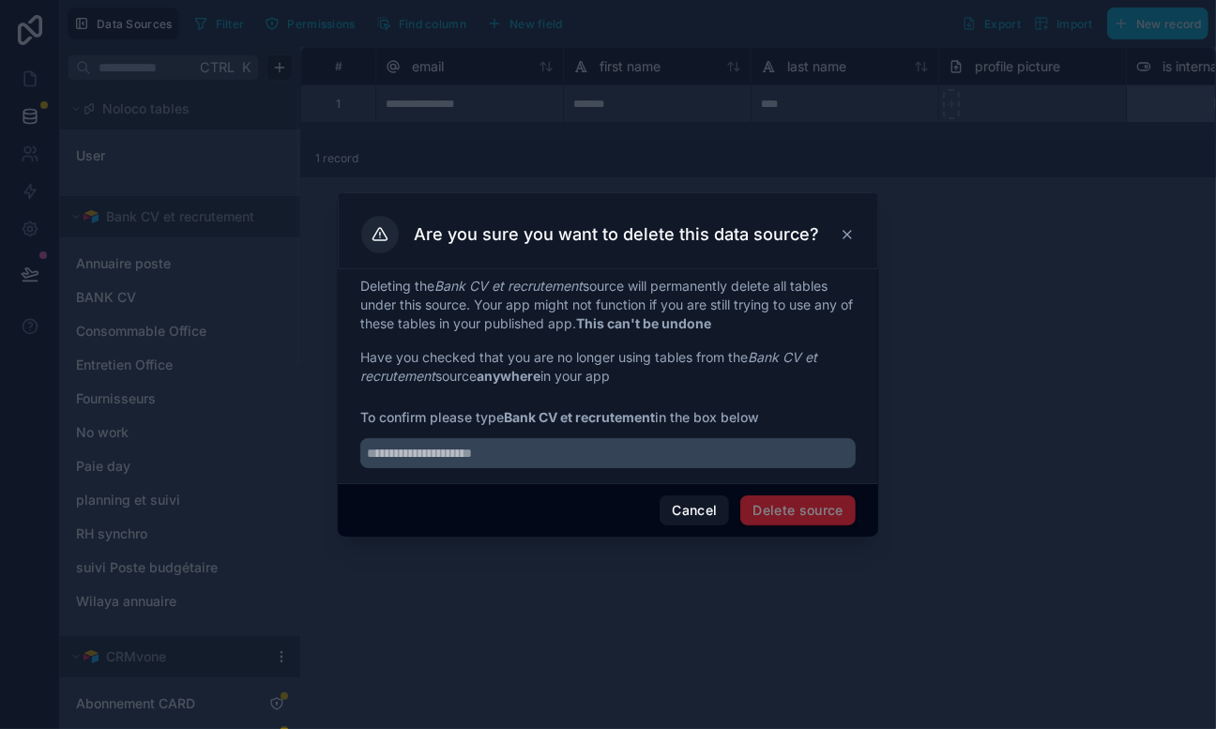
click at [704, 515] on button "Cancel" at bounding box center [694, 510] width 69 height 30
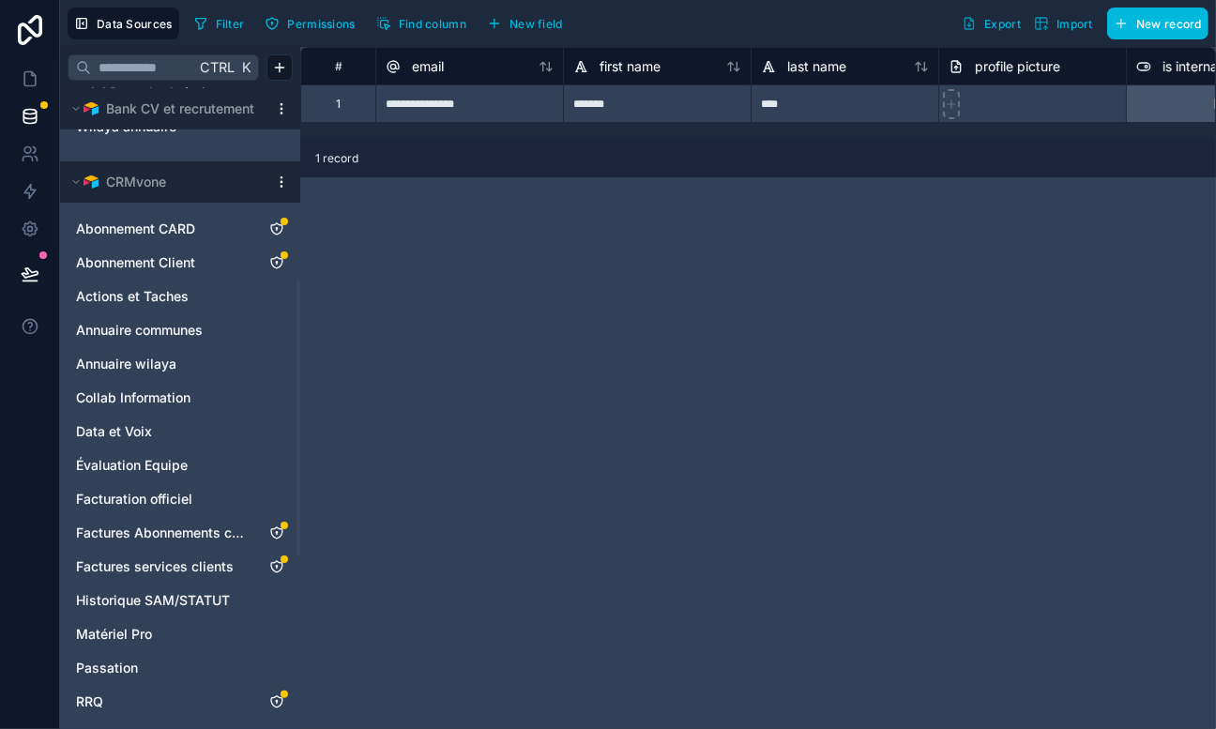
scroll to position [446, 0]
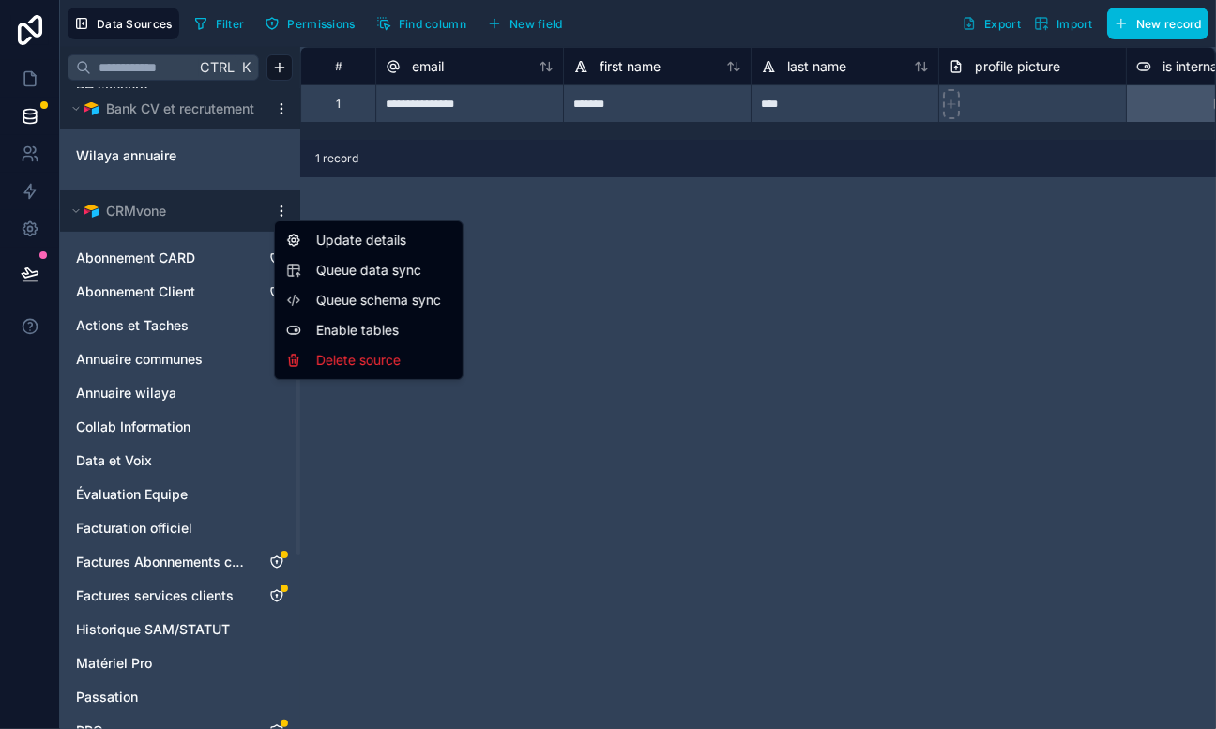
click at [282, 205] on html "**********" at bounding box center [608, 364] width 1216 height 729
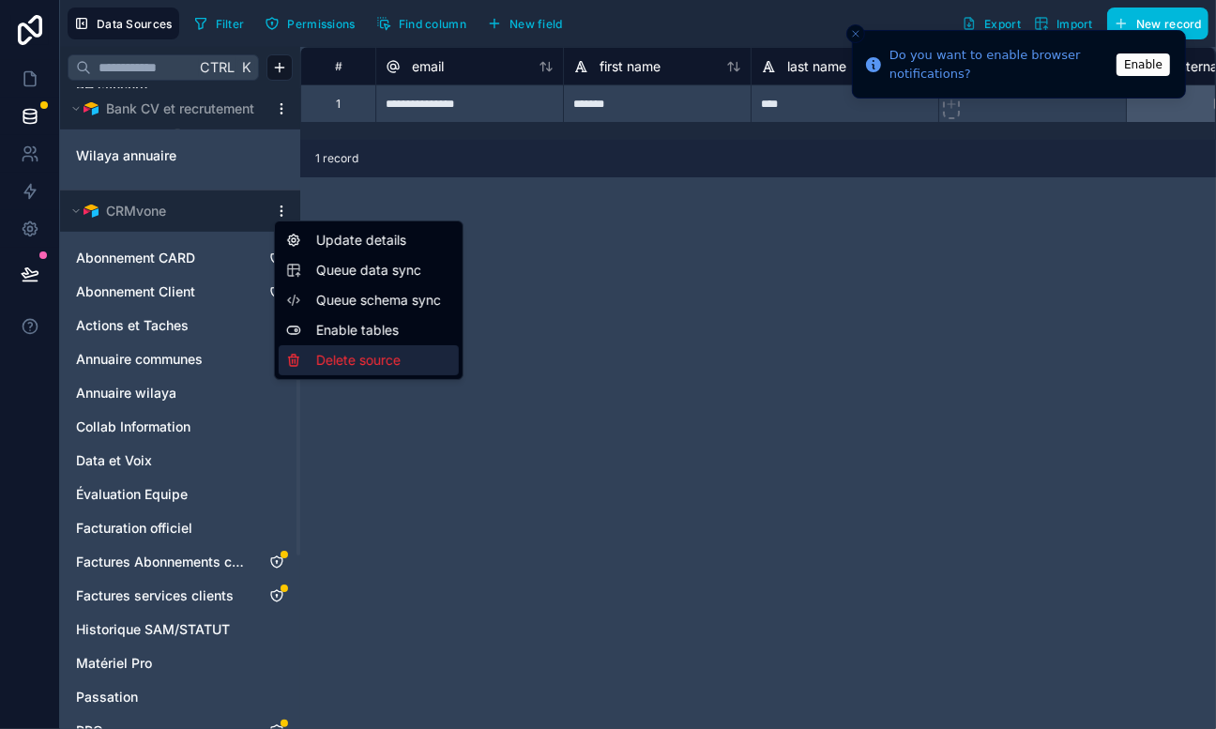
click at [376, 364] on div "Delete source" at bounding box center [369, 360] width 180 height 30
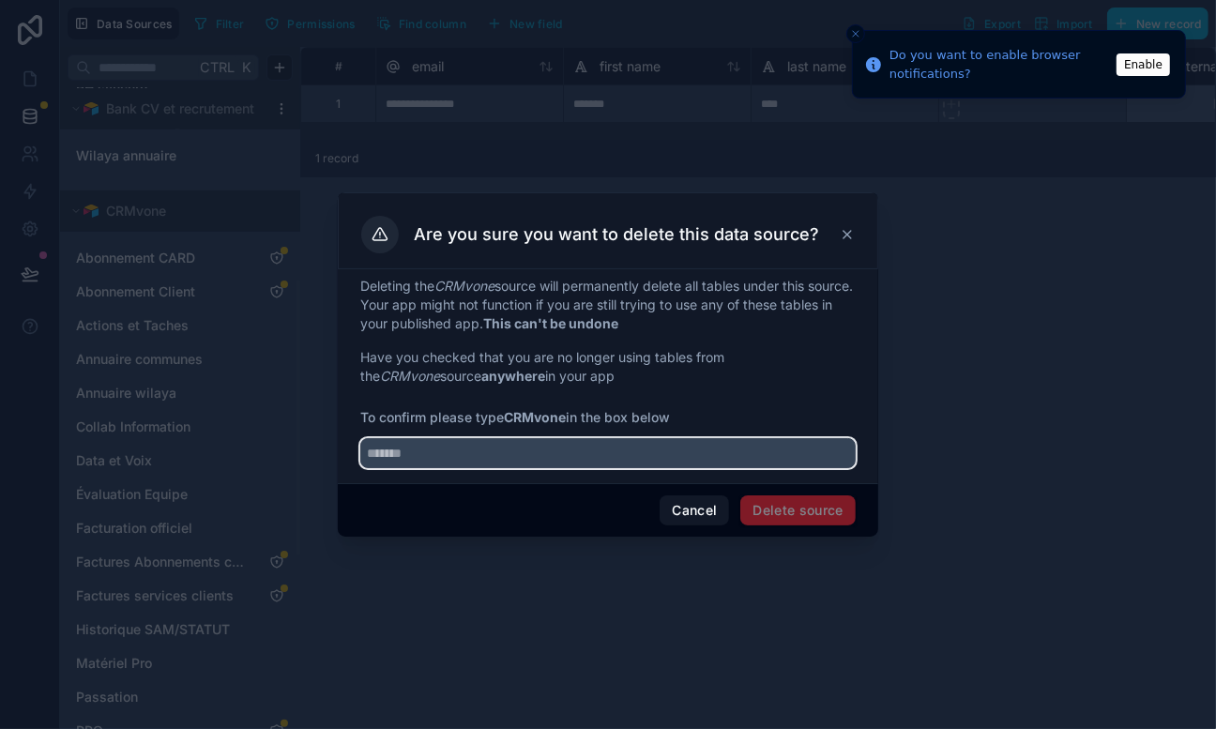
click at [577, 439] on input "text" at bounding box center [607, 453] width 495 height 30
type input "*******"
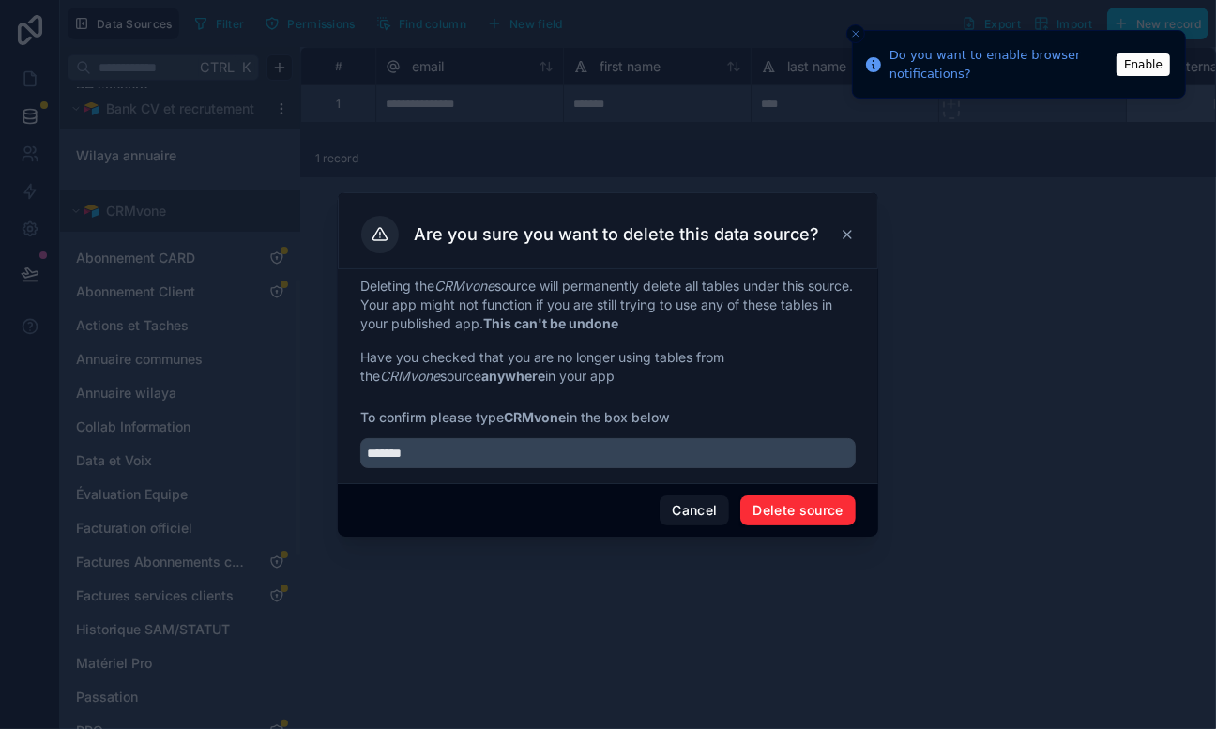
click at [769, 505] on button "Delete source" at bounding box center [797, 510] width 115 height 30
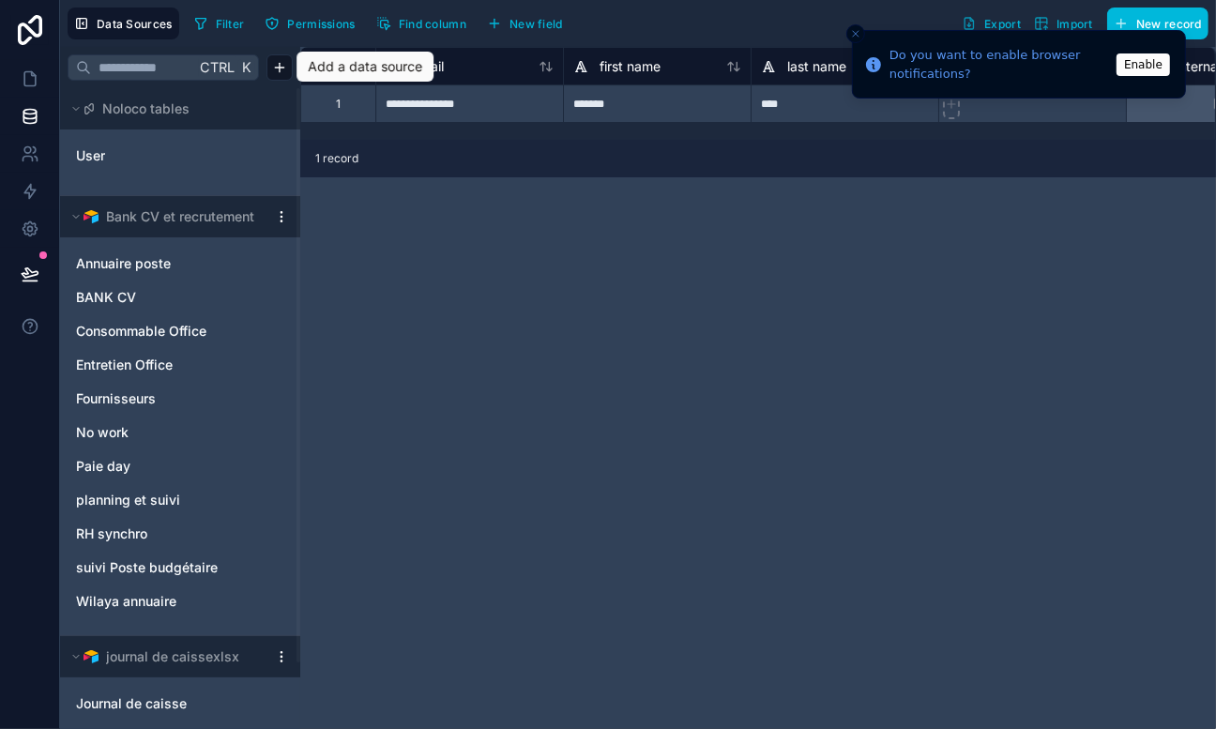
click at [277, 75] on html "**********" at bounding box center [608, 364] width 1216 height 729
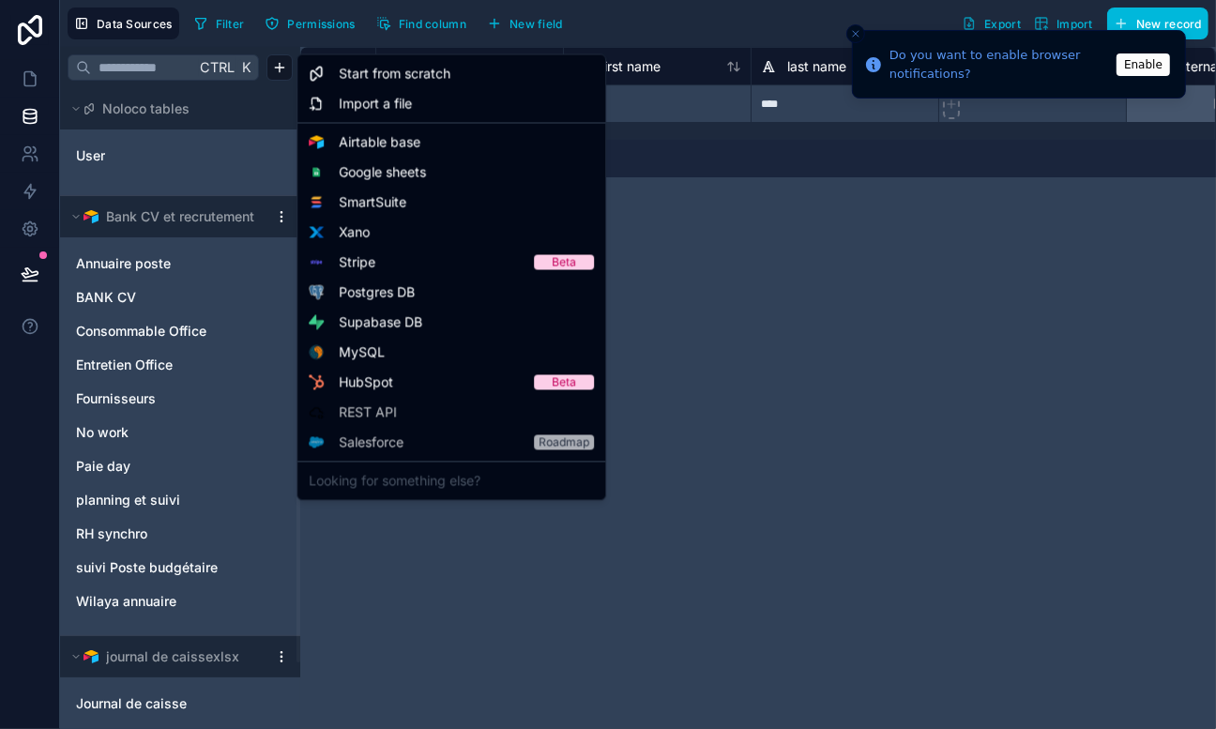
click at [212, 148] on html "**********" at bounding box center [608, 364] width 1216 height 729
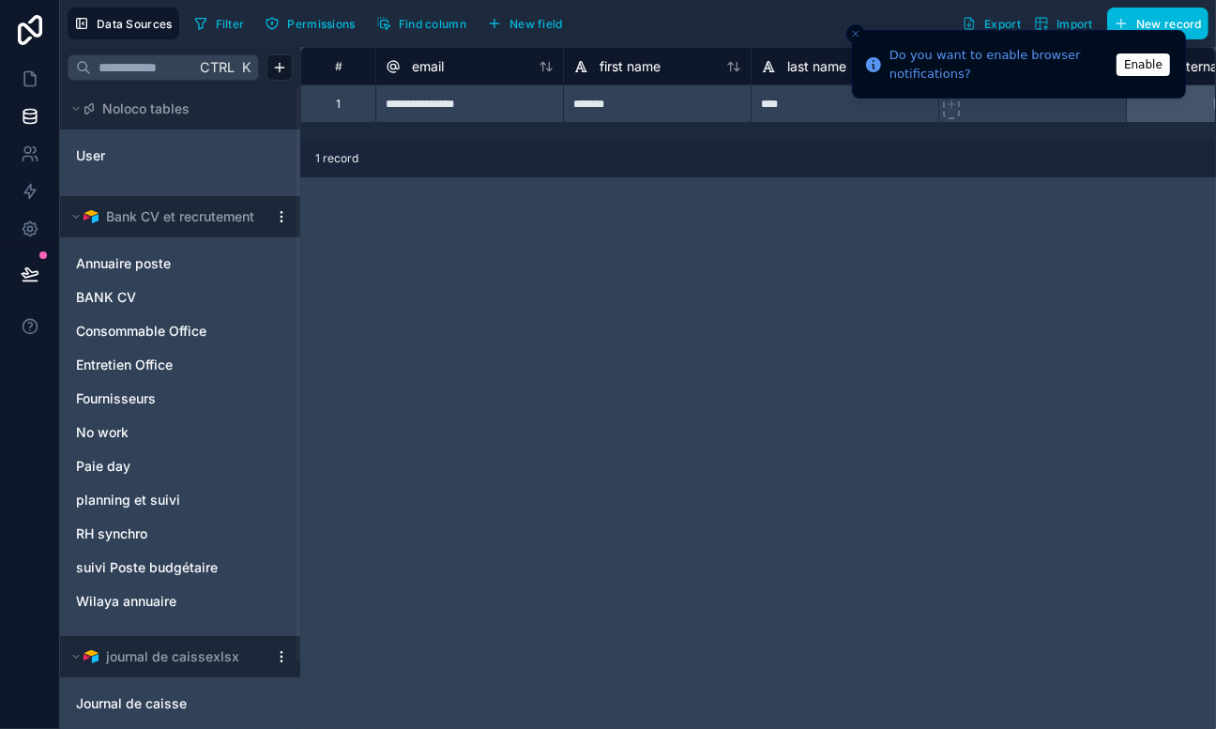
click at [236, 99] on button "Noloco tables" at bounding box center [175, 109] width 214 height 26
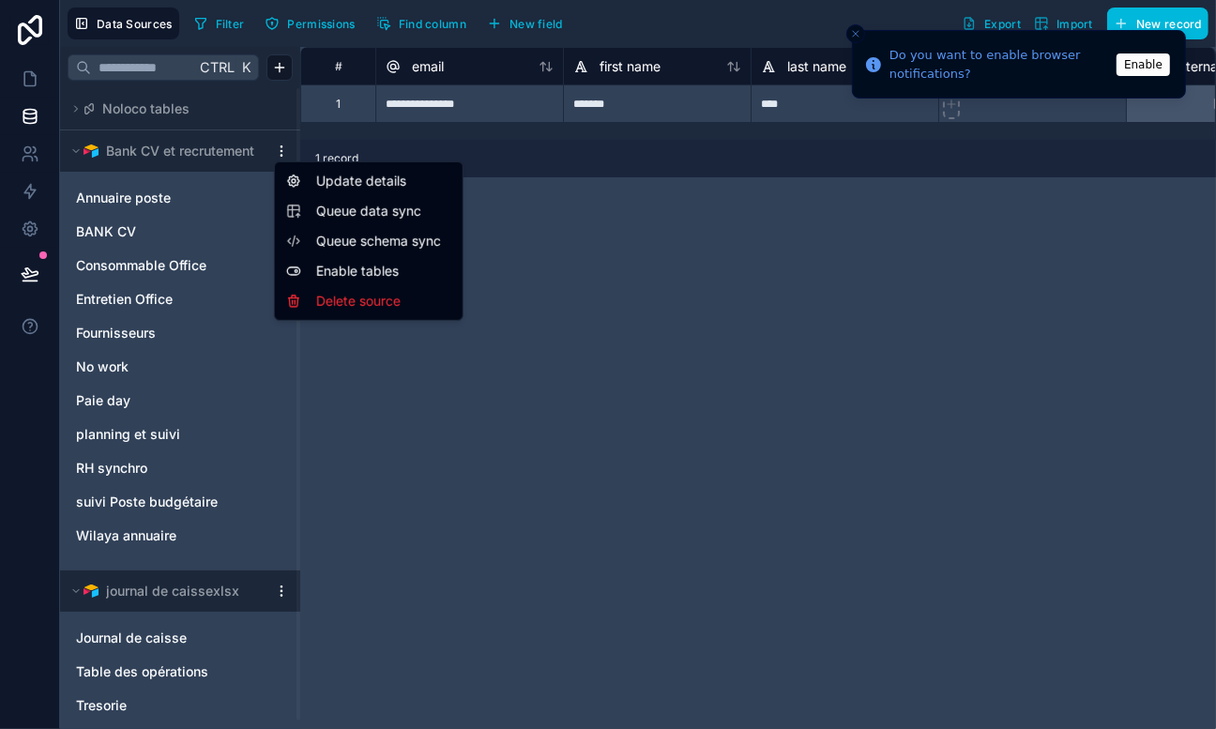
click at [286, 153] on html "**********" at bounding box center [608, 364] width 1216 height 729
click at [285, 101] on html "**********" at bounding box center [608, 364] width 1216 height 729
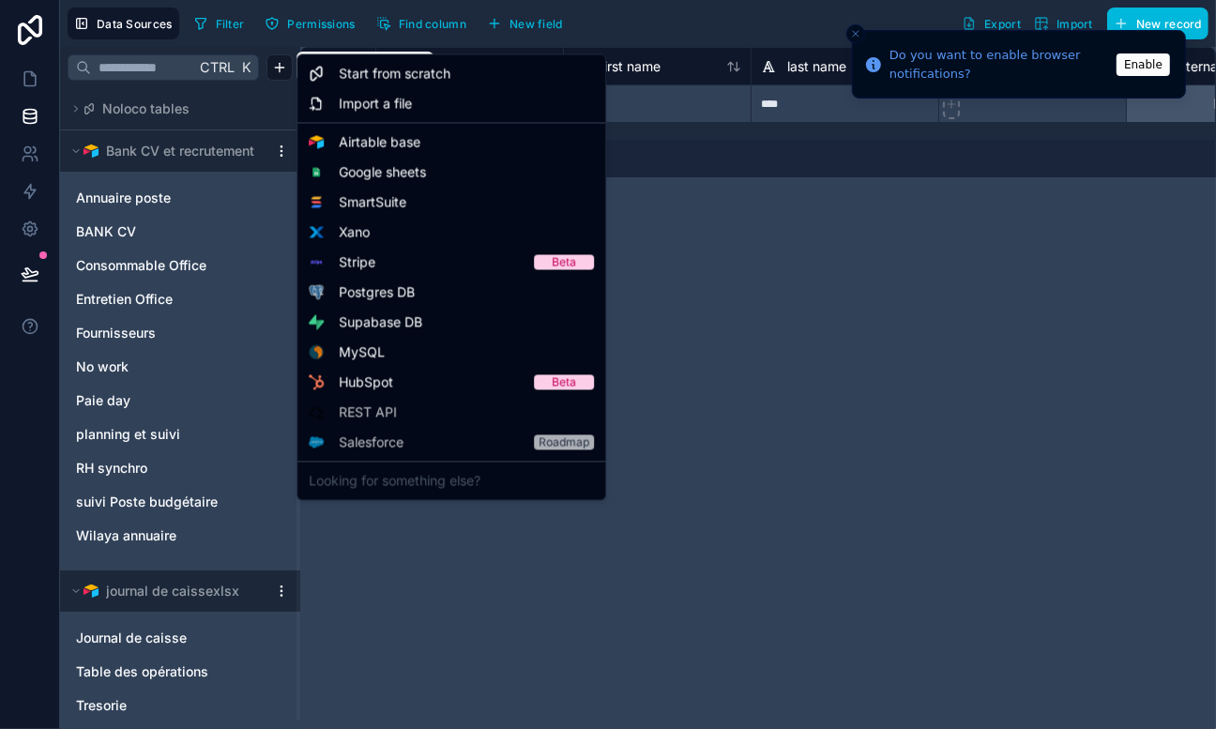
click at [280, 64] on html "**********" at bounding box center [608, 364] width 1216 height 729
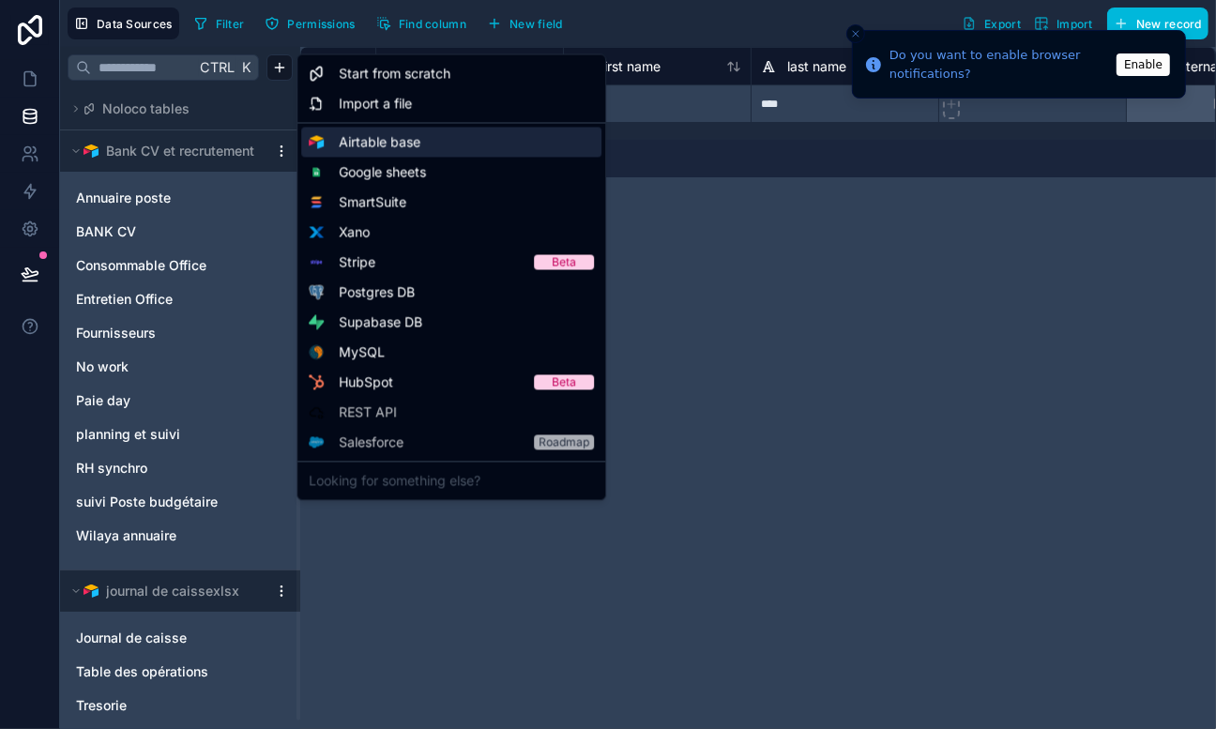
click at [386, 141] on span "Airtable base" at bounding box center [380, 142] width 82 height 19
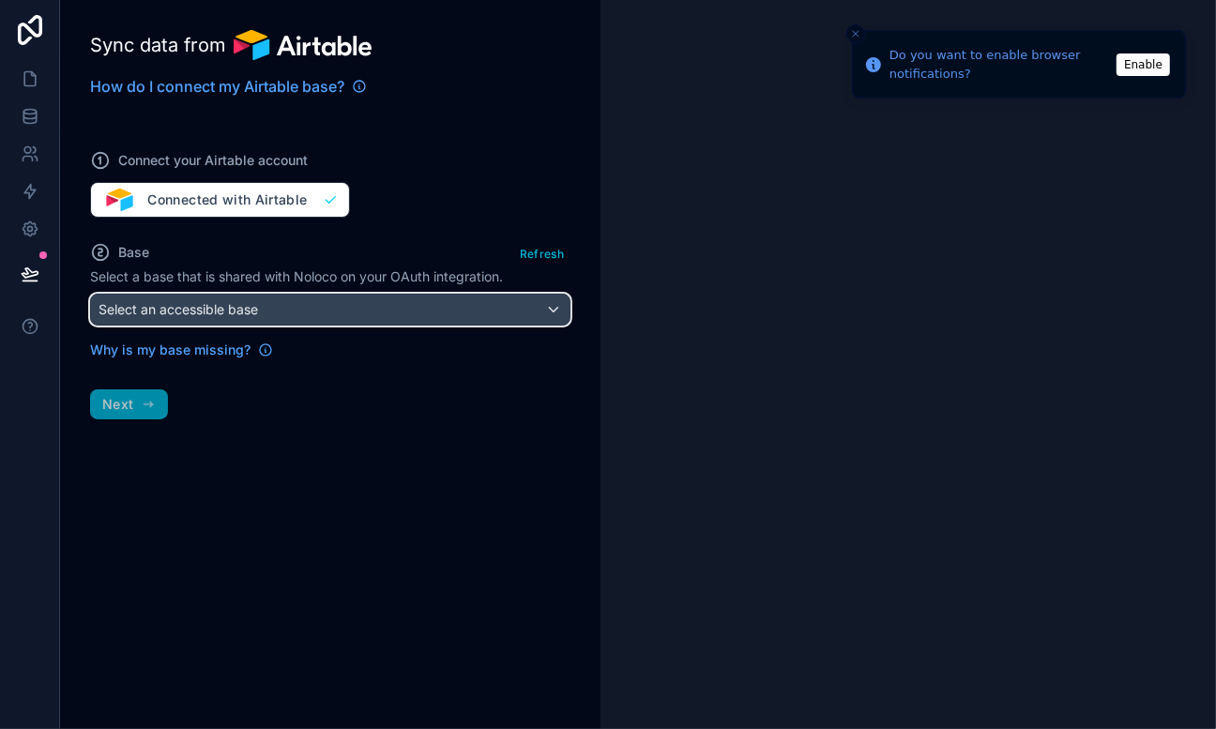
click at [251, 305] on span "Select an accessible base" at bounding box center [179, 309] width 160 height 16
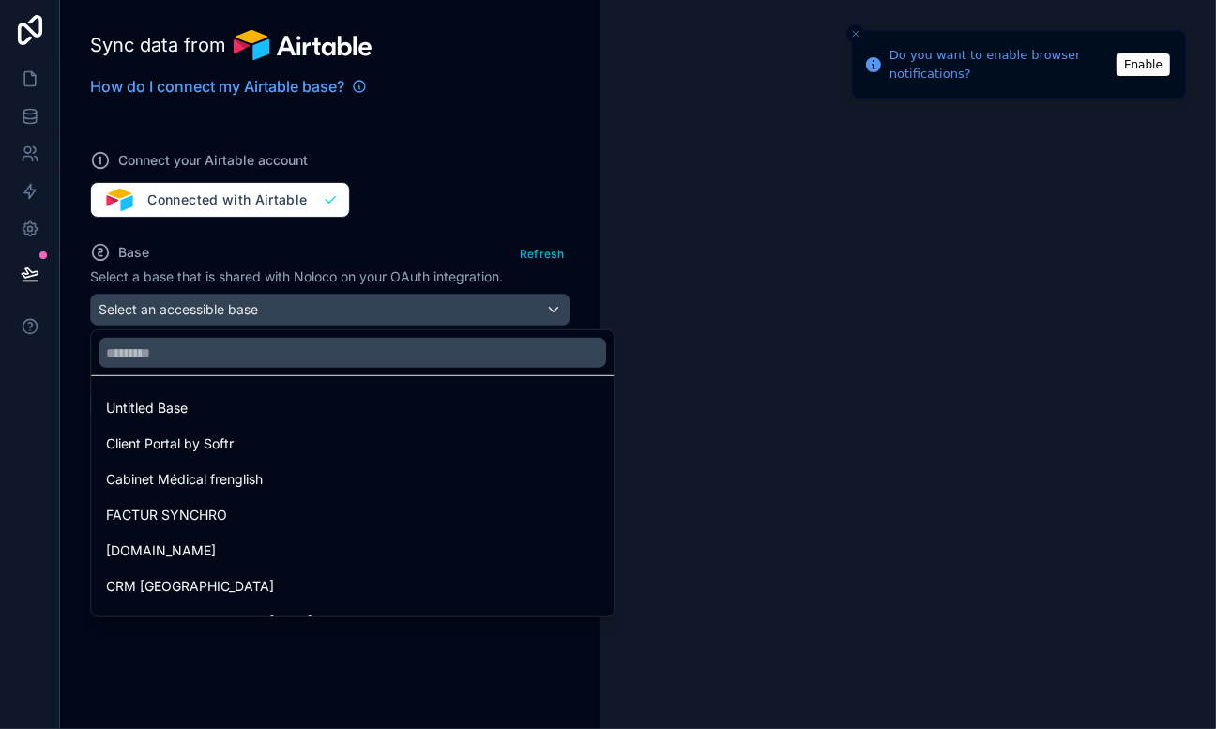
click at [179, 587] on span "CRM [GEOGRAPHIC_DATA]" at bounding box center [190, 586] width 168 height 23
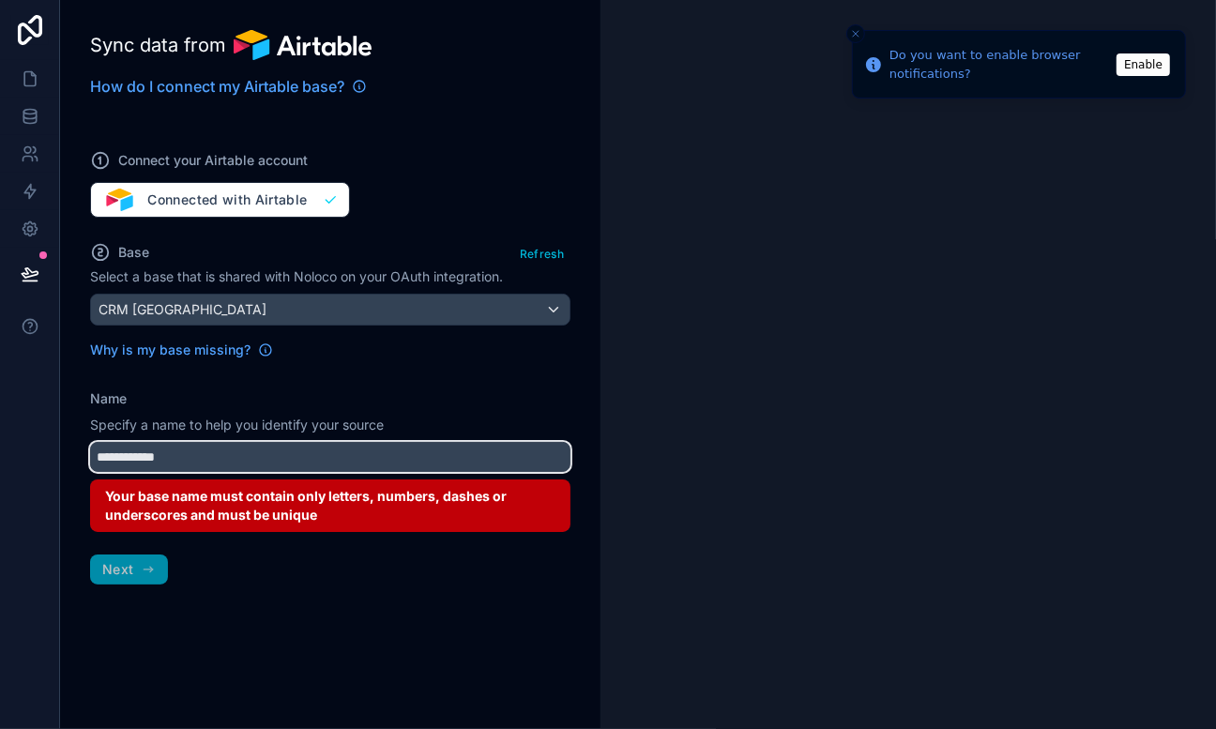
click at [132, 453] on input "**********" at bounding box center [330, 457] width 480 height 30
click at [189, 452] on input "*********" at bounding box center [330, 457] width 480 height 30
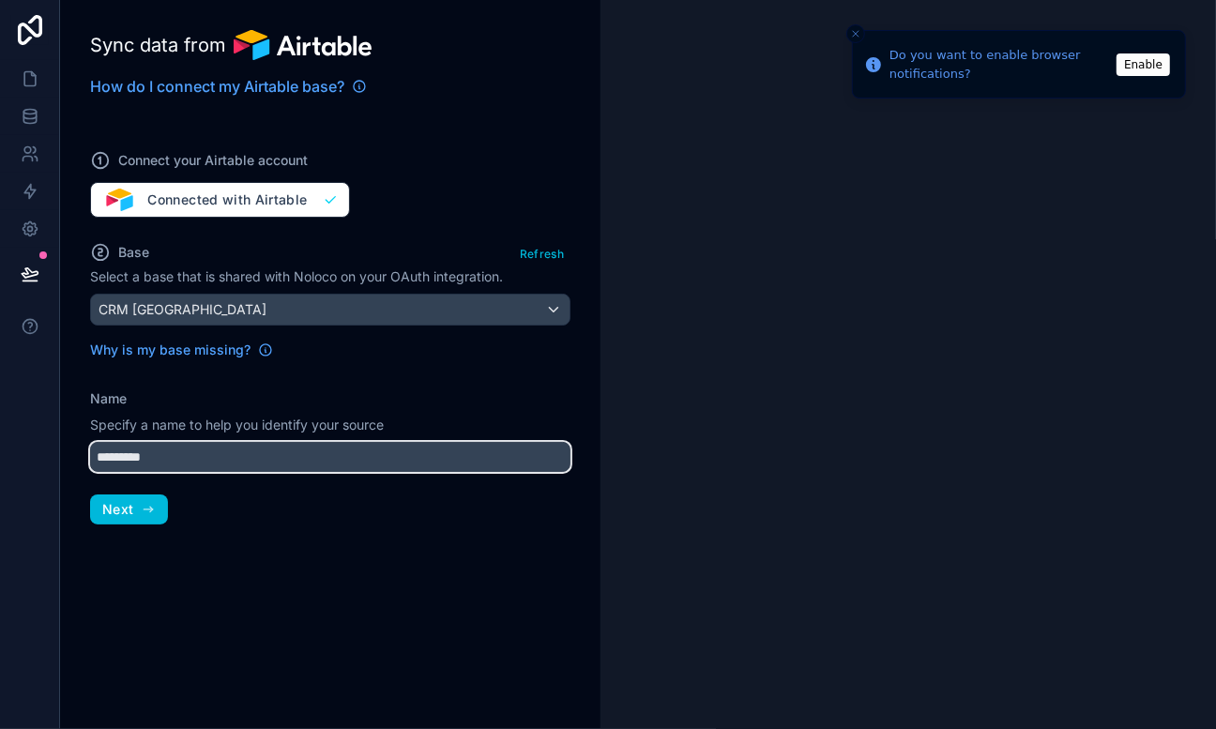
type input "*********"
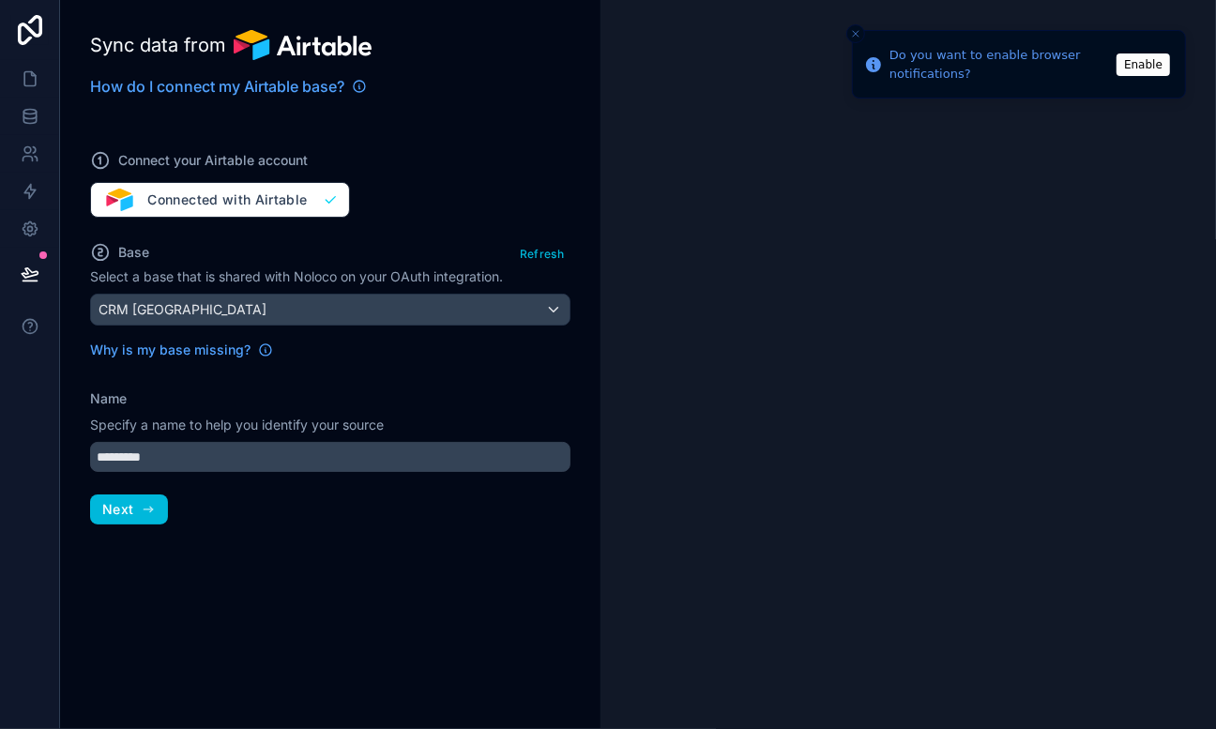
click at [136, 500] on button "Next" at bounding box center [129, 510] width 78 height 30
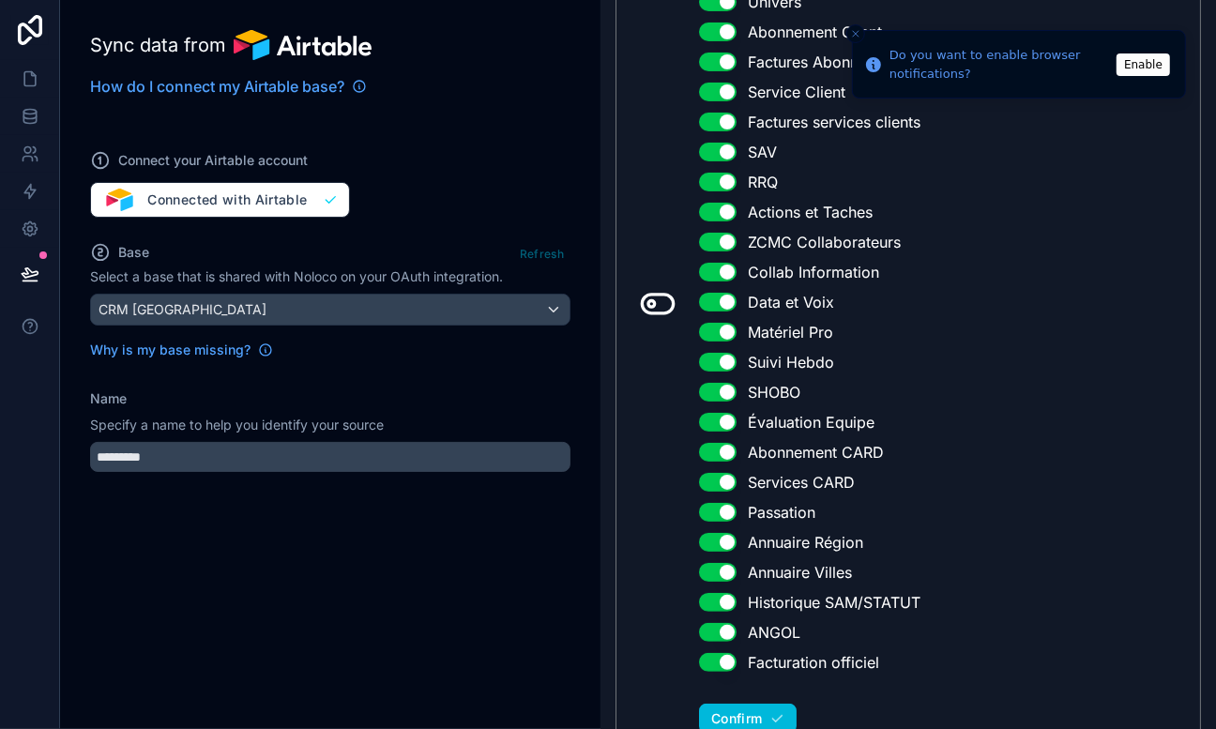
scroll to position [447, 0]
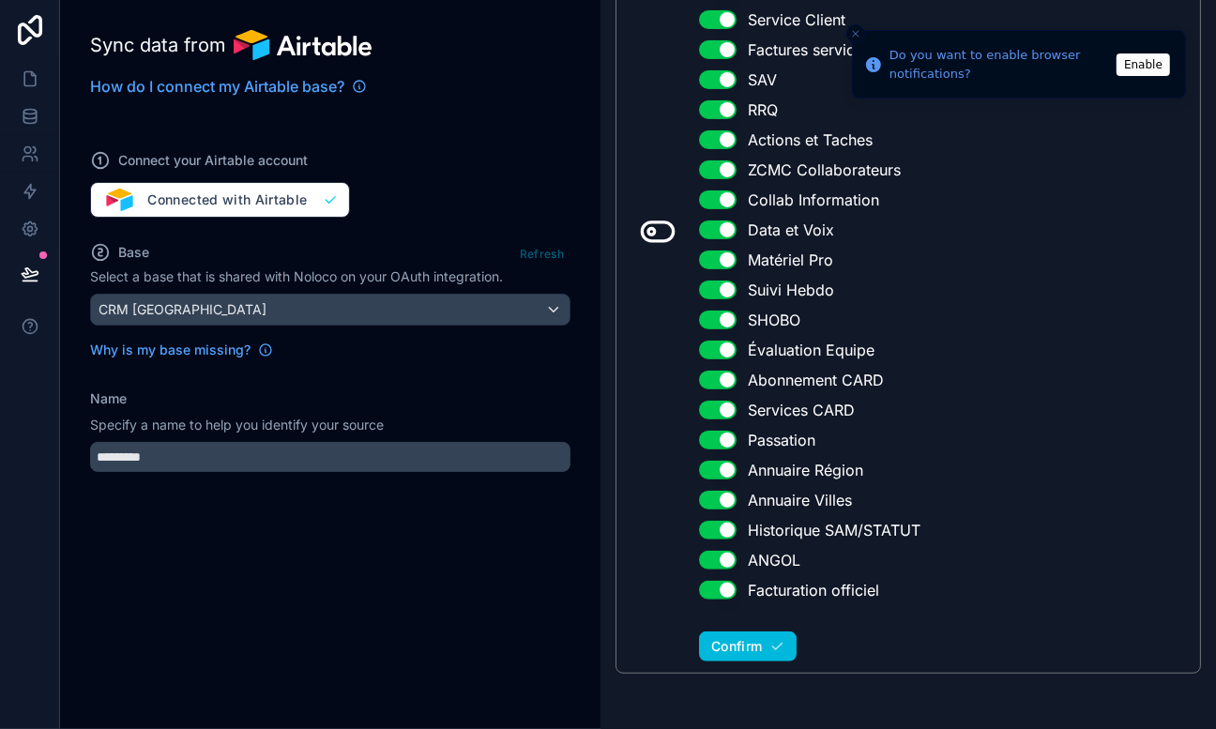
click at [721, 561] on button "Use setting" at bounding box center [718, 560] width 38 height 19
click at [716, 640] on span "Confirm" at bounding box center [736, 646] width 51 height 17
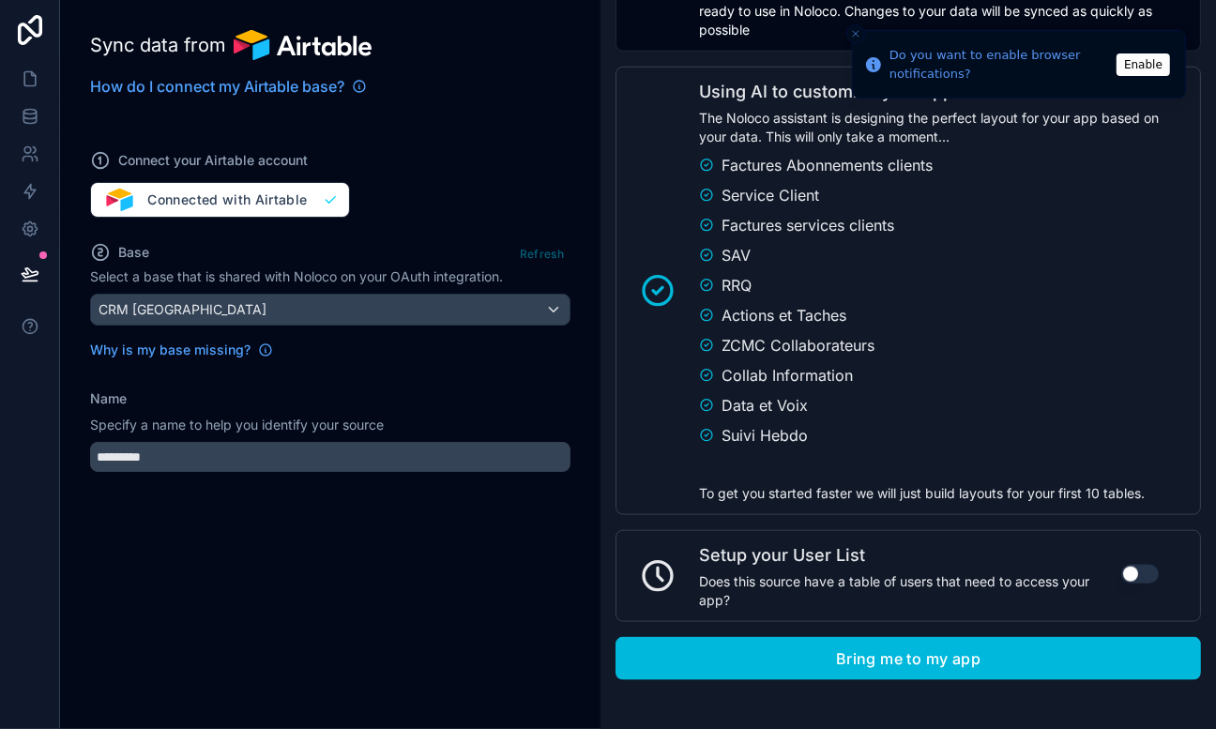
scroll to position [1286, 0]
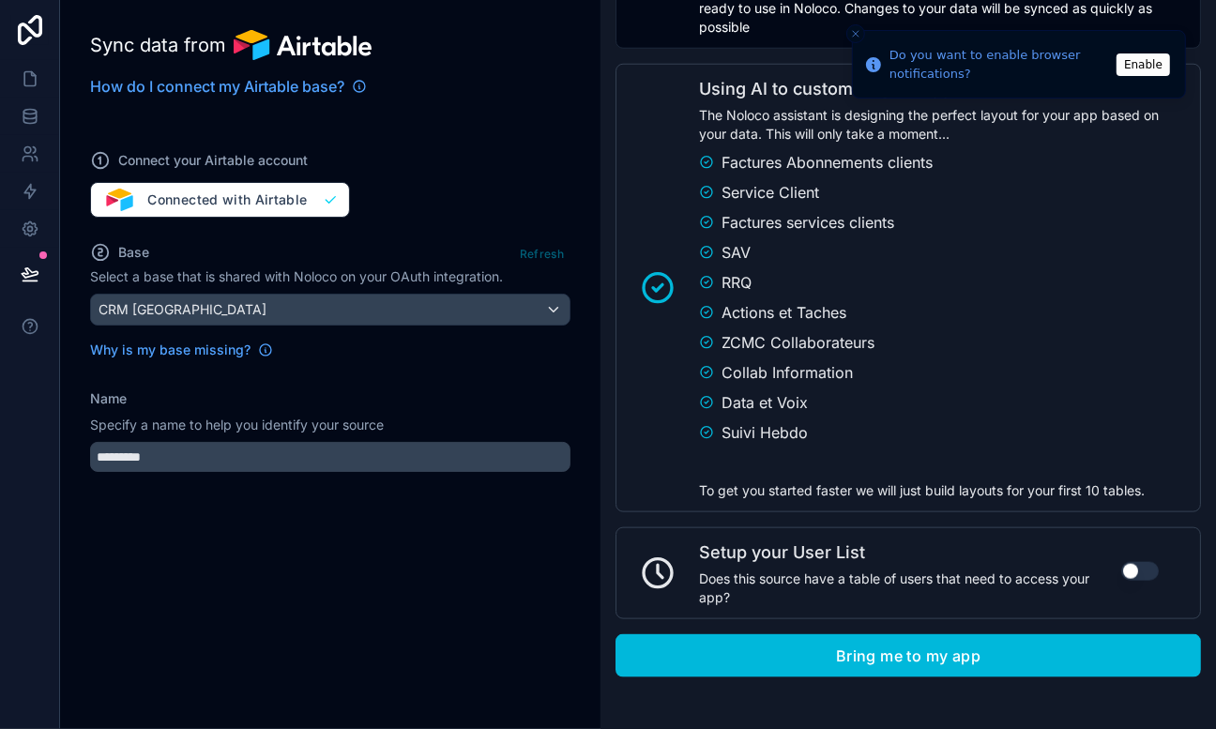
click at [996, 658] on button "Bring me to my app" at bounding box center [909, 655] width 586 height 43
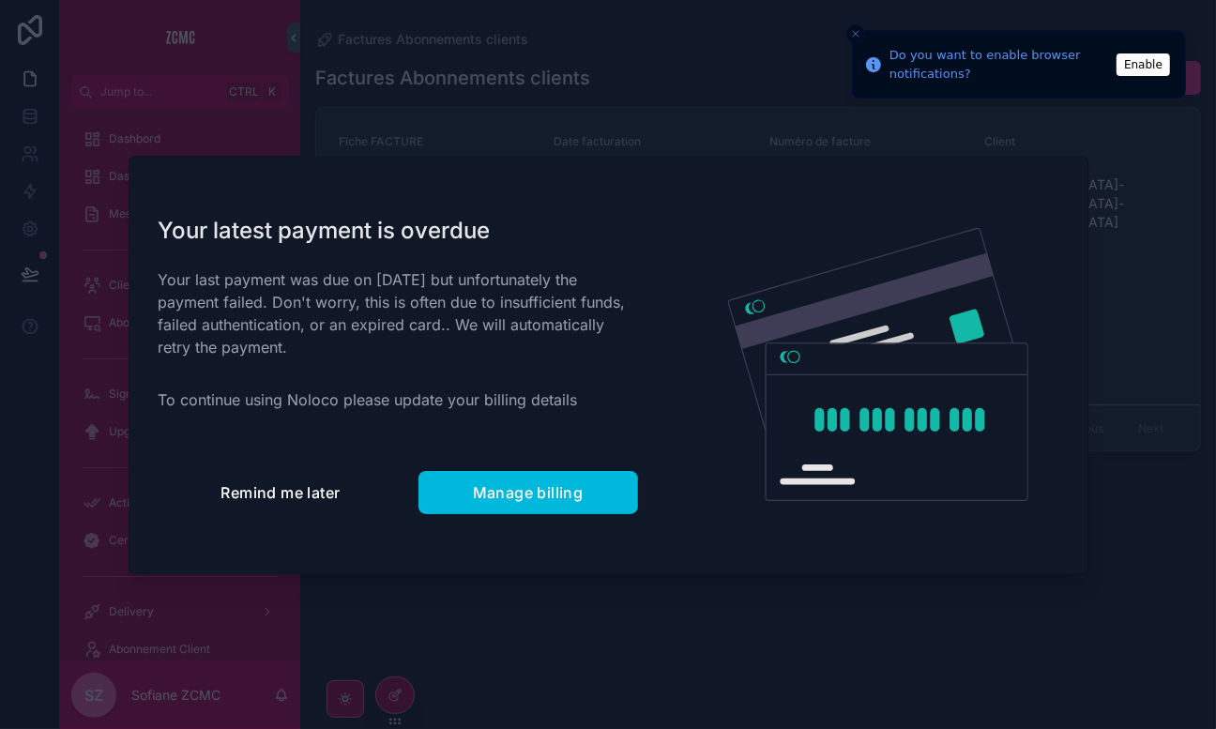
click at [271, 491] on span "Remind me later" at bounding box center [280, 492] width 119 height 19
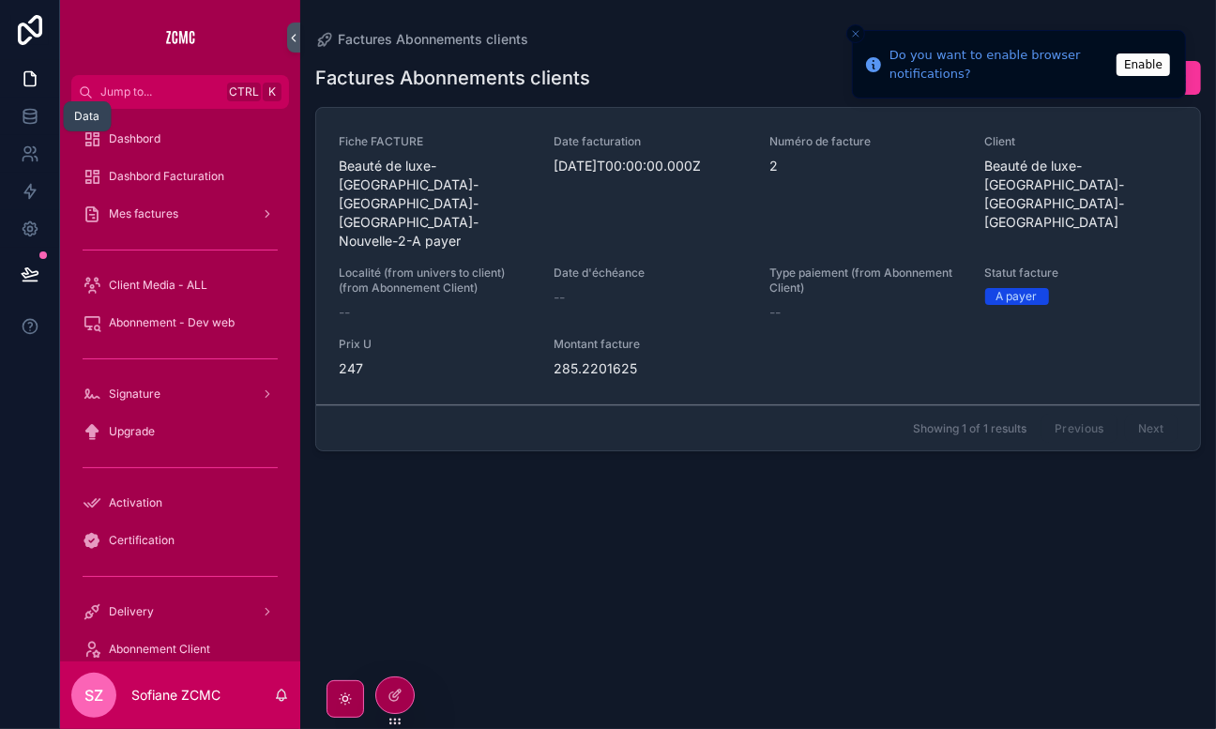
click at [23, 104] on link at bounding box center [29, 117] width 59 height 38
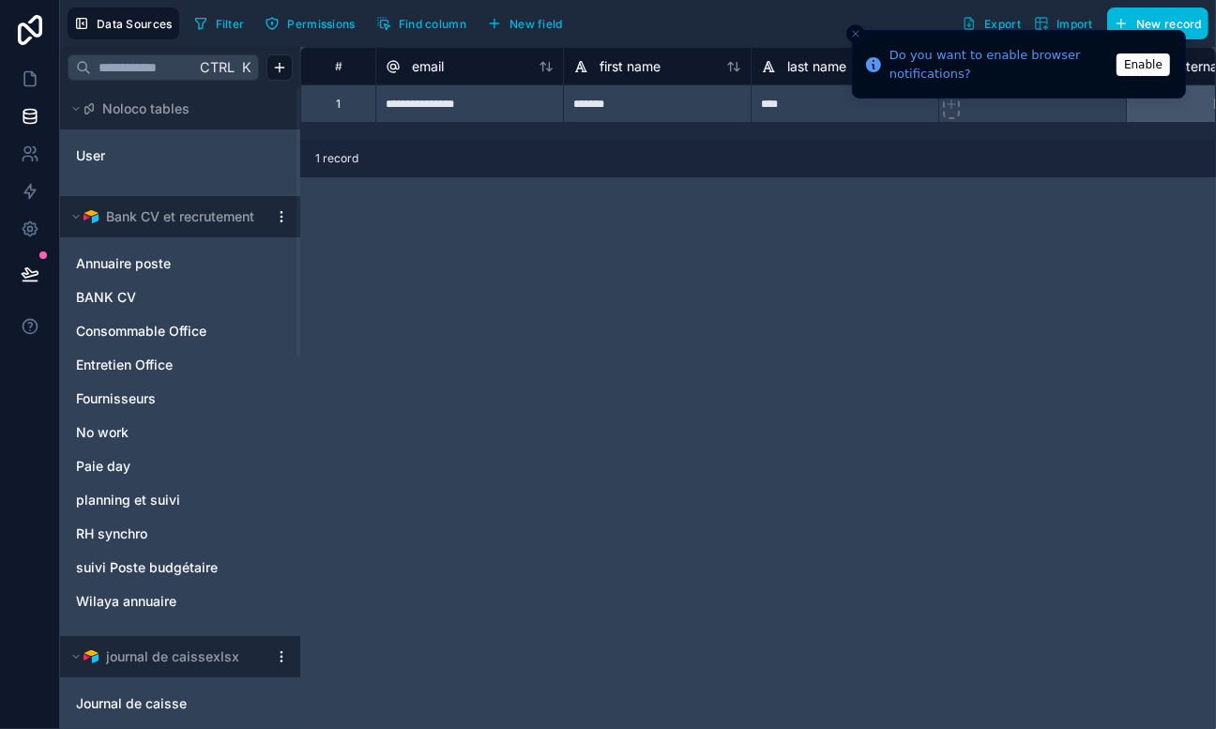
click at [282, 221] on html "**********" at bounding box center [608, 364] width 1216 height 729
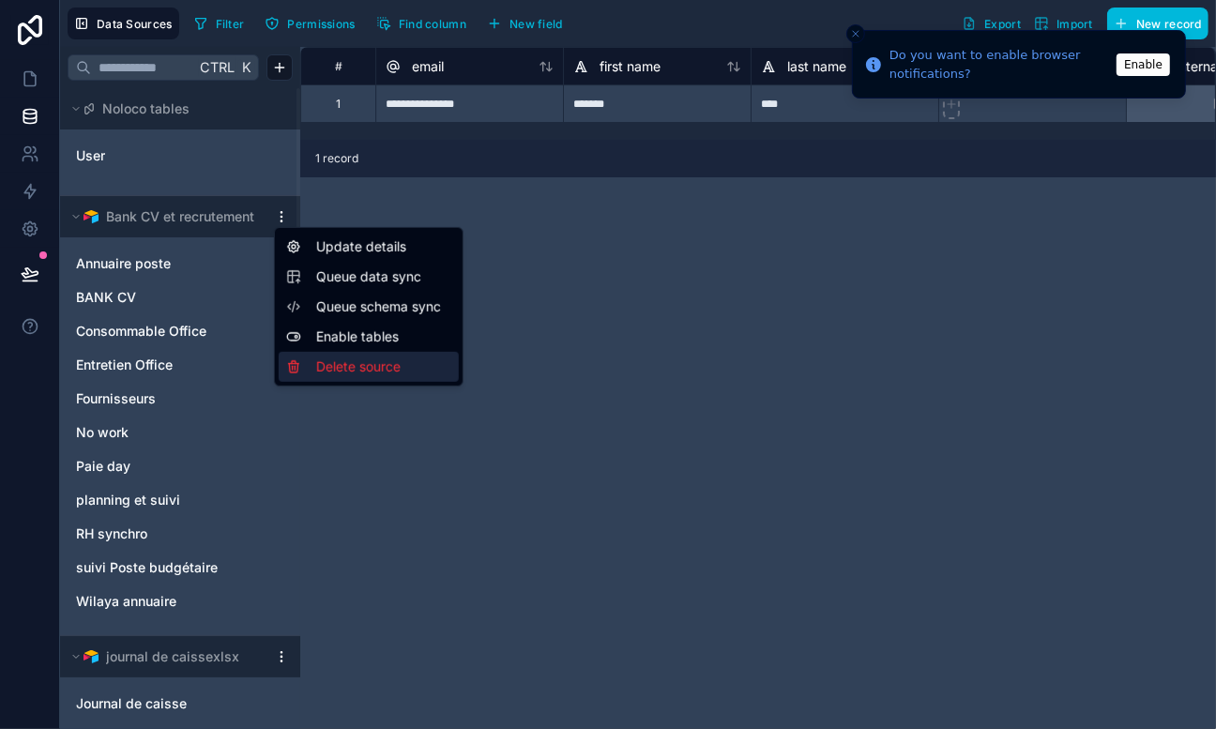
click at [343, 368] on div "Delete source" at bounding box center [369, 367] width 180 height 30
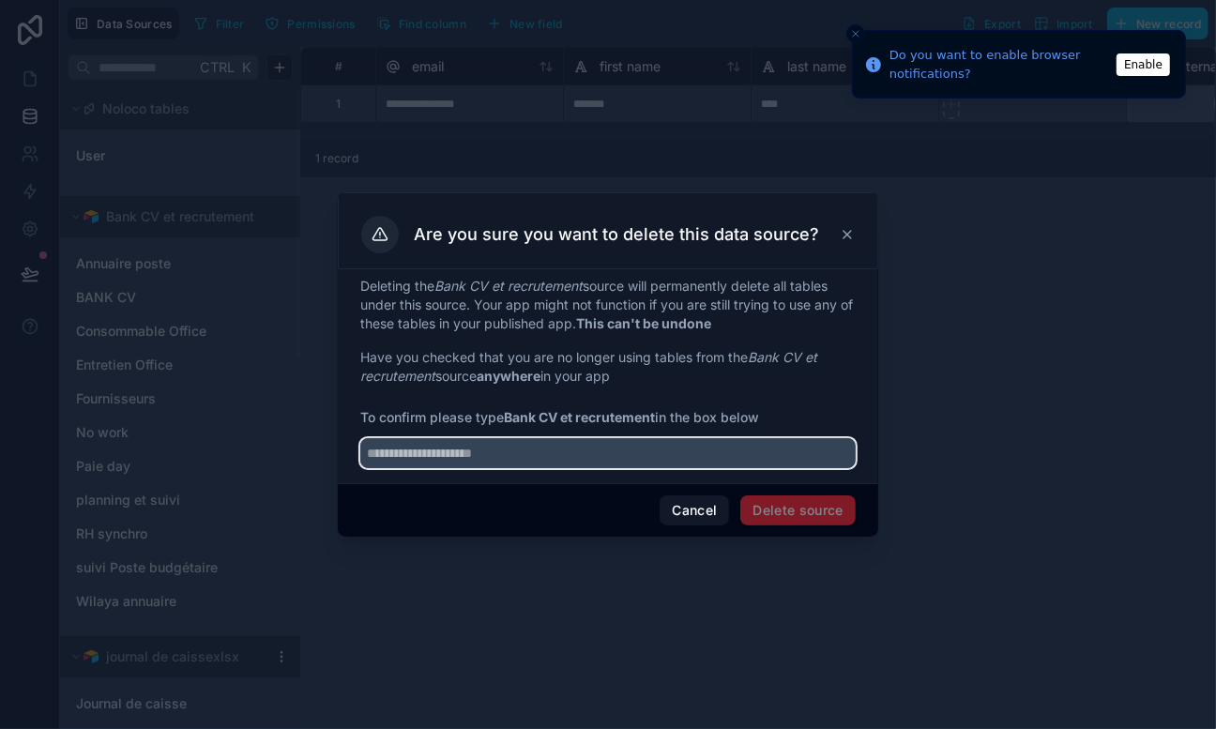
click at [609, 459] on input "text" at bounding box center [607, 453] width 495 height 30
type input "**********"
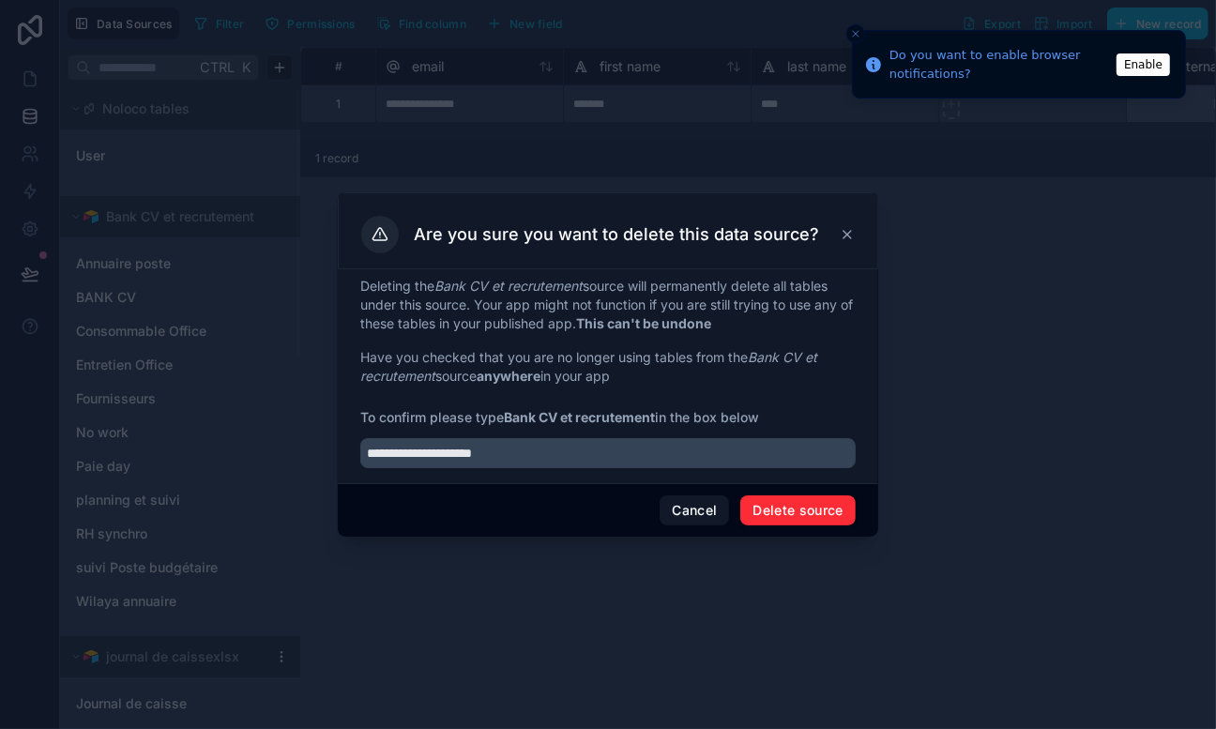
click at [753, 510] on button "Delete source" at bounding box center [797, 510] width 115 height 30
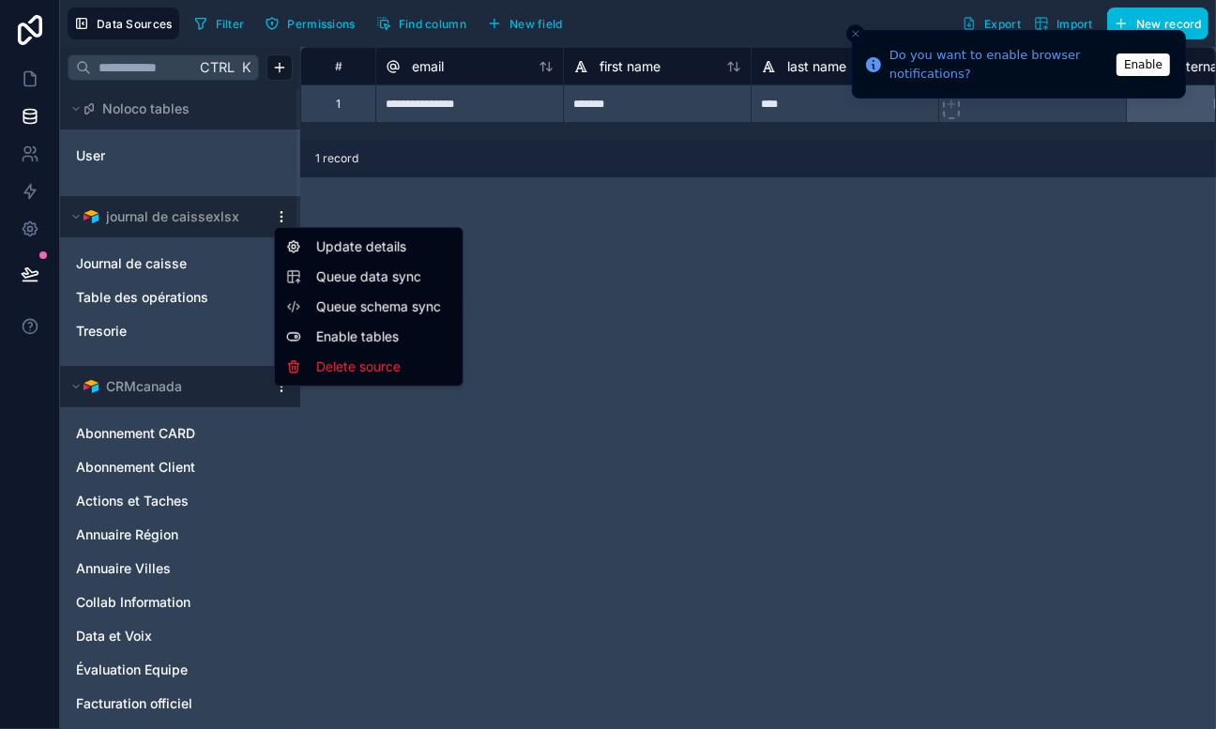
click at [284, 208] on html "**********" at bounding box center [608, 364] width 1216 height 729
click at [367, 364] on div "Delete source" at bounding box center [369, 367] width 180 height 30
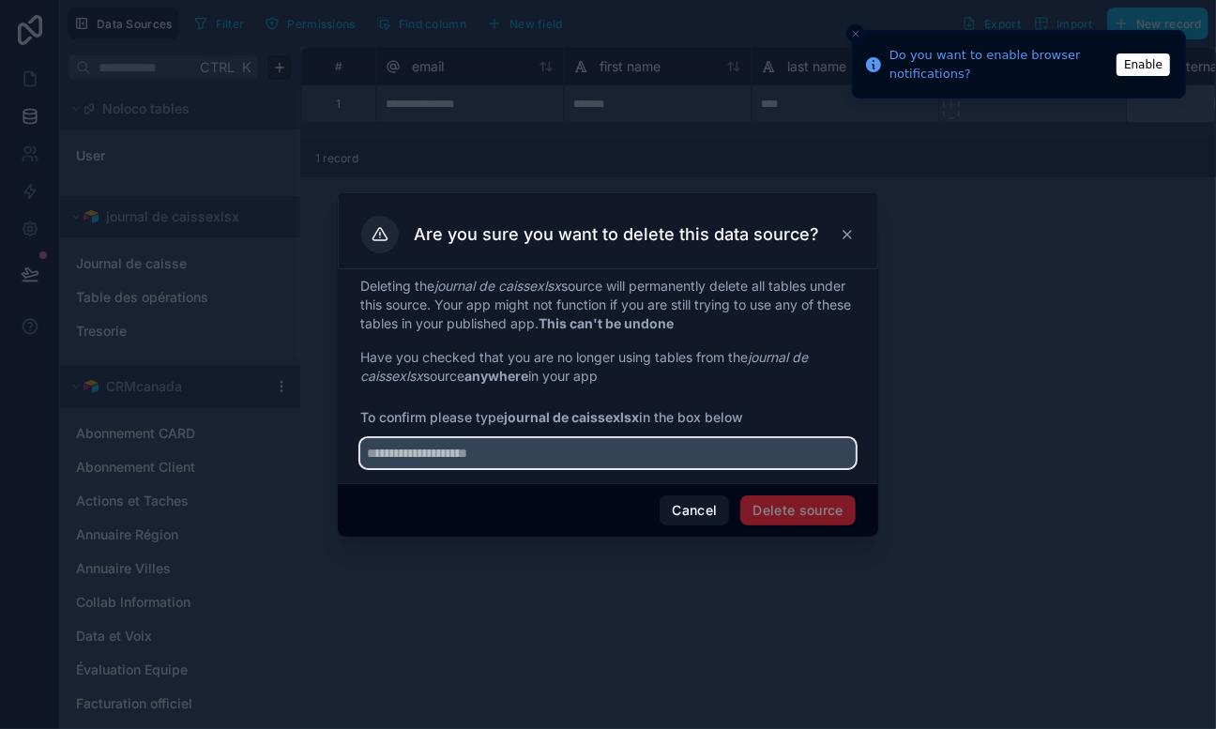
click at [556, 461] on input "text" at bounding box center [607, 453] width 495 height 30
type input "*"
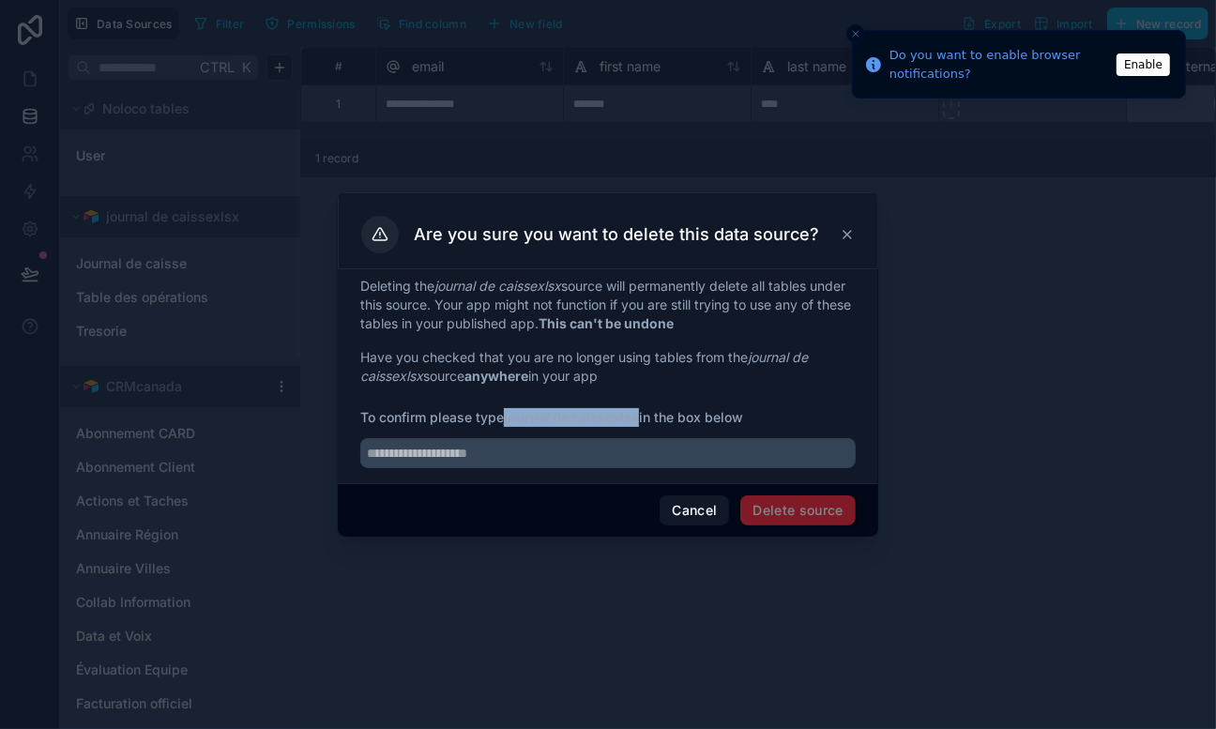
drag, startPoint x: 510, startPoint y: 422, endPoint x: 641, endPoint y: 420, distance: 131.4
click at [639, 420] on strong "journal de caissexlsx" at bounding box center [571, 417] width 135 height 16
copy strong "journal de caissexlsx"
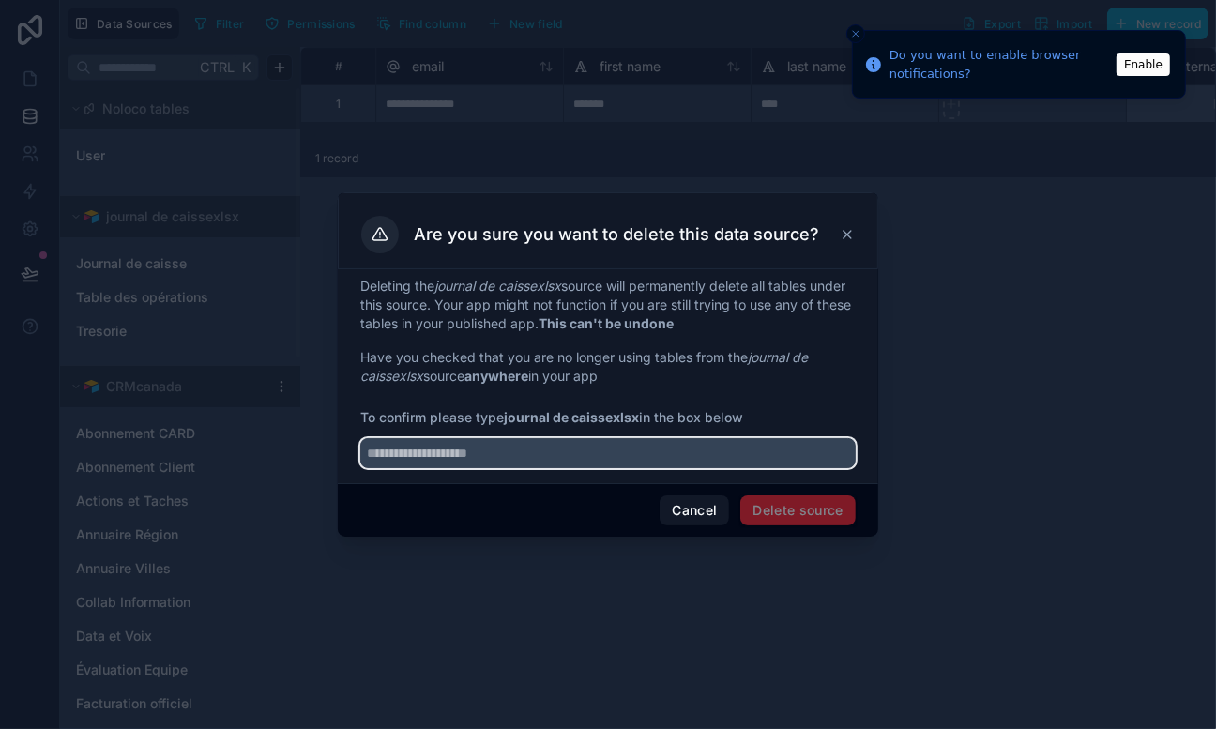
paste input "**********"
click at [575, 457] on input "**********" at bounding box center [607, 453] width 495 height 30
type input "**********"
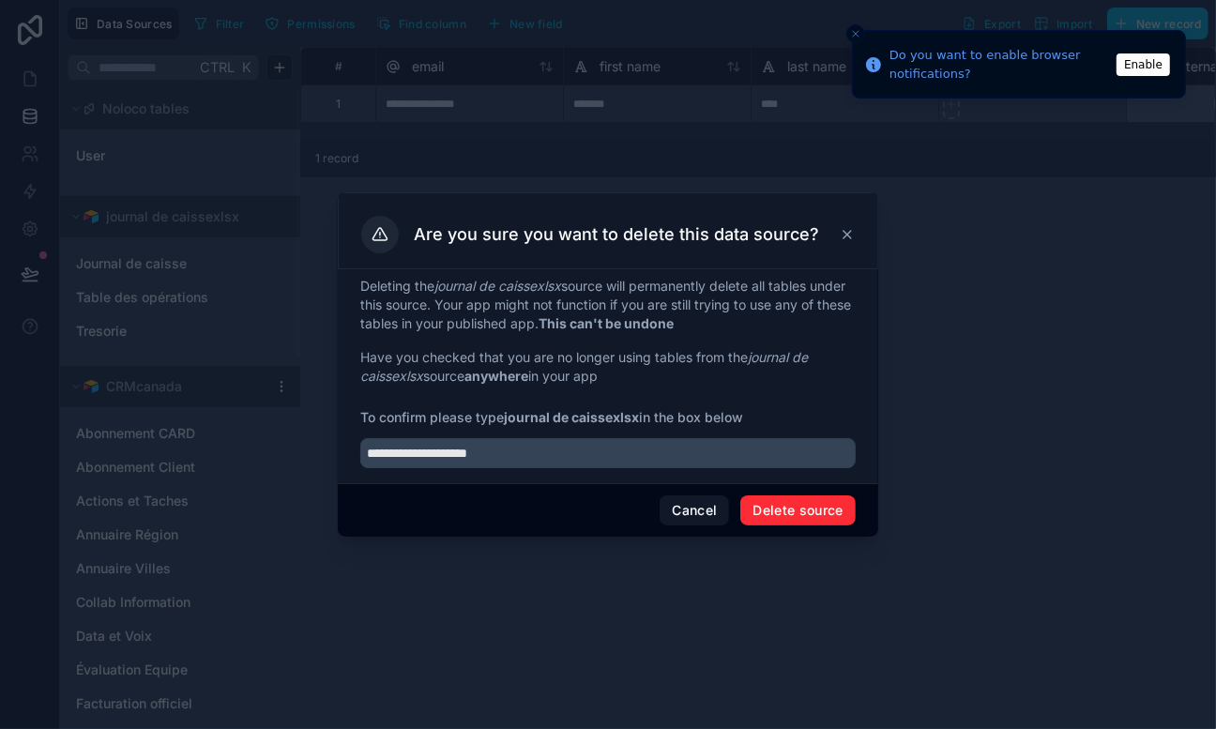
click at [794, 507] on button "Delete source" at bounding box center [797, 510] width 115 height 30
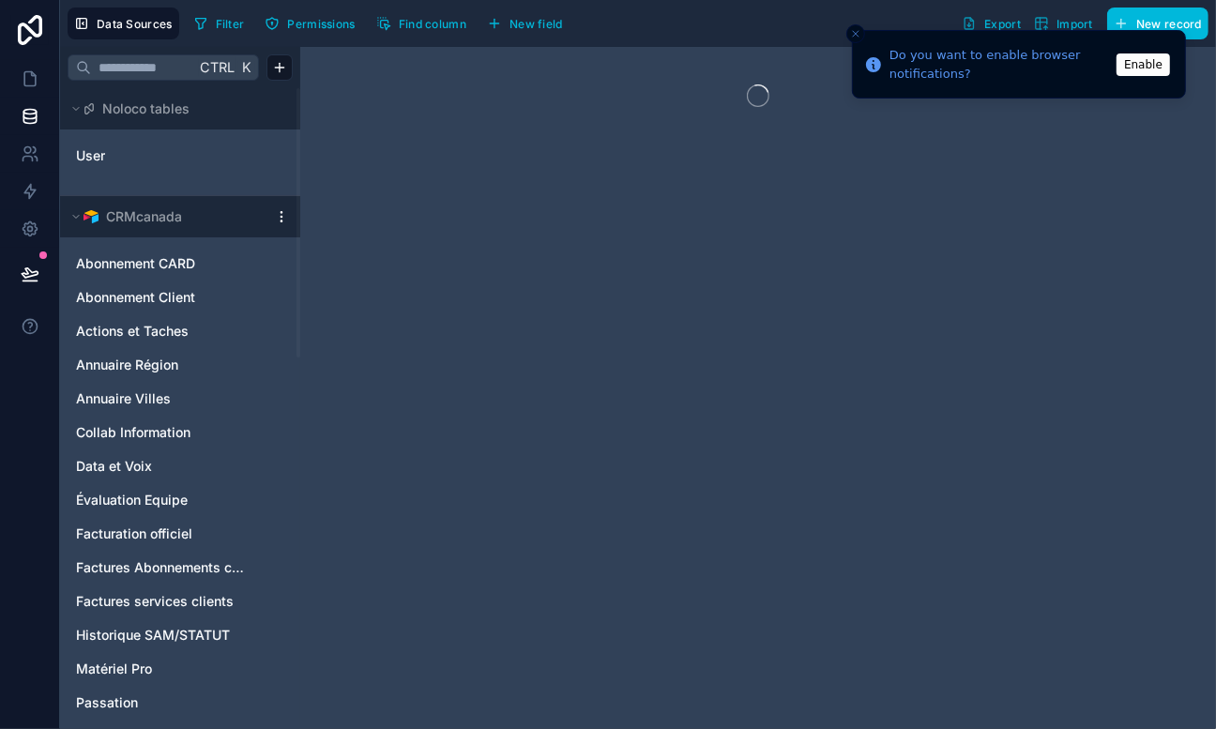
click at [37, 73] on icon at bounding box center [30, 78] width 19 height 19
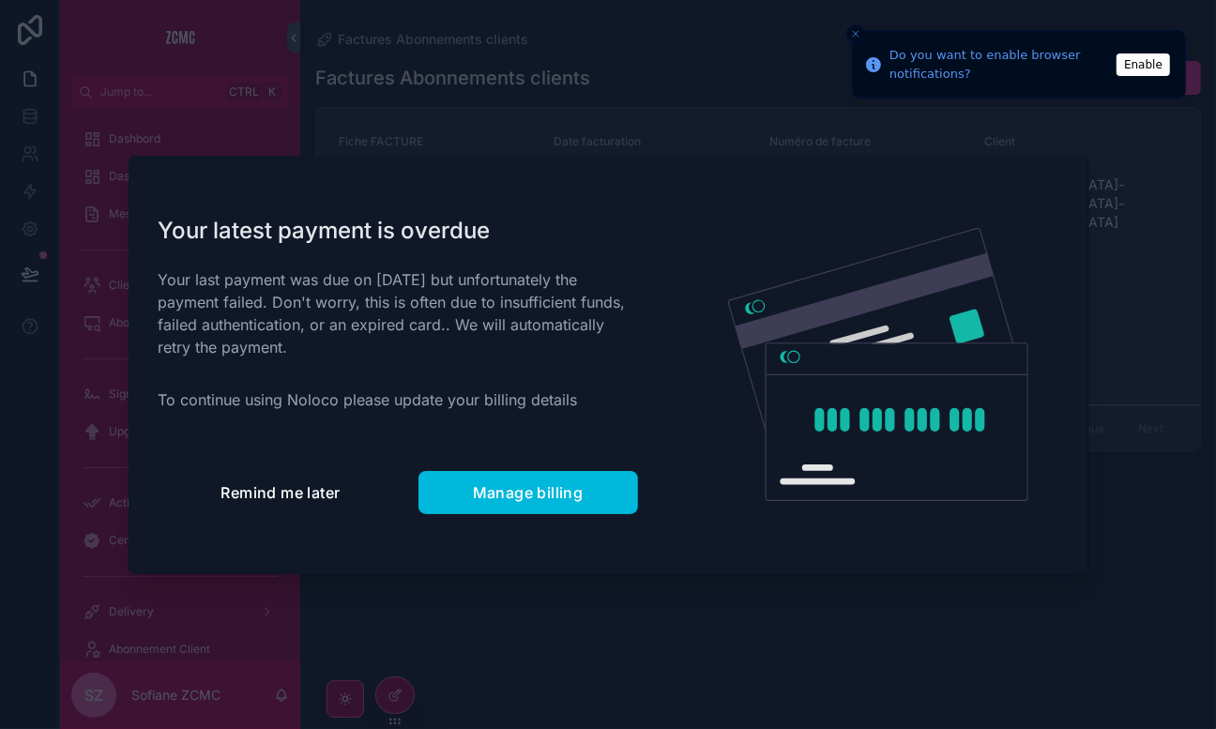
click at [298, 493] on span "Remind me later" at bounding box center [280, 492] width 119 height 19
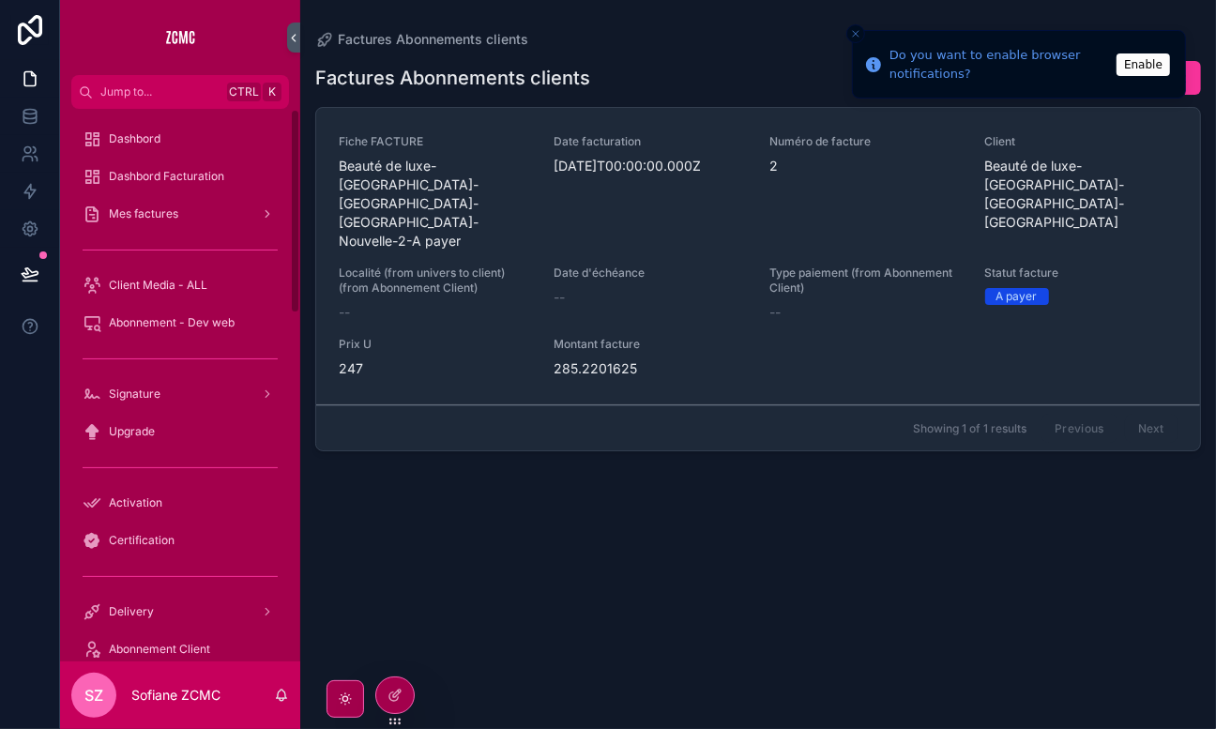
click at [172, 152] on div "Dashbord" at bounding box center [180, 139] width 195 height 30
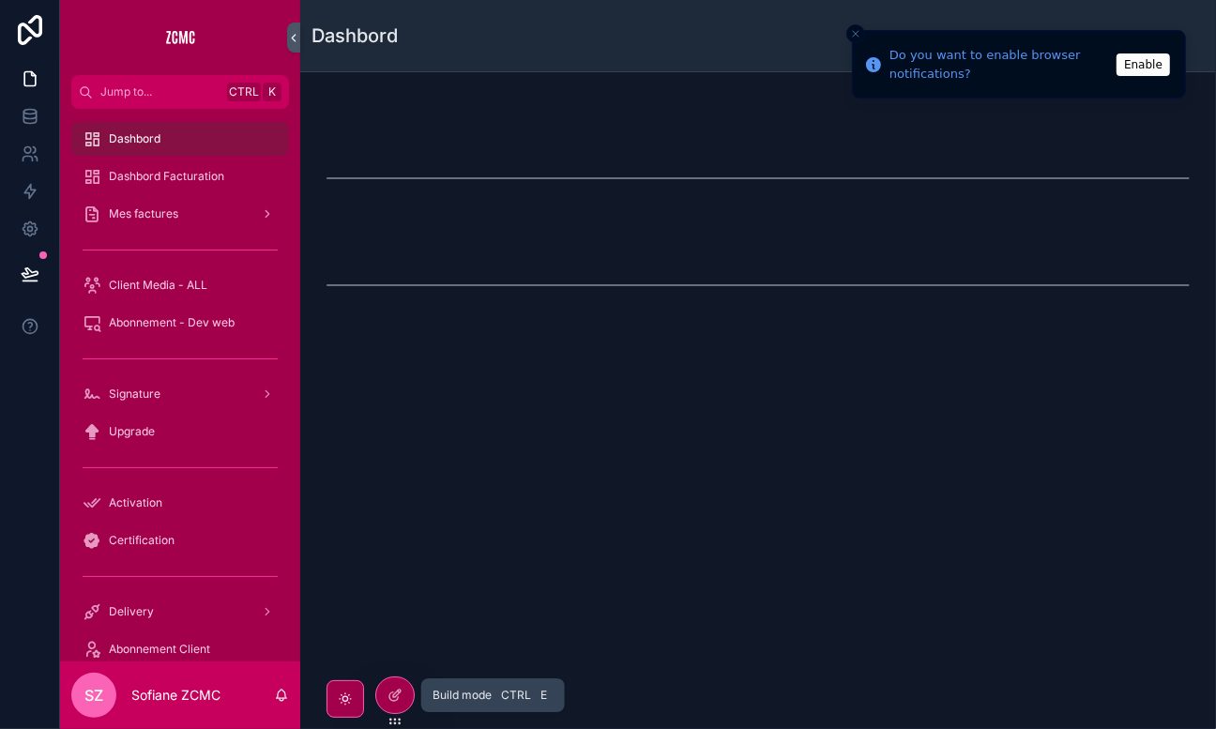
click at [389, 686] on div at bounding box center [395, 695] width 38 height 36
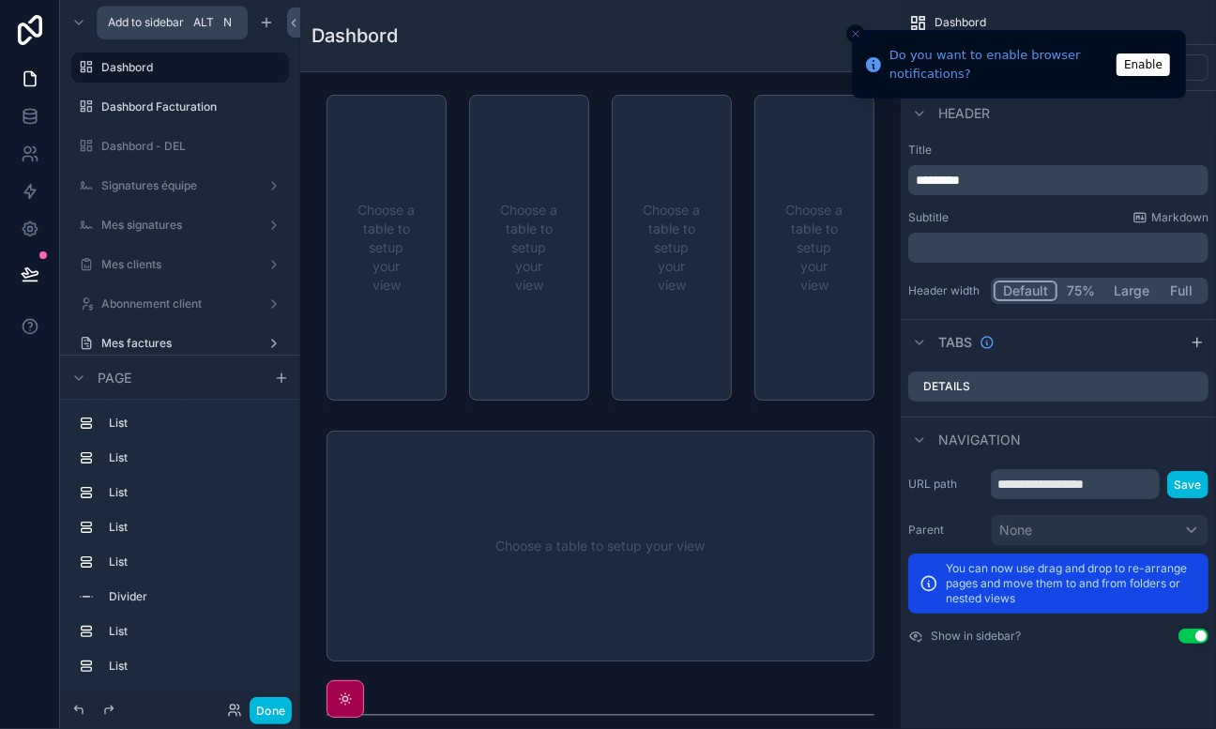
click at [265, 27] on icon "scrollable content" at bounding box center [266, 22] width 15 height 15
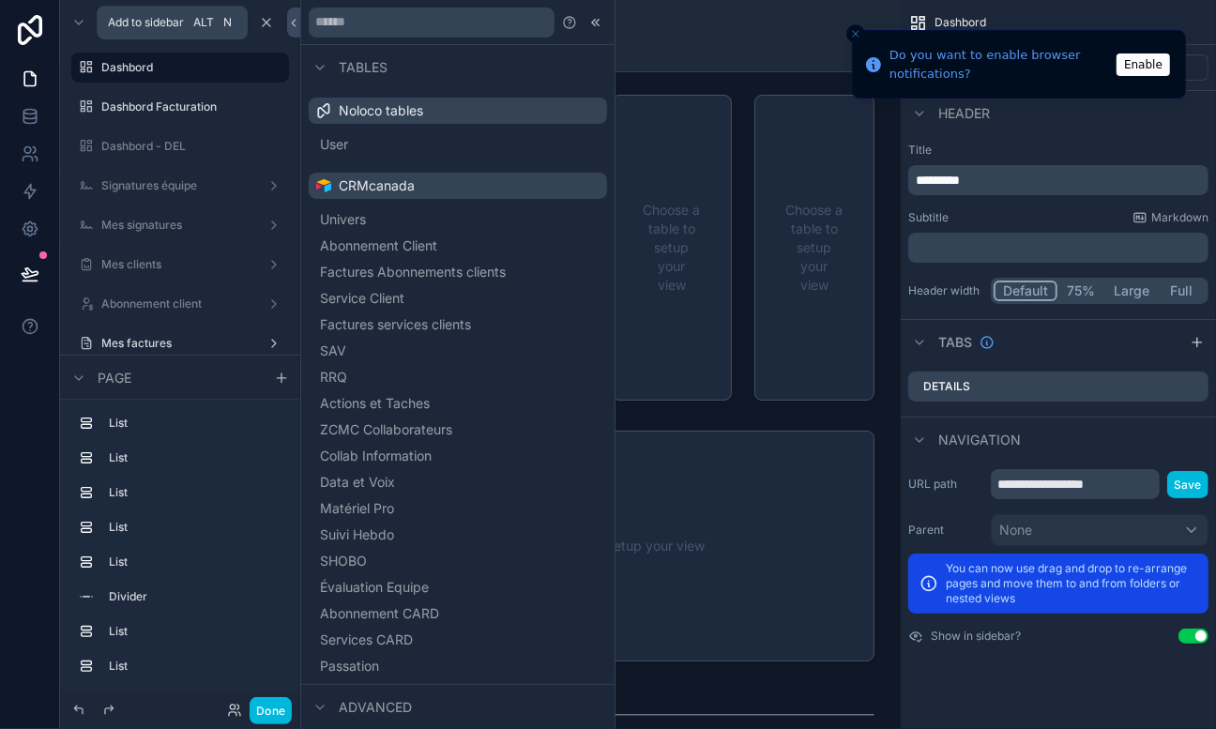
click at [346, 219] on span "Univers" at bounding box center [343, 219] width 46 height 19
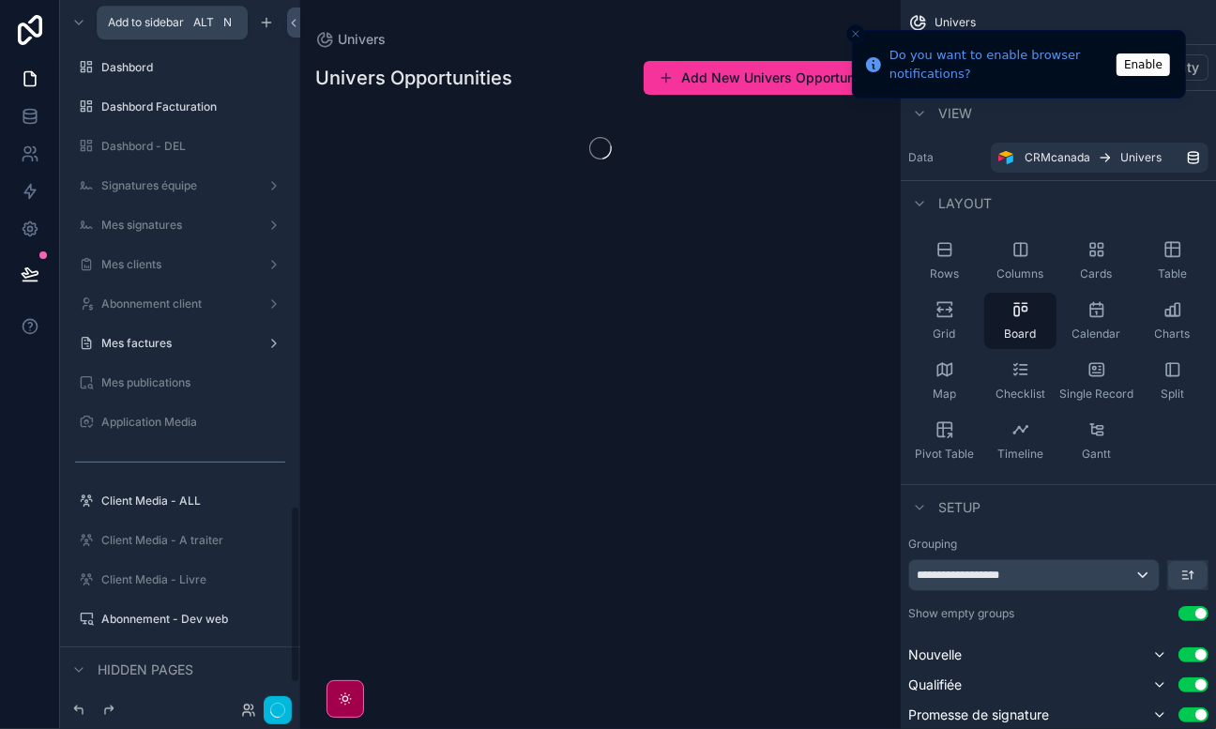
scroll to position [2016, 0]
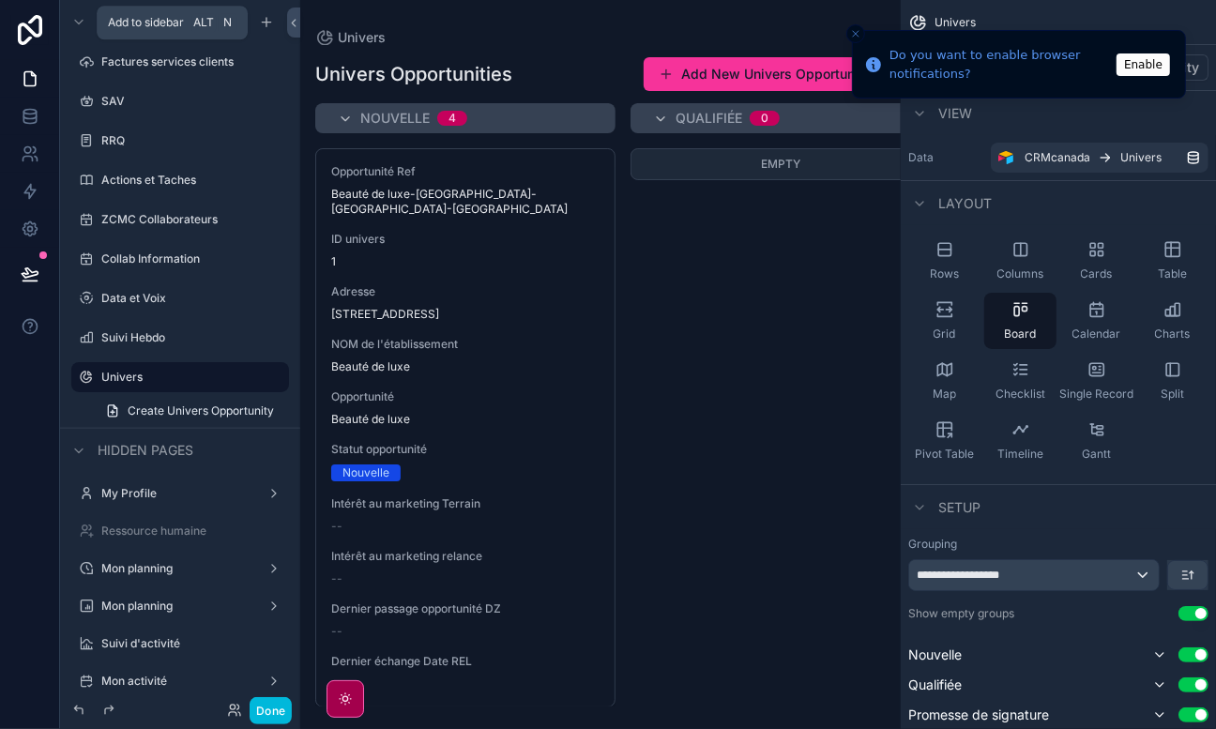
click at [960, 320] on div "Grid" at bounding box center [944, 321] width 72 height 56
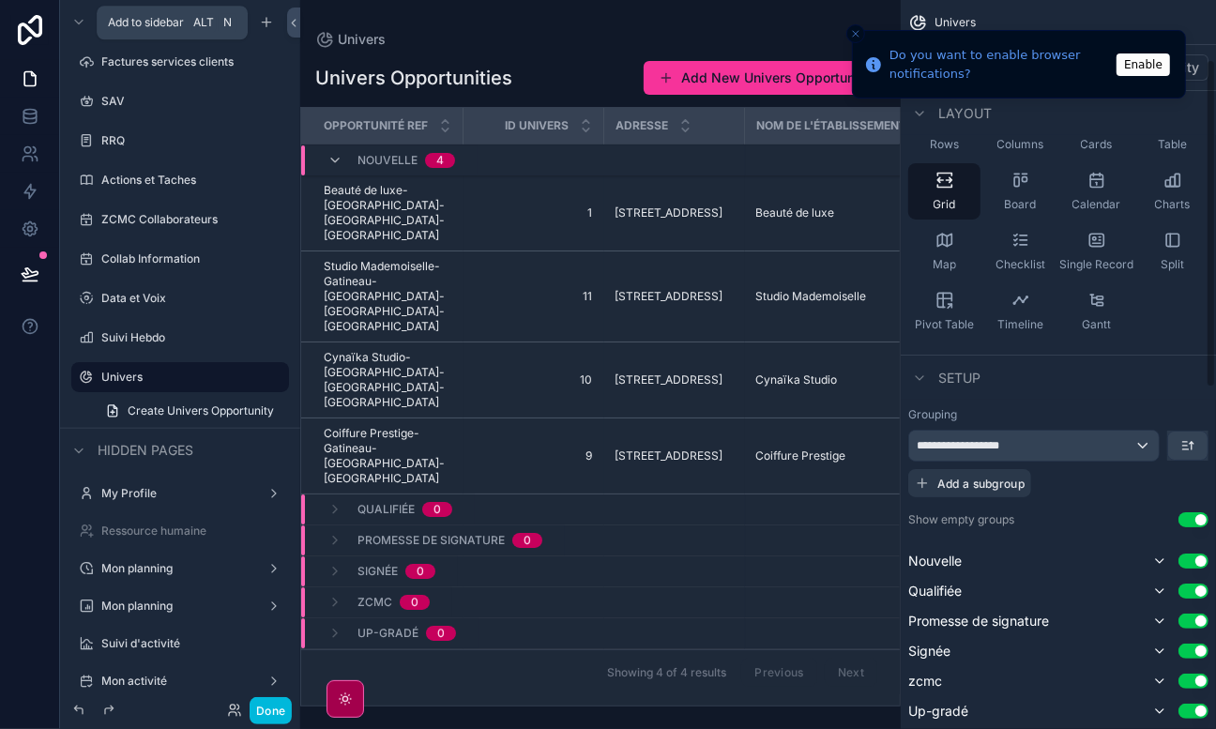
scroll to position [132, 0]
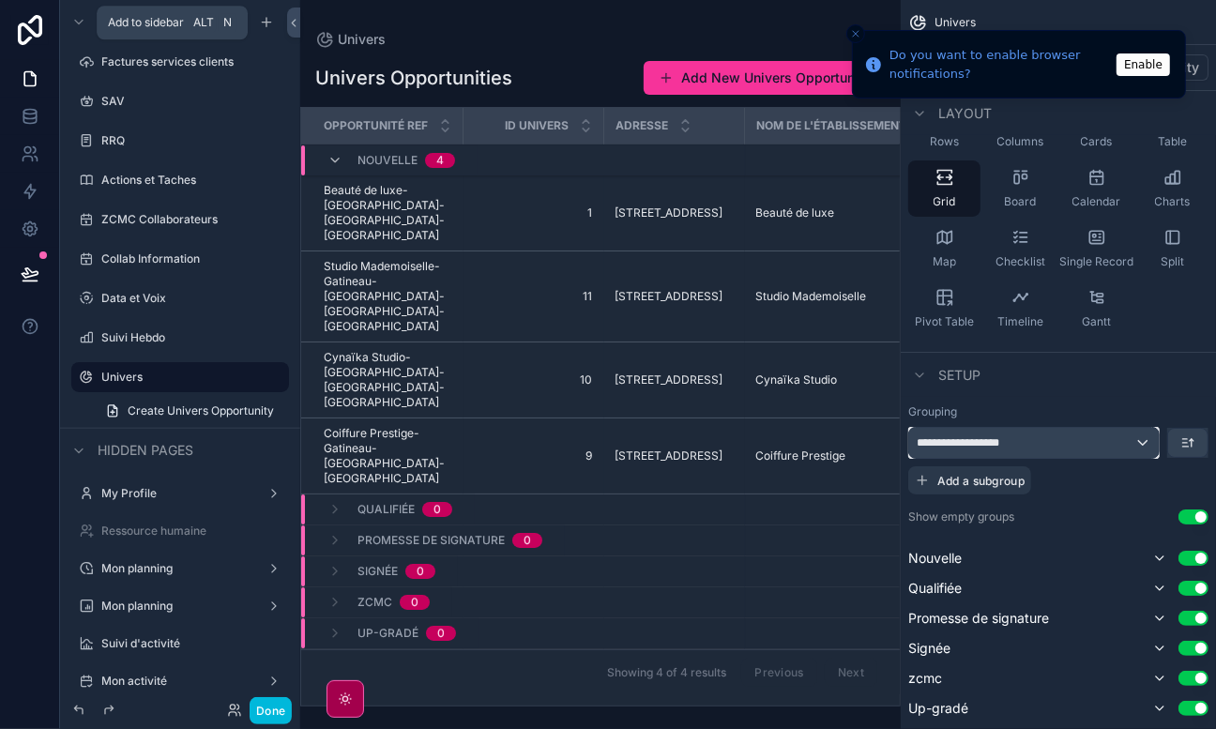
click at [1084, 443] on div "**********" at bounding box center [1034, 443] width 250 height 30
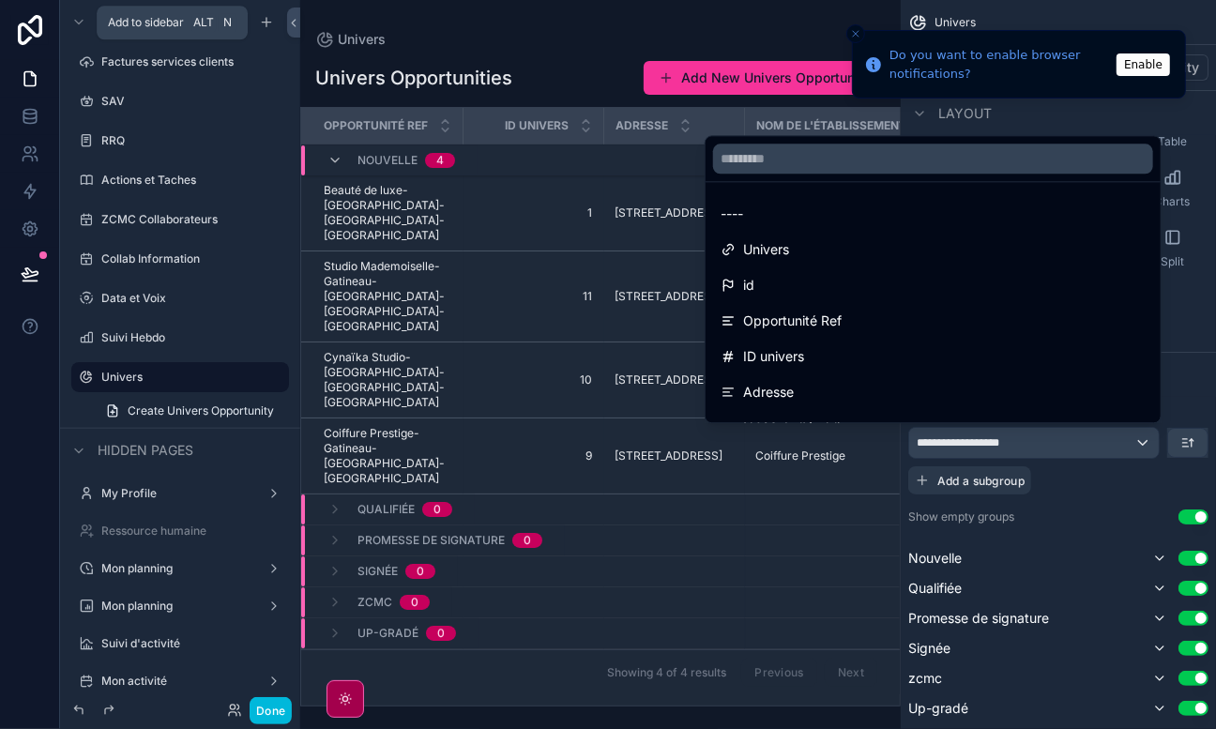
click at [784, 217] on div "----" at bounding box center [933, 214] width 425 height 23
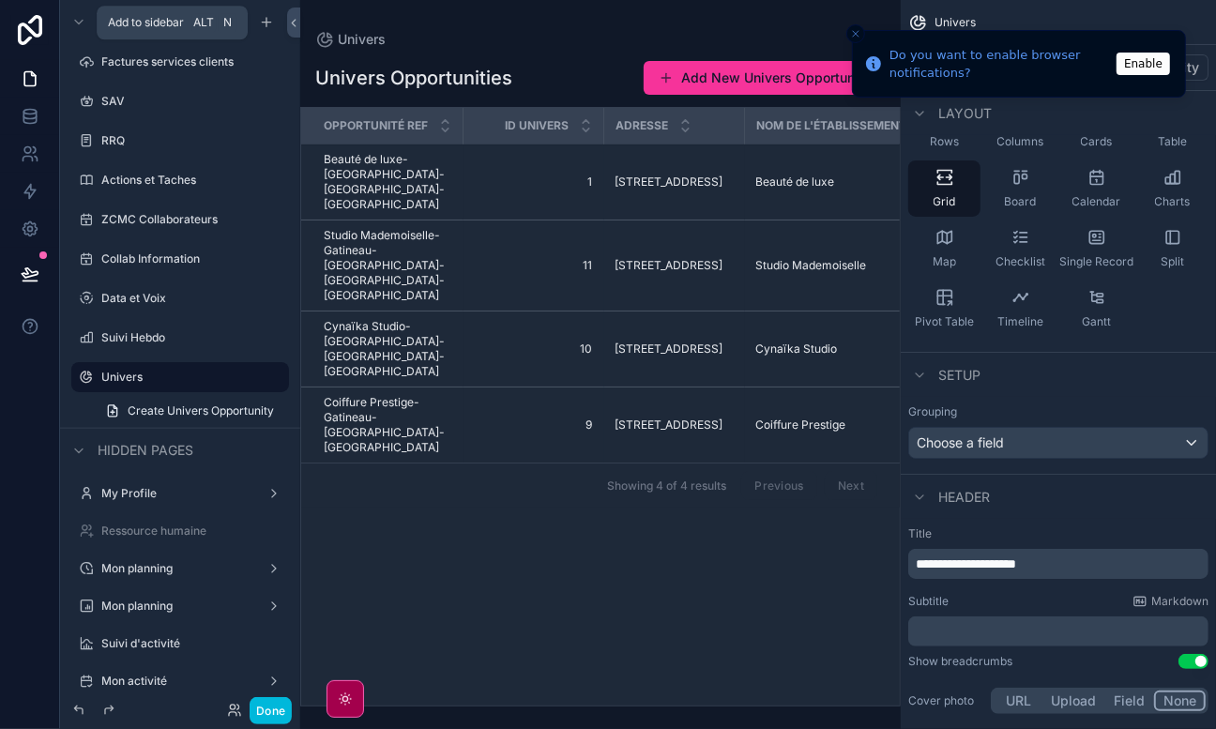
click at [850, 34] on icon "Close toast" at bounding box center [855, 33] width 11 height 11
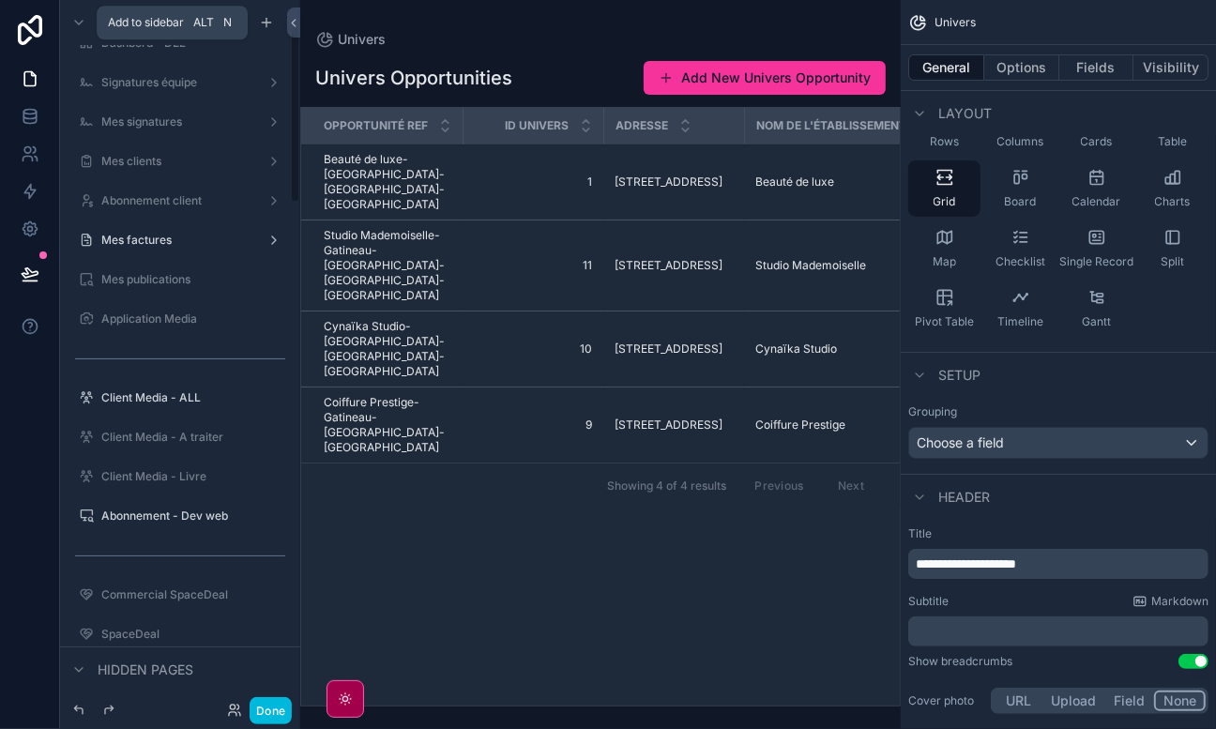
scroll to position [0, 0]
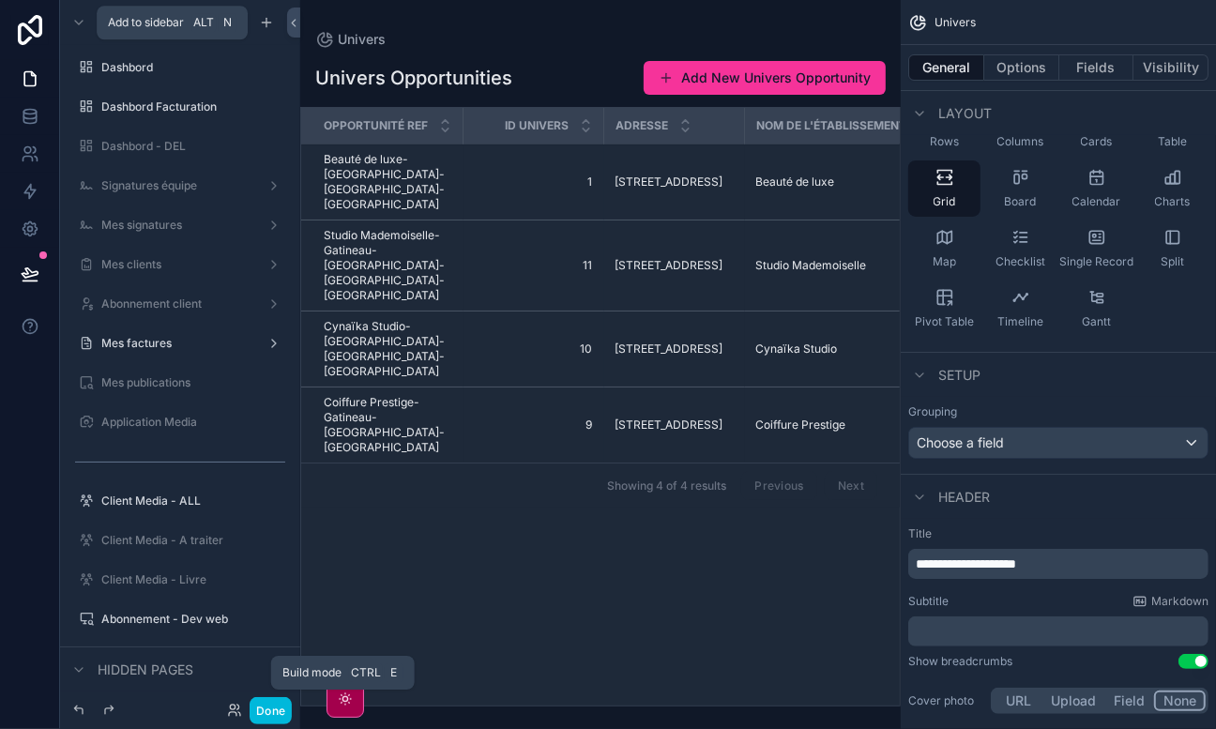
click at [281, 694] on button "Done" at bounding box center [271, 710] width 42 height 27
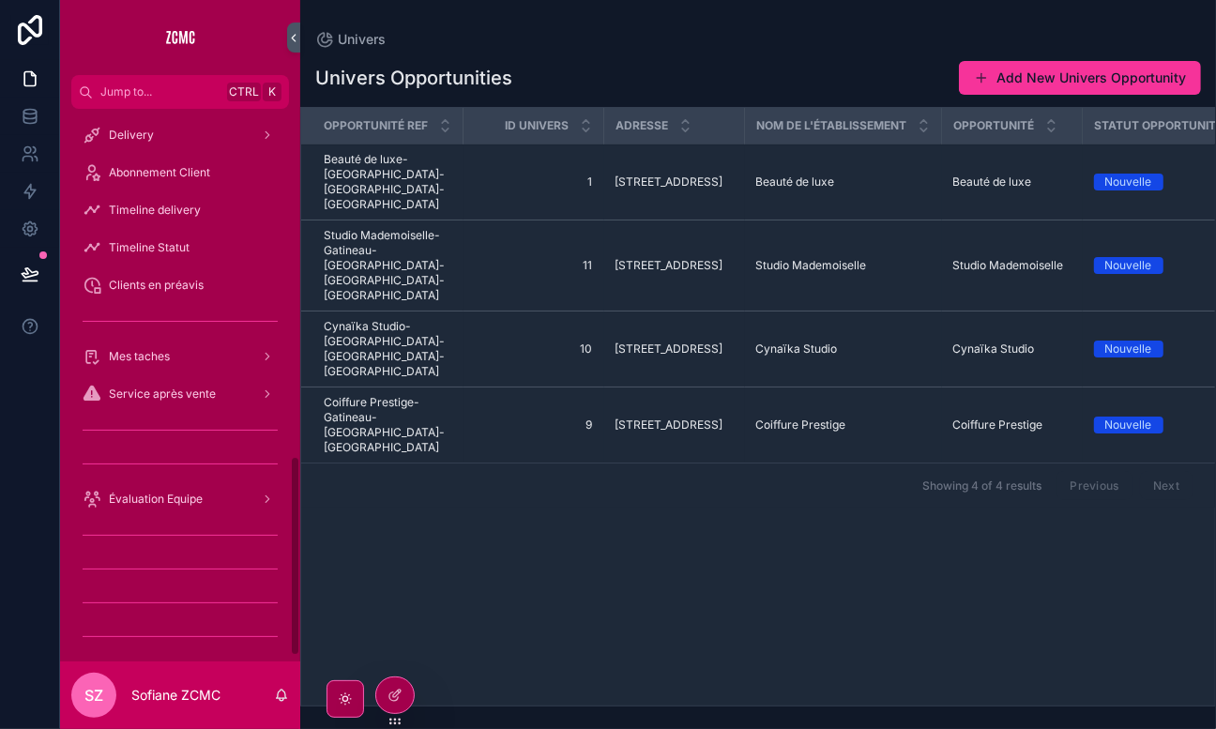
scroll to position [976, 0]
